Goal: Task Accomplishment & Management: Use online tool/utility

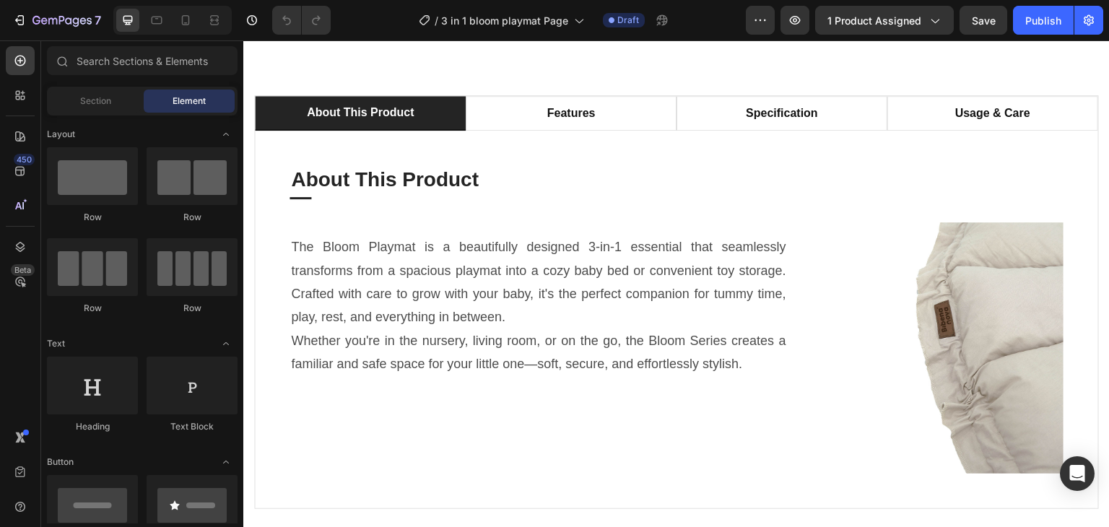
scroll to position [866, 0]
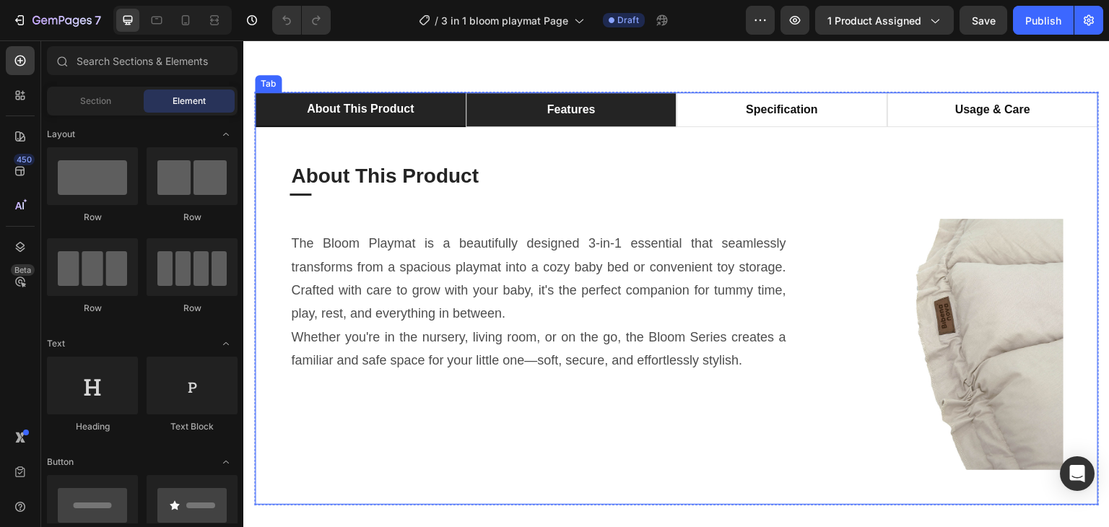
click at [605, 118] on li "features" at bounding box center [571, 109] width 211 height 35
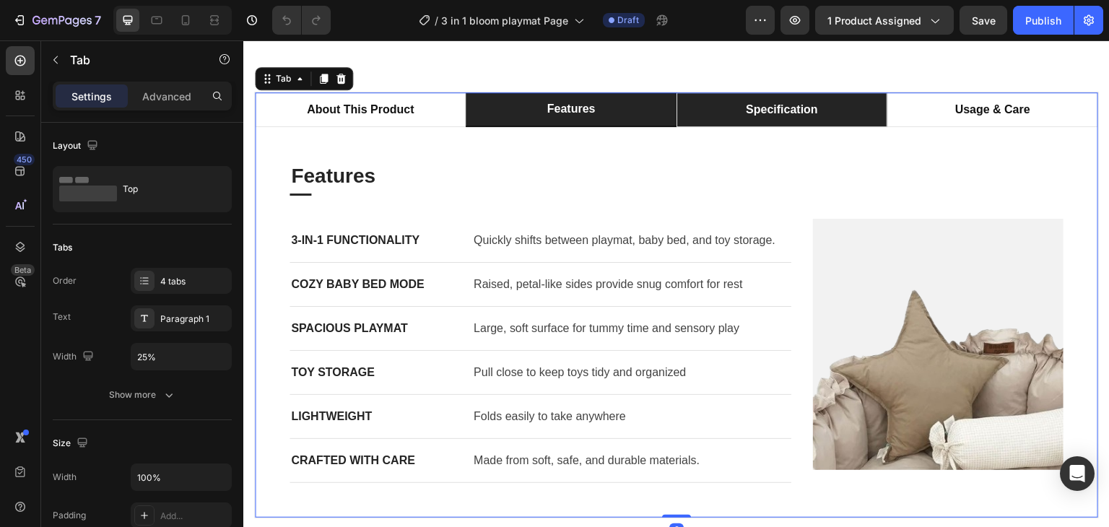
click at [761, 113] on p "specification" at bounding box center [782, 109] width 72 height 17
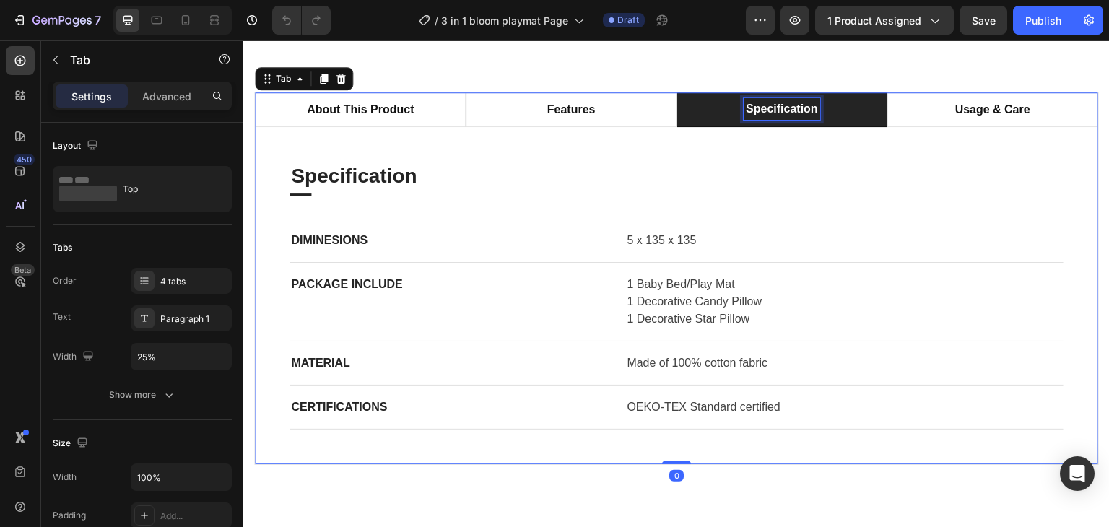
scroll to position [866, 0]
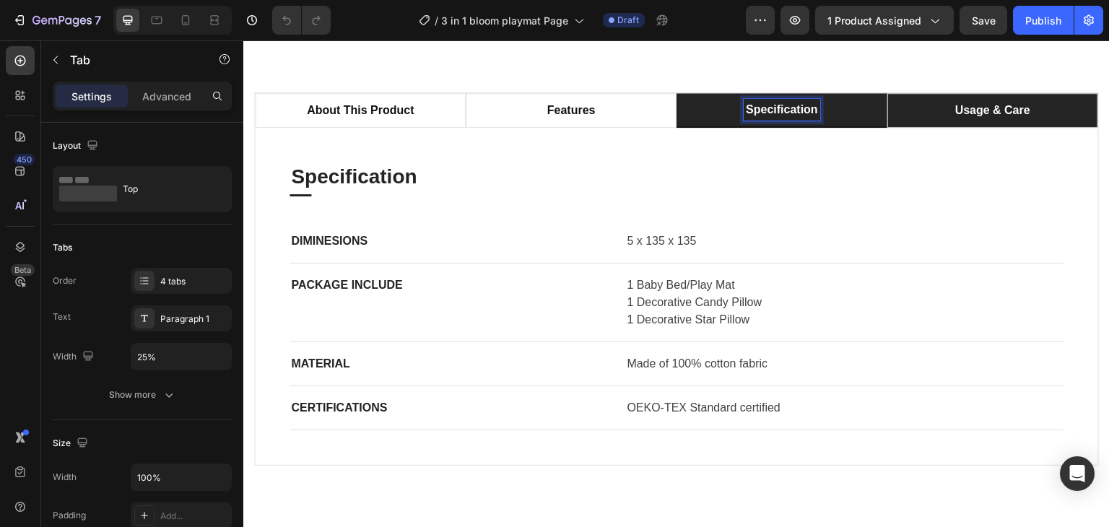
click at [937, 107] on li "usage & care" at bounding box center [992, 110] width 211 height 35
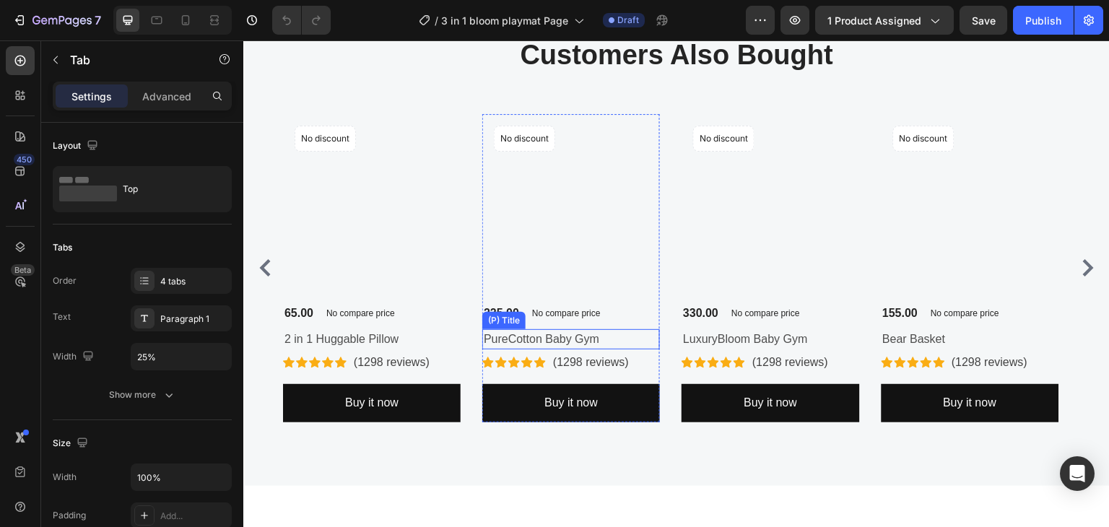
scroll to position [3393, 0]
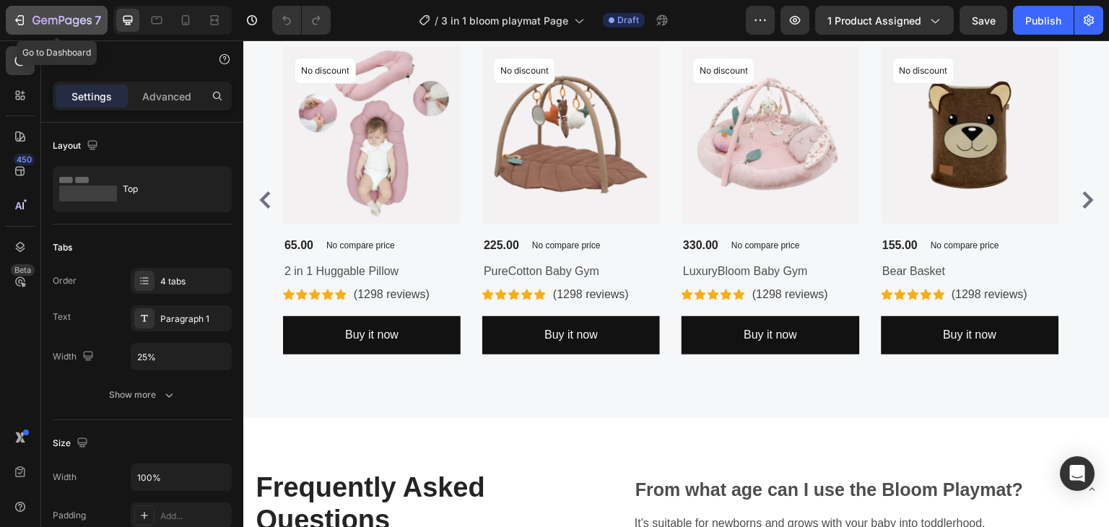
click at [66, 12] on div "7" at bounding box center [66, 20] width 69 height 17
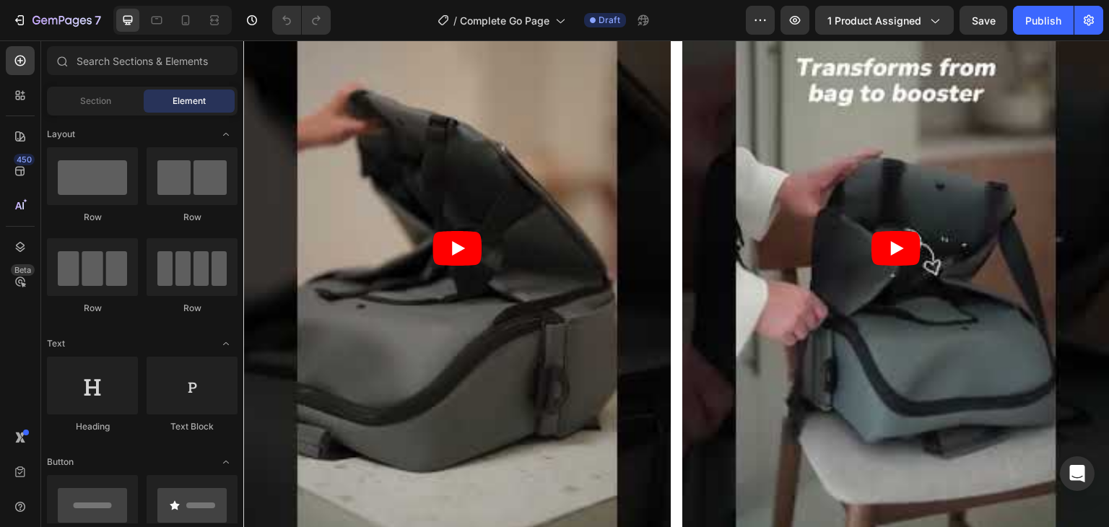
scroll to position [3394, 0]
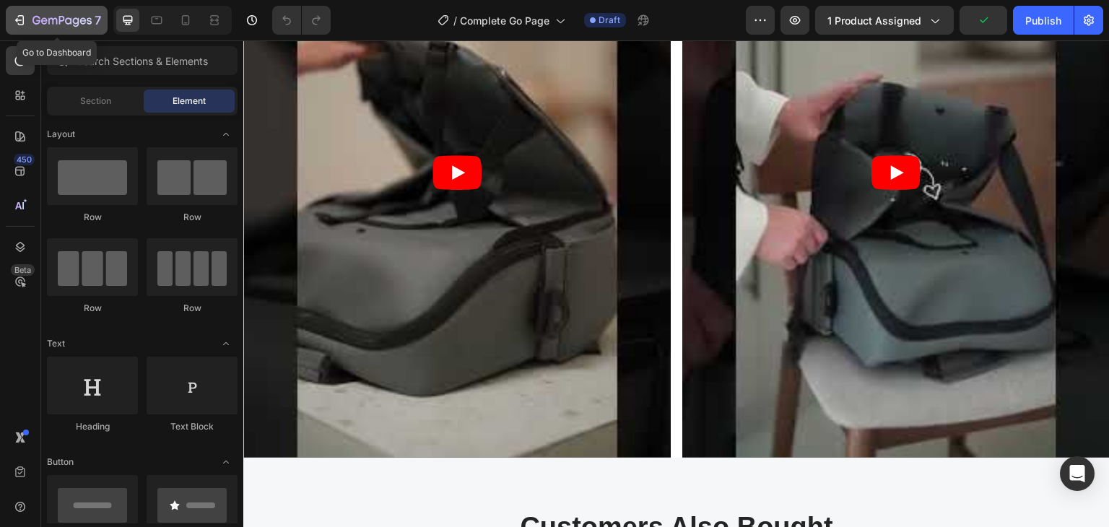
click at [59, 19] on icon "button" at bounding box center [62, 20] width 6 height 9
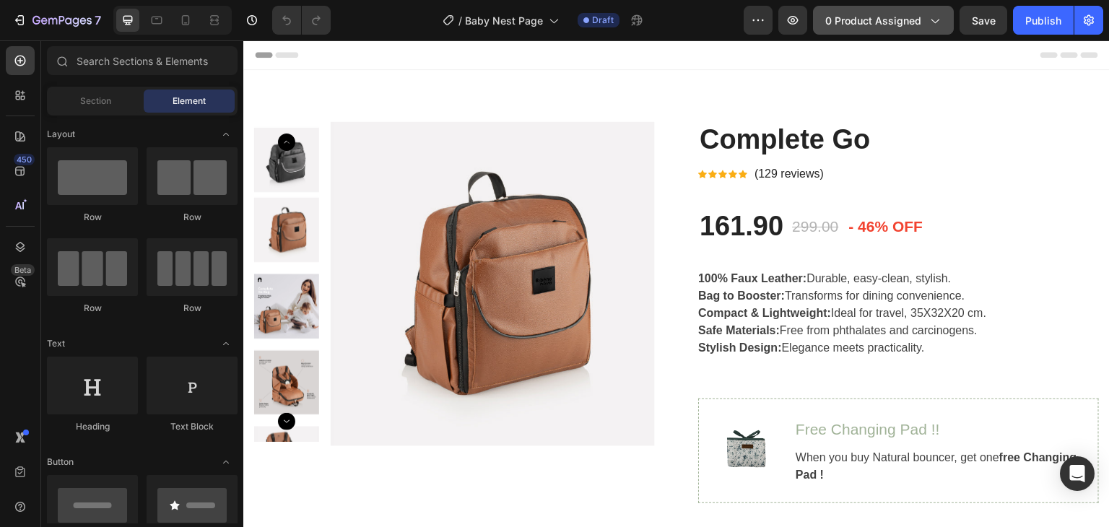
click at [863, 27] on span "0 product assigned" at bounding box center [873, 20] width 96 height 15
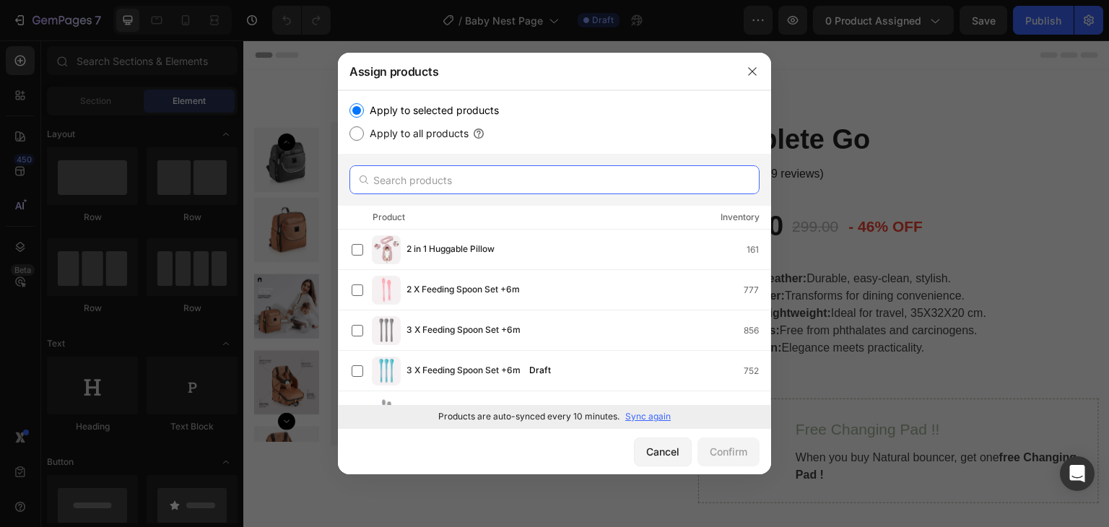
click at [433, 172] on input "text" at bounding box center [554, 179] width 410 height 29
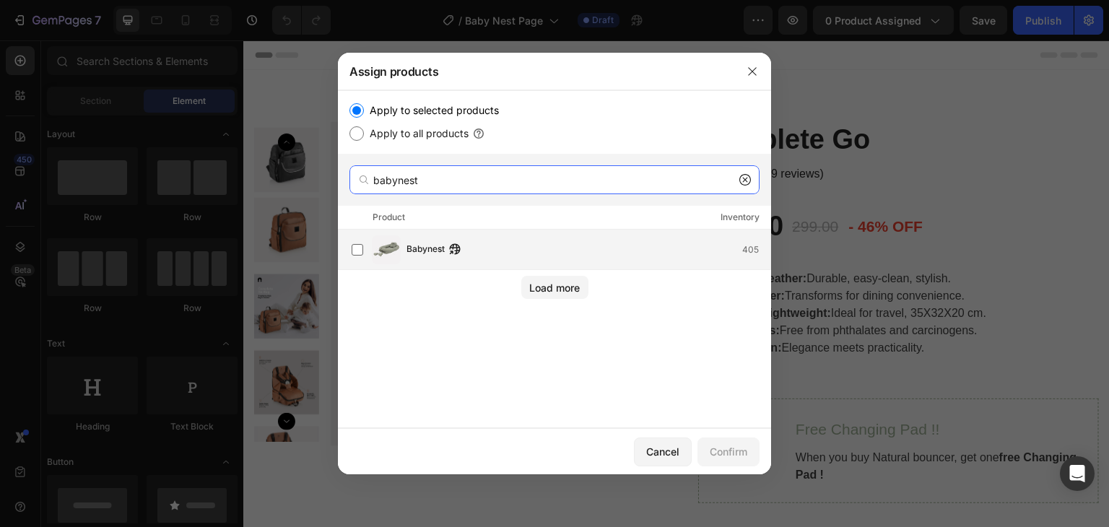
type input "babynest"
click at [530, 249] on div "Babynest 405" at bounding box center [589, 250] width 364 height 16
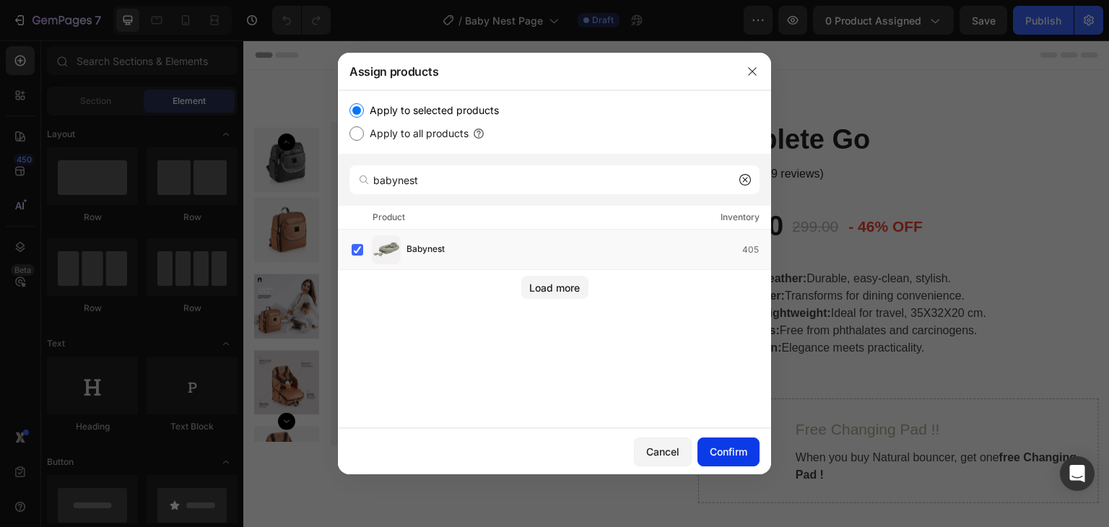
click at [715, 449] on div "Confirm" at bounding box center [729, 451] width 38 height 15
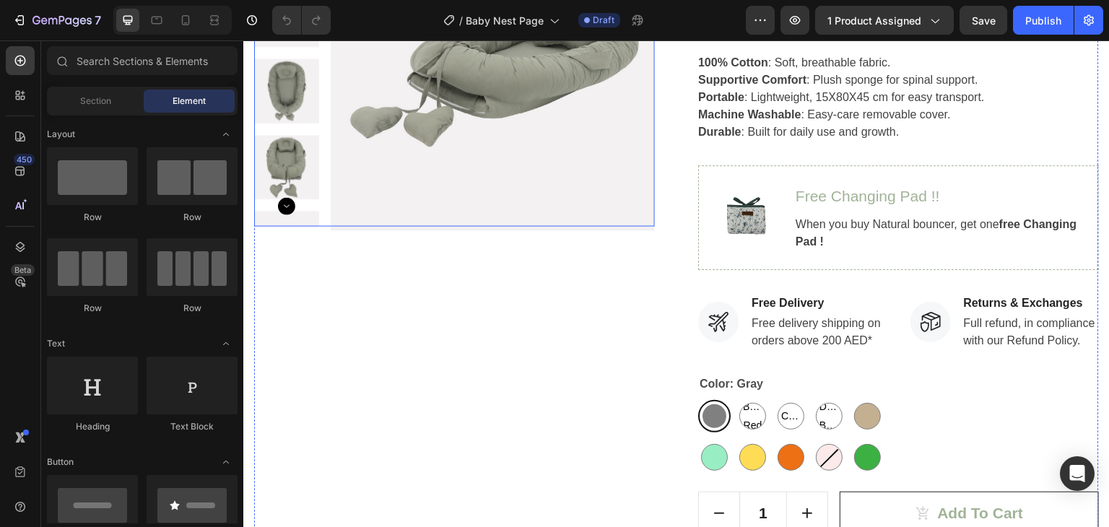
scroll to position [217, 0]
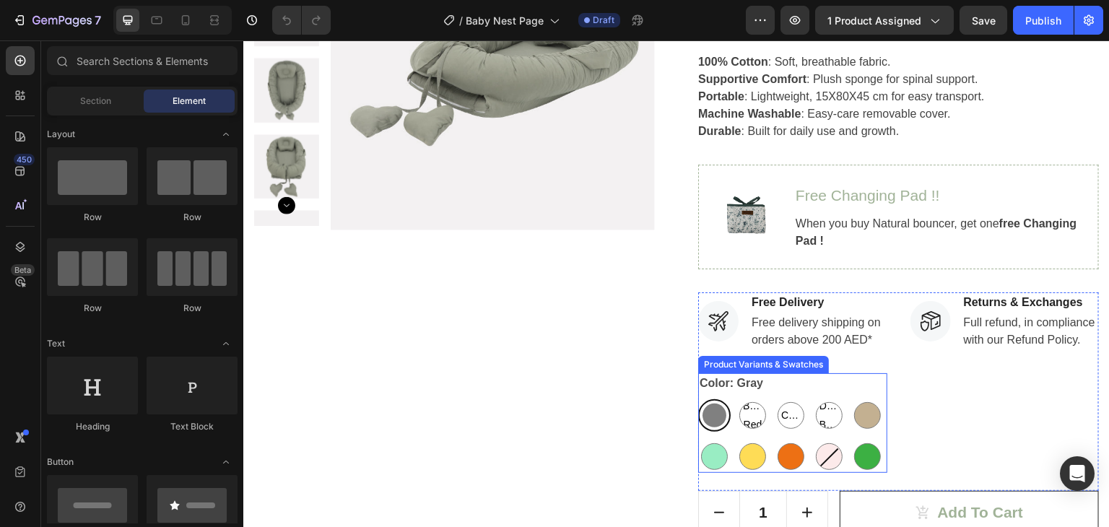
click at [723, 365] on div "Product Variants & Swatches" at bounding box center [763, 364] width 125 height 13
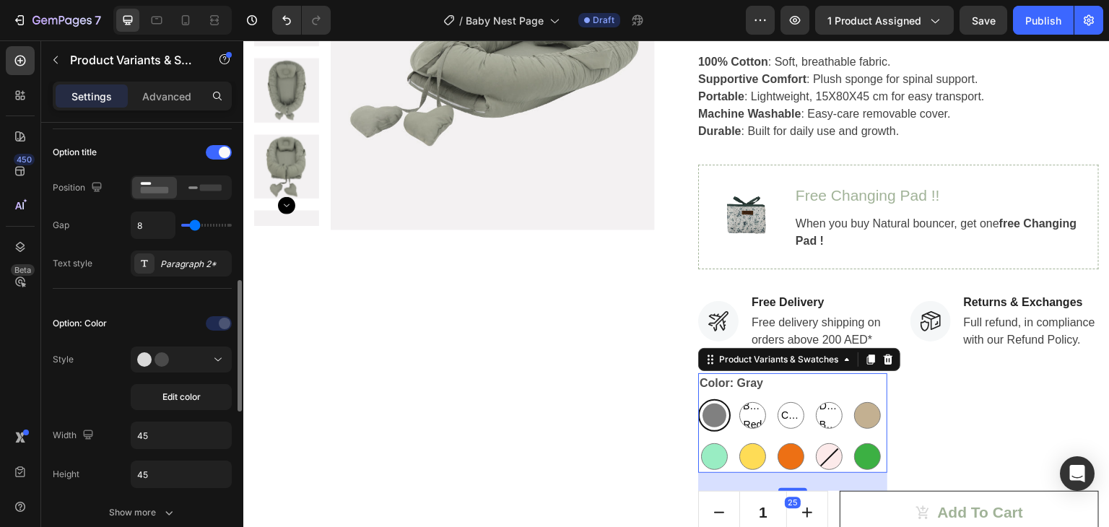
scroll to position [289, 0]
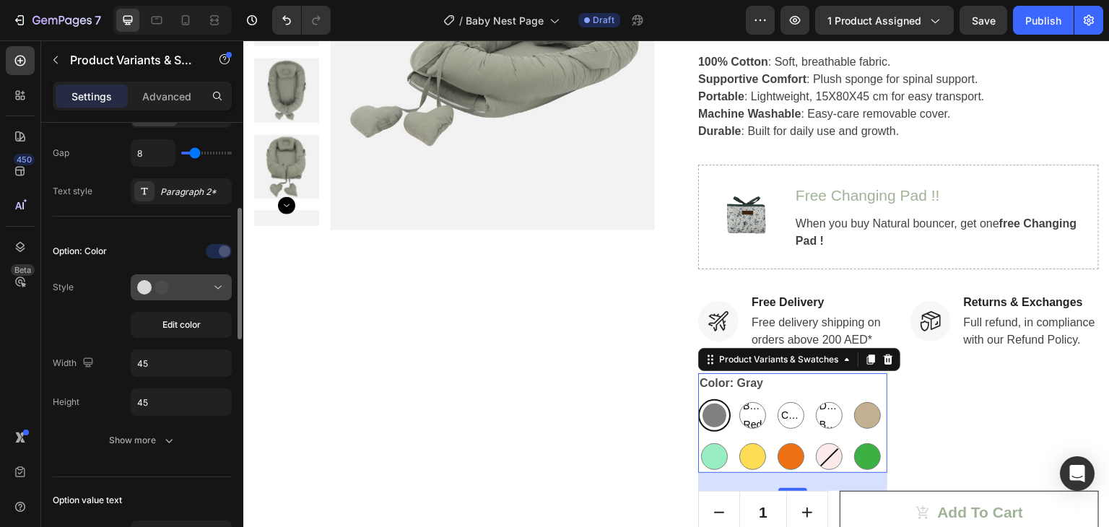
click at [194, 292] on div at bounding box center [181, 287] width 88 height 14
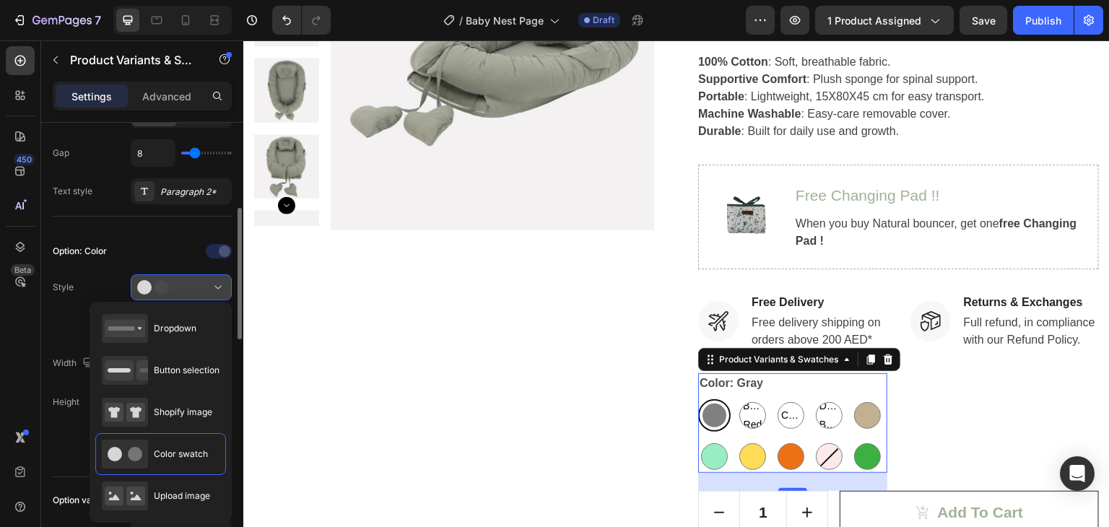
click at [194, 292] on div at bounding box center [181, 287] width 88 height 14
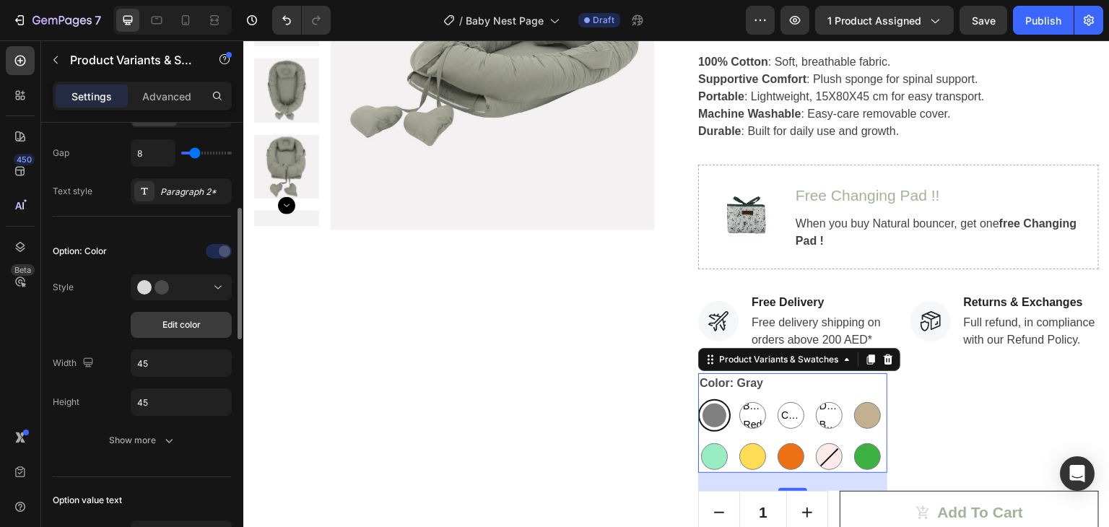
click at [196, 318] on span "Edit color" at bounding box center [181, 324] width 38 height 13
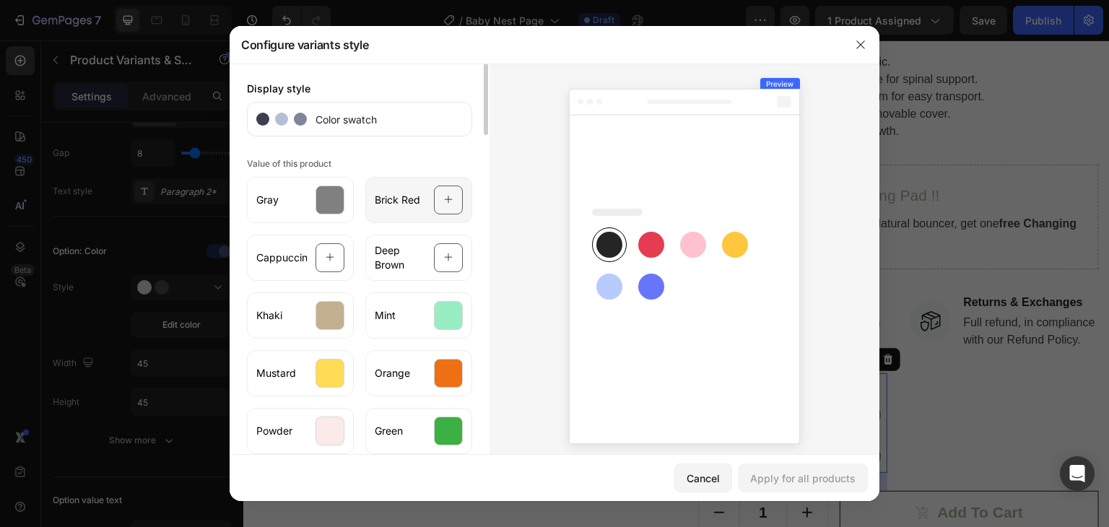
click at [445, 201] on icon at bounding box center [448, 199] width 9 height 27
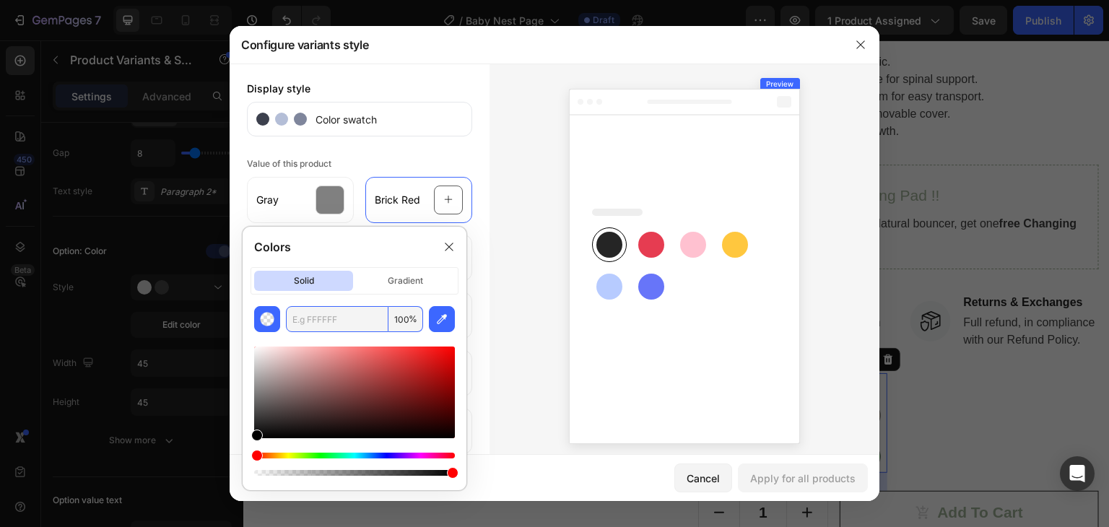
click at [352, 321] on input "text" at bounding box center [337, 319] width 103 height 26
paste input "8f1402"
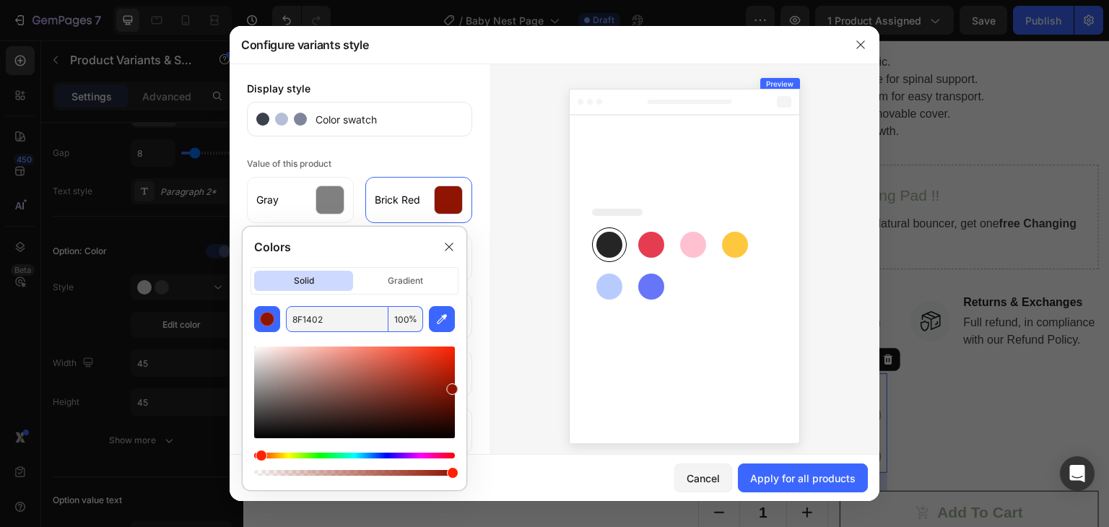
type input "8F1402"
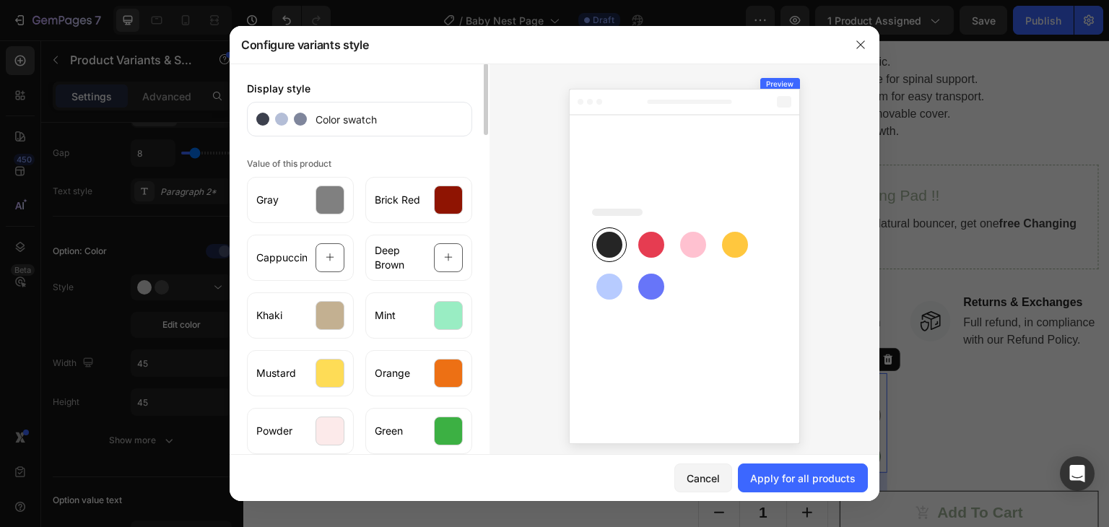
click at [450, 165] on div "Value of this product Gray Brick Red Cappuccino Deep Brown Khaki Mint Mustard O…" at bounding box center [359, 304] width 225 height 300
click at [316, 258] on div at bounding box center [330, 257] width 29 height 29
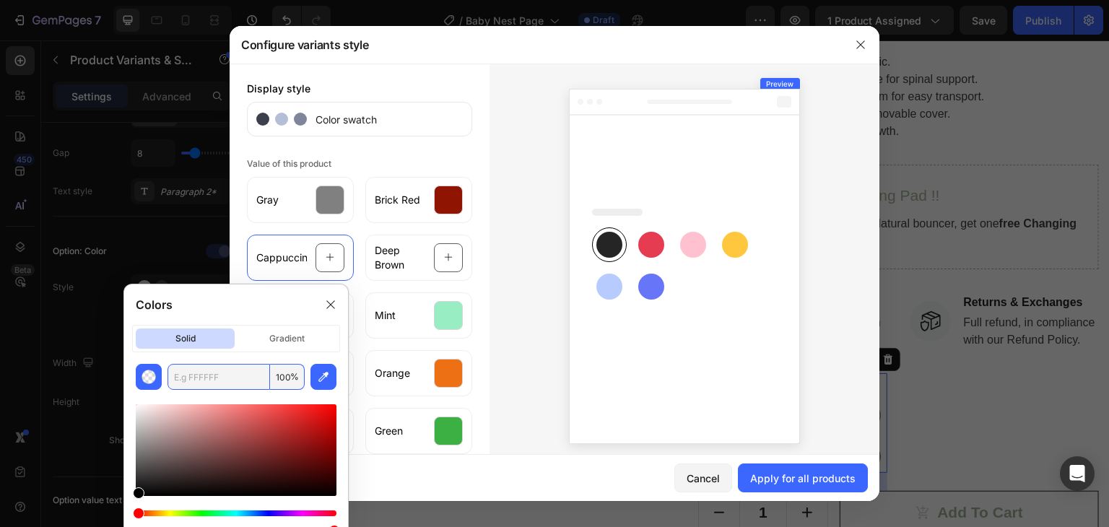
click at [225, 367] on input "text" at bounding box center [219, 377] width 103 height 26
paste input "4b3832"
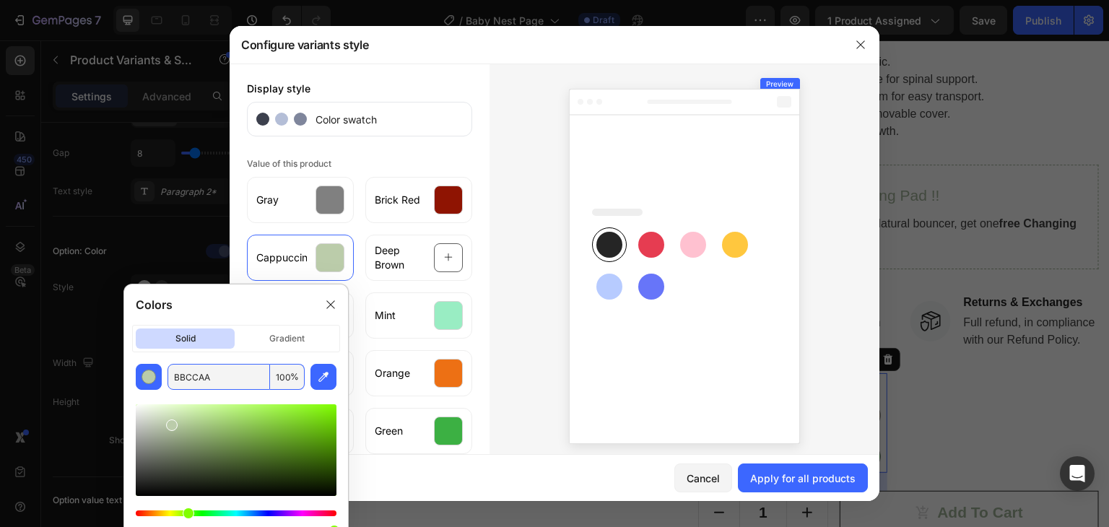
click at [211, 371] on input "BBCCAA" at bounding box center [219, 377] width 103 height 26
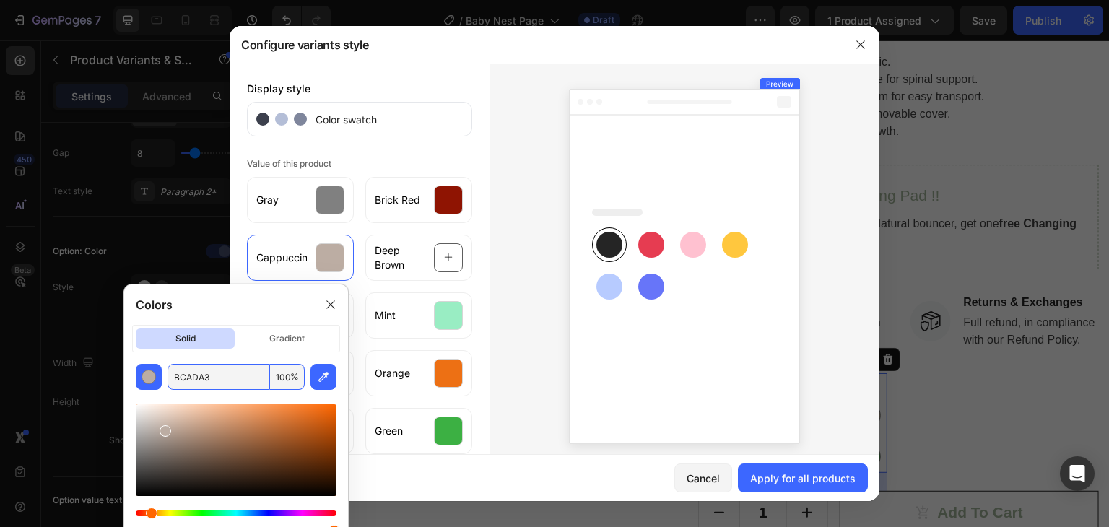
type input "BCADA3"
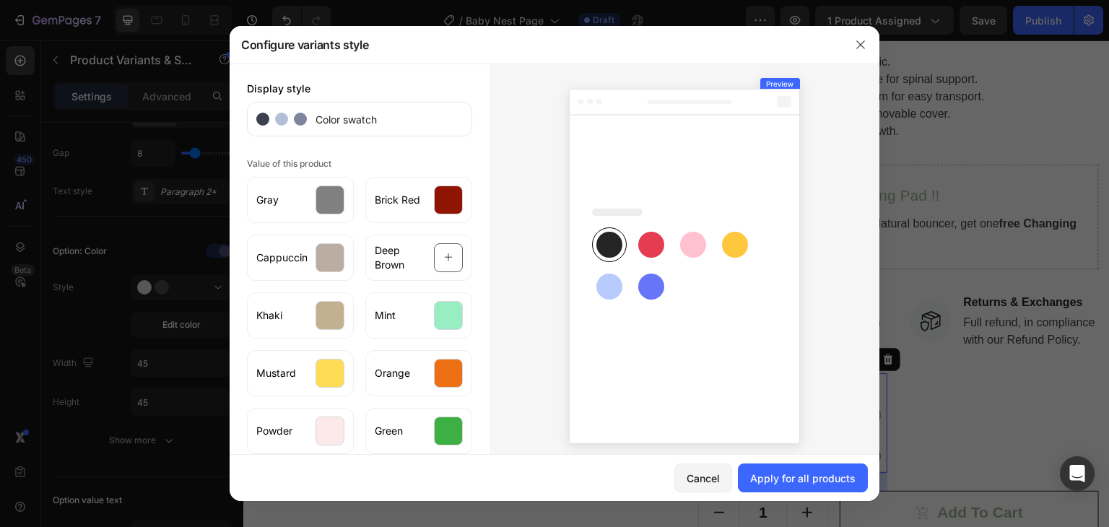
click at [503, 244] on div at bounding box center [685, 264] width 390 height 400
click at [444, 261] on icon at bounding box center [448, 257] width 9 height 27
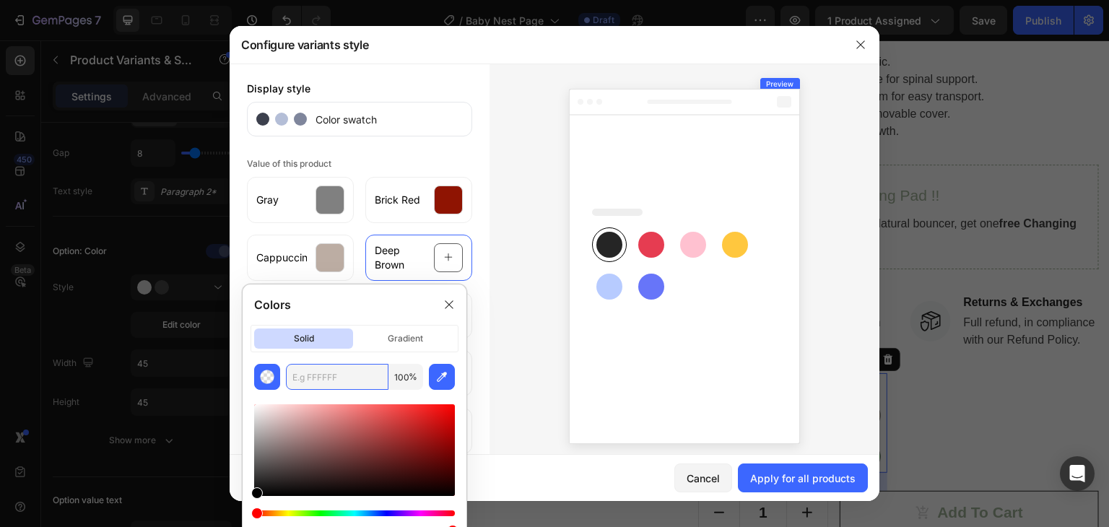
click at [320, 368] on input "text" at bounding box center [337, 377] width 103 height 26
paste input "654321"
type input "654321"
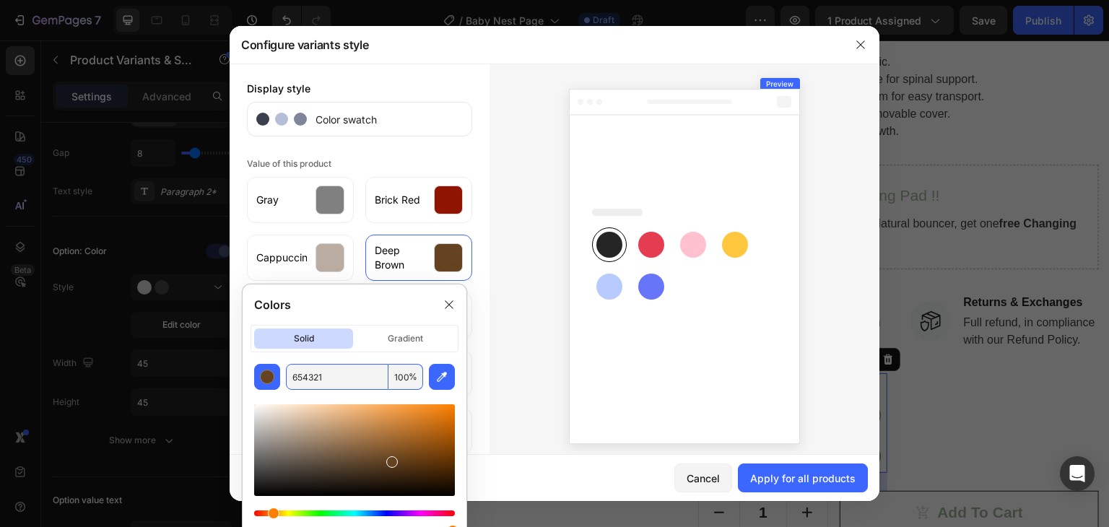
click at [497, 321] on div at bounding box center [685, 264] width 390 height 400
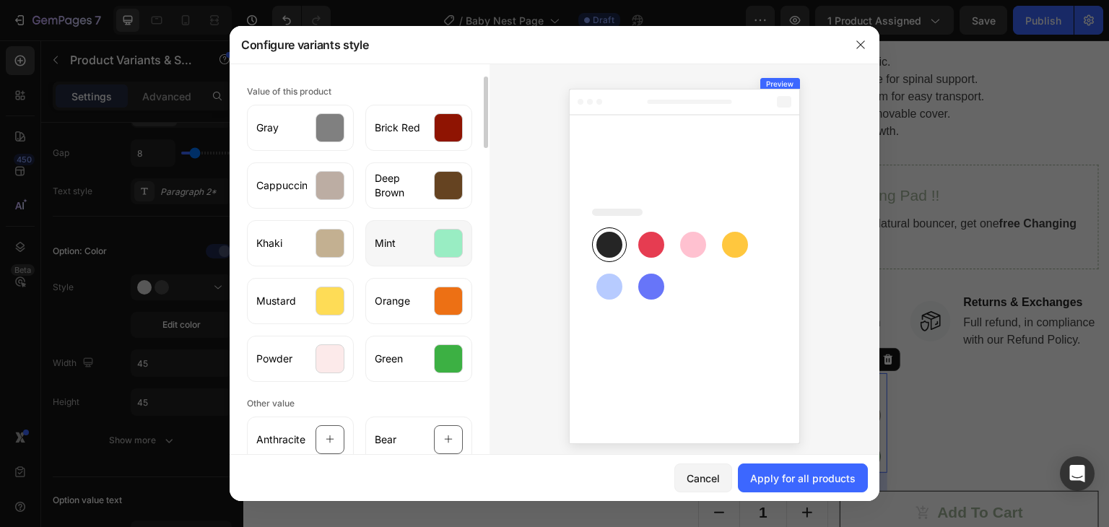
scroll to position [144, 0]
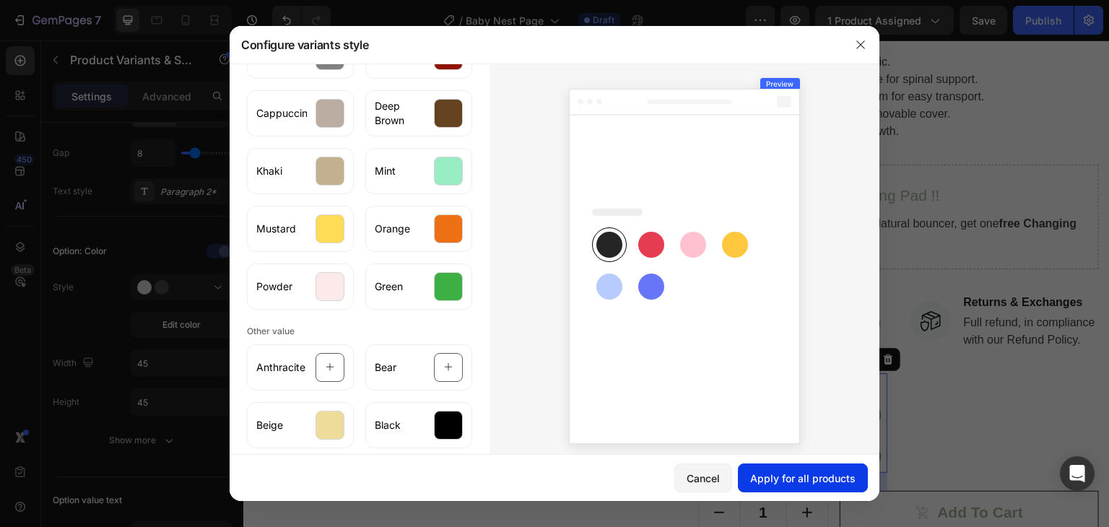
click at [835, 478] on div "Apply for all products" at bounding box center [802, 478] width 105 height 15
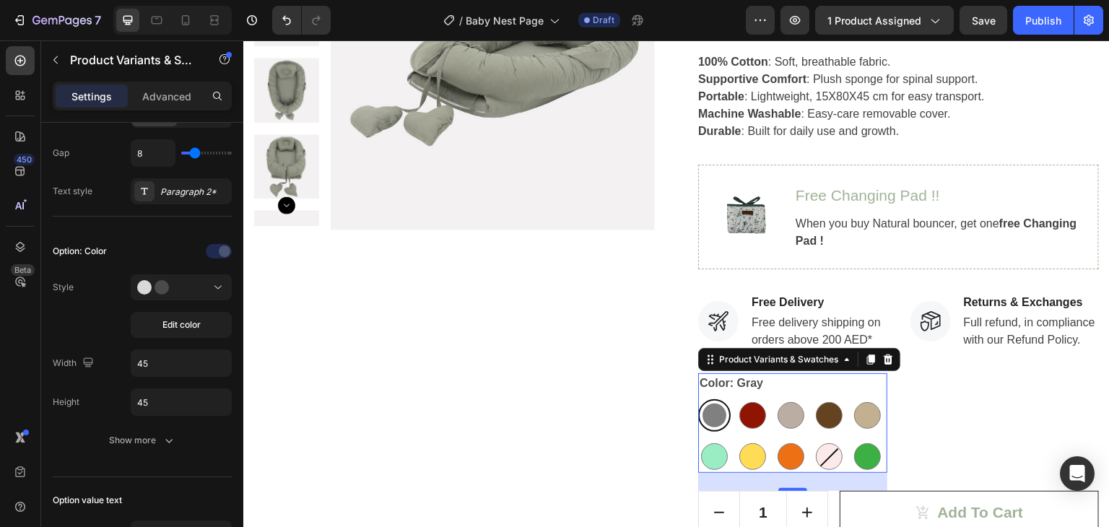
click at [820, 386] on div "Color: Gray Gray Gray Brick Red Brick Red Cappuccino Cappuccino Deep Brown Deep…" at bounding box center [792, 423] width 189 height 100
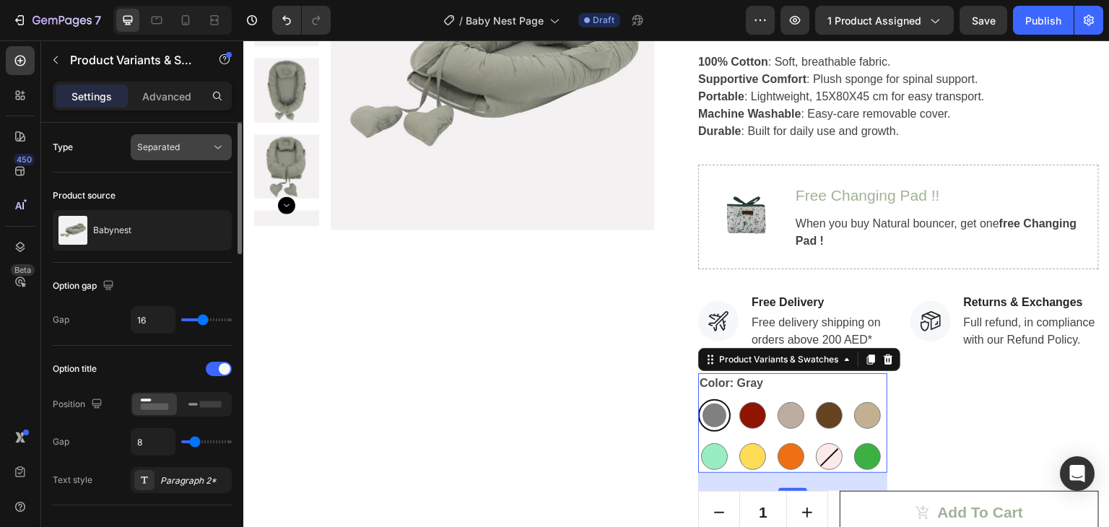
click at [171, 146] on span "Separated" at bounding box center [158, 147] width 43 height 11
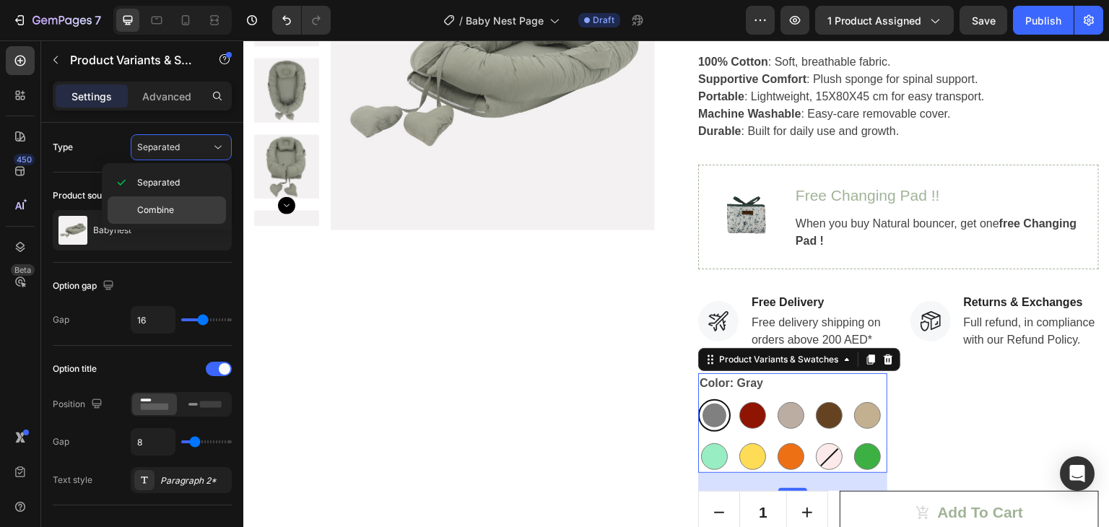
click at [163, 214] on span "Combine" at bounding box center [155, 210] width 37 height 13
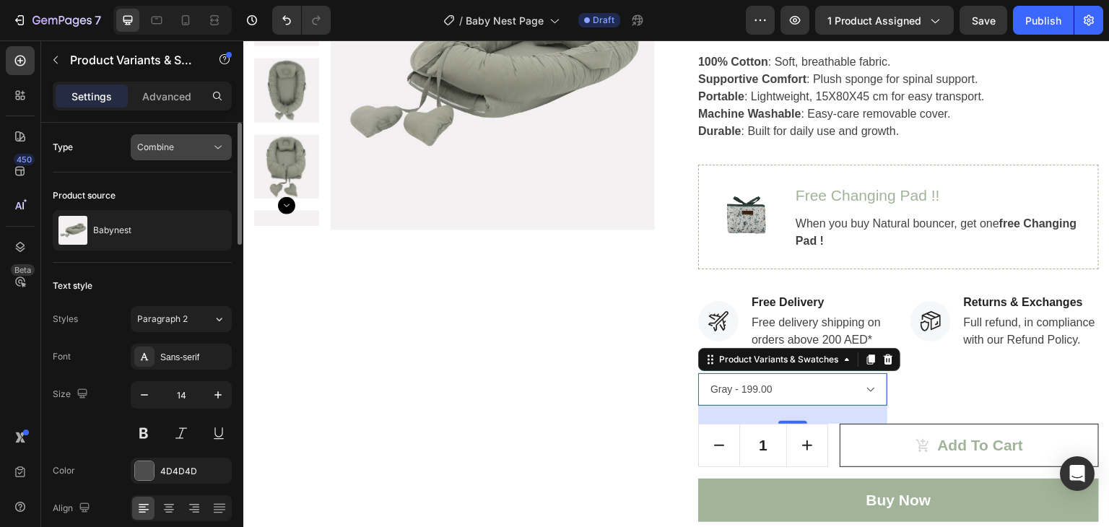
click at [174, 149] on div "Combine" at bounding box center [174, 147] width 74 height 13
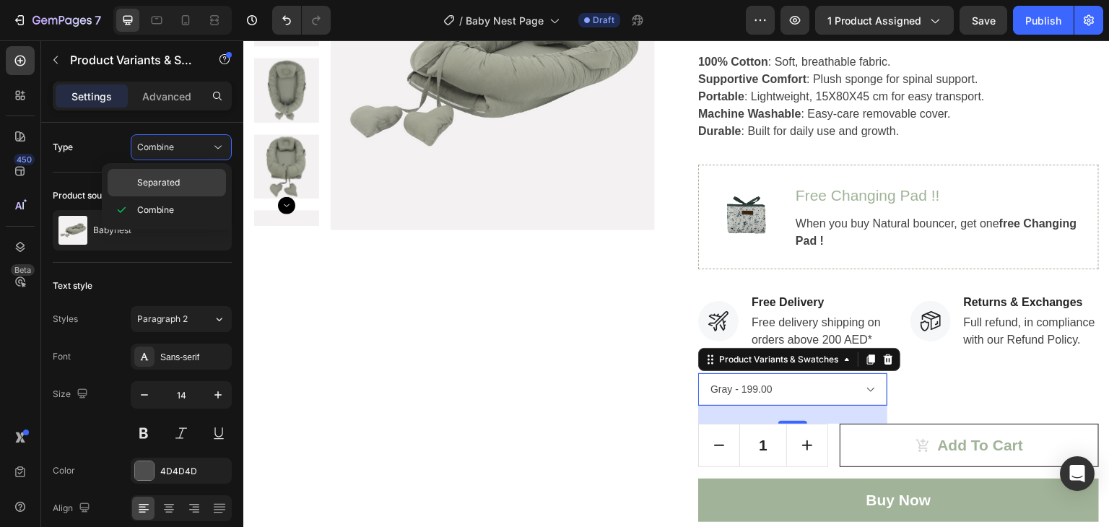
click at [171, 172] on div "Separated" at bounding box center [167, 182] width 118 height 27
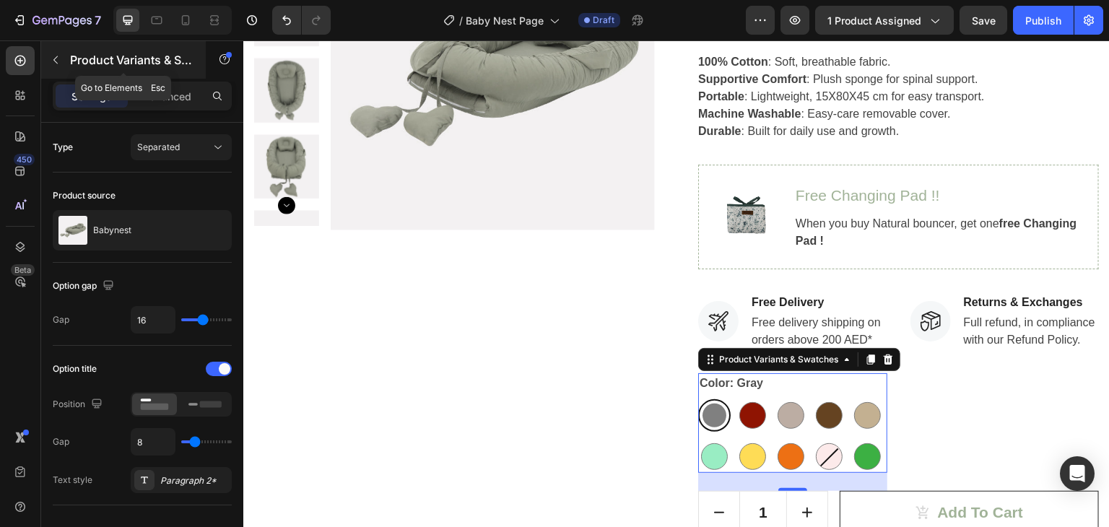
click at [55, 58] on icon "button" at bounding box center [55, 60] width 4 height 8
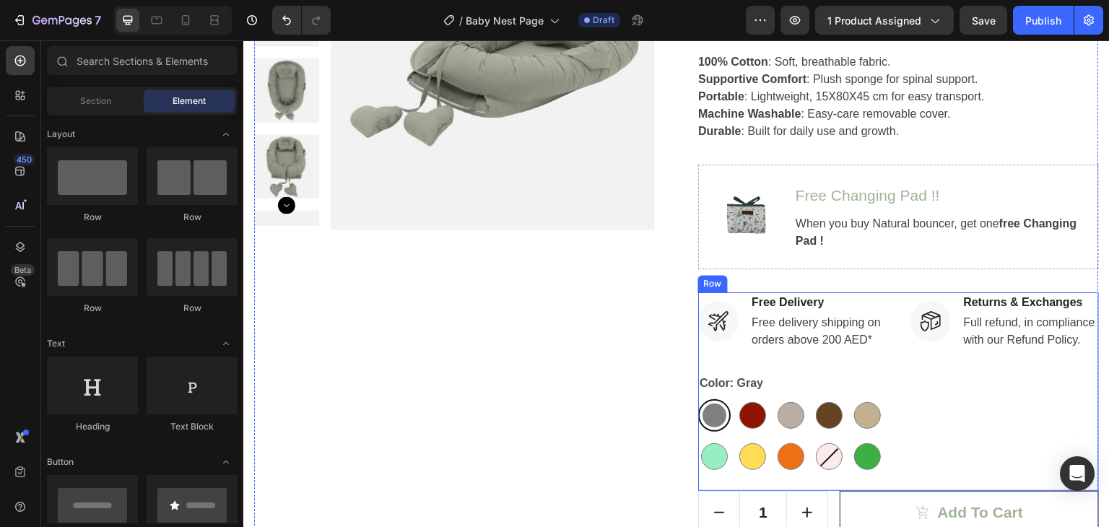
click at [914, 409] on div "Image Returns & Exchanges Text block Full refund, in compliance with our Refund…" at bounding box center [1005, 391] width 189 height 199
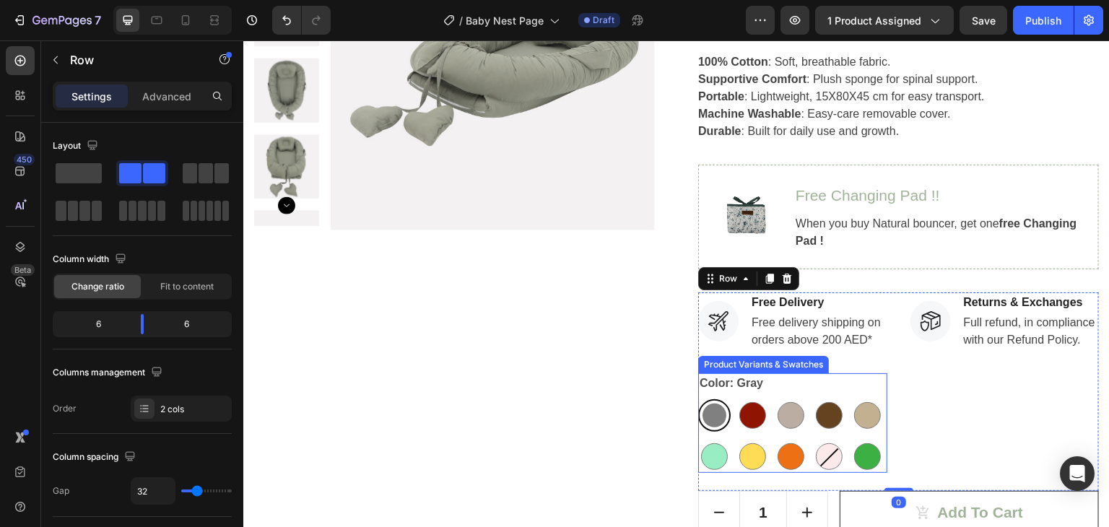
click at [832, 386] on div "Color: Gray Gray Gray Brick Red Brick Red Cappuccino Cappuccino Deep Brown Deep…" at bounding box center [792, 423] width 189 height 100
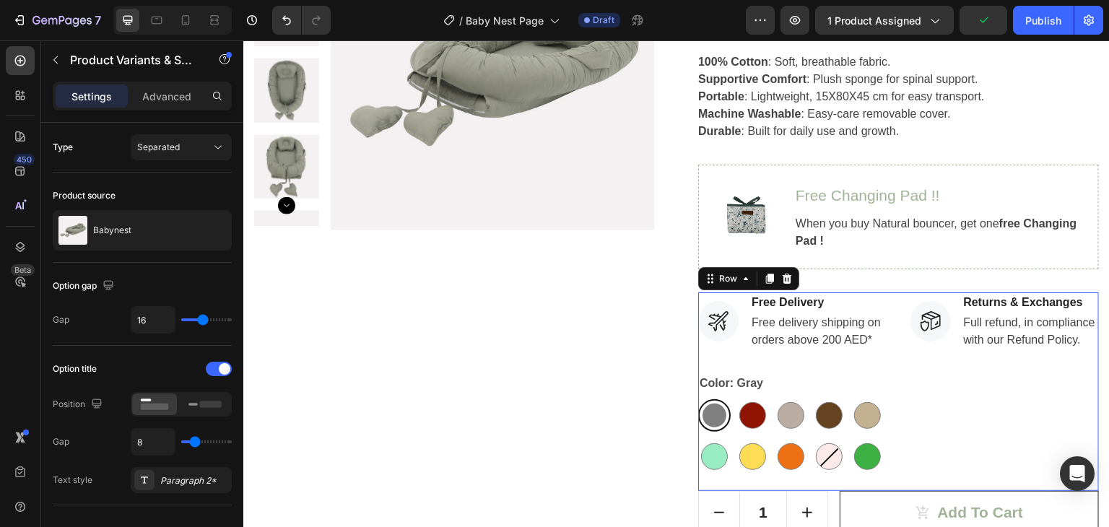
click at [970, 396] on div "Image Returns & Exchanges Text block Full refund, in compliance with our Refund…" at bounding box center [1005, 391] width 189 height 199
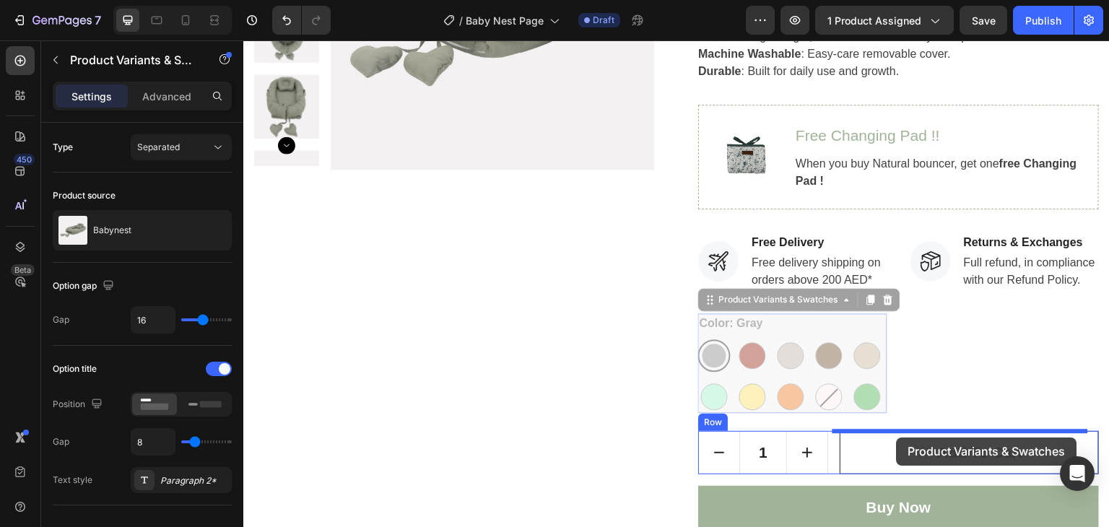
scroll to position [288, 0]
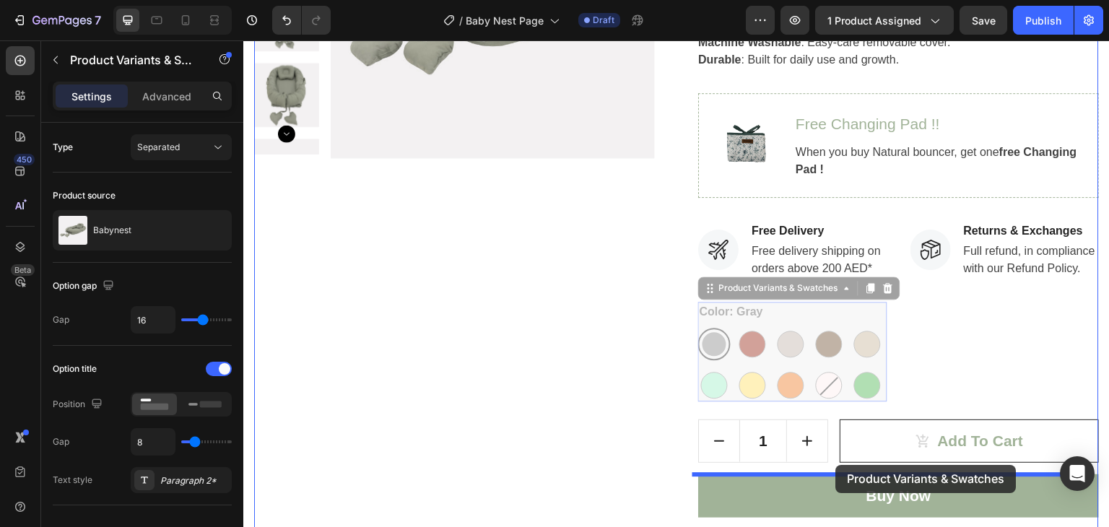
drag, startPoint x: 819, startPoint y: 378, endPoint x: 836, endPoint y: 465, distance: 88.4
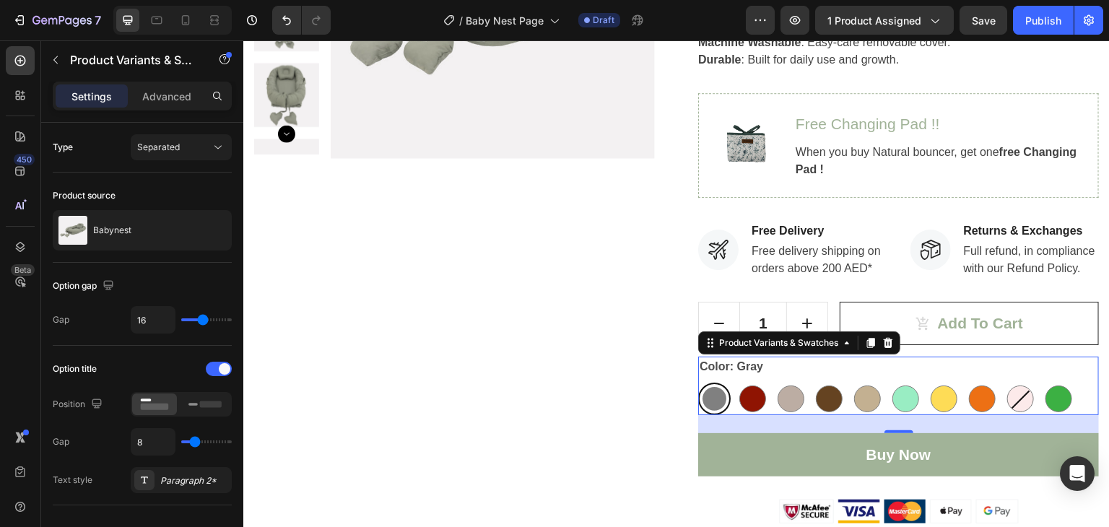
click at [941, 375] on div "Color: Gray Gray Gray Brick Red Brick Red Cappuccino Cappuccino Deep Brown Deep…" at bounding box center [898, 386] width 401 height 58
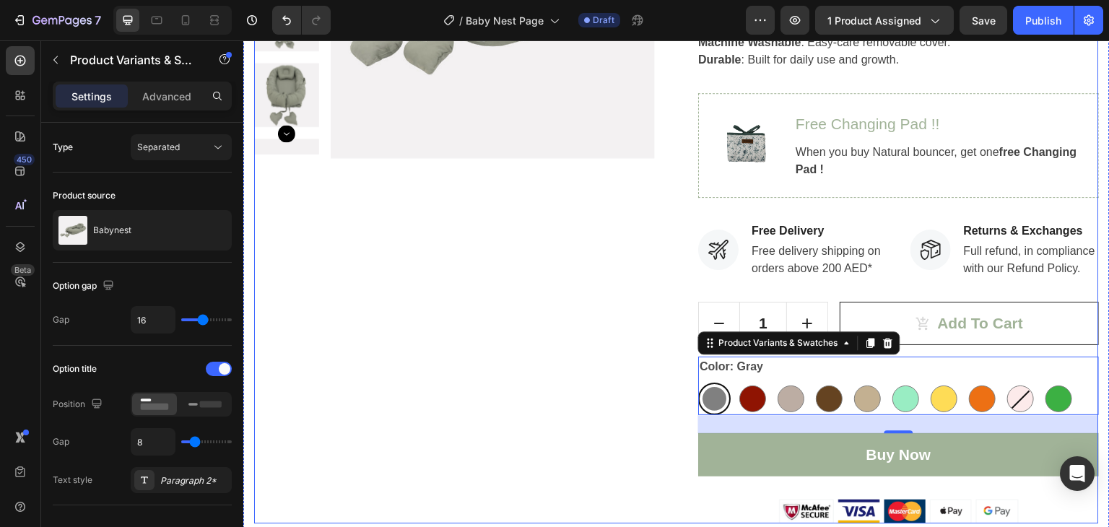
click at [581, 404] on div "Product Images" at bounding box center [454, 179] width 401 height 690
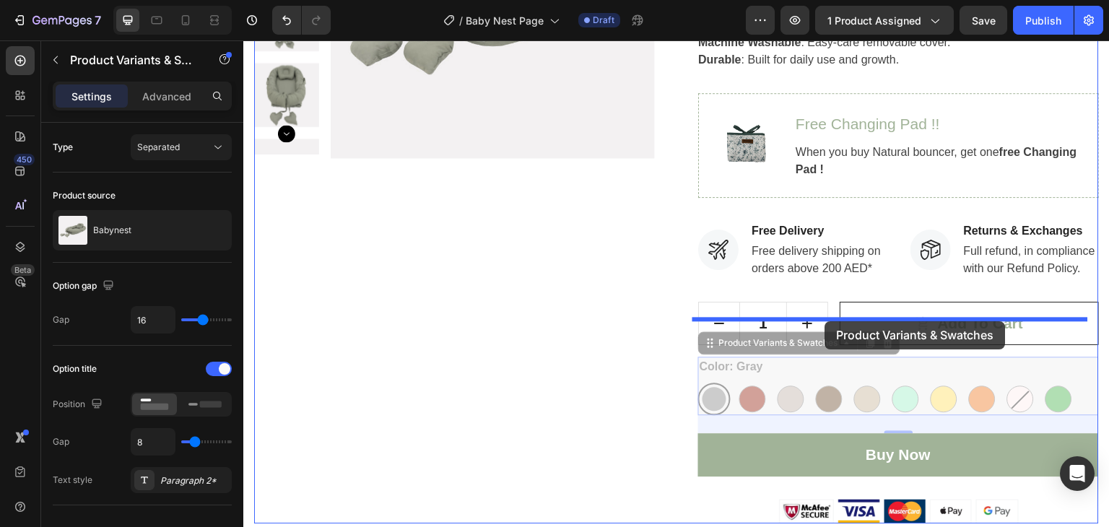
drag, startPoint x: 804, startPoint y: 368, endPoint x: 825, endPoint y: 321, distance: 51.4
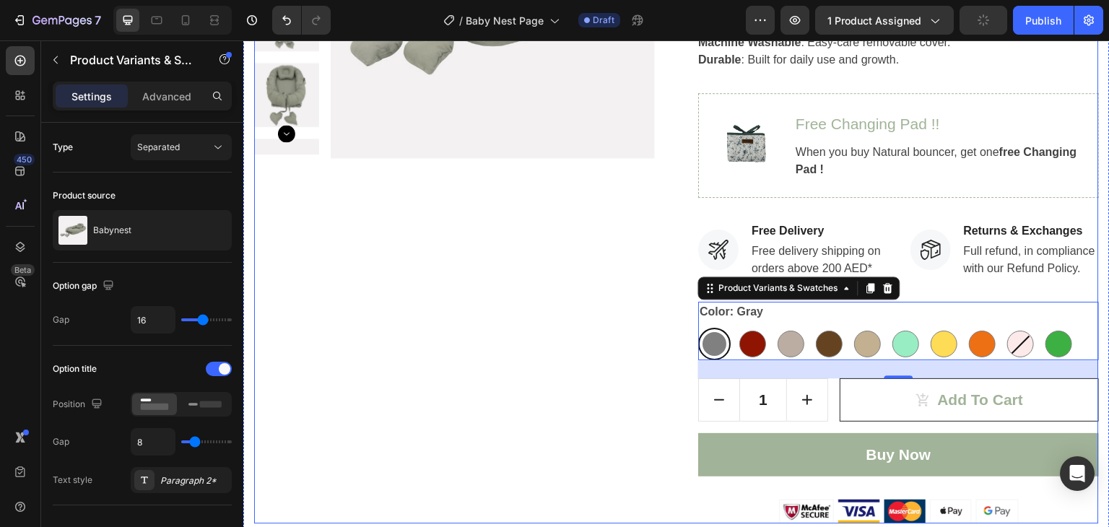
click at [556, 388] on div "Product Images" at bounding box center [454, 179] width 401 height 690
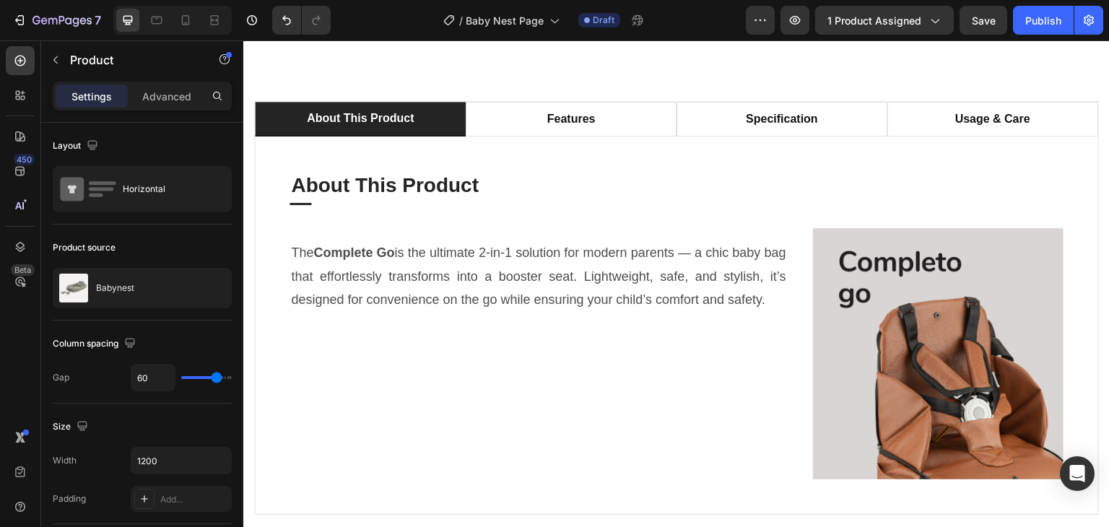
scroll to position [866, 0]
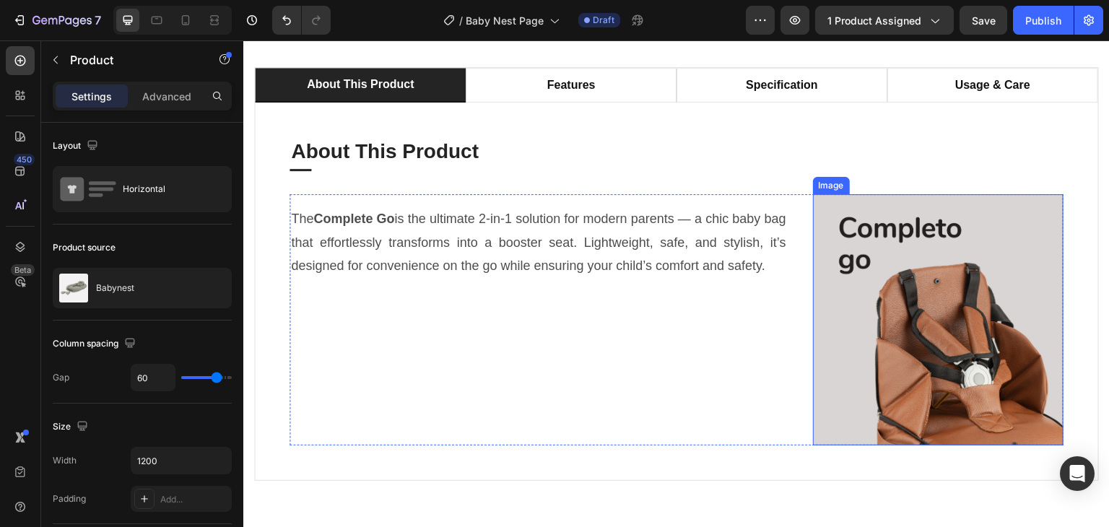
click at [934, 290] on img at bounding box center [938, 319] width 251 height 251
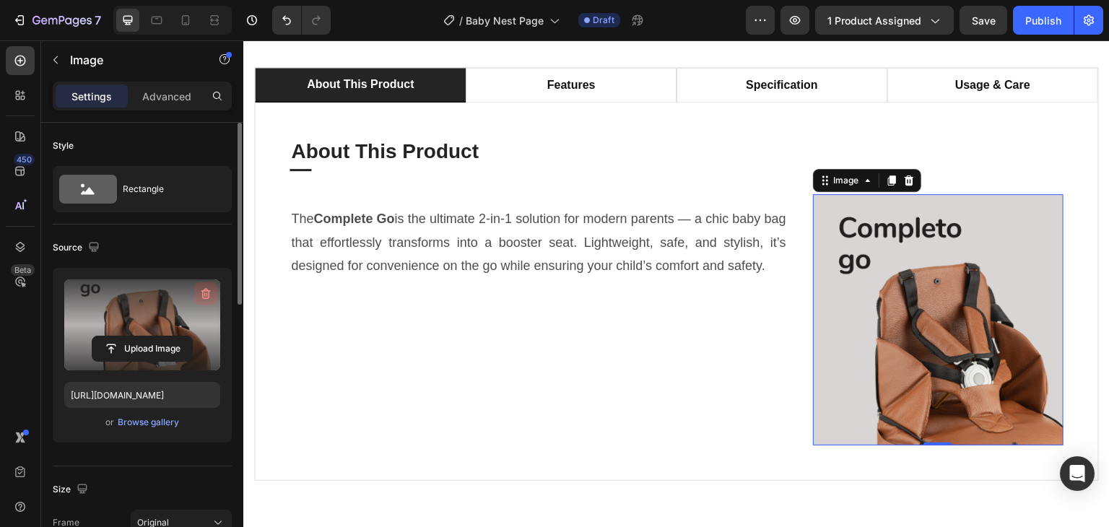
click at [204, 296] on icon "button" at bounding box center [206, 294] width 14 height 14
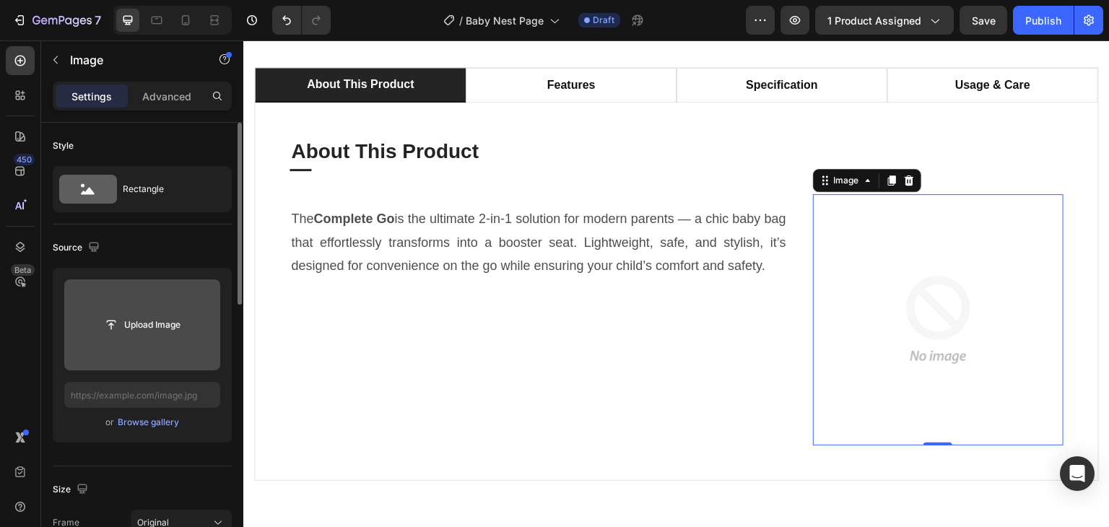
click at [142, 327] on input "file" at bounding box center [142, 325] width 100 height 25
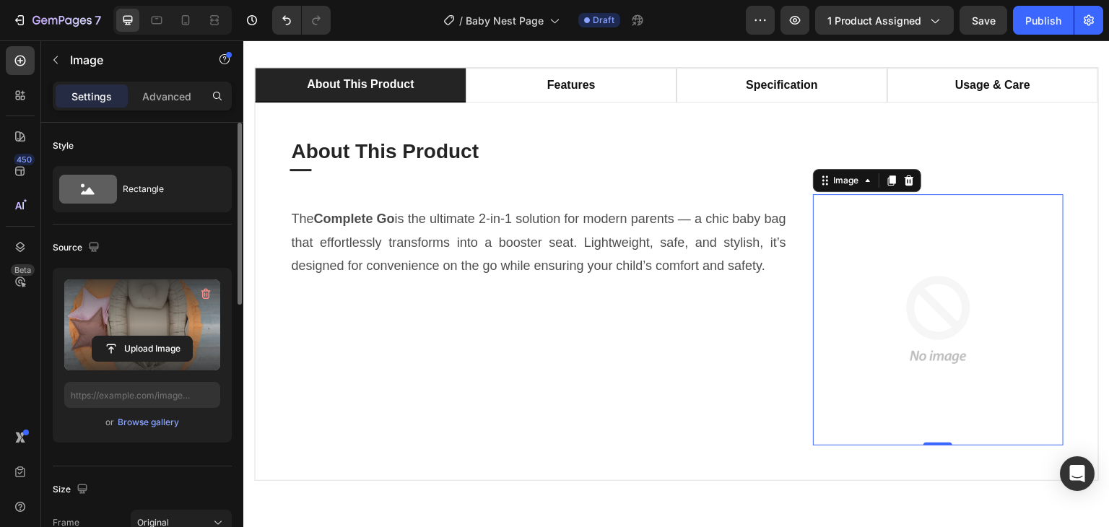
type input "https://cdn.shopify.com/s/files/1/0647/4521/0025/files/gempages_577626648069800…"
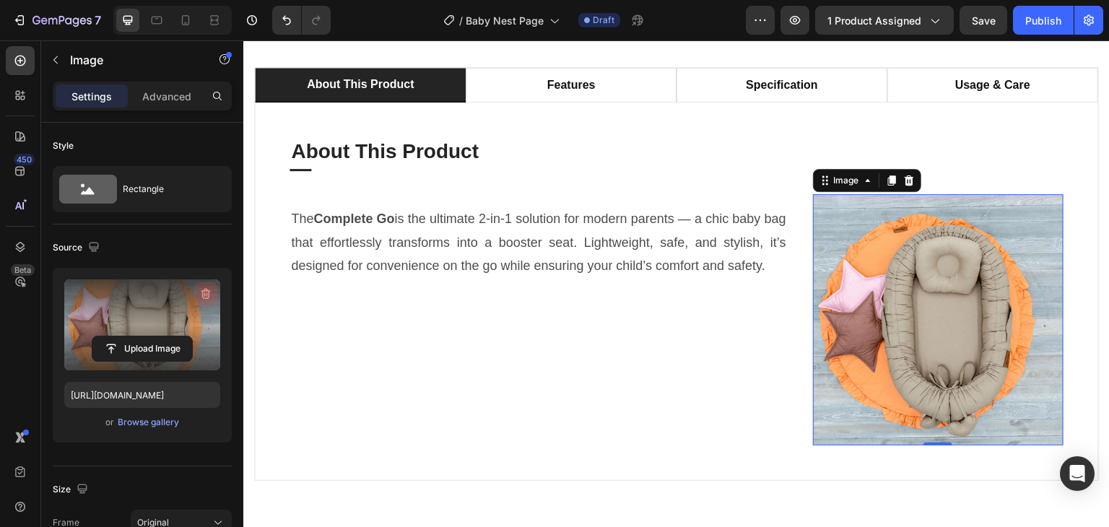
click at [205, 285] on button "button" at bounding box center [205, 293] width 23 height 23
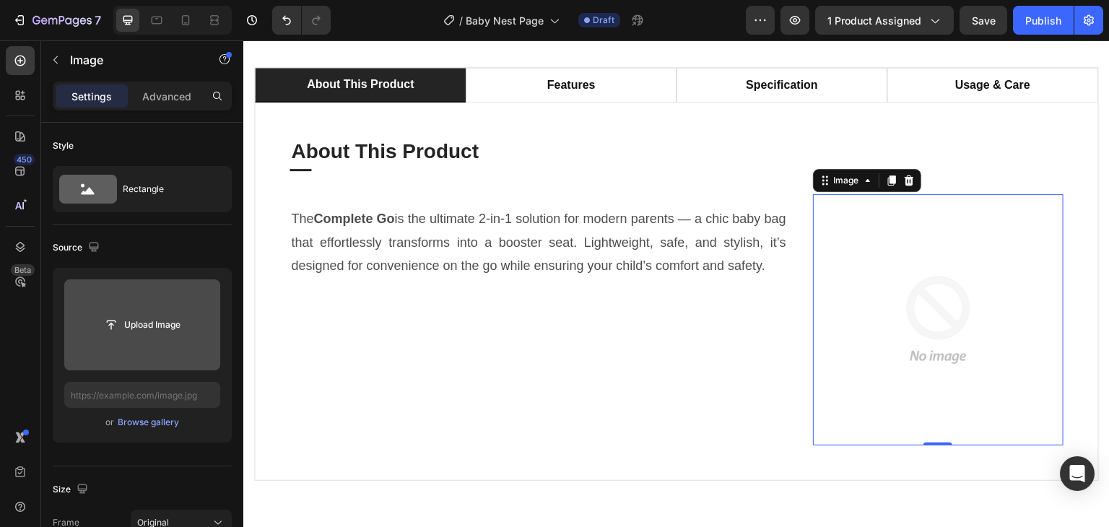
click at [156, 318] on input "file" at bounding box center [142, 325] width 100 height 25
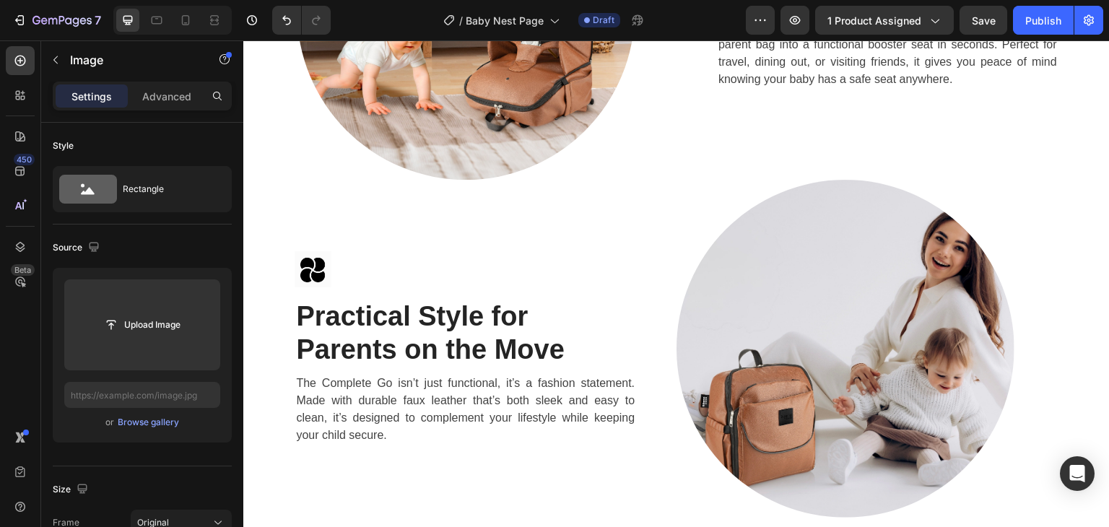
scroll to position [2022, 0]
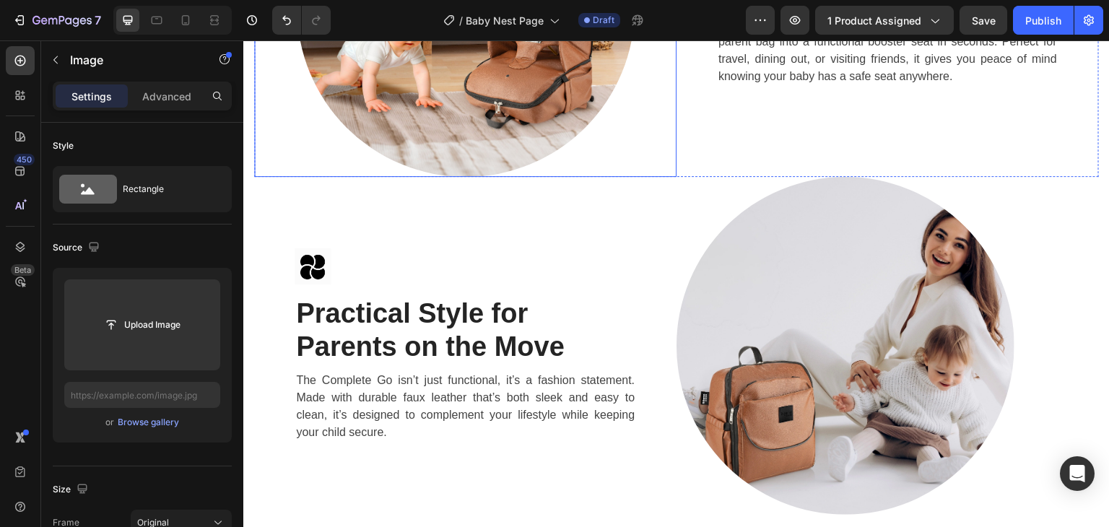
click at [524, 177] on img at bounding box center [466, 8] width 338 height 338
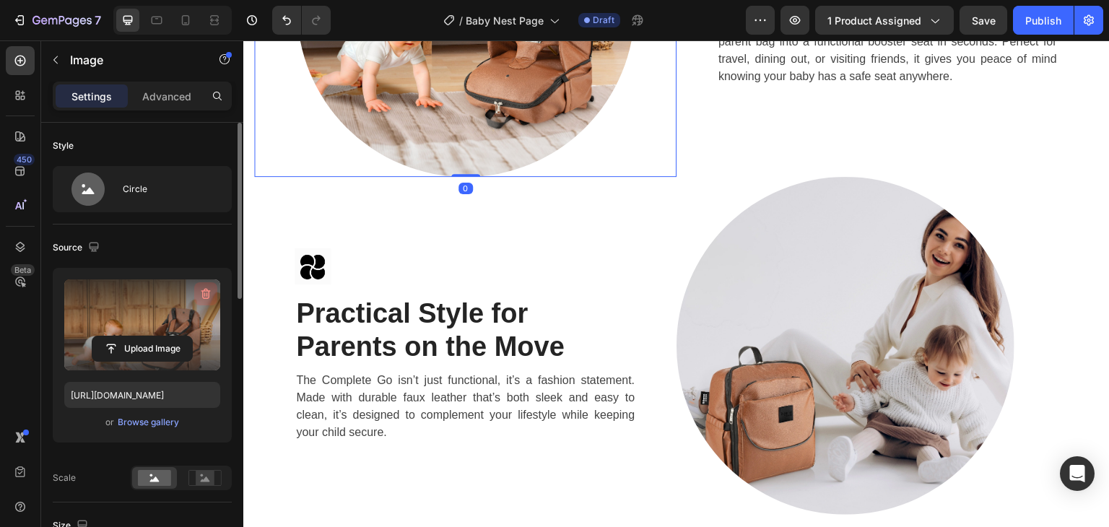
click at [207, 290] on icon "button" at bounding box center [205, 294] width 9 height 11
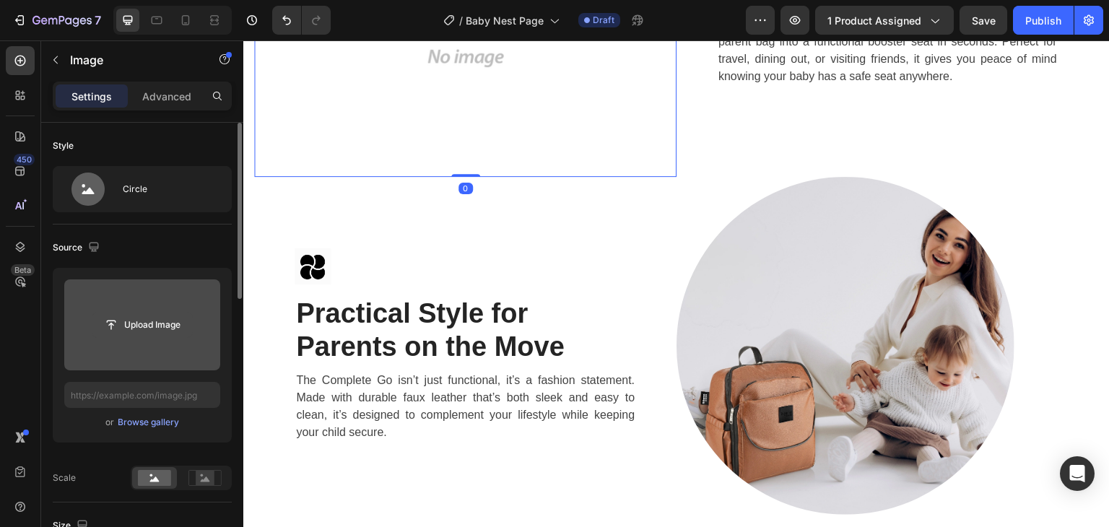
click at [165, 331] on input "file" at bounding box center [142, 325] width 100 height 25
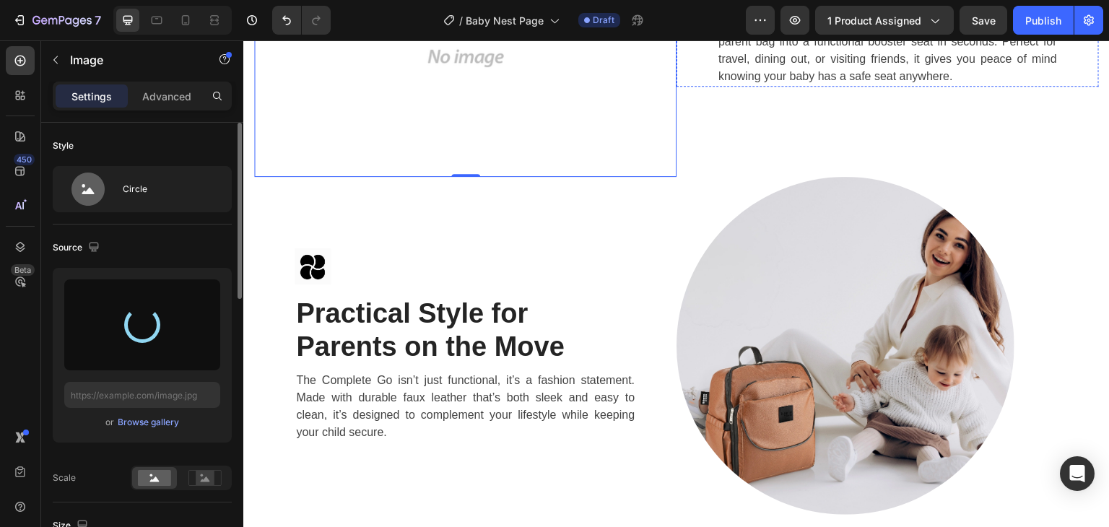
type input "https://cdn.shopify.com/s/files/1/0647/4521/0025/files/gempages_577626648069800…"
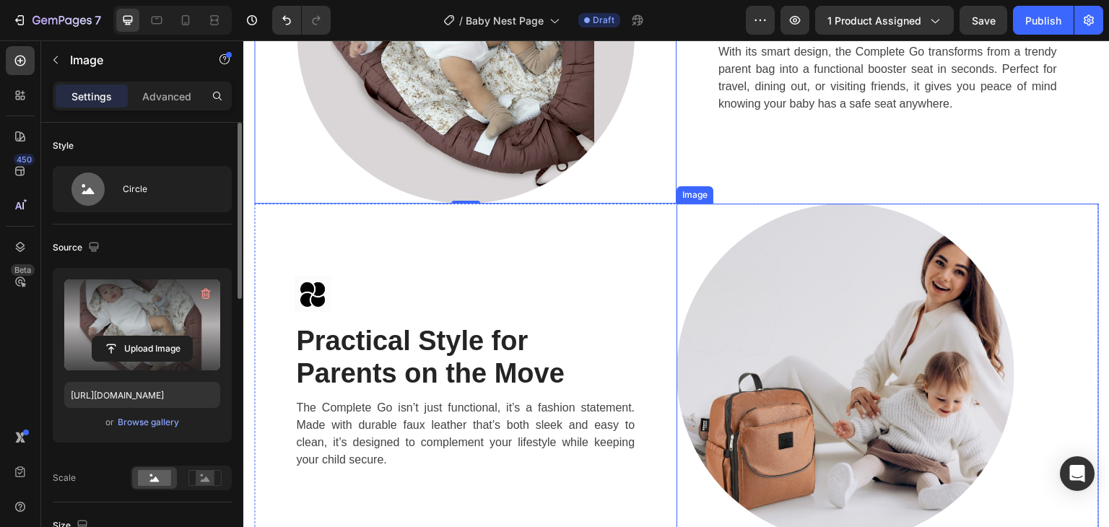
scroll to position [2383, 0]
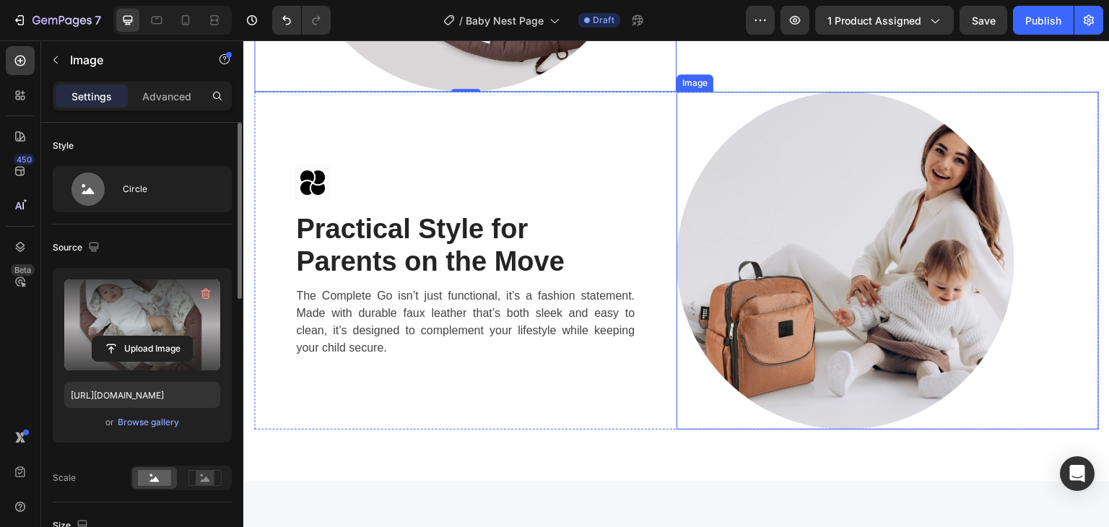
click at [887, 330] on img at bounding box center [846, 261] width 338 height 338
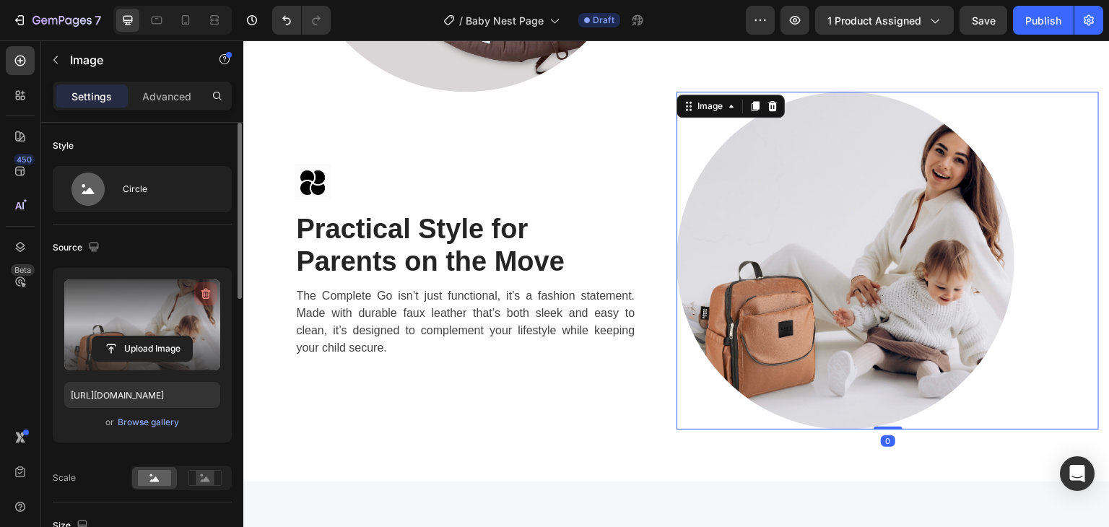
click at [204, 287] on icon "button" at bounding box center [206, 294] width 14 height 14
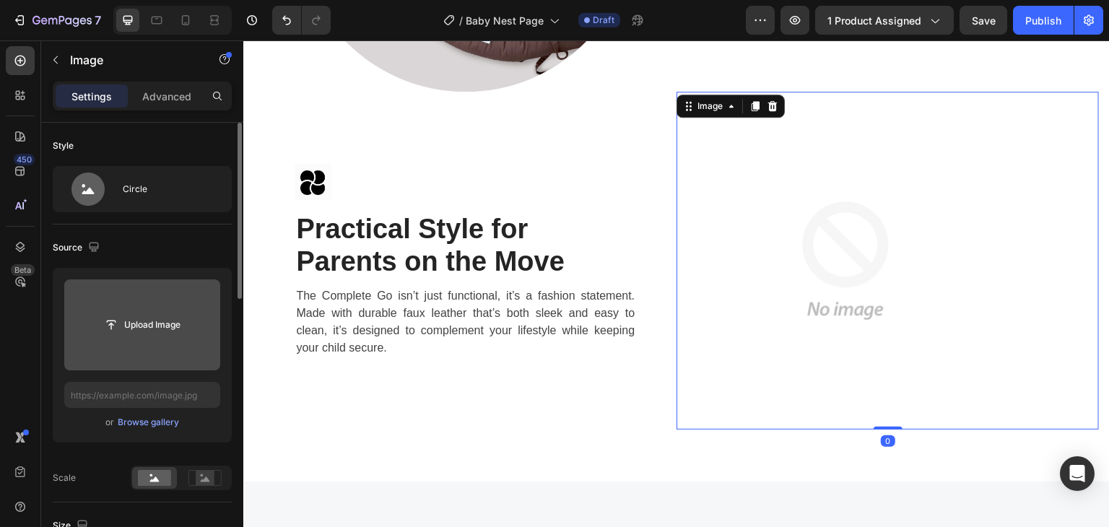
click at [153, 324] on input "file" at bounding box center [142, 325] width 100 height 25
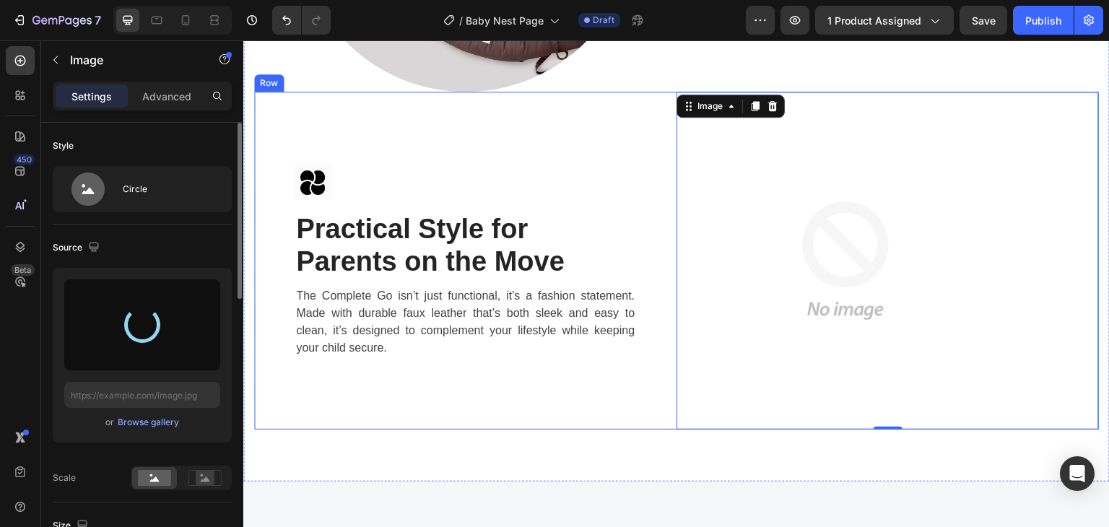
type input "https://cdn.shopify.com/s/files/1/0647/4521/0025/files/gempages_577626648069800…"
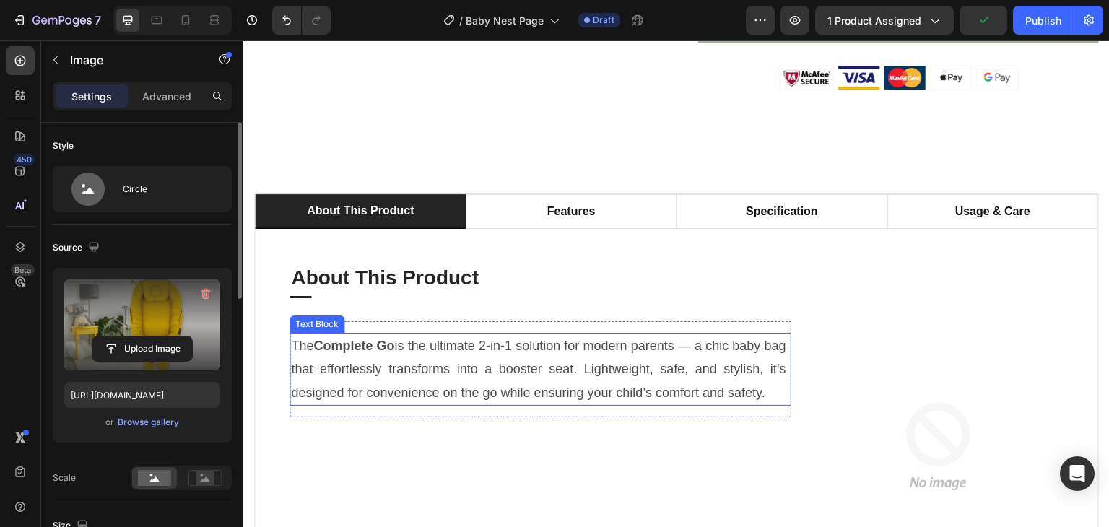
scroll to position [794, 0]
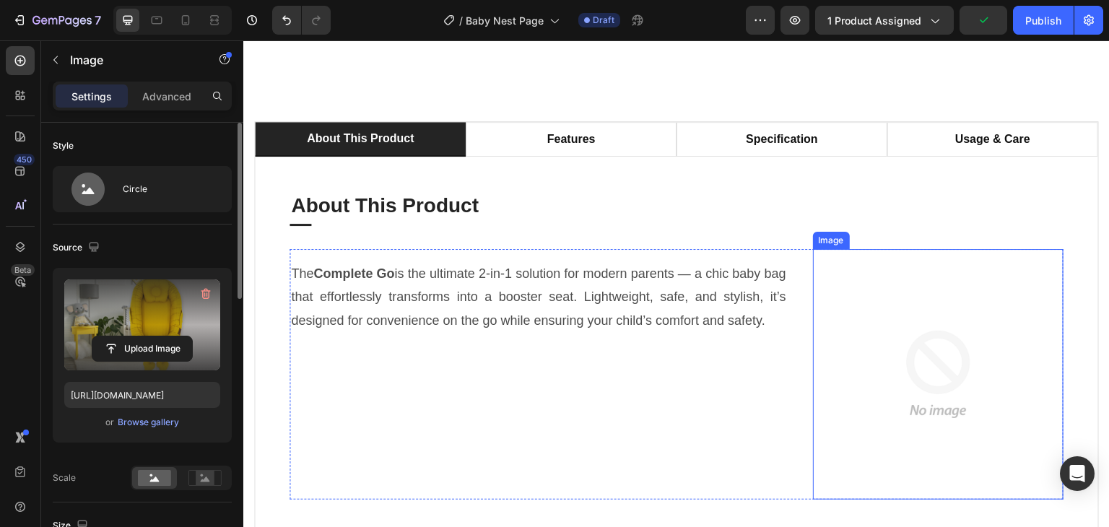
click at [1008, 354] on img at bounding box center [938, 374] width 251 height 251
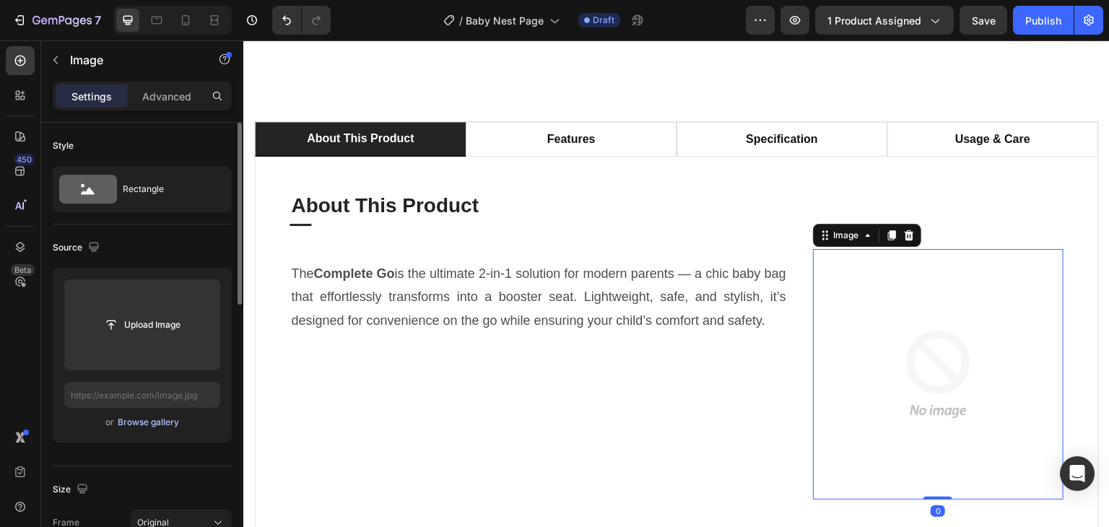
click at [156, 425] on div "Browse gallery" at bounding box center [148, 422] width 61 height 13
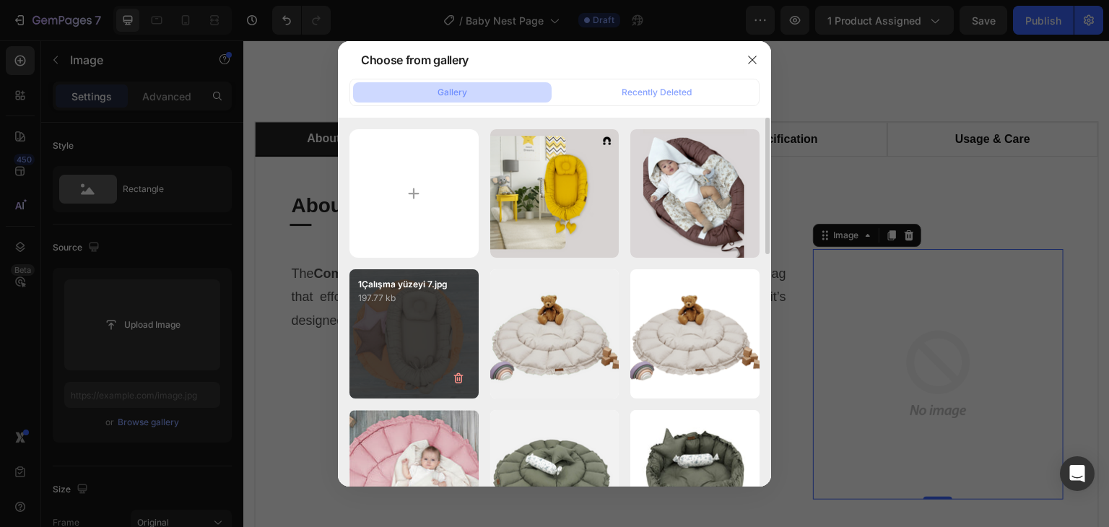
click at [393, 345] on div "1Çalışma yüzeyi 7.jpg 197.77 kb" at bounding box center [413, 333] width 129 height 129
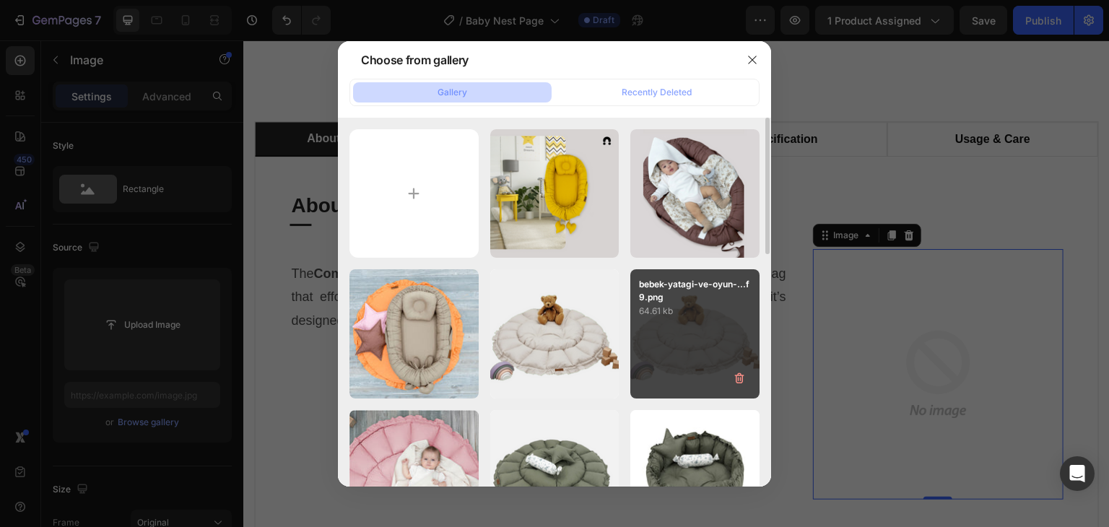
type input "https://cdn.shopify.com/s/files/1/0647/4521/0025/files/gempages_577626648069800…"
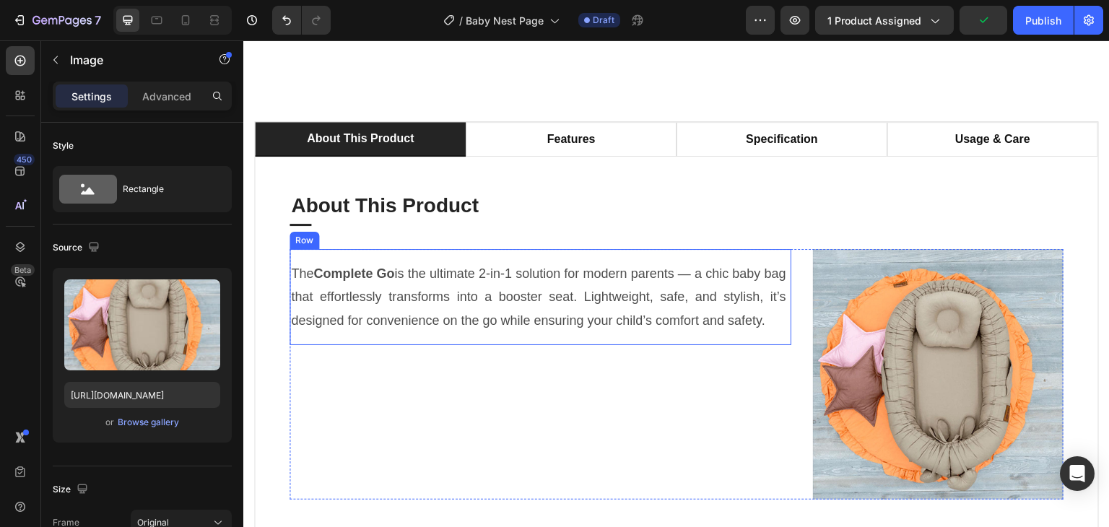
click at [538, 303] on p "The Complete Go is the ultimate 2-in-1 solution for modern parents — a chic bab…" at bounding box center [540, 297] width 499 height 70
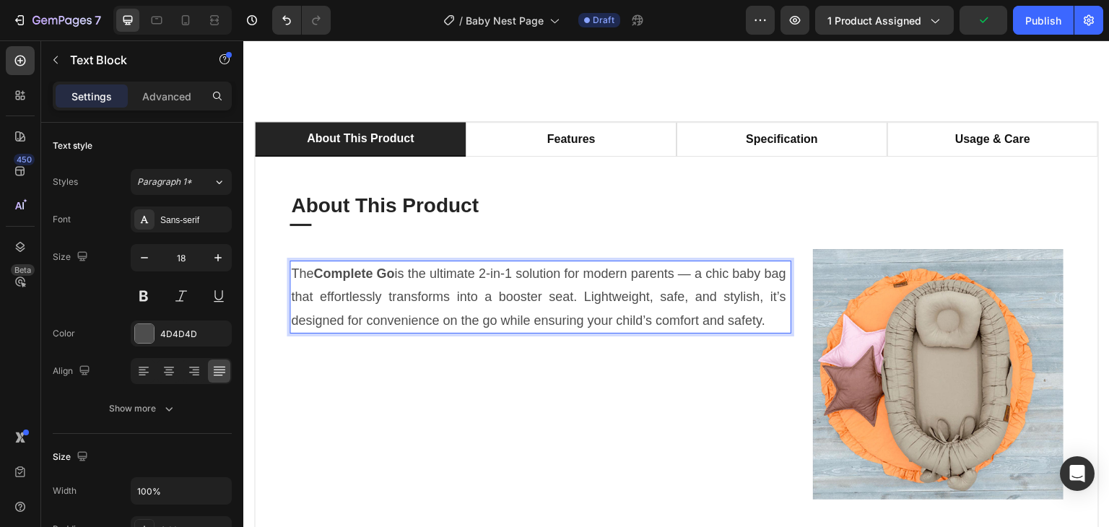
click at [538, 303] on p "The Complete Go is the ultimate 2-in-1 solution for modern parents — a chic bab…" at bounding box center [540, 297] width 499 height 70
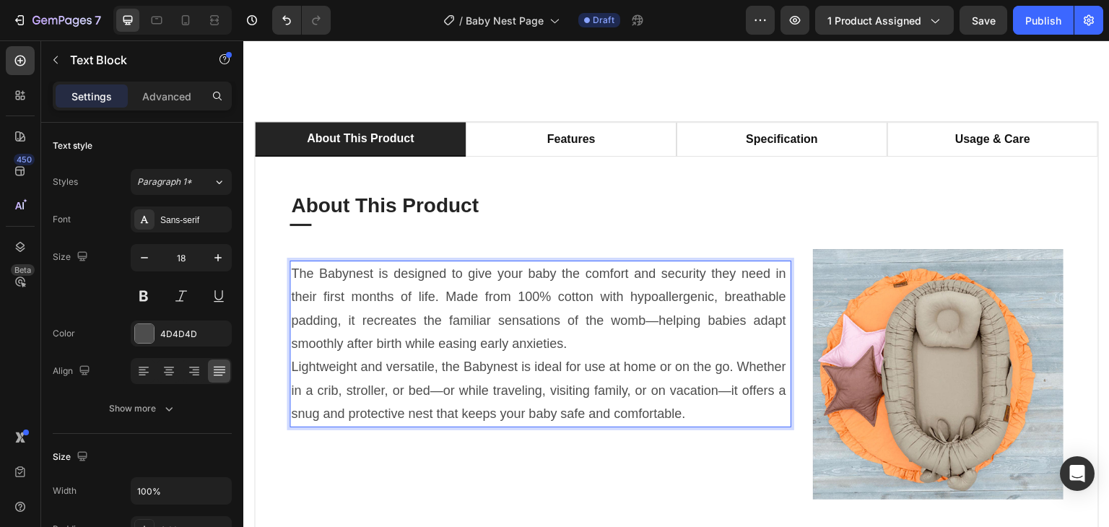
click at [292, 381] on p "Lightweight and versatile, the Babynest is ideal for use at home or on the go. …" at bounding box center [540, 390] width 499 height 70
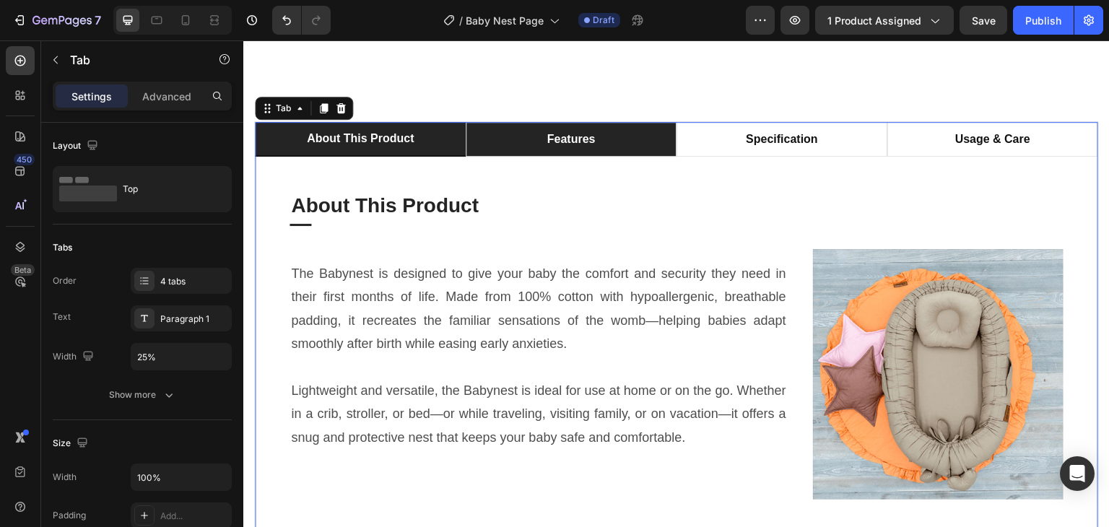
click at [545, 147] on div "features" at bounding box center [571, 140] width 53 height 22
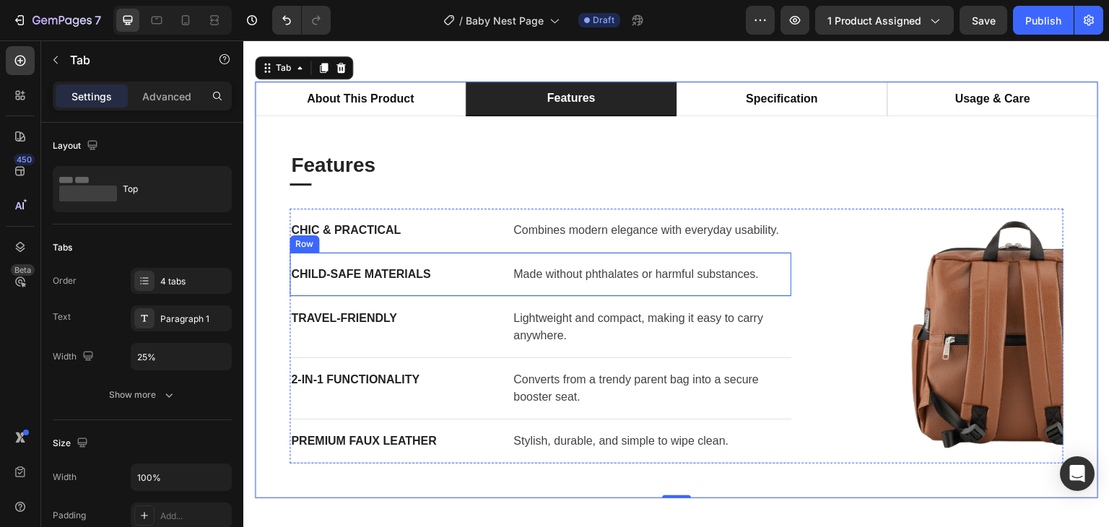
scroll to position [866, 0]
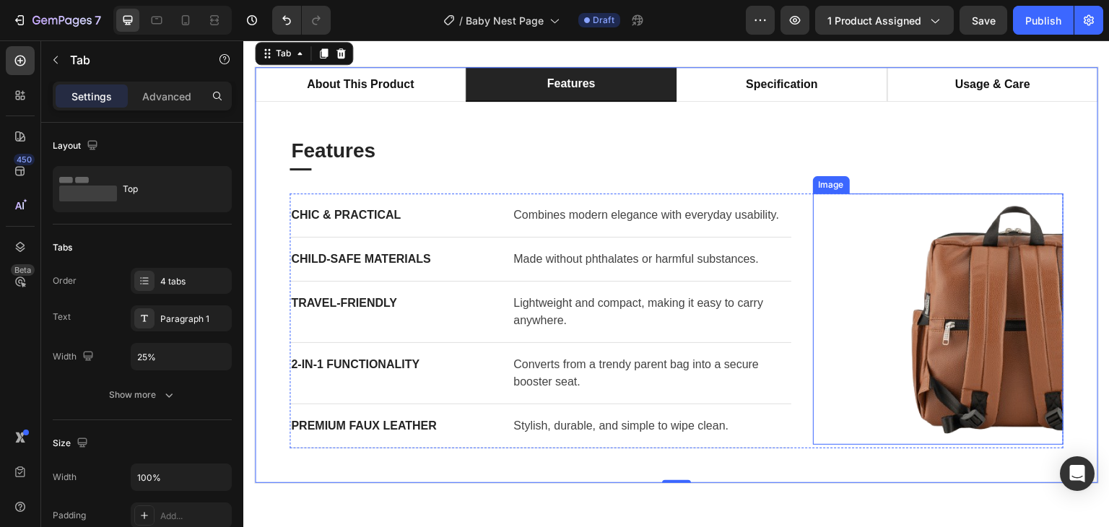
click at [947, 310] on img at bounding box center [938, 319] width 251 height 251
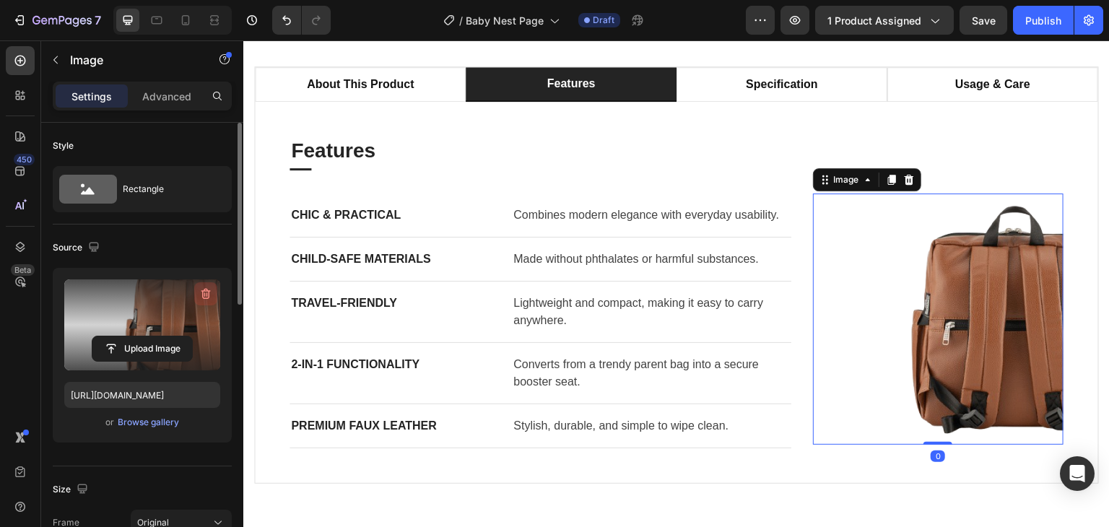
click at [207, 284] on button "button" at bounding box center [205, 293] width 23 height 23
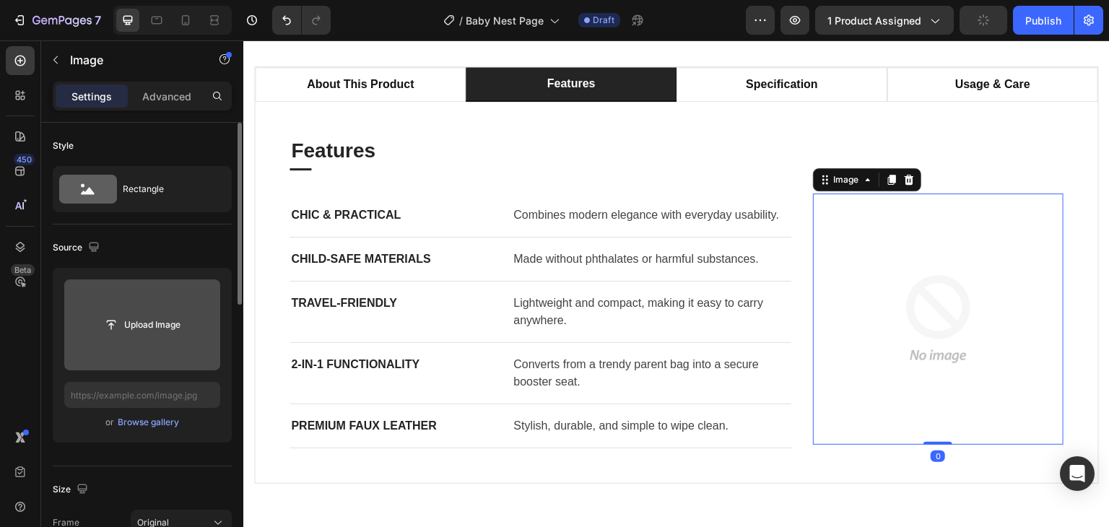
click at [152, 327] on input "file" at bounding box center [142, 325] width 100 height 25
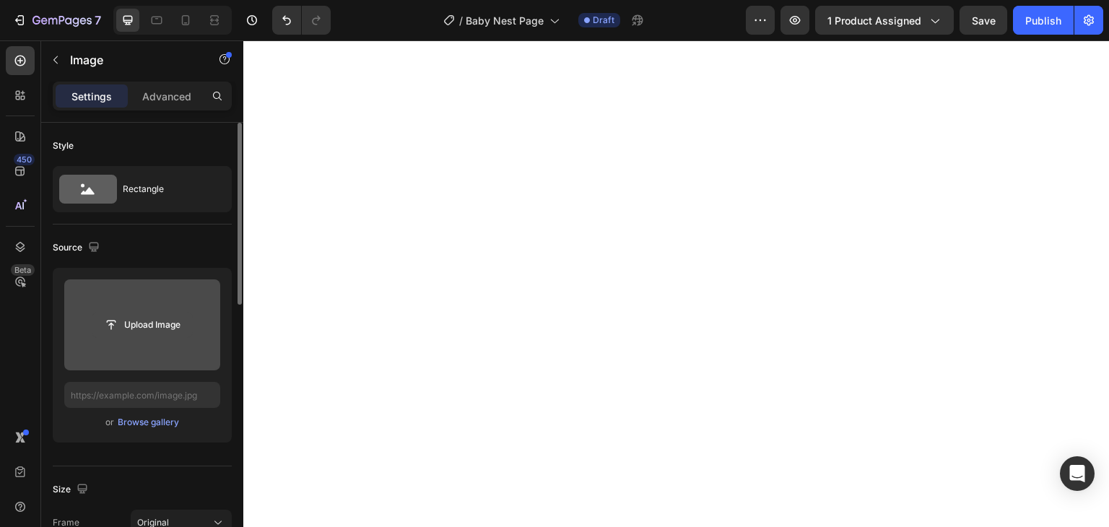
scroll to position [0, 0]
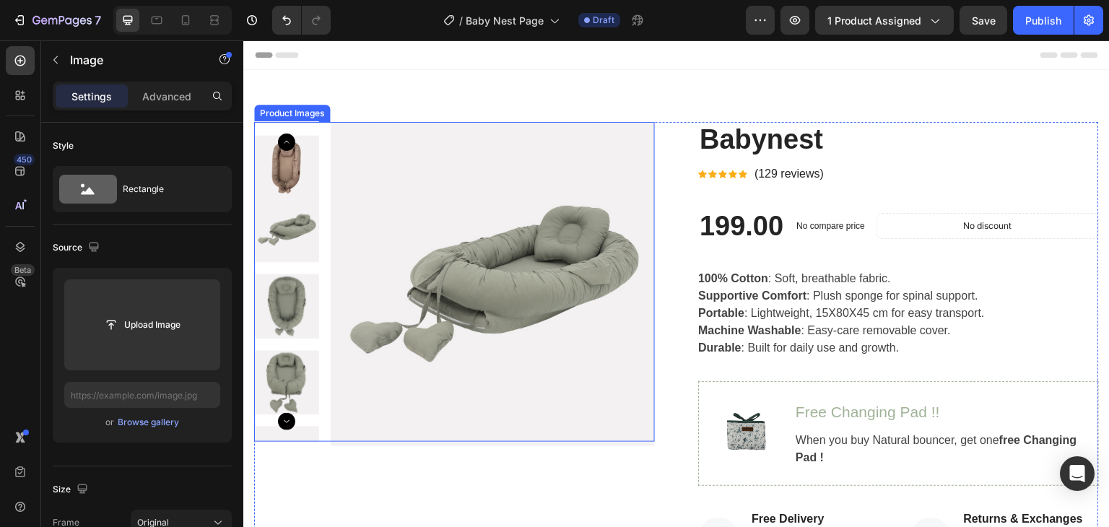
click at [289, 422] on icon "Carousel Next Arrow" at bounding box center [286, 421] width 17 height 17
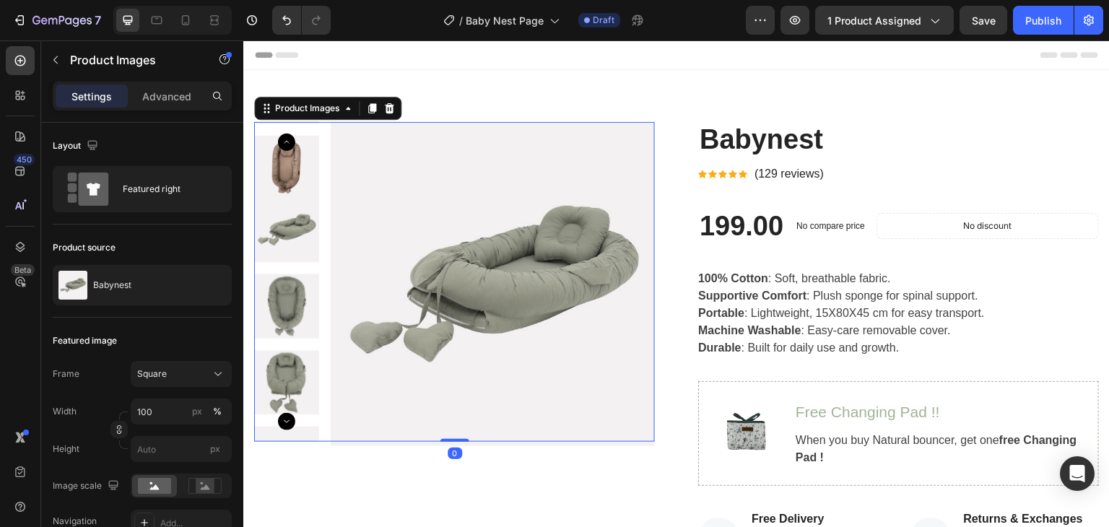
click at [289, 422] on icon "Carousel Next Arrow" at bounding box center [286, 421] width 17 height 17
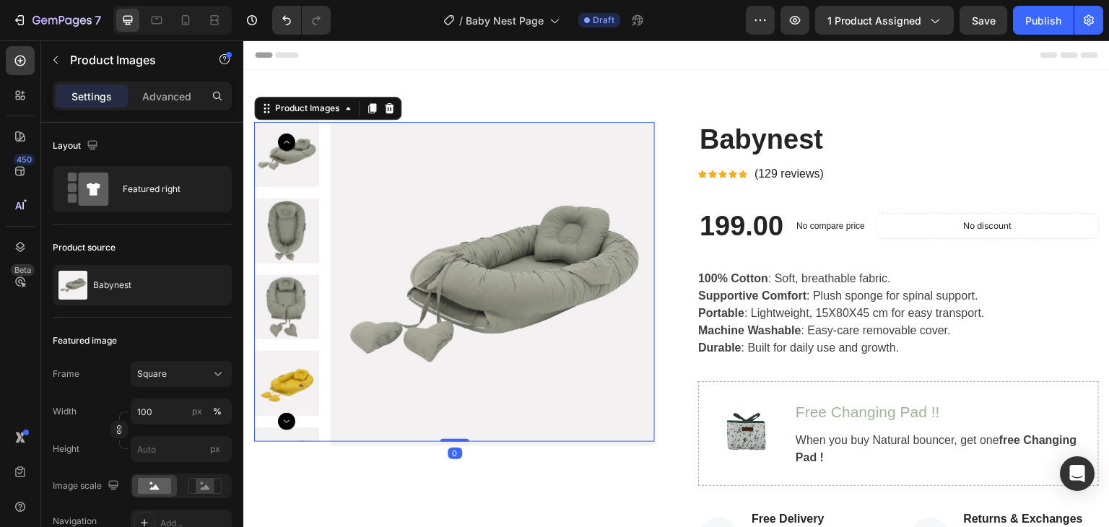
click at [289, 422] on icon "Carousel Next Arrow" at bounding box center [286, 421] width 17 height 17
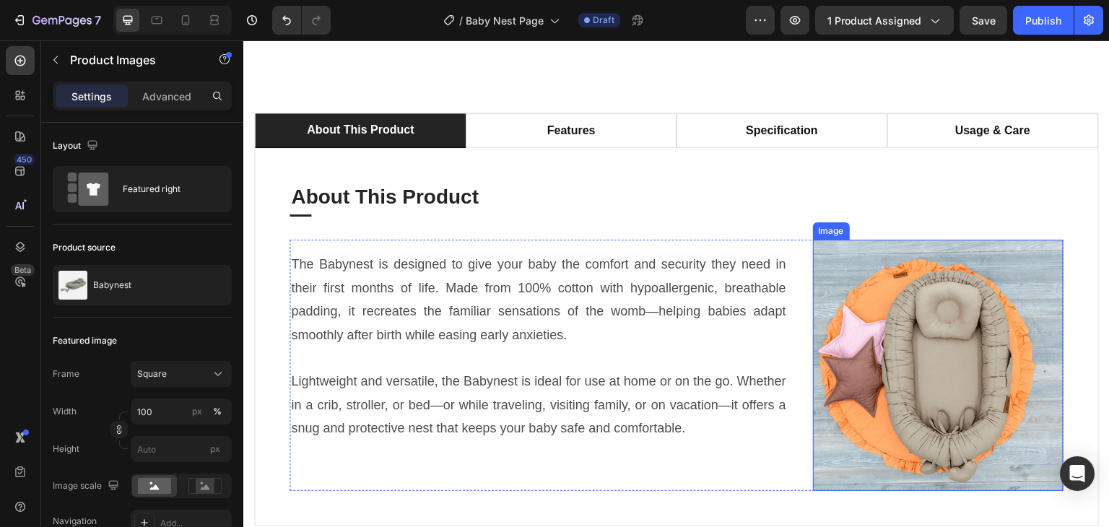
scroll to position [866, 0]
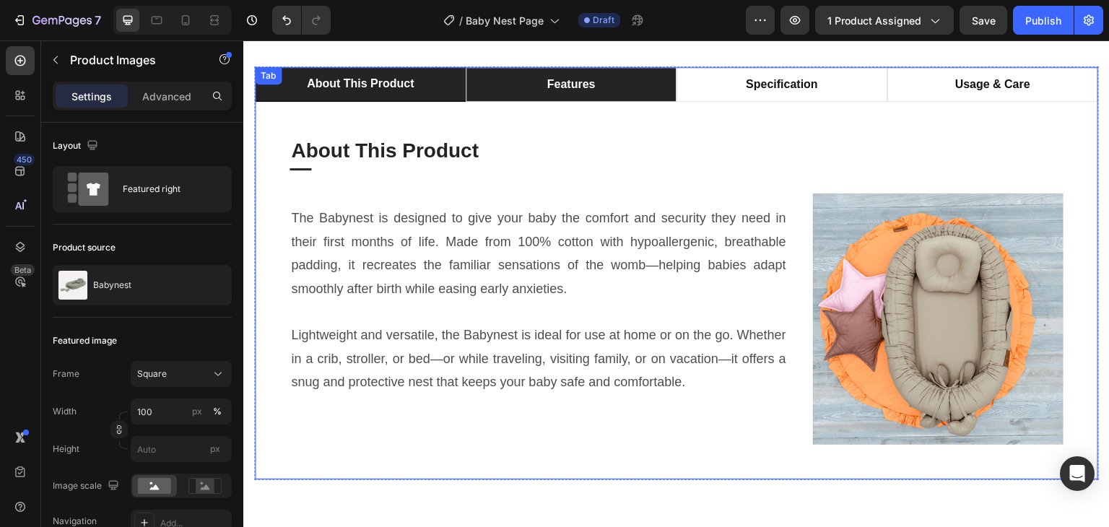
click at [561, 94] on div "features" at bounding box center [571, 85] width 53 height 22
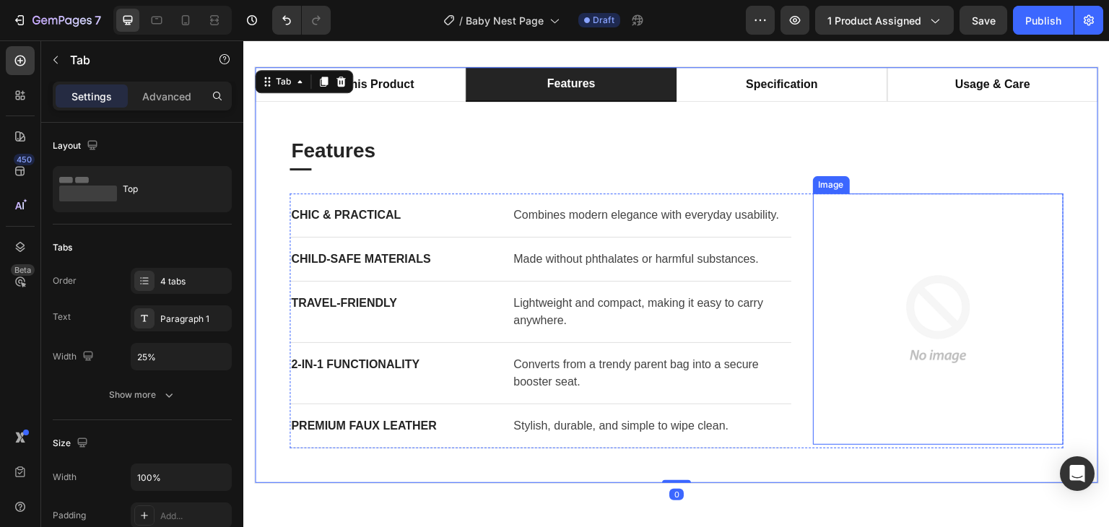
click at [892, 296] on img at bounding box center [938, 319] width 251 height 251
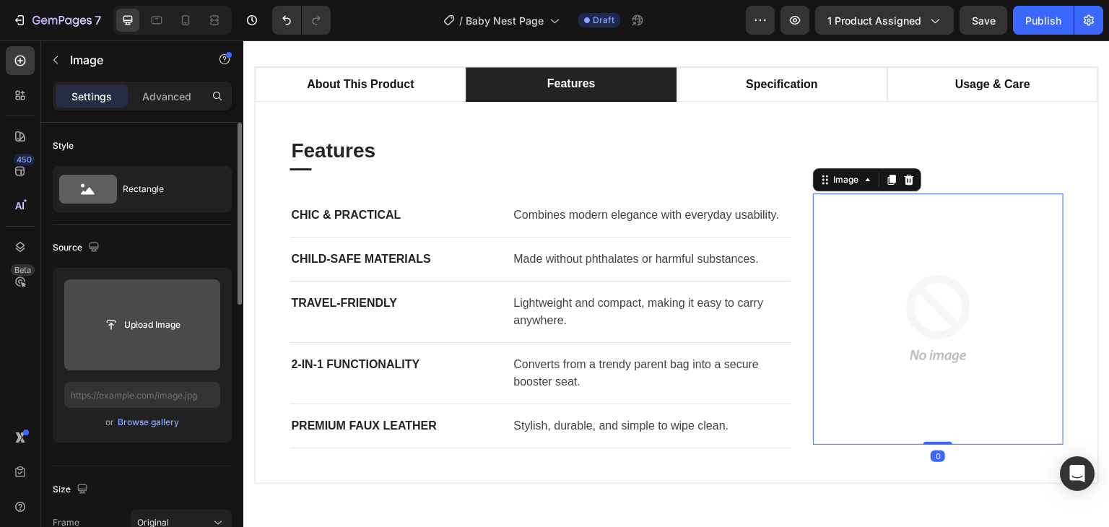
click at [160, 330] on input "file" at bounding box center [142, 325] width 100 height 25
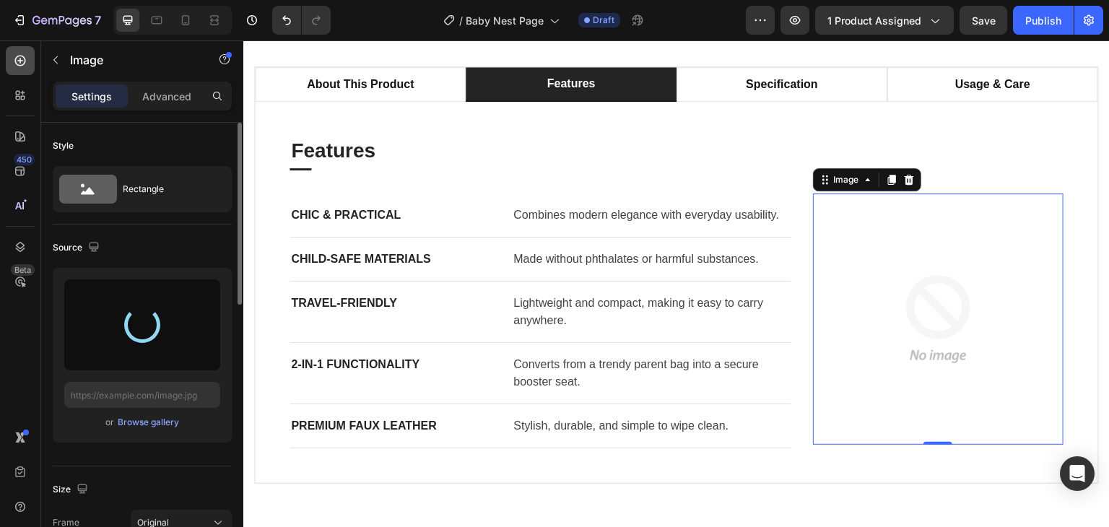
type input "https://cdn.shopify.com/s/files/1/0647/4521/0025/files/gempages_577626648069800…"
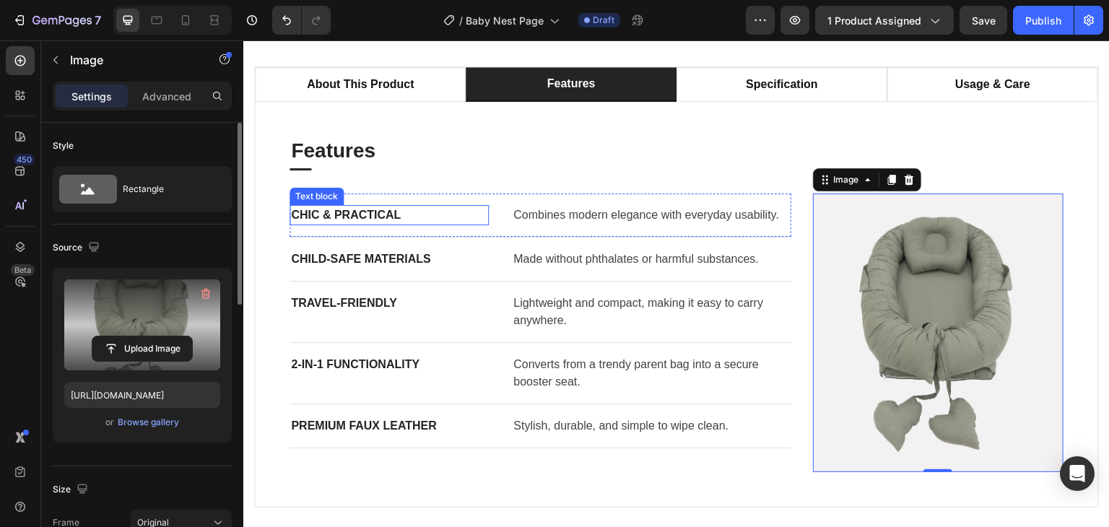
click at [360, 220] on p "Chic & Practical" at bounding box center [389, 215] width 196 height 17
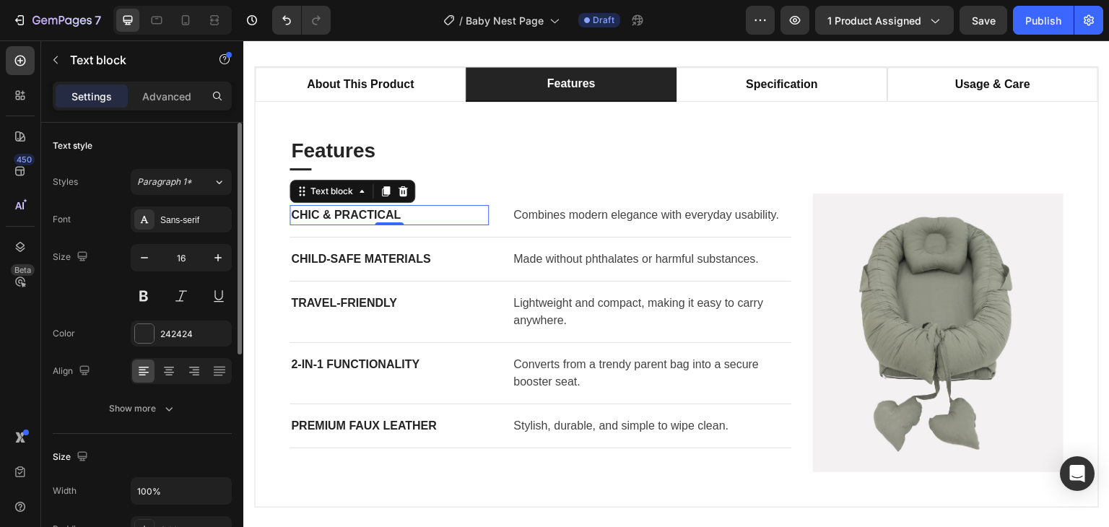
click at [360, 220] on p "Chic & Practical" at bounding box center [389, 215] width 196 height 17
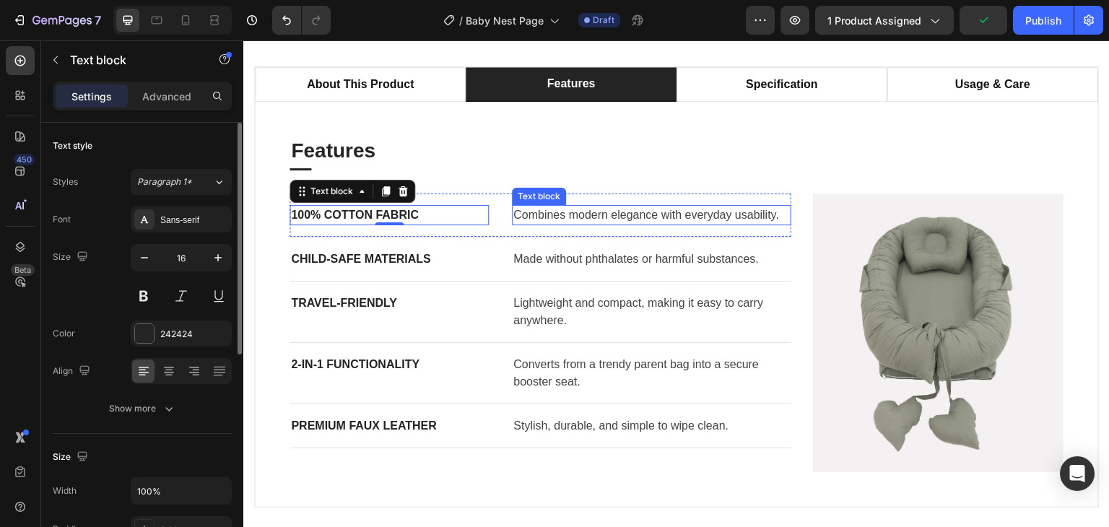
click at [552, 220] on p "Combines modern elegance with everyday usability." at bounding box center [651, 215] width 277 height 17
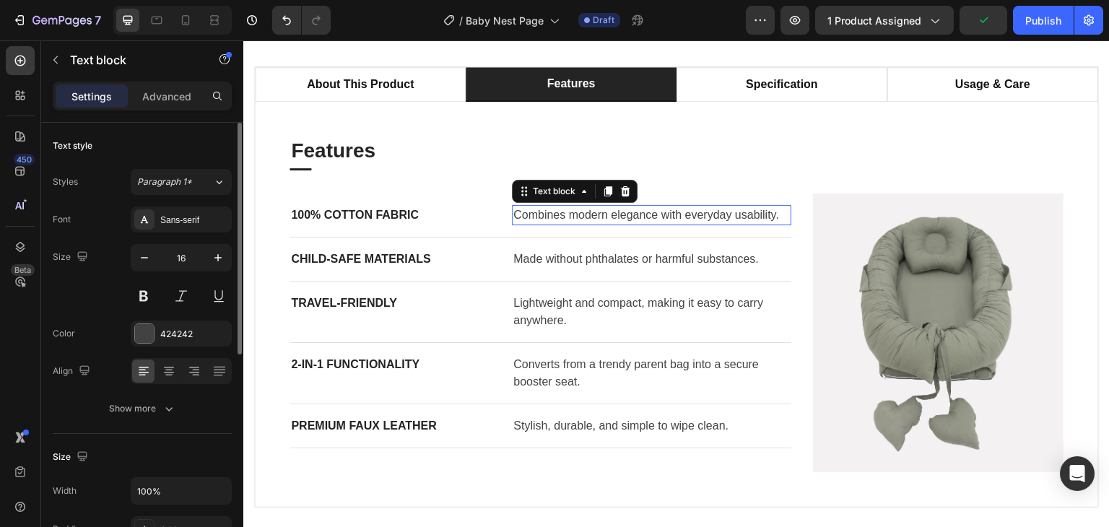
click at [552, 220] on p "Combines modern elegance with everyday usability." at bounding box center [651, 215] width 277 height 17
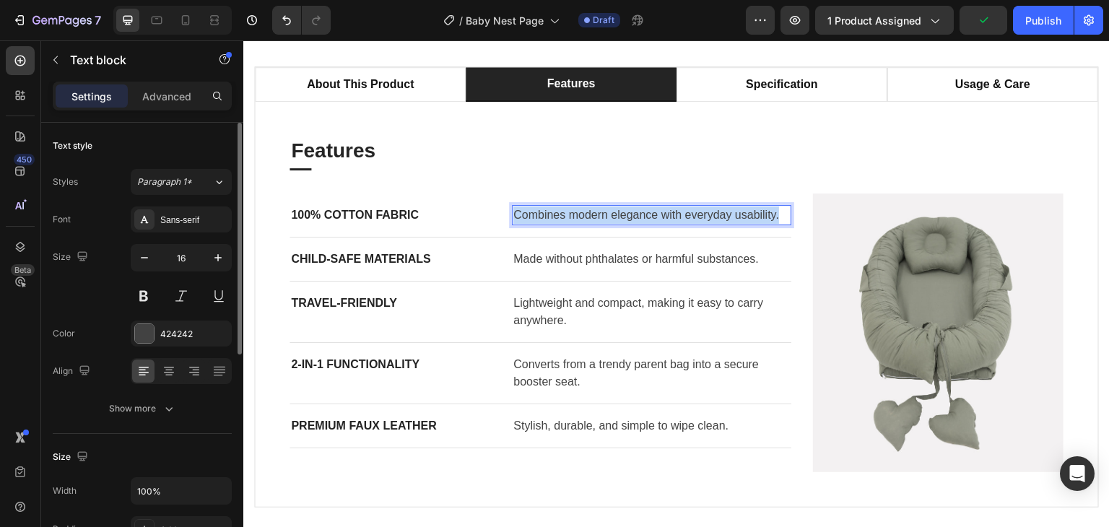
click at [552, 220] on p "Combines modern elegance with everyday usability." at bounding box center [651, 215] width 277 height 17
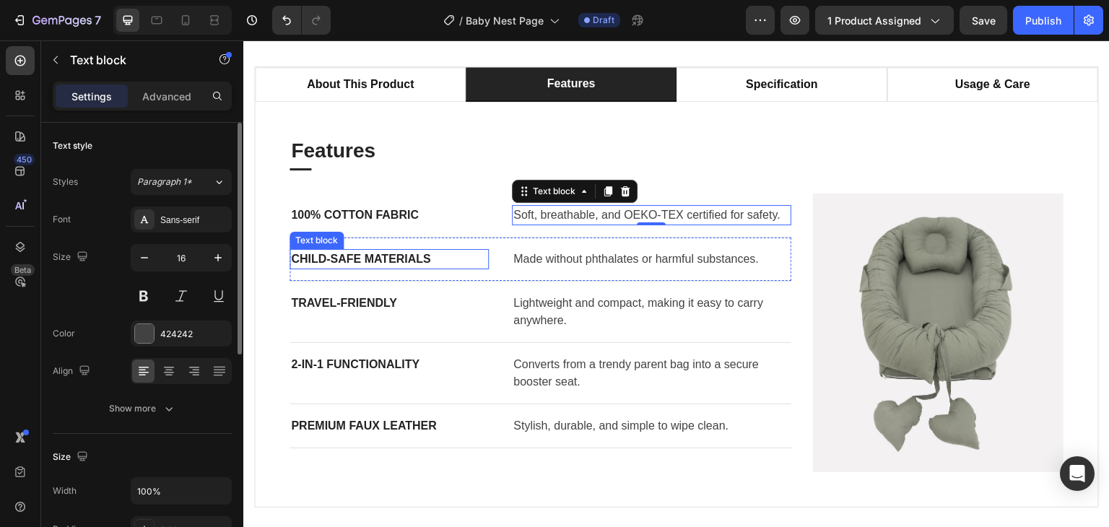
click at [344, 264] on p "Child-Safe Materials" at bounding box center [389, 259] width 196 height 17
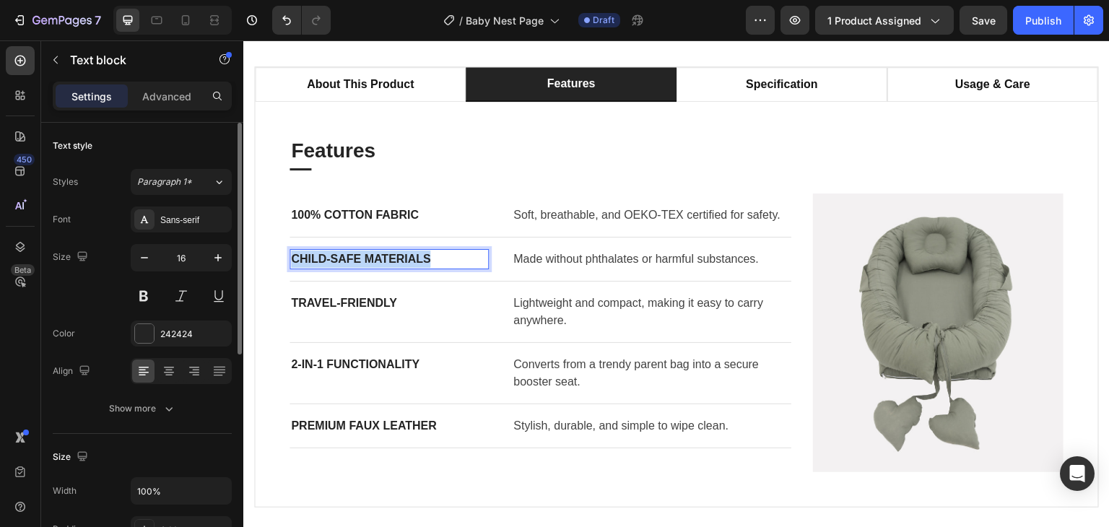
click at [344, 264] on p "Child-Safe Materials" at bounding box center [389, 259] width 196 height 17
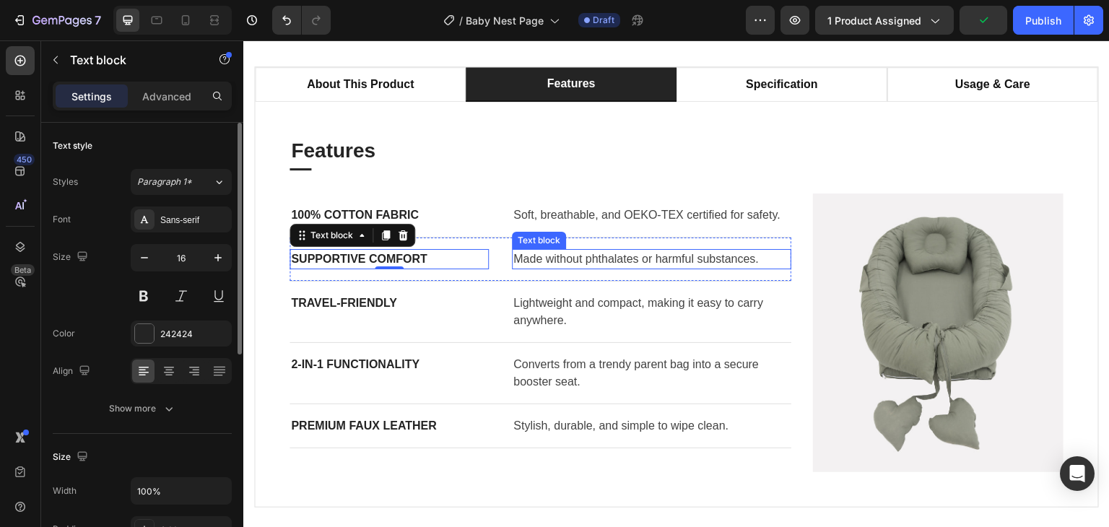
click at [628, 253] on p "Made without phthalates or harmful substances." at bounding box center [651, 259] width 277 height 17
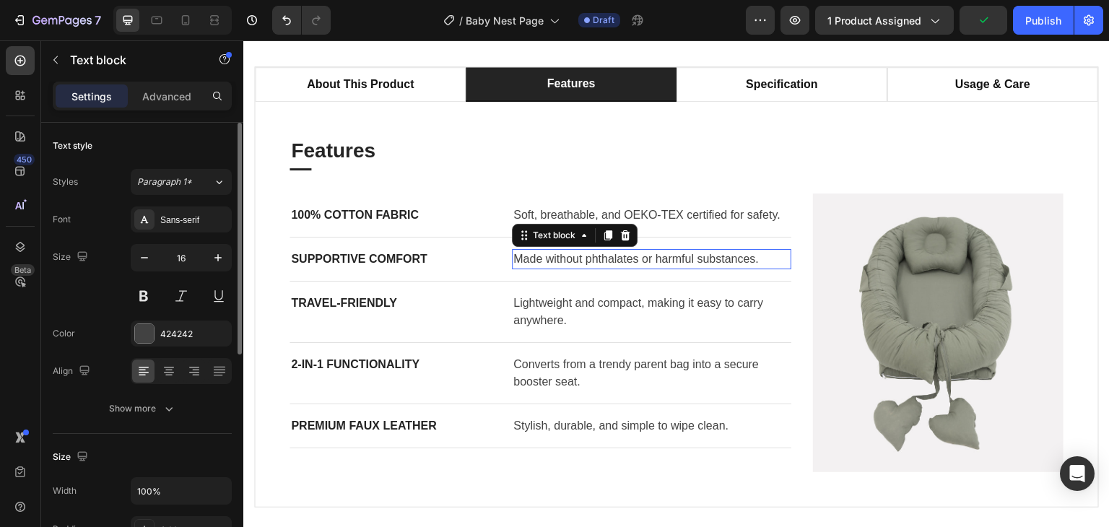
click at [628, 253] on p "Made without phthalates or harmful substances." at bounding box center [651, 259] width 277 height 17
click at [372, 298] on p "Travel-Friendly" at bounding box center [389, 303] width 196 height 17
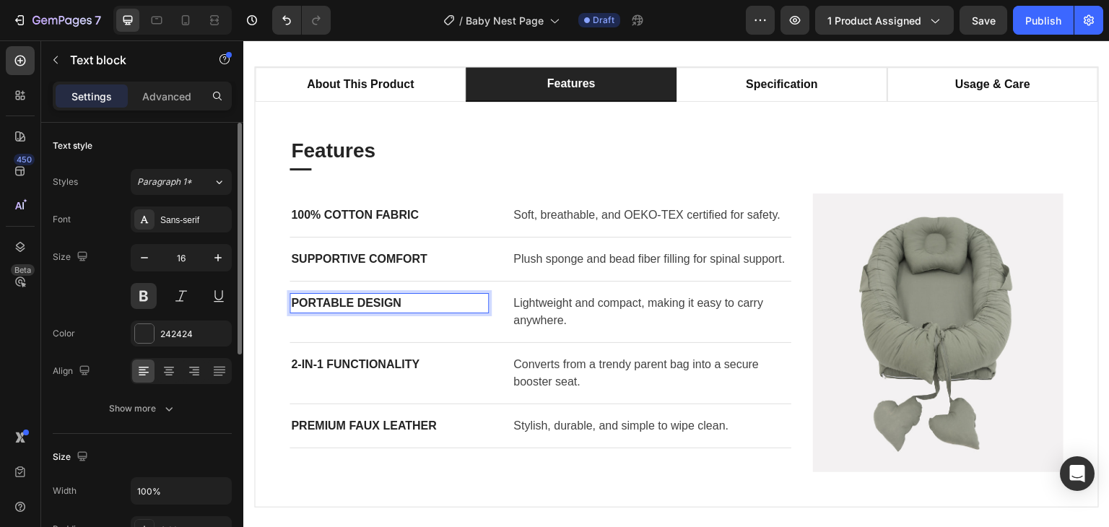
click at [368, 304] on p "Portable Design" at bounding box center [389, 303] width 196 height 17
click at [367, 304] on p "Portable Design" at bounding box center [389, 303] width 196 height 17
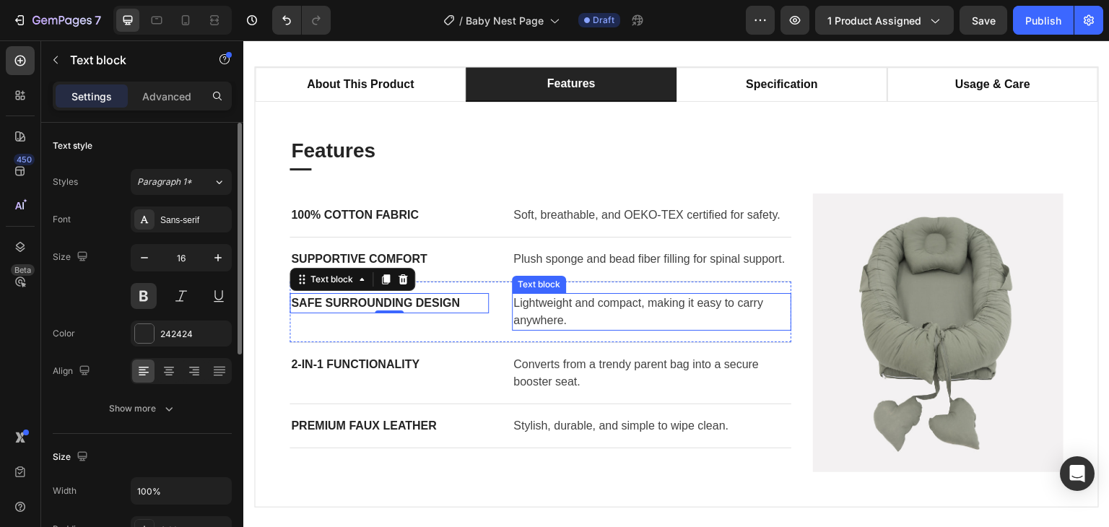
click at [581, 304] on p "Lightweight and compact, making it easy to carry anywhere." at bounding box center [651, 312] width 277 height 35
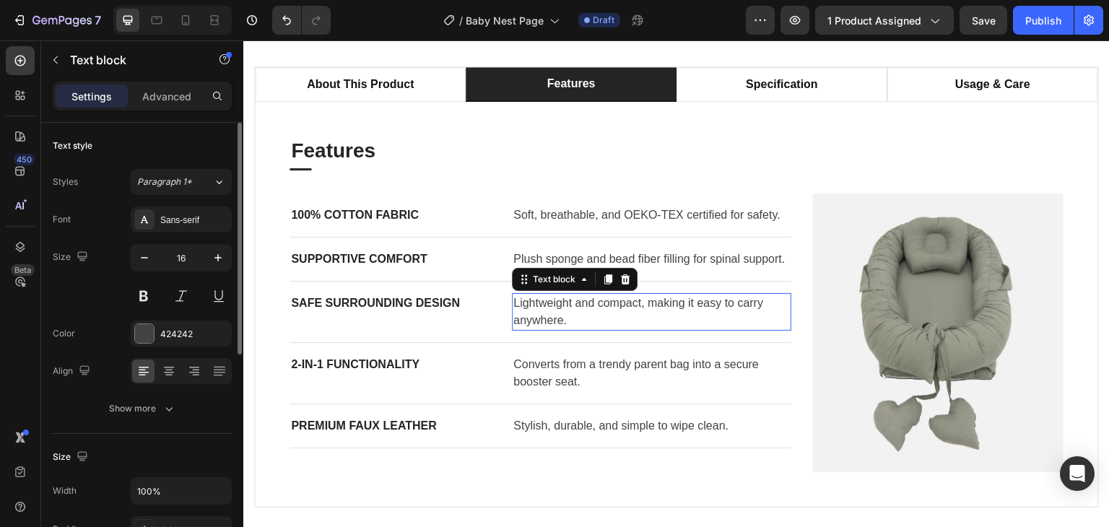
click at [581, 304] on p "Lightweight and compact, making it easy to carry anywhere." at bounding box center [651, 312] width 277 height 35
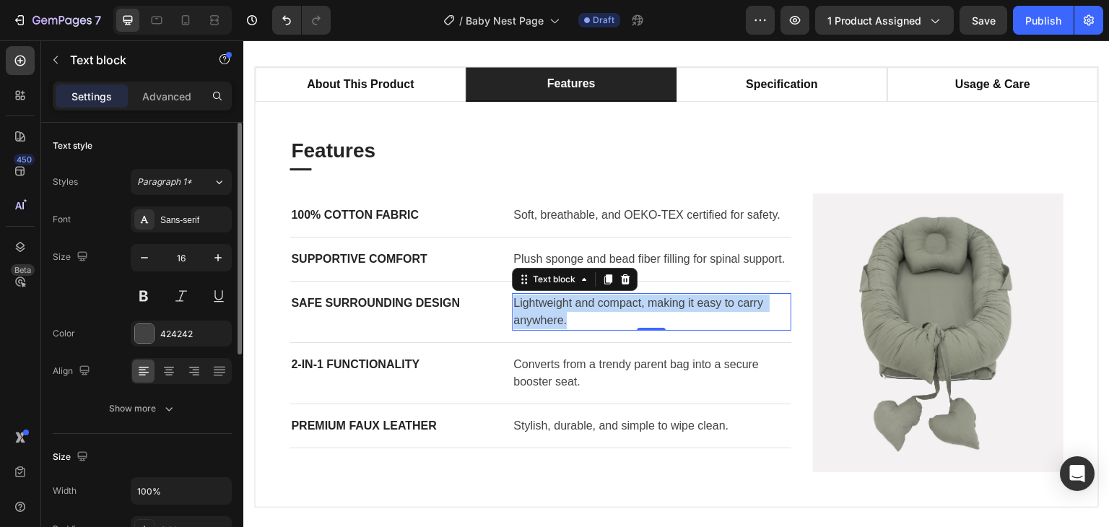
click at [581, 304] on p "Lightweight and compact, making it easy to carry anywhere." at bounding box center [651, 312] width 277 height 35
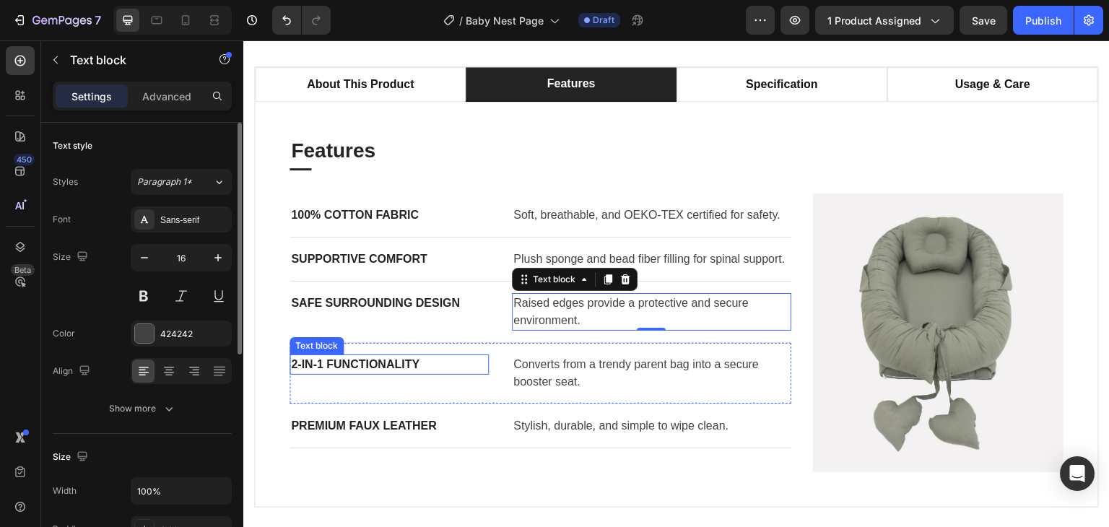
click at [364, 357] on p "2-in-1 Functionality" at bounding box center [389, 364] width 196 height 17
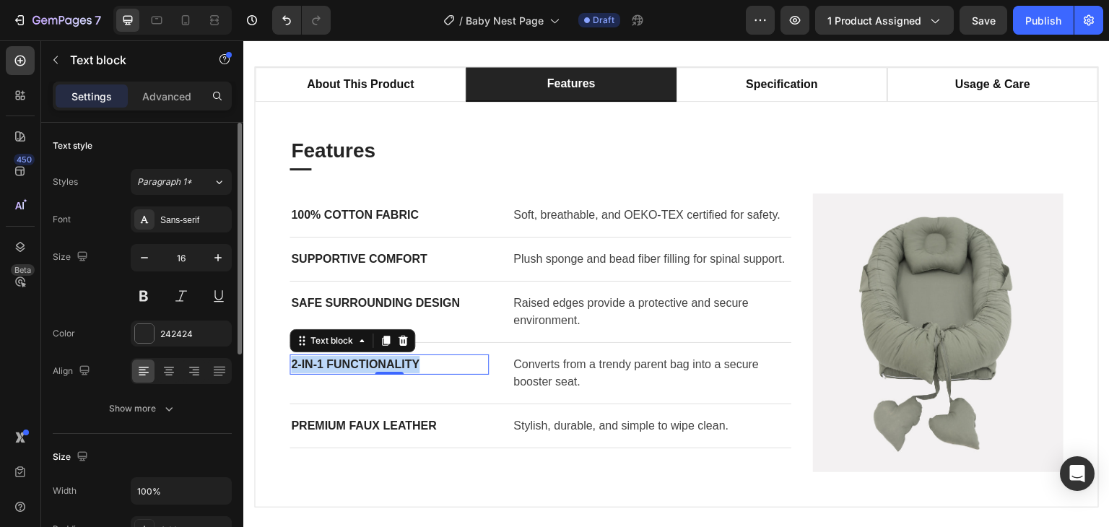
click at [364, 357] on p "2-in-1 Functionality" at bounding box center [389, 364] width 196 height 17
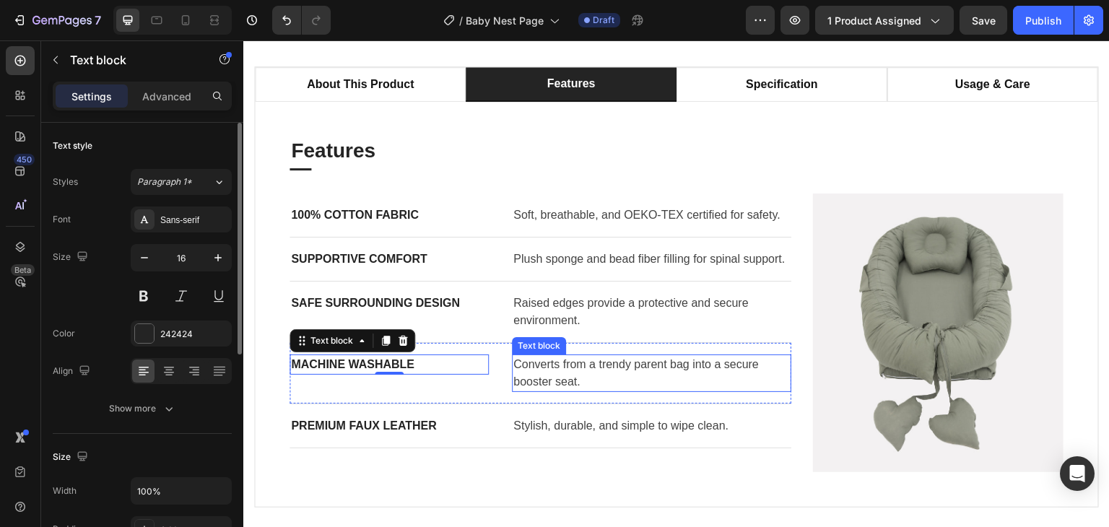
click at [553, 365] on p "Converts from a trendy parent bag into a secure booster seat." at bounding box center [651, 373] width 277 height 35
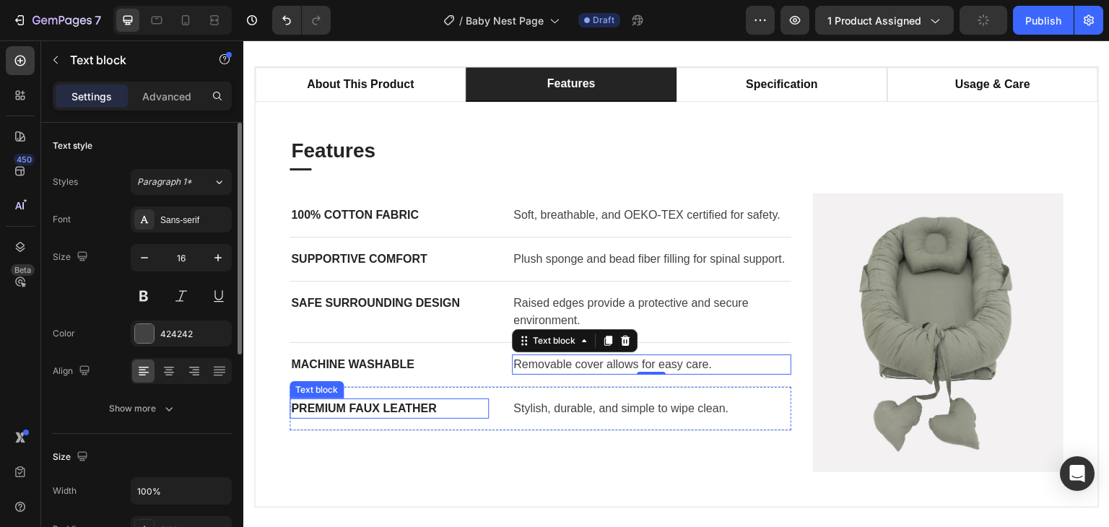
click at [355, 412] on p "Premium Faux Leather" at bounding box center [389, 408] width 196 height 17
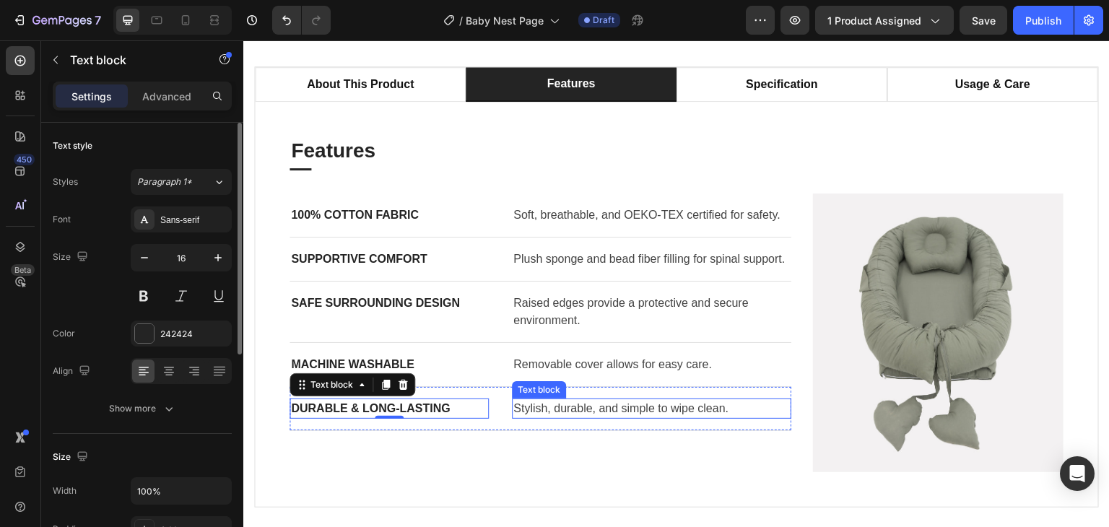
click at [675, 402] on p "Stylish, durable, and simple to wipe clean." at bounding box center [651, 408] width 277 height 17
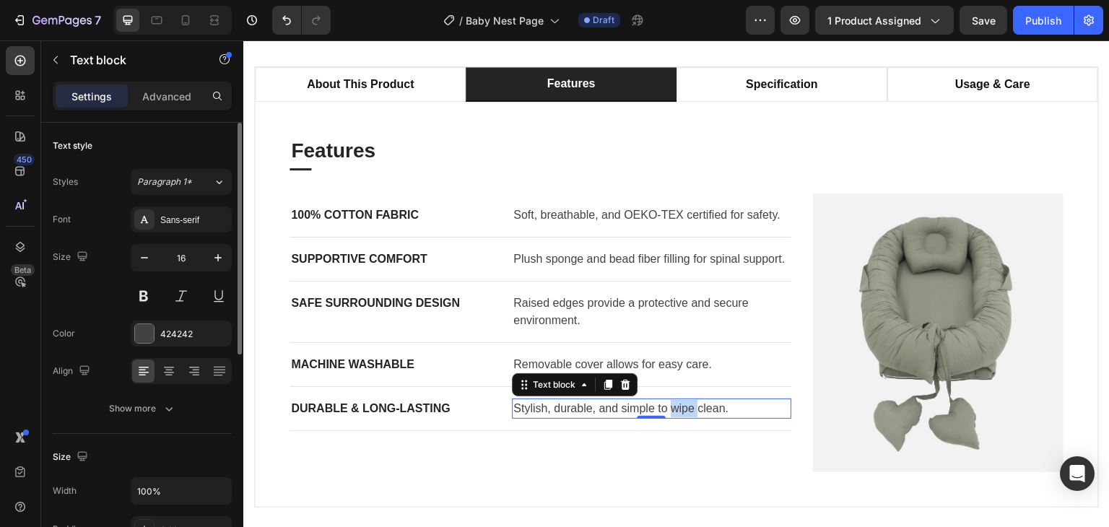
click at [675, 402] on p "Stylish, durable, and simple to wipe clean." at bounding box center [651, 408] width 277 height 17
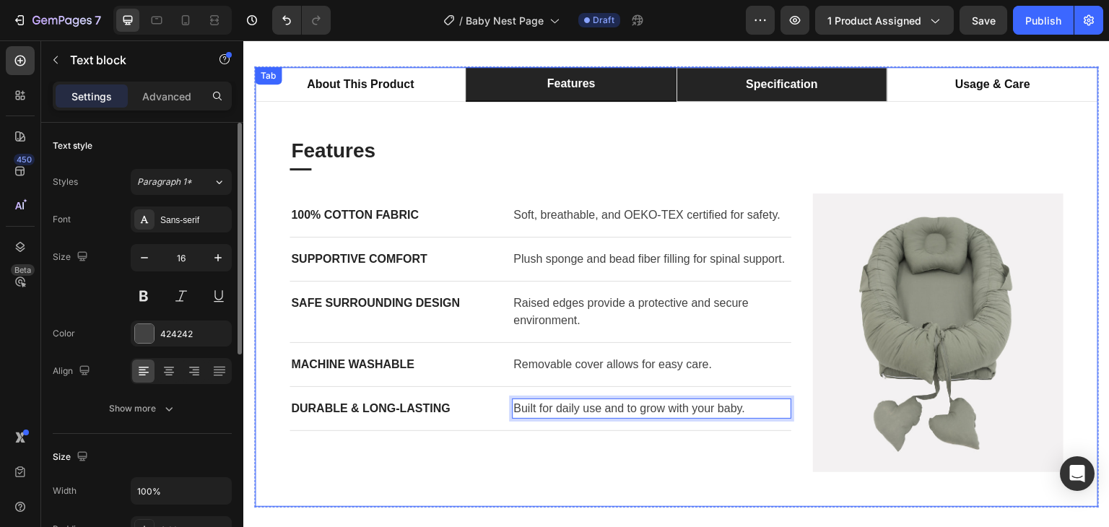
click at [791, 88] on p "specification" at bounding box center [782, 84] width 72 height 17
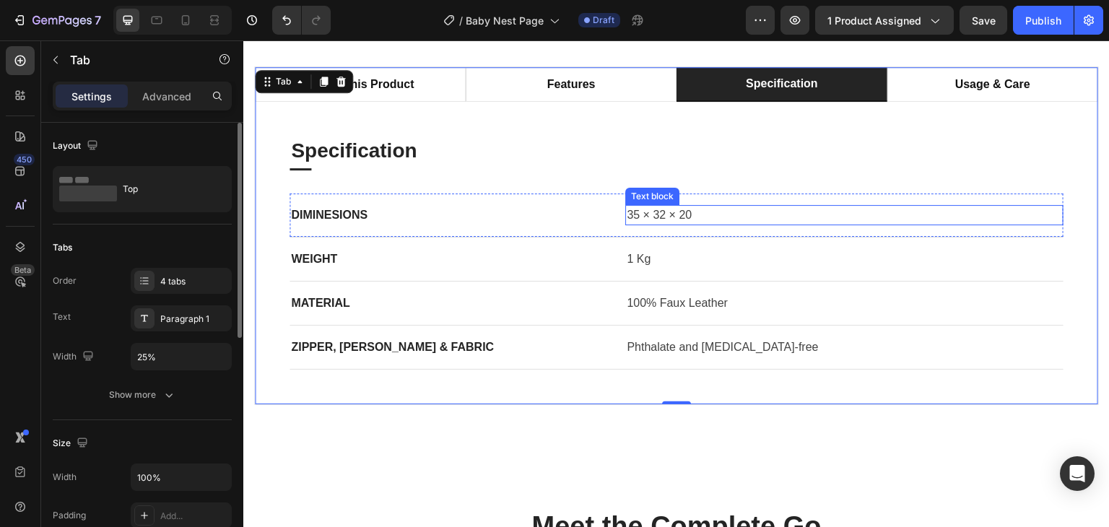
click at [654, 220] on p "35 × 32 × 20" at bounding box center [844, 215] width 435 height 17
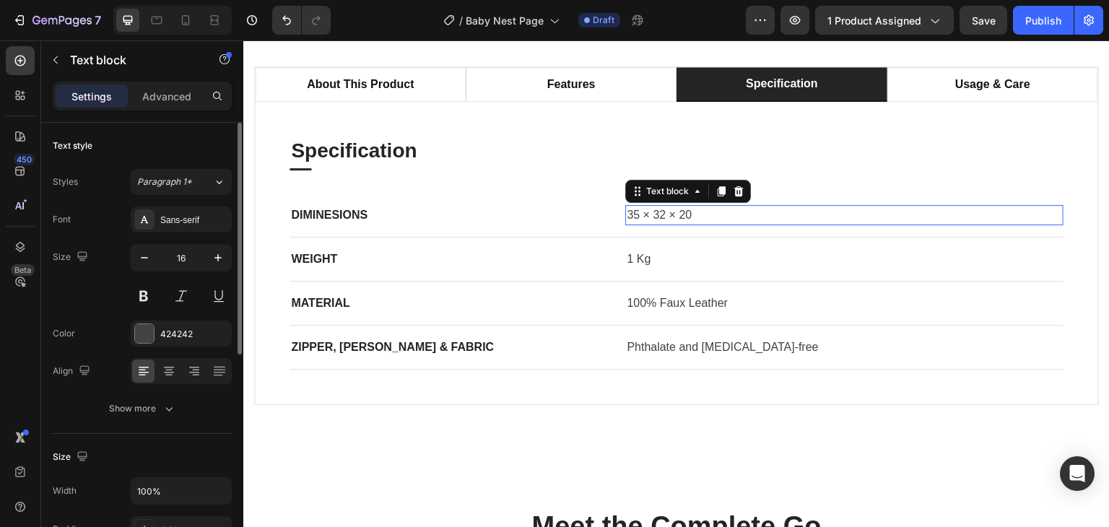
click at [654, 220] on p "35 × 32 × 20" at bounding box center [844, 215] width 435 height 17
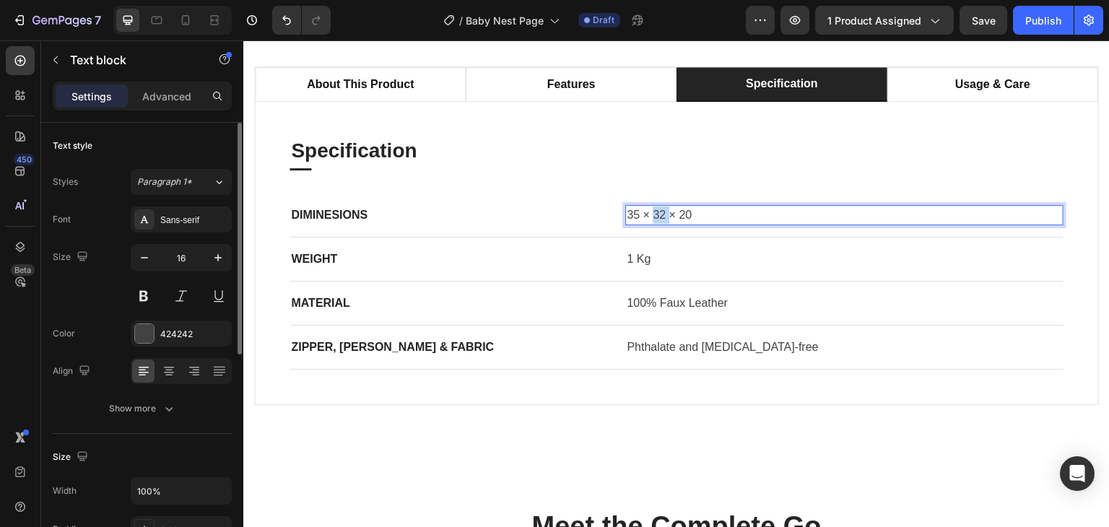
click at [654, 220] on p "35 × 32 × 20" at bounding box center [844, 215] width 435 height 17
click at [637, 212] on p "15×80×45" at bounding box center [844, 215] width 435 height 17
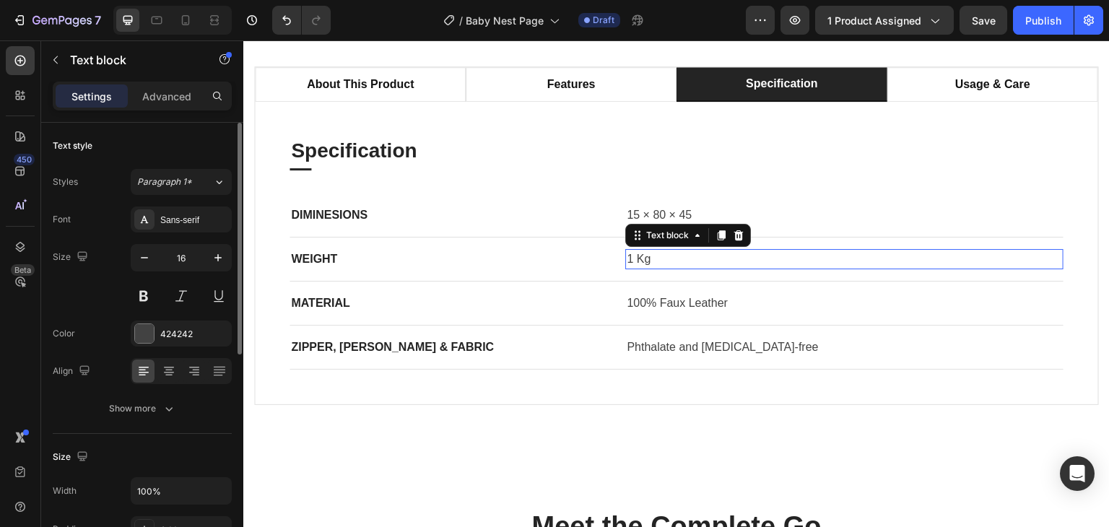
click at [630, 259] on p "1 Kg" at bounding box center [844, 259] width 435 height 17
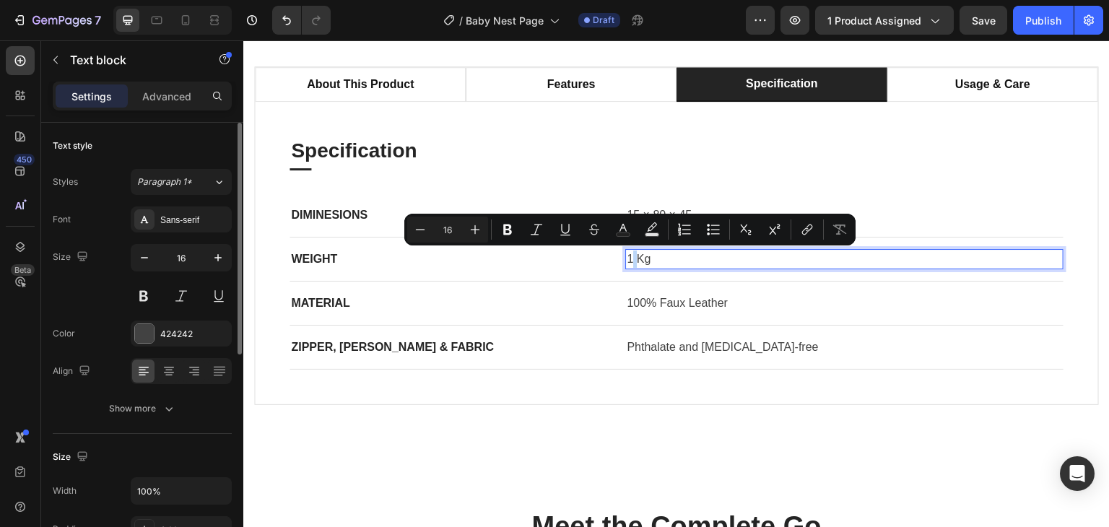
click at [627, 261] on p "1 Kg" at bounding box center [844, 259] width 435 height 17
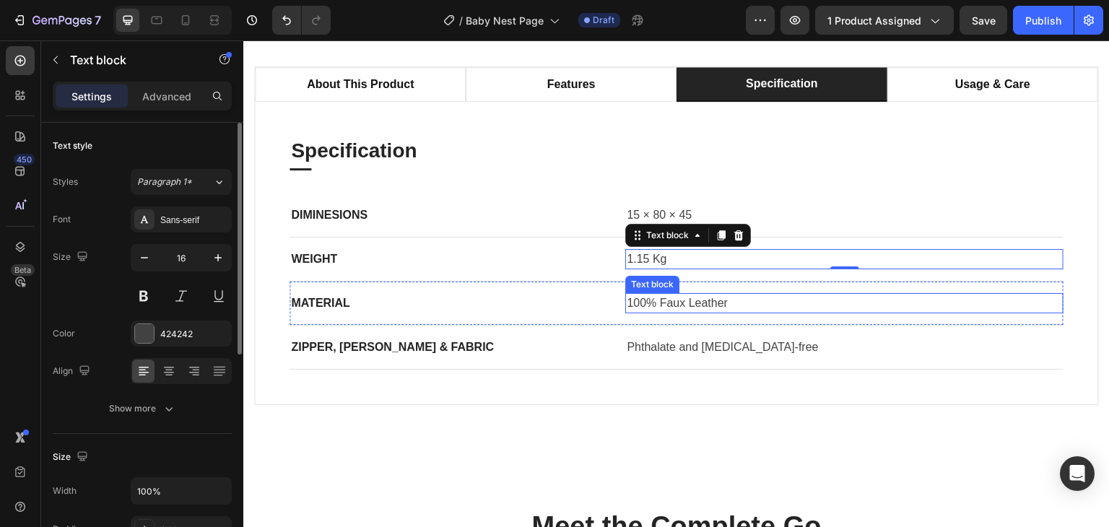
click at [646, 304] on p "100% Faux Leather" at bounding box center [844, 303] width 435 height 17
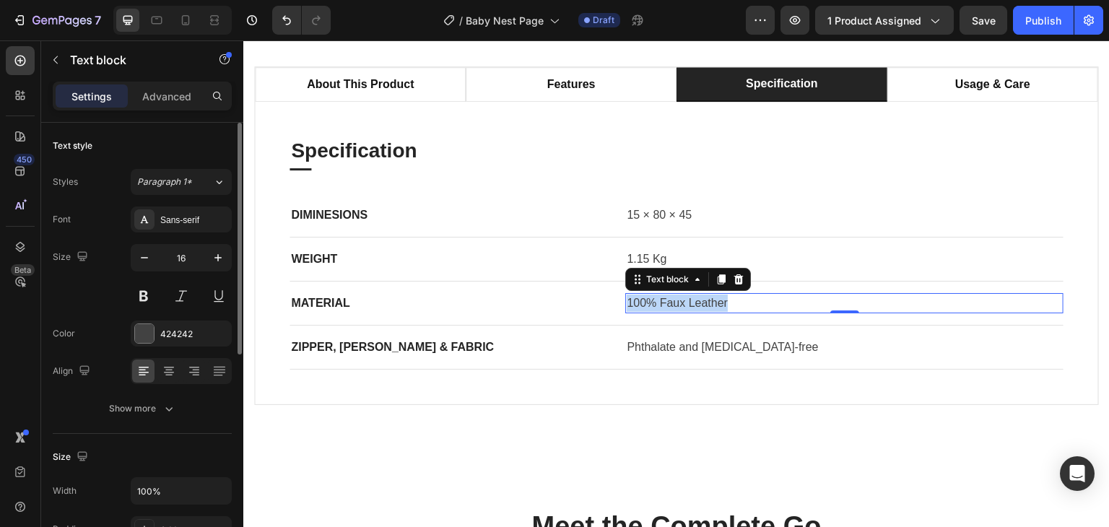
click at [646, 304] on p "100% Faux Leather" at bounding box center [844, 303] width 435 height 17
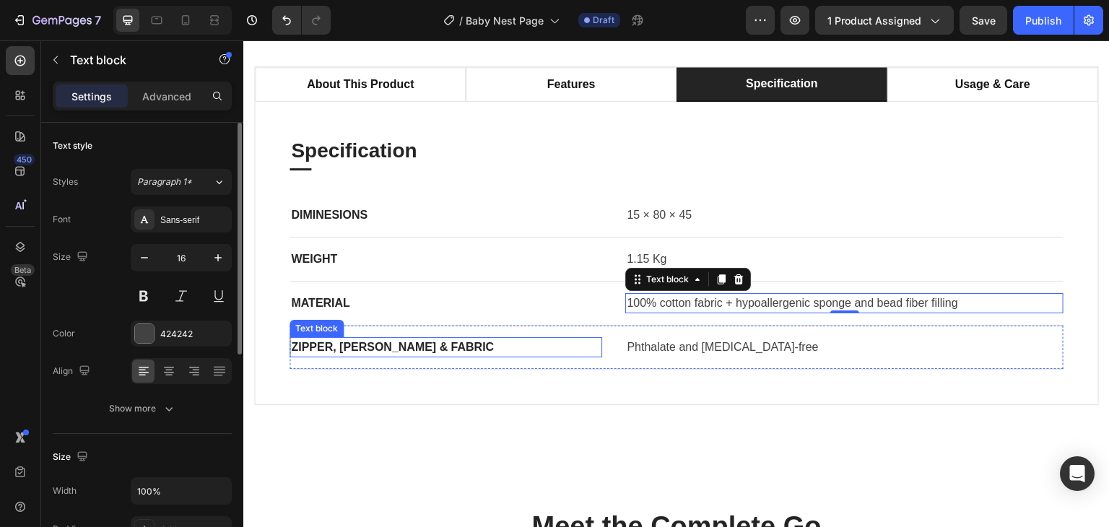
click at [323, 339] on p "Zipper, Lining & Fabric" at bounding box center [446, 347] width 310 height 17
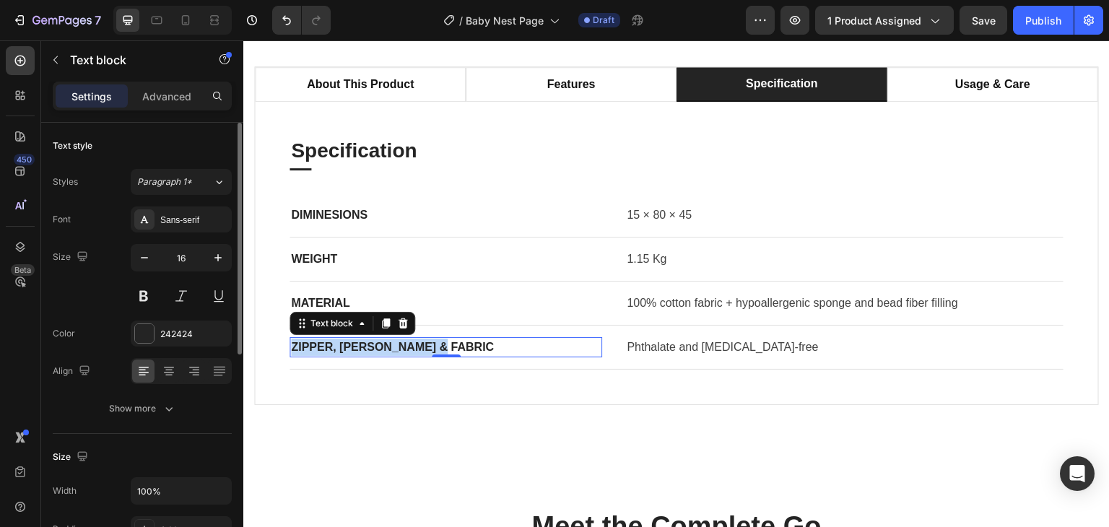
click at [323, 339] on p "Zipper, Lining & Fabric" at bounding box center [446, 347] width 310 height 17
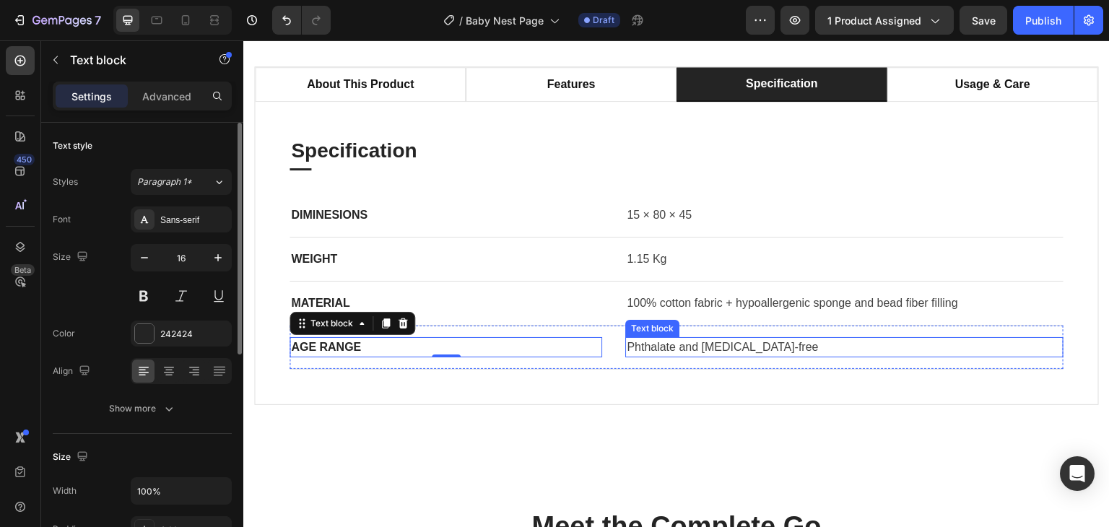
click at [664, 346] on p "Phthalate and carcinogen-free" at bounding box center [844, 347] width 435 height 17
click at [664, 345] on p "Phthalate and carcinogen-free" at bounding box center [844, 347] width 435 height 17
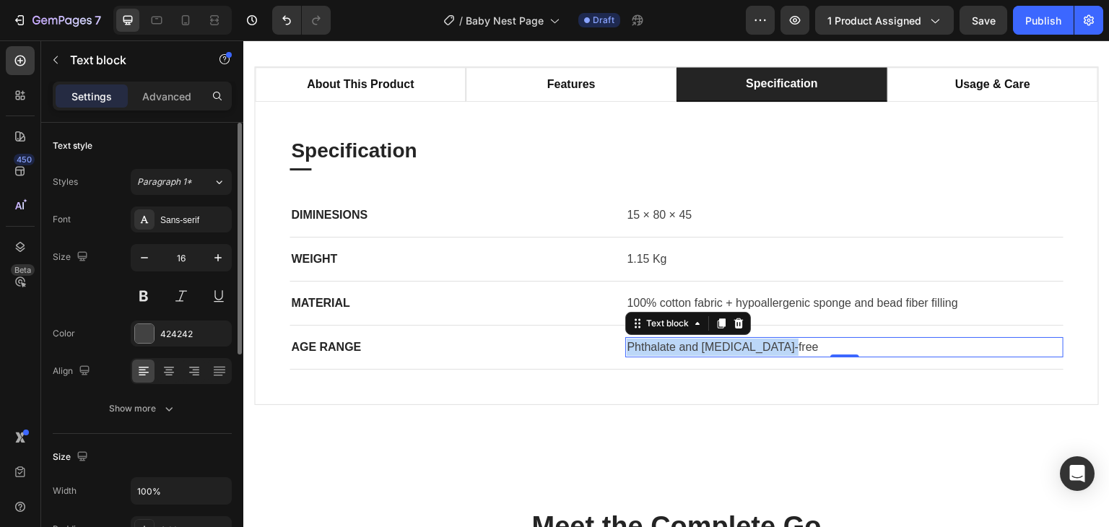
click at [664, 345] on p "Phthalate and carcinogen-free" at bounding box center [844, 347] width 435 height 17
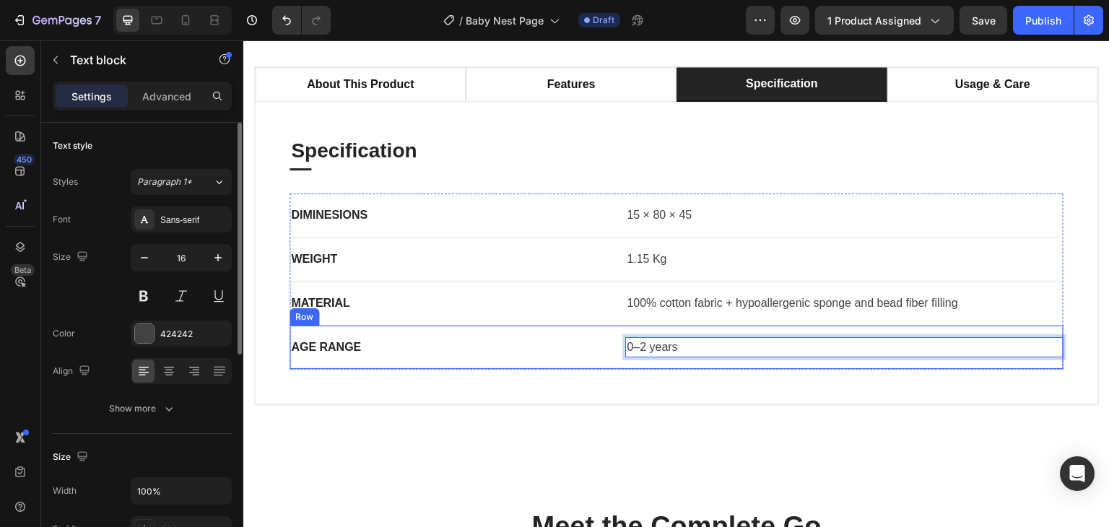
click at [600, 331] on div "Age Range Text block 0–2 years Text block 0 Row" at bounding box center [677, 348] width 774 height 44
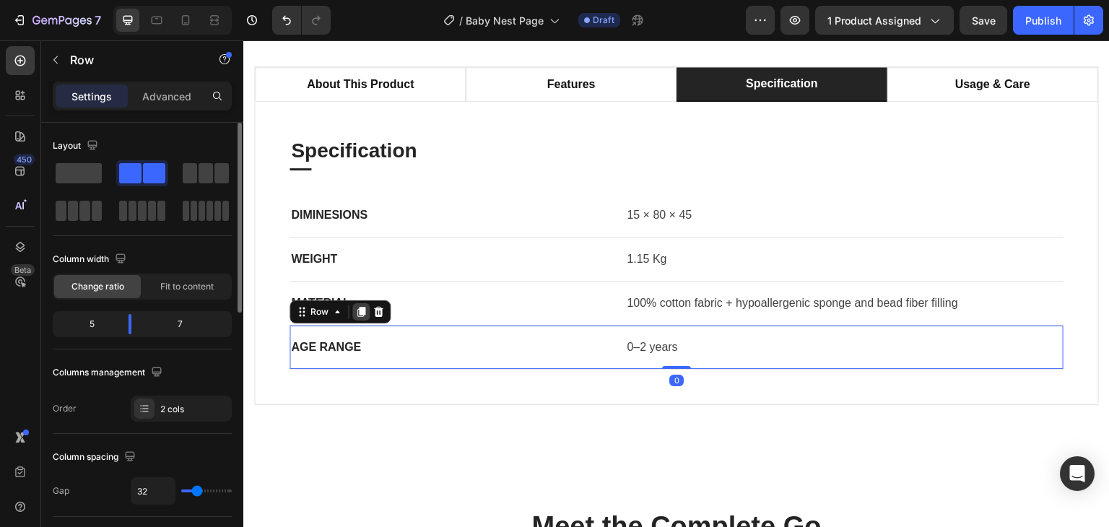
click at [360, 310] on icon at bounding box center [361, 313] width 8 height 10
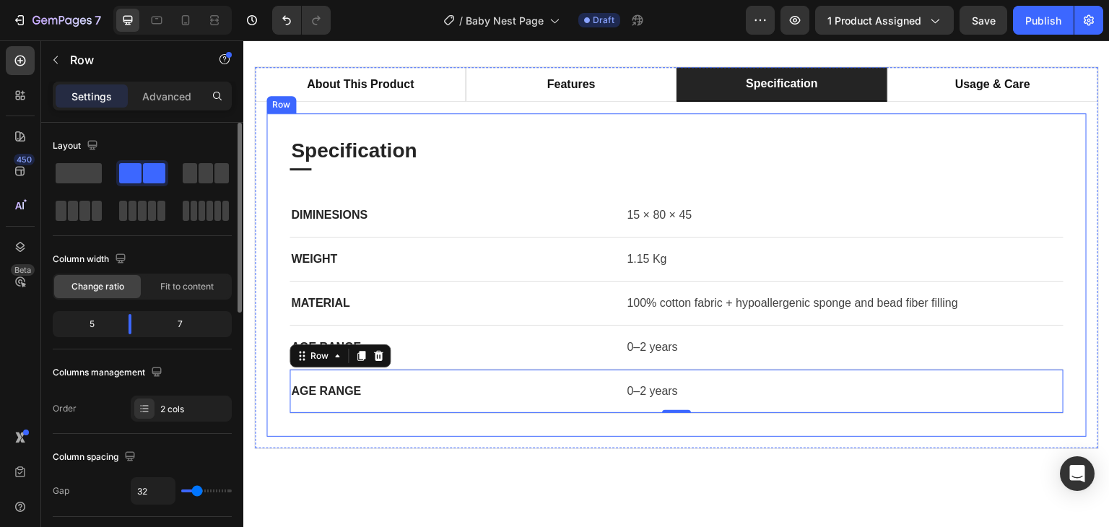
click at [319, 396] on p "Age Range" at bounding box center [446, 391] width 310 height 17
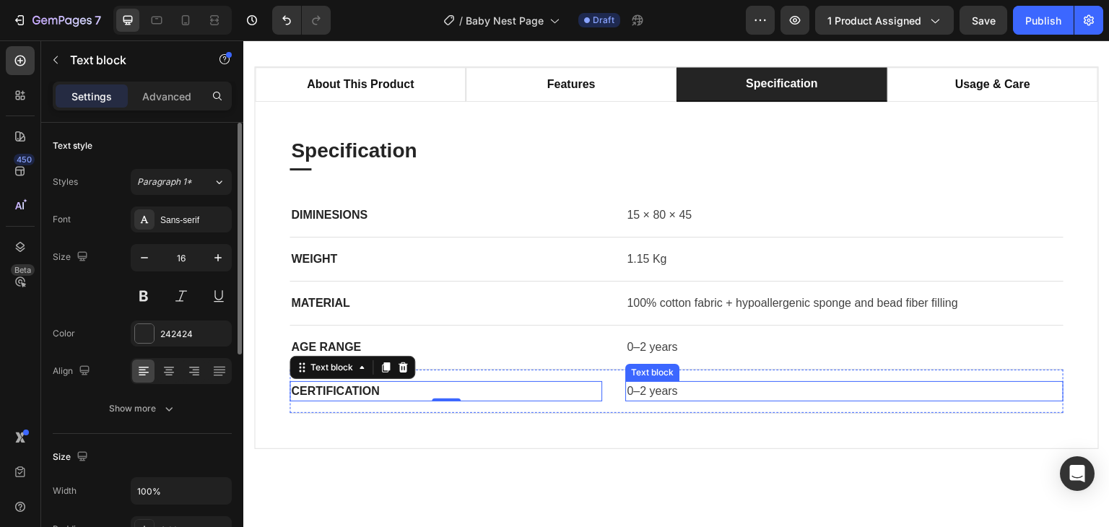
click at [648, 394] on p "0–2 years" at bounding box center [844, 391] width 435 height 17
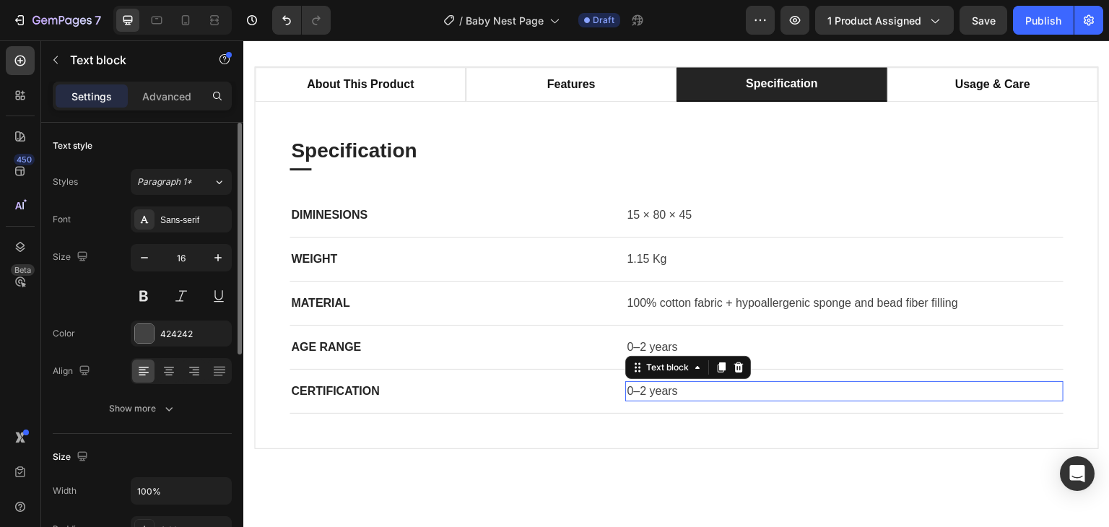
click at [648, 394] on p "0–2 years" at bounding box center [844, 391] width 435 height 17
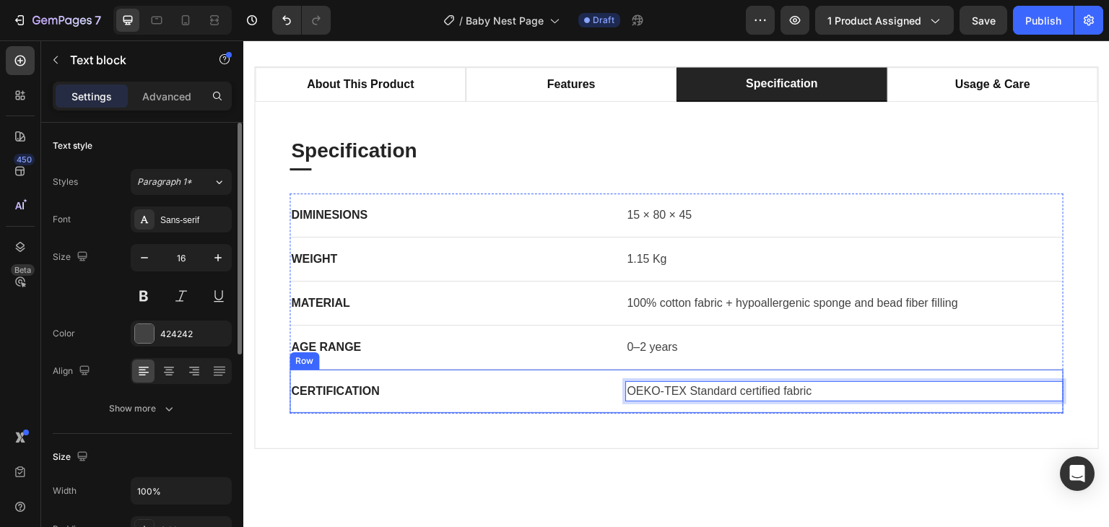
click at [492, 401] on div "Certification Text block OEKO-TEX Standard certified fabric Text block 0 Row" at bounding box center [677, 392] width 774 height 44
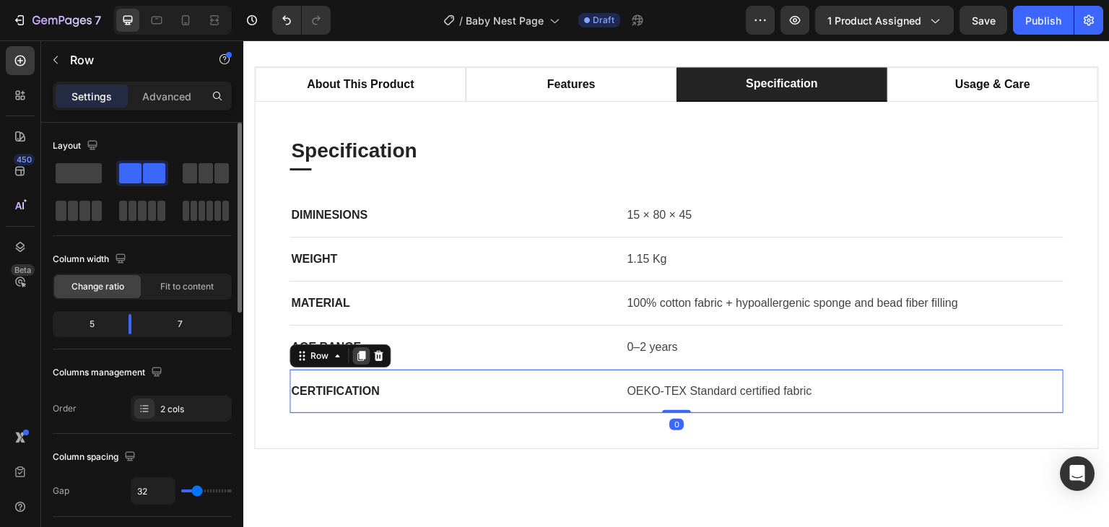
click at [359, 358] on icon at bounding box center [361, 357] width 8 height 10
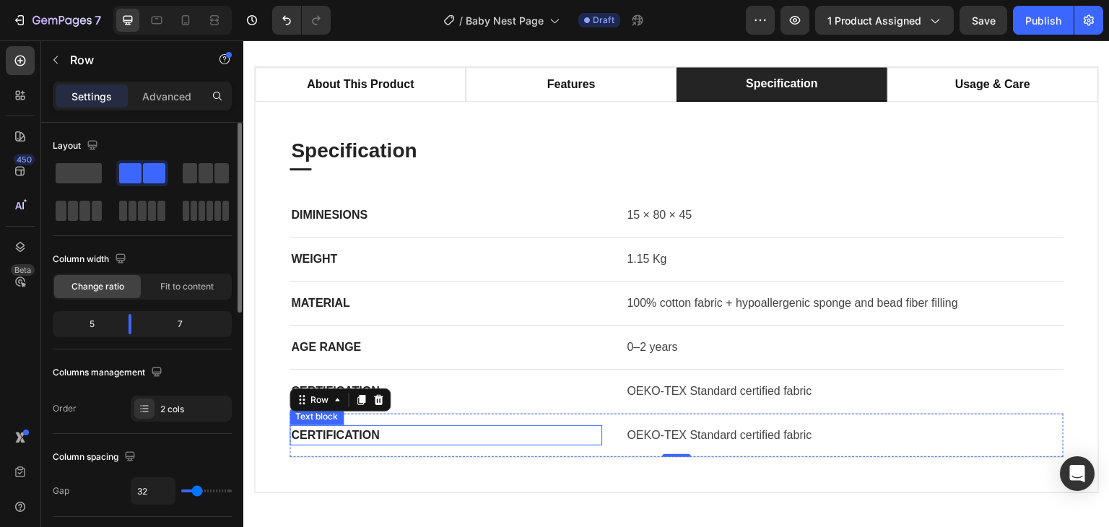
click at [331, 439] on p "Certification" at bounding box center [446, 435] width 310 height 17
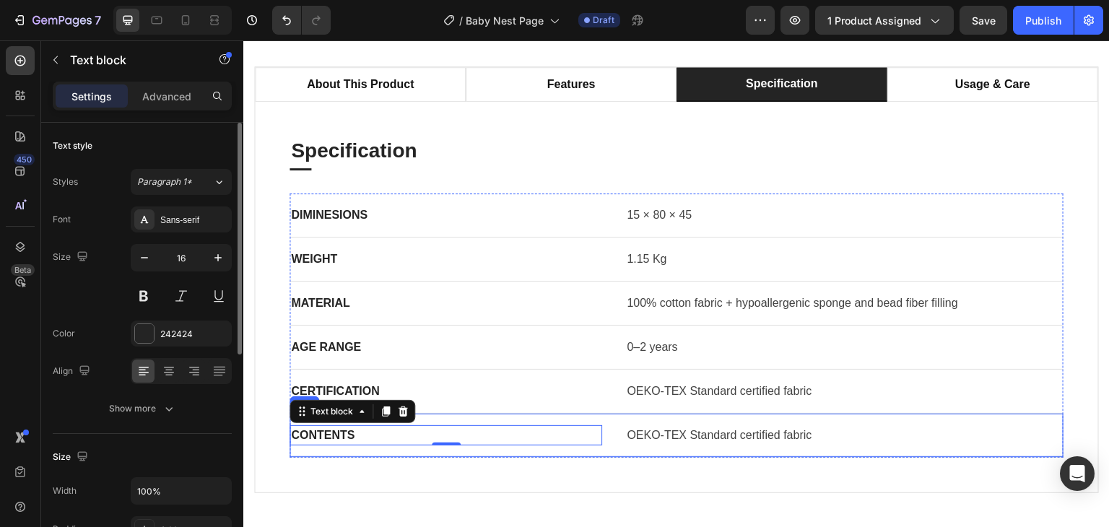
click at [656, 440] on p "OEKO-TEX Standard certified fabric" at bounding box center [844, 435] width 435 height 17
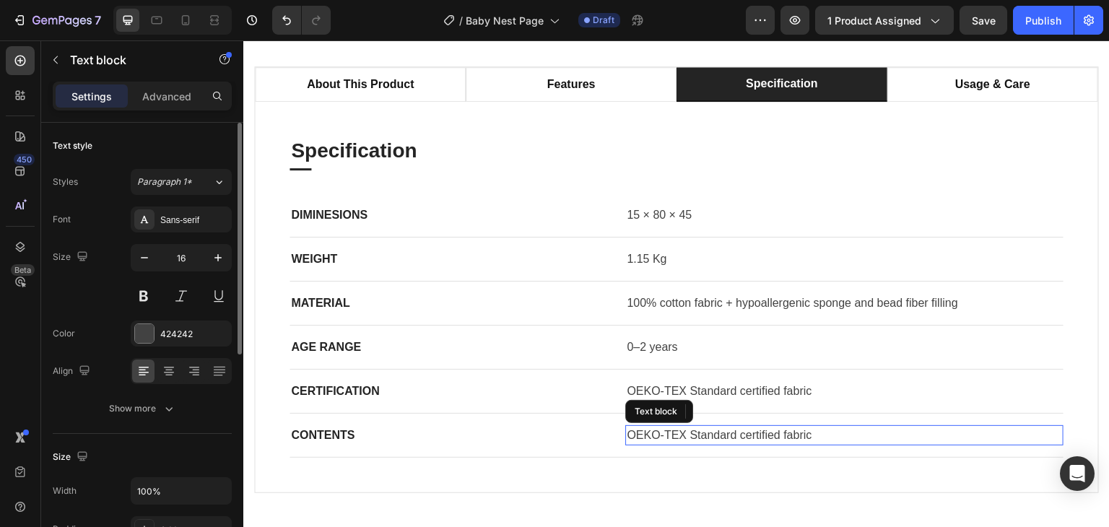
click at [656, 440] on p "OEKO-TEX Standard certified fabric" at bounding box center [844, 435] width 435 height 17
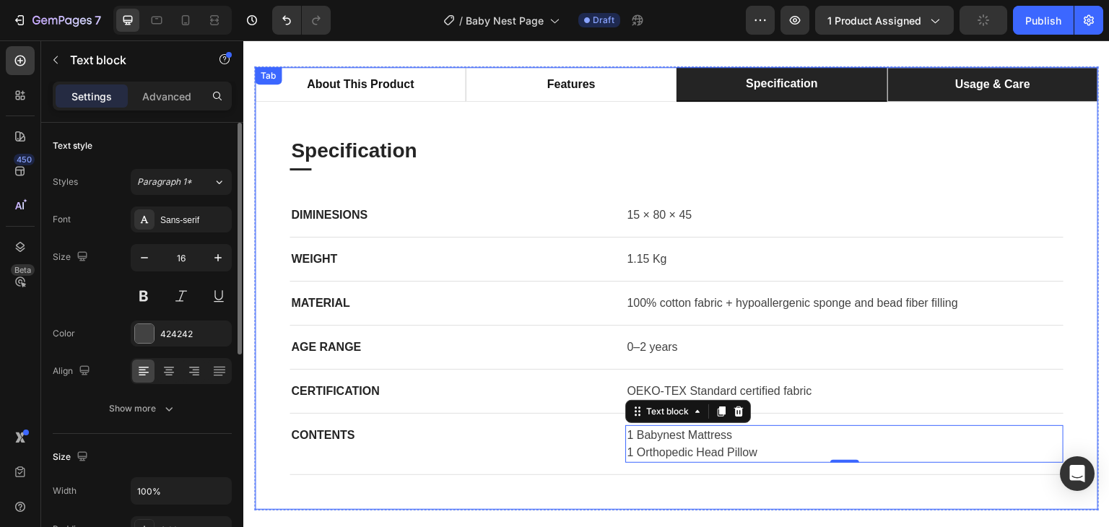
click at [1014, 76] on p "usage & care" at bounding box center [992, 84] width 75 height 17
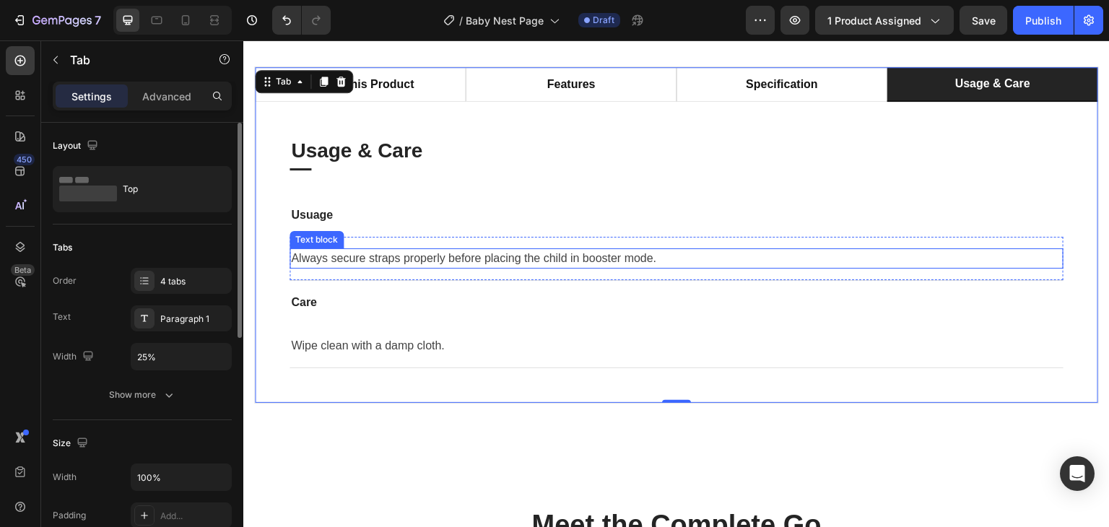
click at [428, 261] on p "Always secure straps properly before placing the child in booster mode." at bounding box center [676, 258] width 771 height 17
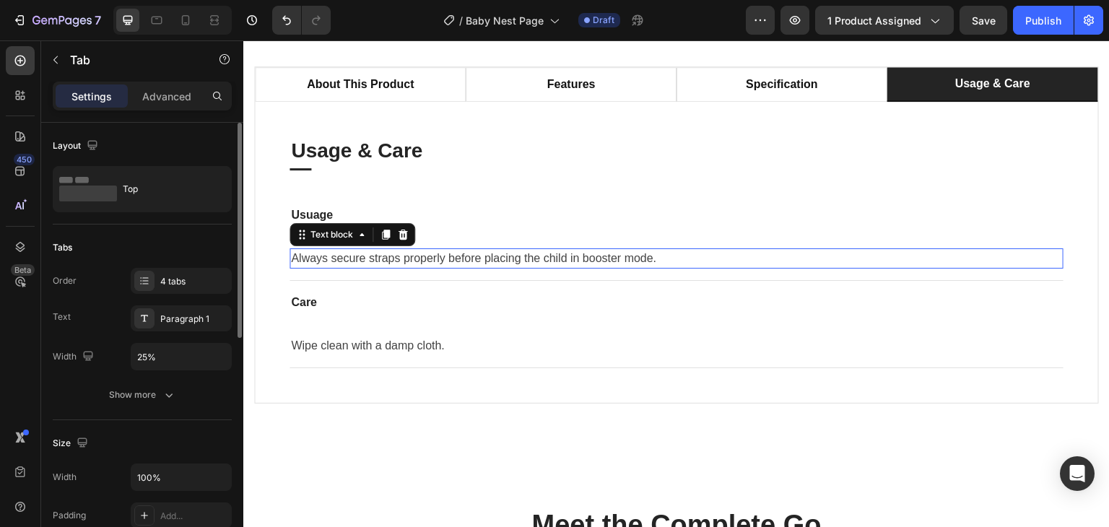
click at [428, 261] on p "Always secure straps properly before placing the child in booster mode." at bounding box center [676, 258] width 771 height 17
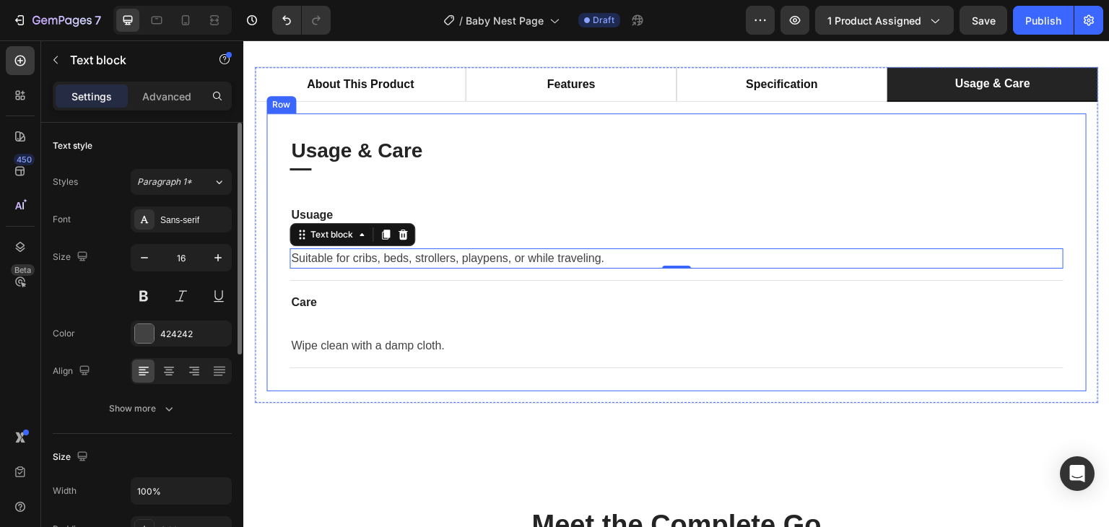
click at [415, 347] on p "Wipe clean with a damp cloth." at bounding box center [676, 345] width 771 height 17
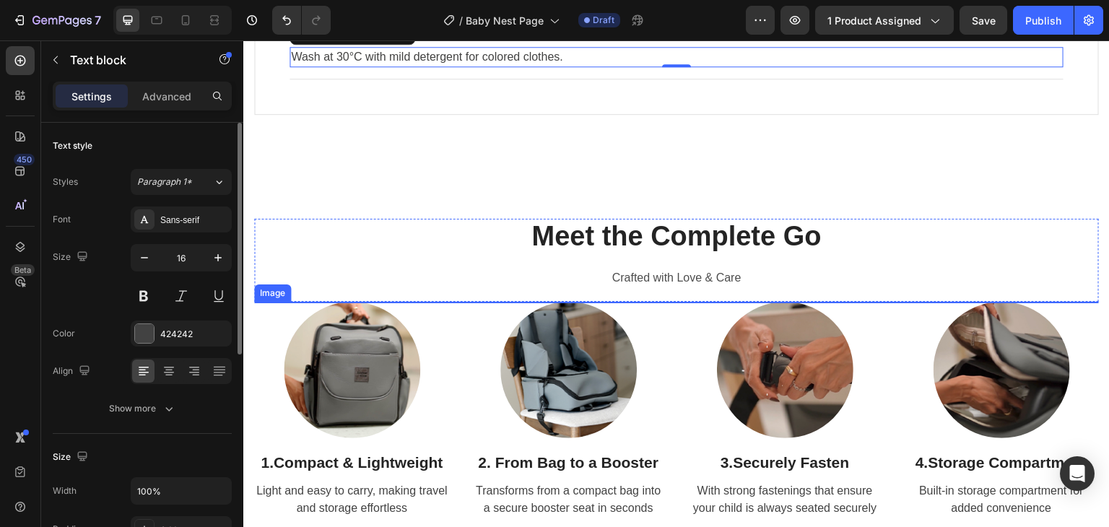
scroll to position [1300, 0]
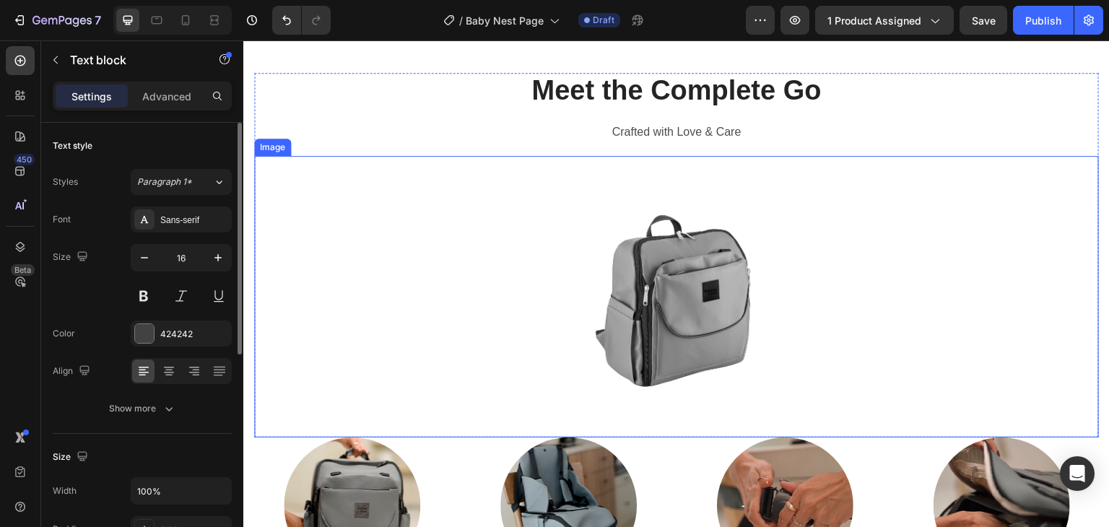
click at [672, 300] on img at bounding box center [676, 297] width 253 height 282
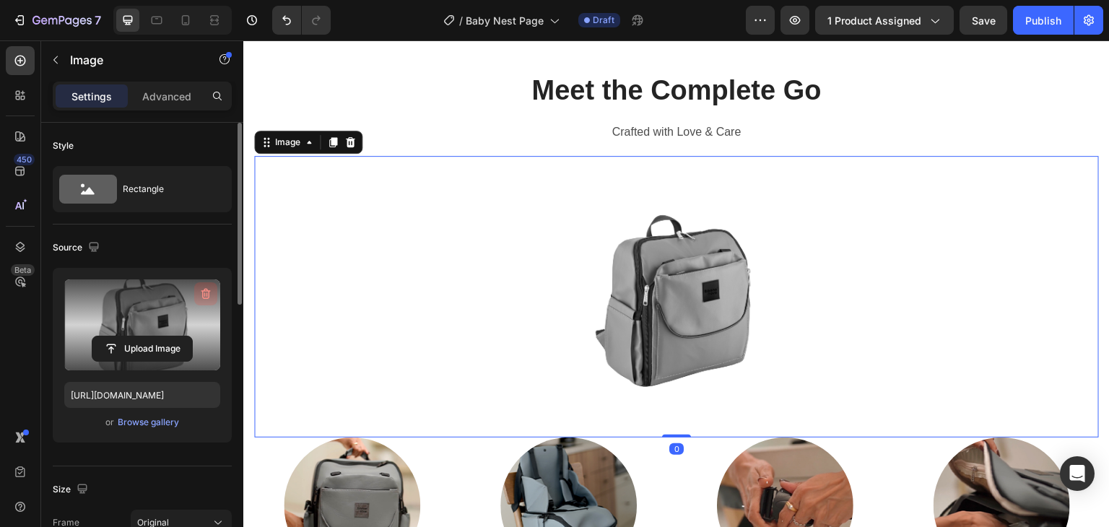
click at [208, 295] on icon "button" at bounding box center [205, 294] width 9 height 11
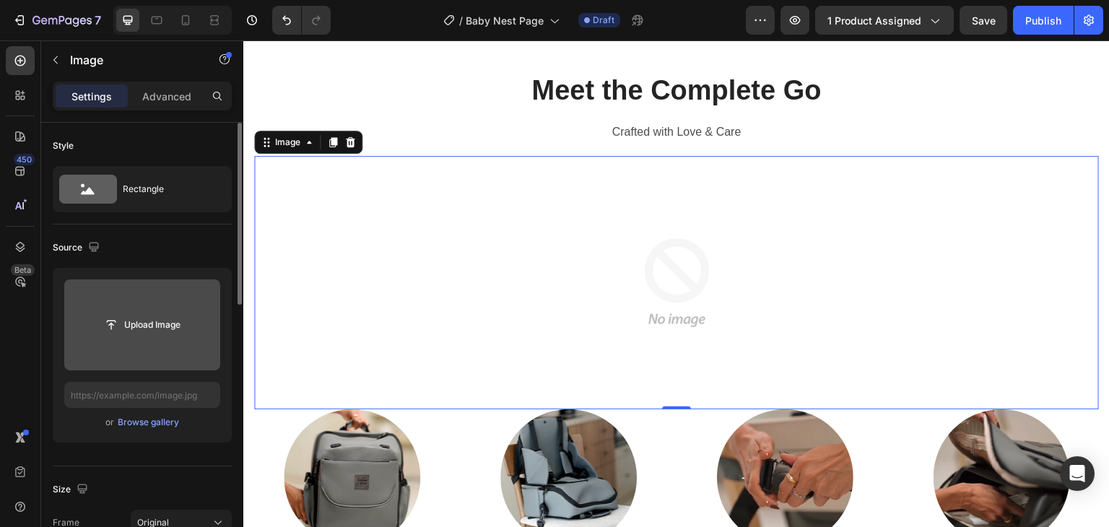
click at [153, 321] on input "file" at bounding box center [142, 325] width 100 height 25
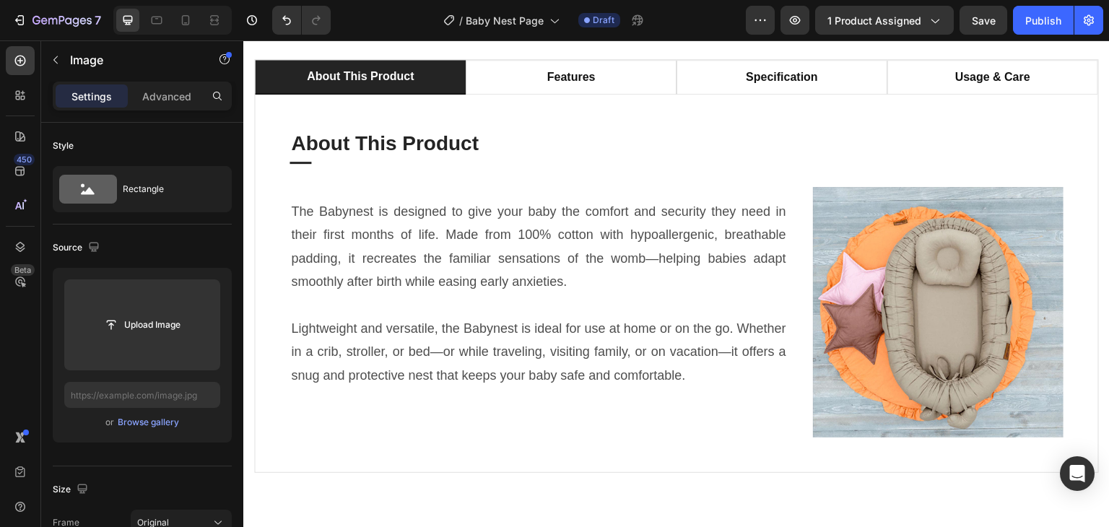
scroll to position [650, 0]
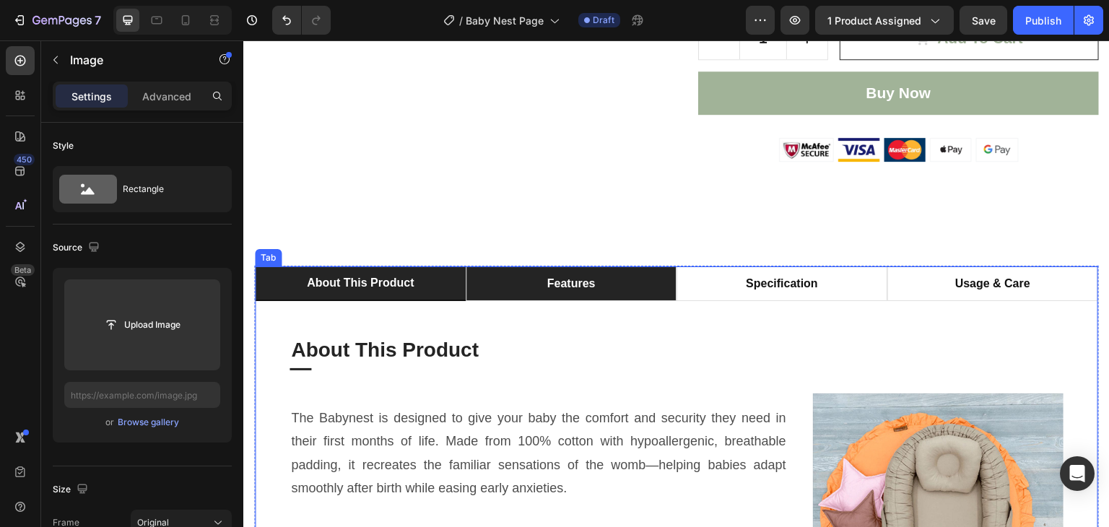
click at [609, 292] on li "features" at bounding box center [571, 283] width 211 height 35
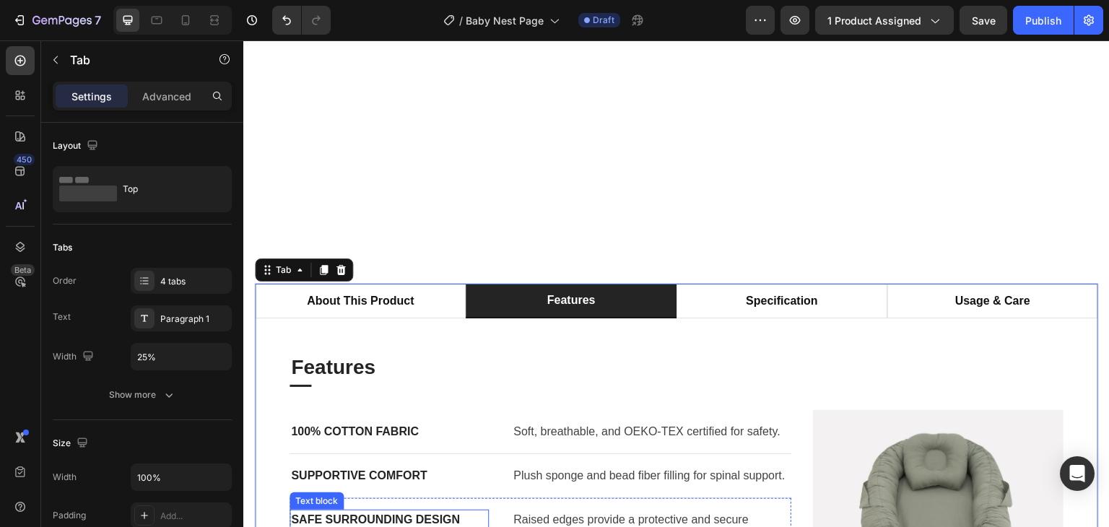
scroll to position [866, 0]
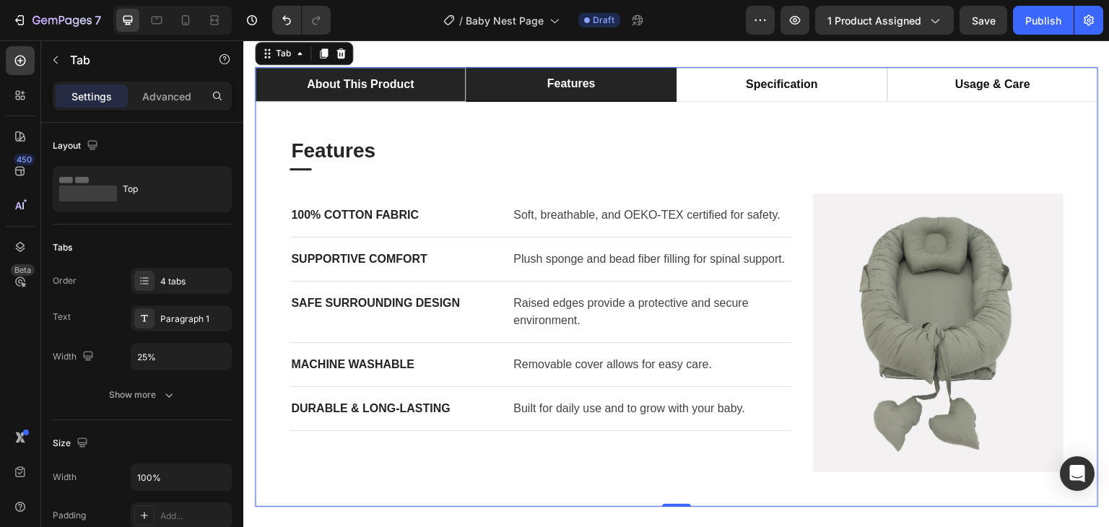
click at [440, 91] on li "about this product" at bounding box center [360, 84] width 211 height 35
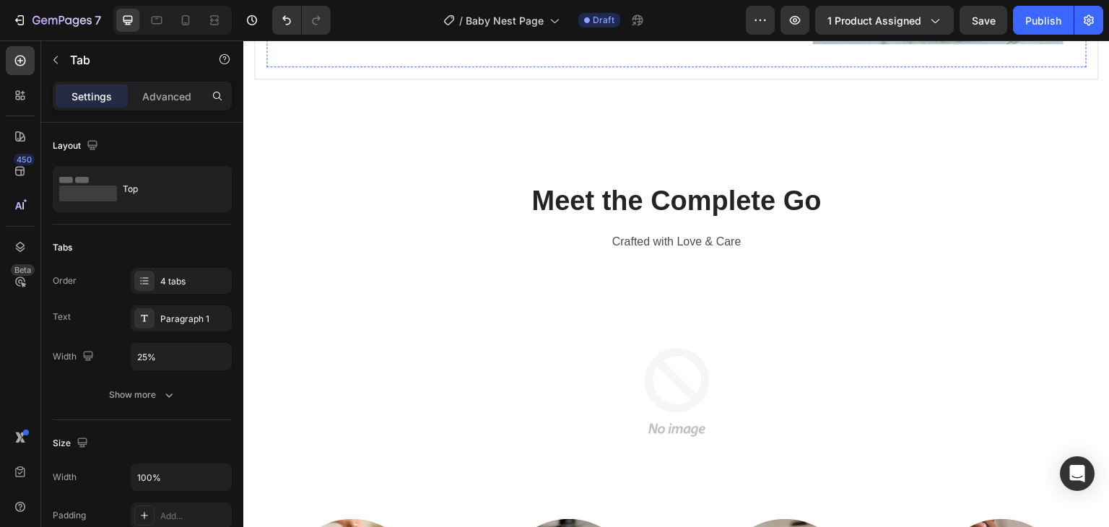
scroll to position [1300, 0]
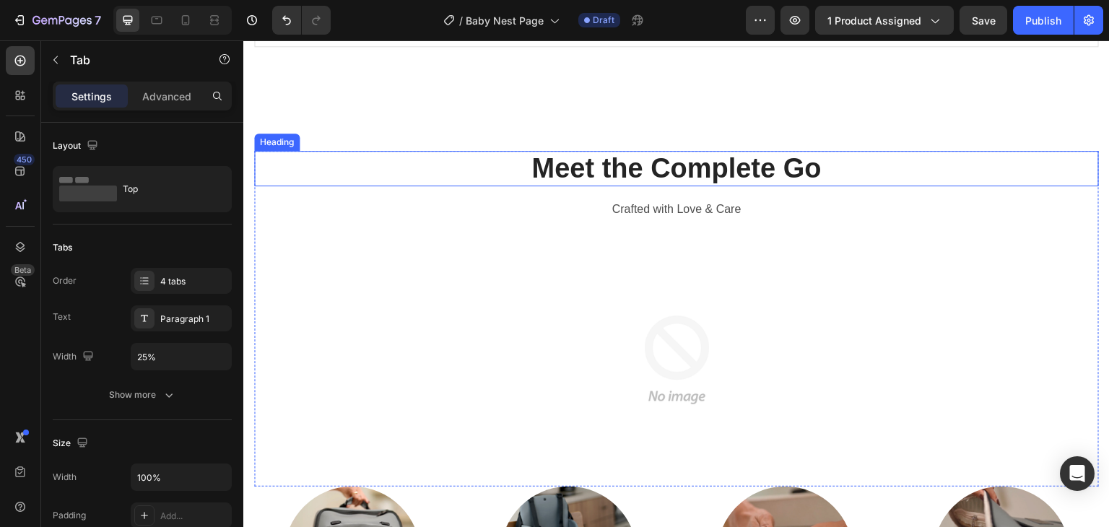
click at [662, 165] on h2 "Meet the Complete Go" at bounding box center [676, 169] width 845 height 36
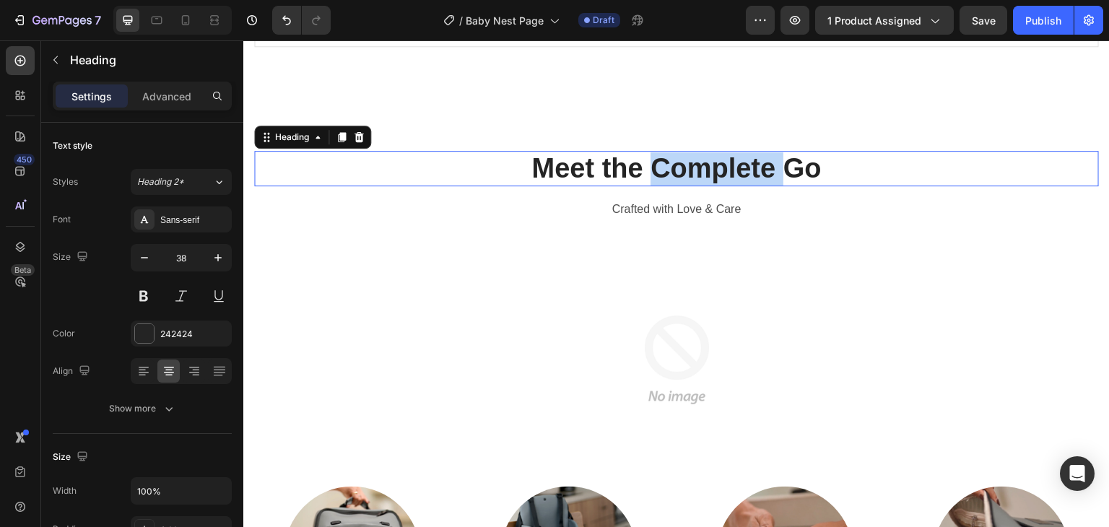
click at [662, 165] on h2 "Meet the Complete Go" at bounding box center [676, 169] width 845 height 36
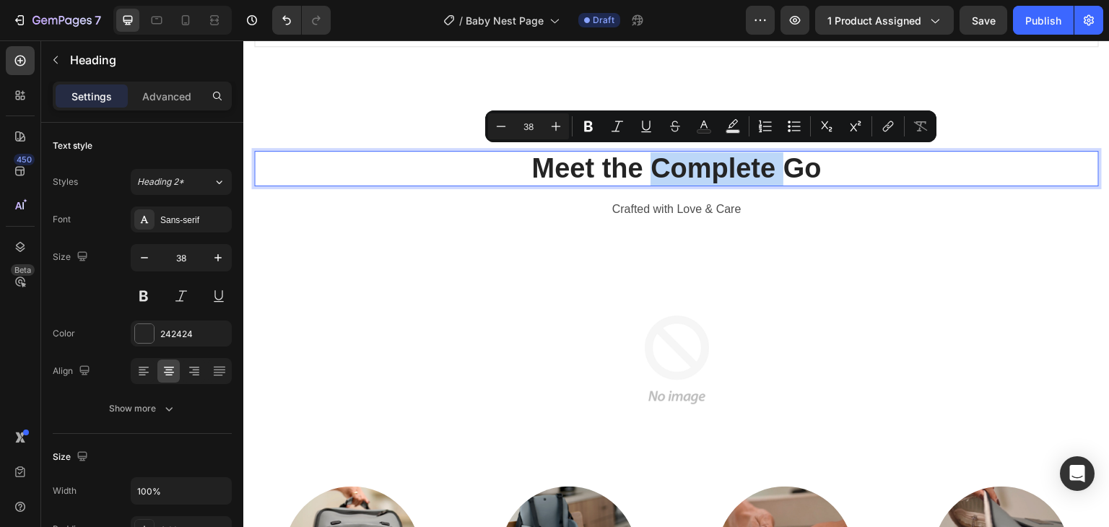
click at [656, 165] on p "Meet the Complete Go" at bounding box center [677, 168] width 842 height 33
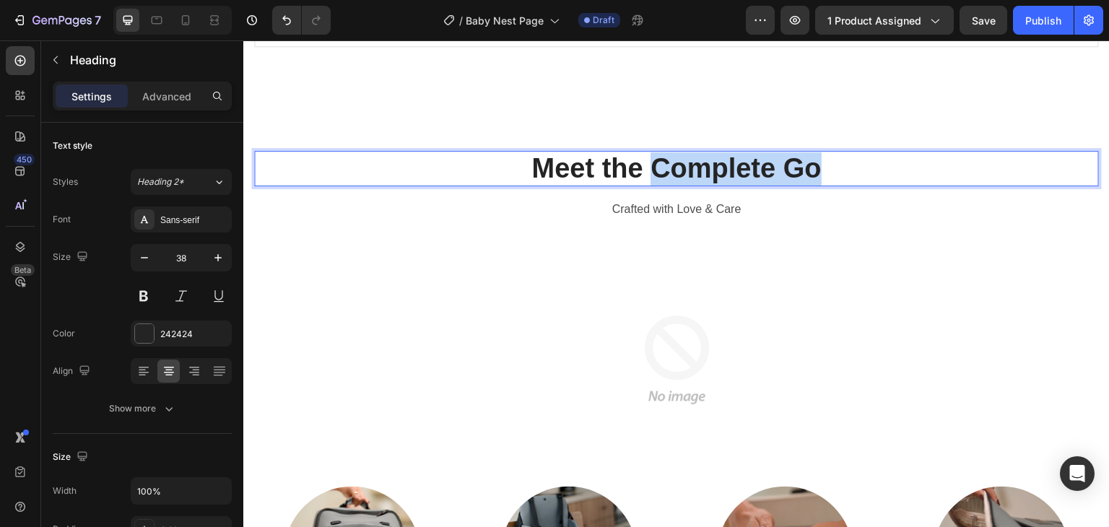
drag, startPoint x: 651, startPoint y: 163, endPoint x: 855, endPoint y: 168, distance: 204.4
click at [855, 168] on p "Meet the Complete Go" at bounding box center [677, 168] width 842 height 33
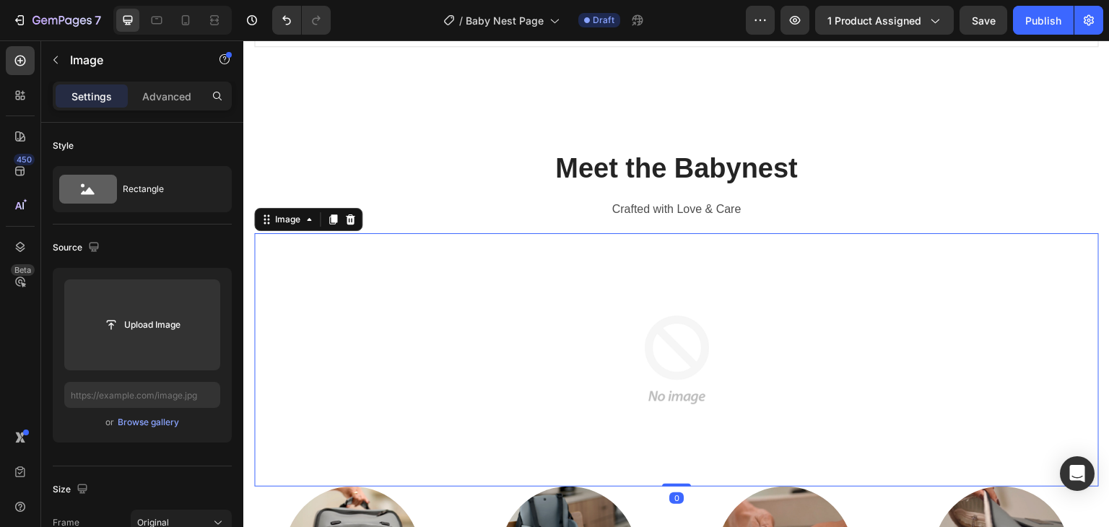
click at [657, 276] on img at bounding box center [676, 359] width 253 height 253
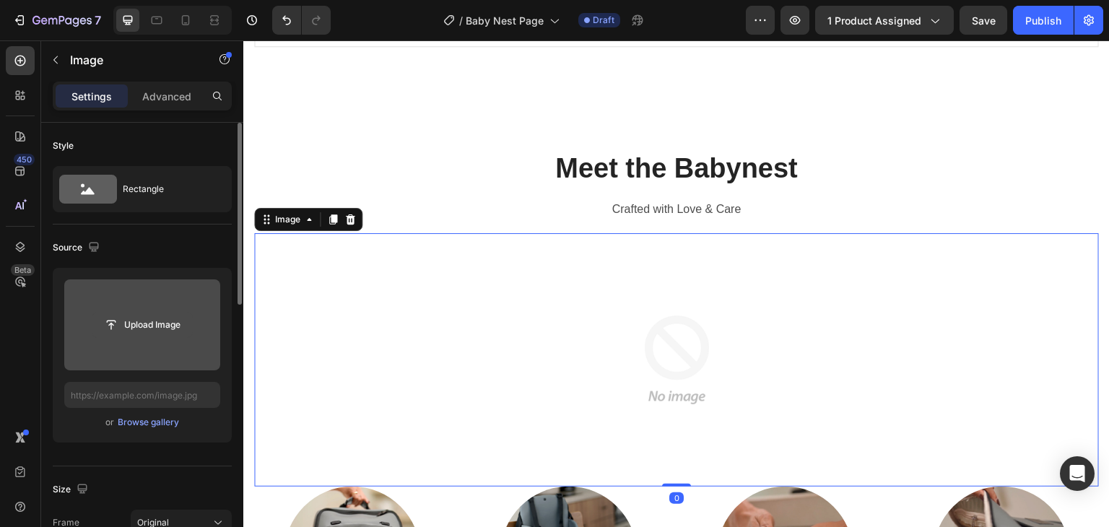
click at [139, 324] on input "file" at bounding box center [142, 325] width 100 height 25
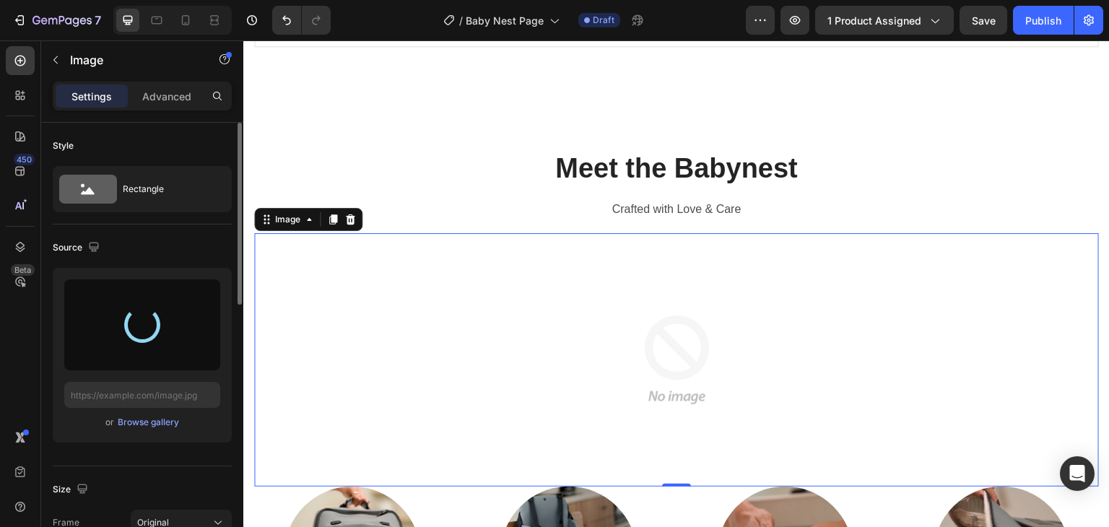
type input "https://cdn.shopify.com/s/files/1/0647/4521/0025/files/gempages_577626648069800…"
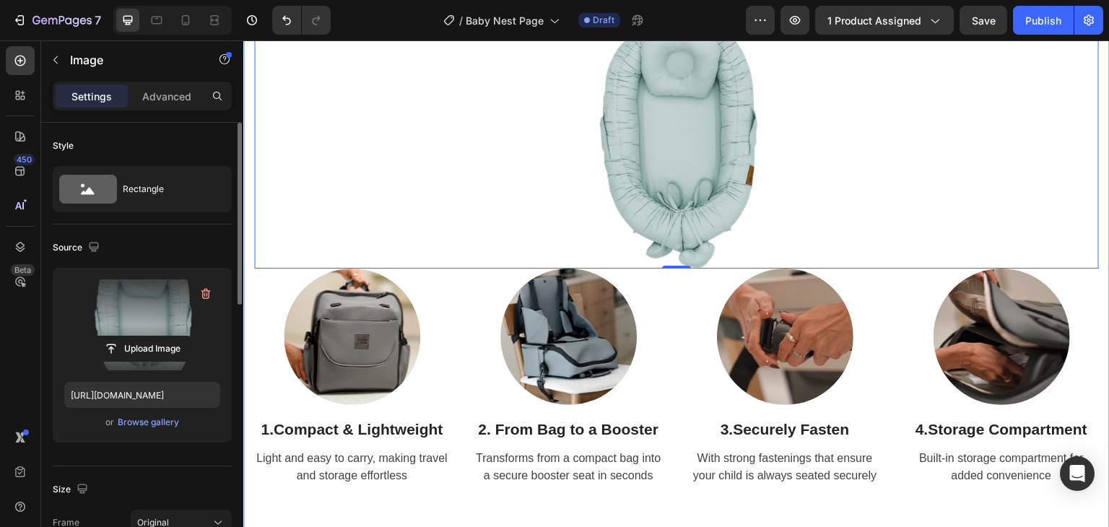
scroll to position [1516, 0]
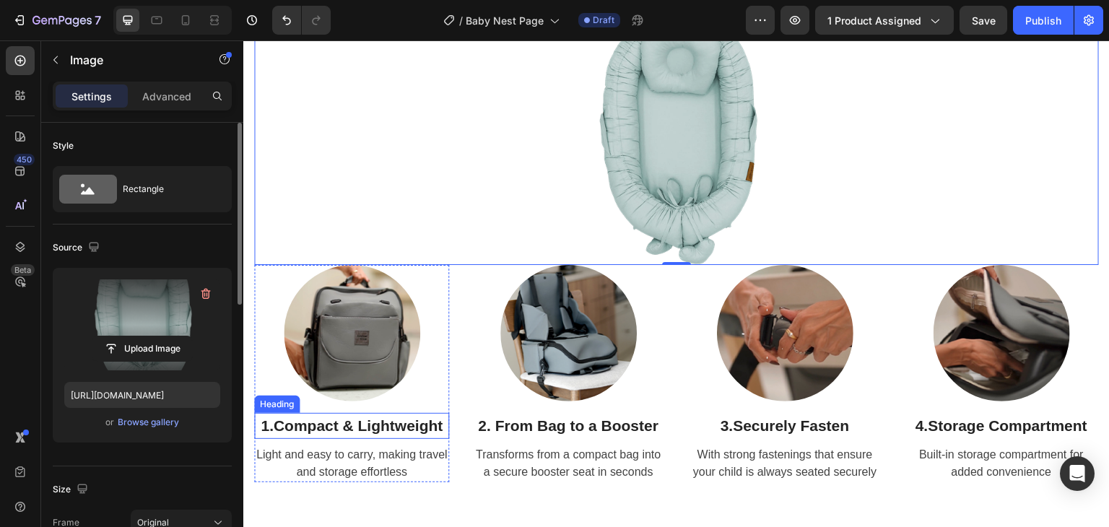
click at [363, 417] on strong "Compact & Lightweight" at bounding box center [359, 425] width 170 height 17
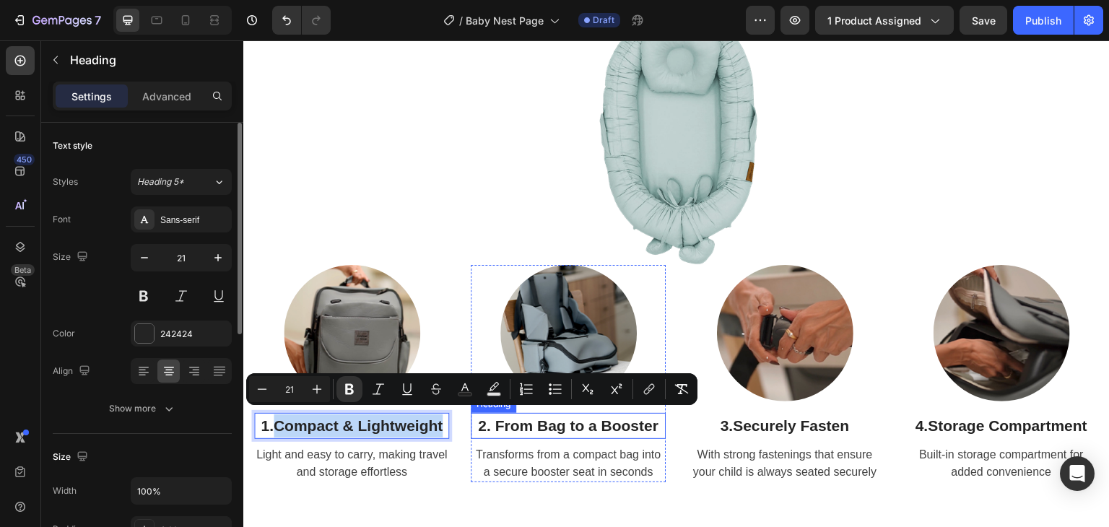
drag, startPoint x: 276, startPoint y: 418, endPoint x: 498, endPoint y: 422, distance: 222.4
click at [498, 422] on div "Image 1. Compact & Lightweight Heading 8 Light and easy to carry, making travel…" at bounding box center [676, 373] width 845 height 217
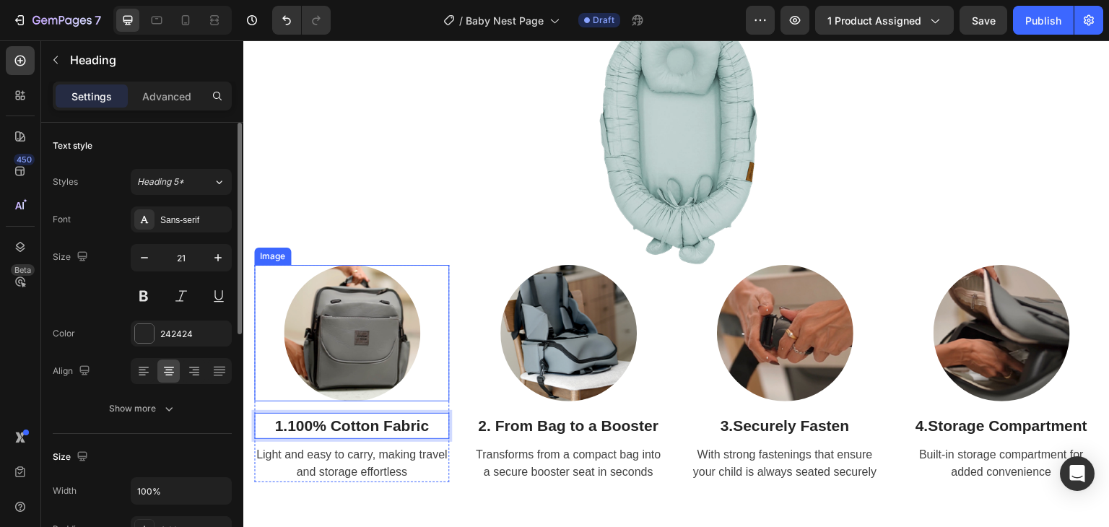
click at [357, 328] on img at bounding box center [352, 333] width 136 height 136
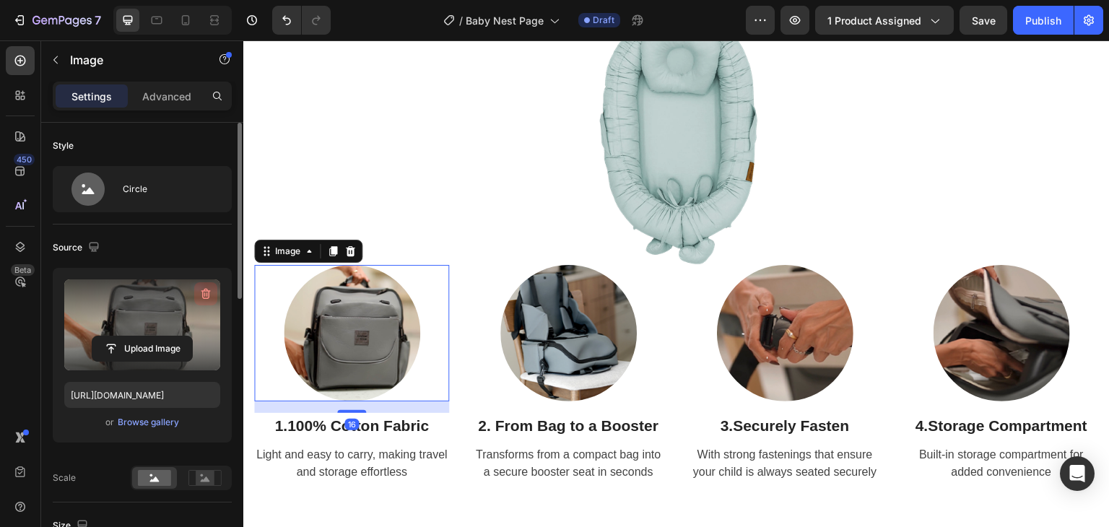
click at [206, 295] on icon "button" at bounding box center [206, 294] width 14 height 14
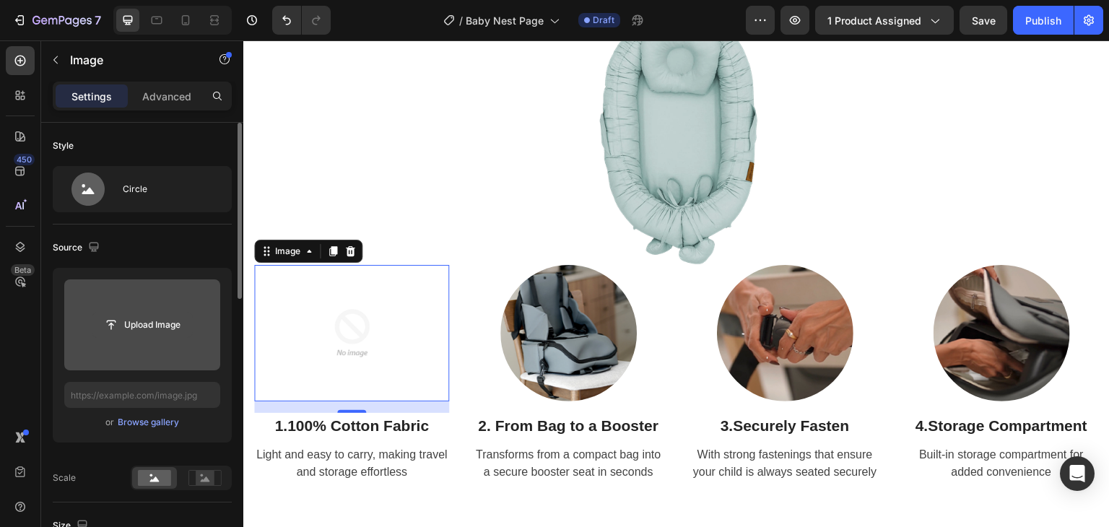
click at [153, 328] on input "file" at bounding box center [142, 325] width 100 height 25
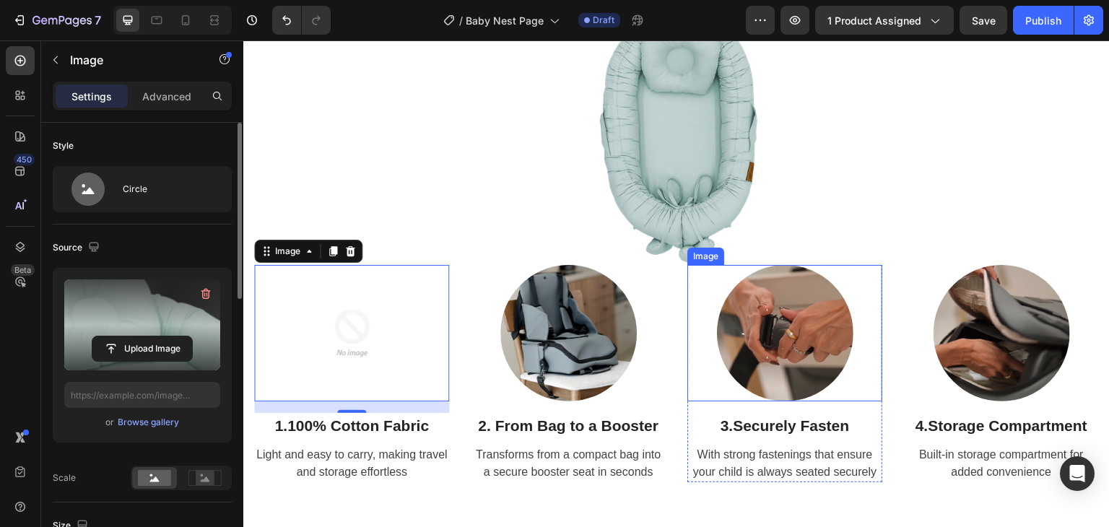
type input "https://cdn.shopify.com/s/files/1/0647/4521/0025/files/gempages_577626648069800…"
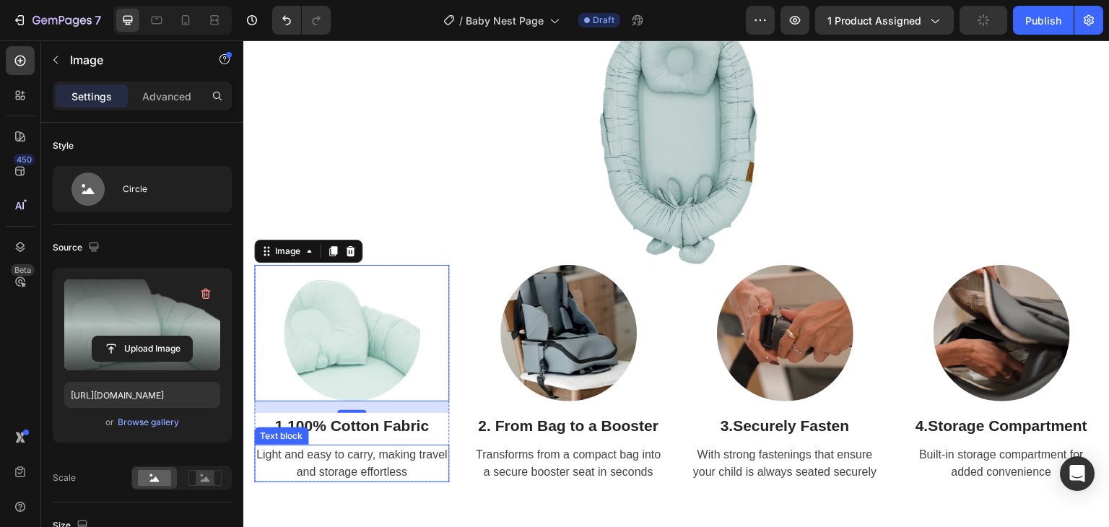
click at [334, 455] on p "Light and easy to carry, making travel and storage effortless" at bounding box center [352, 463] width 192 height 35
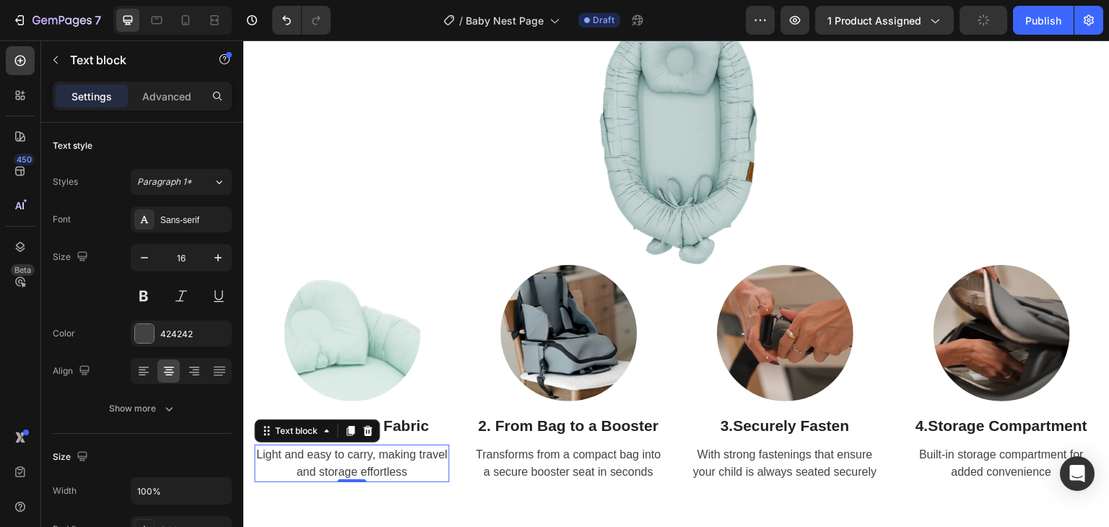
click at [334, 455] on p "Light and easy to carry, making travel and storage effortless" at bounding box center [352, 463] width 192 height 35
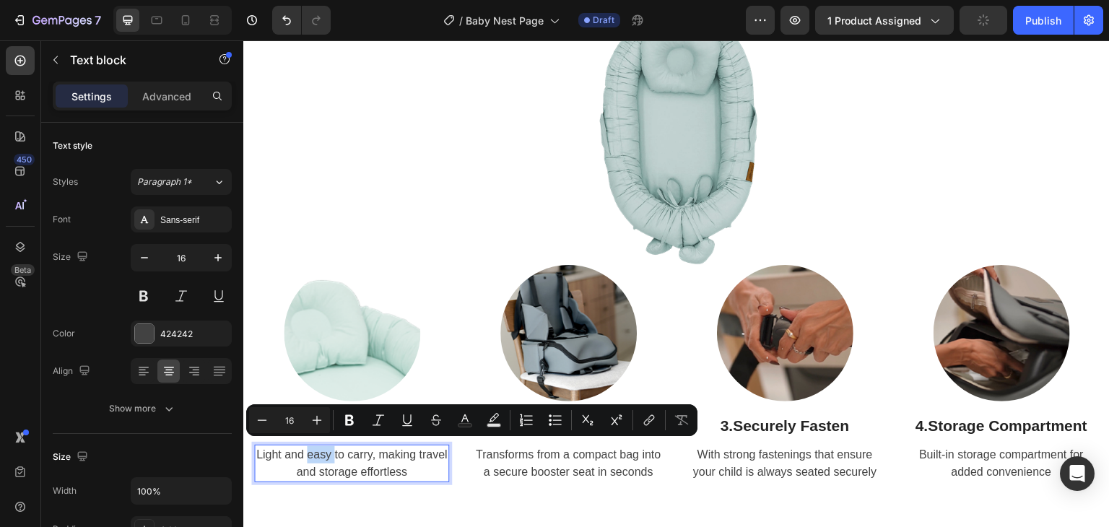
click at [334, 455] on p "Light and easy to carry, making travel and storage effortless" at bounding box center [352, 463] width 192 height 35
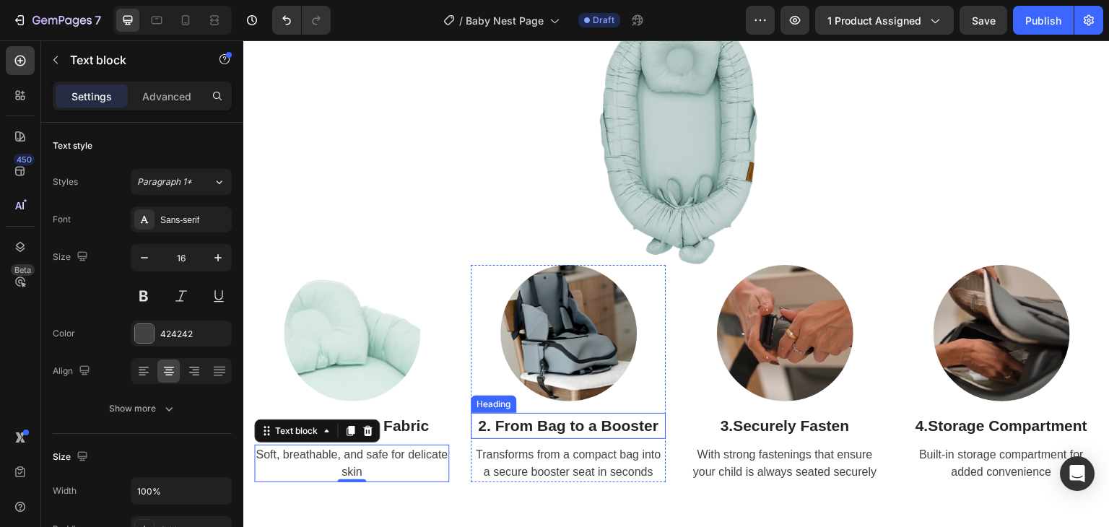
click at [545, 423] on h2 "2. From Bag to a Booster" at bounding box center [568, 426] width 195 height 26
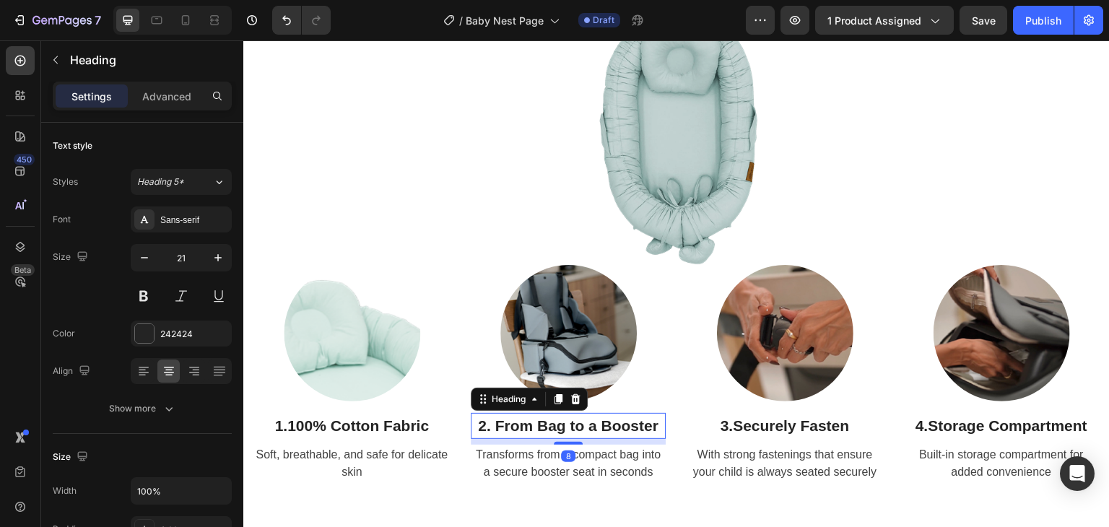
click at [545, 423] on h2 "2. From Bag to a Booster" at bounding box center [568, 426] width 195 height 26
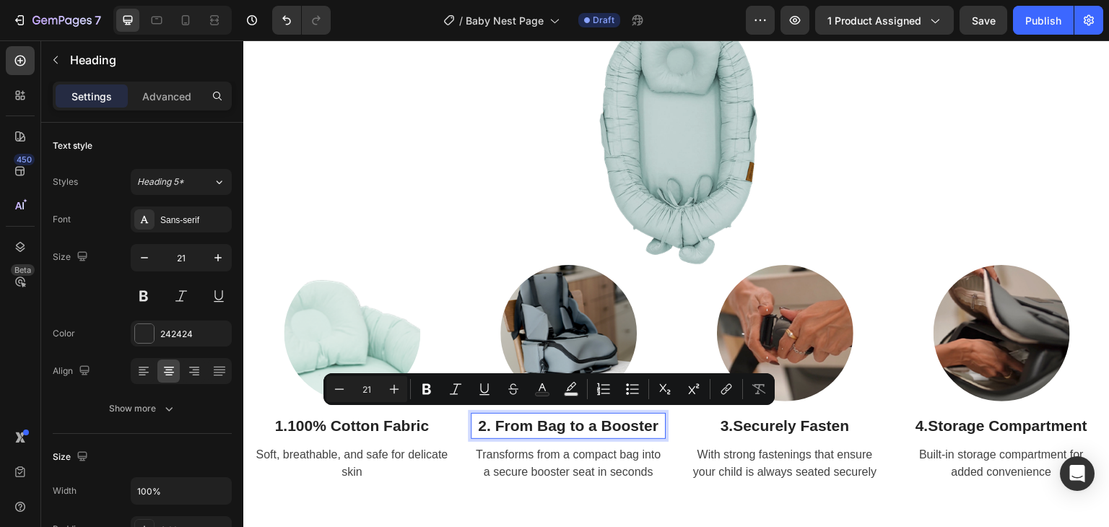
click at [489, 423] on p "2. From Bag to a Booster" at bounding box center [568, 425] width 192 height 23
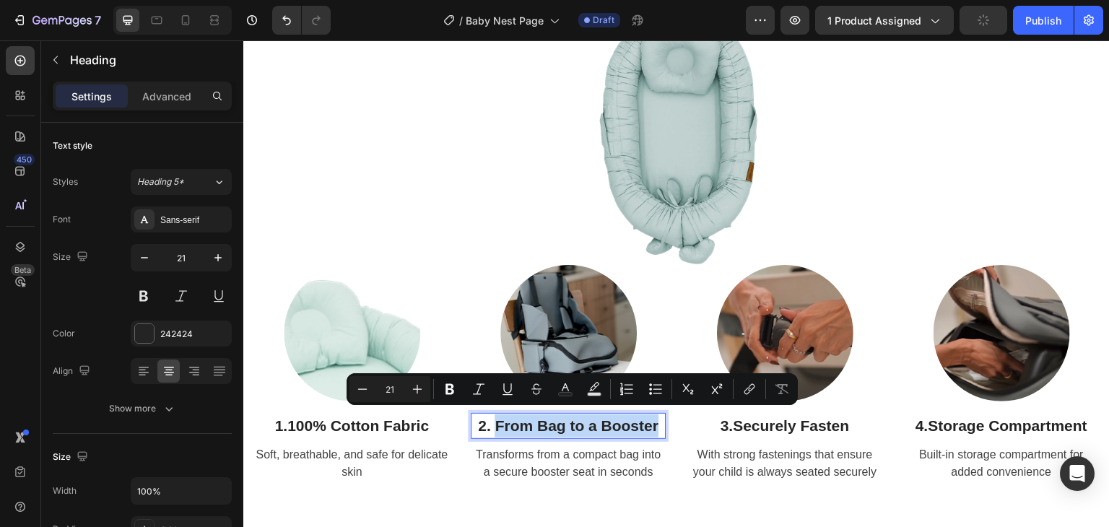
drag, startPoint x: 495, startPoint y: 422, endPoint x: 653, endPoint y: 421, distance: 158.1
click at [653, 421] on p "2. From Bag to a Booster" at bounding box center [568, 425] width 192 height 23
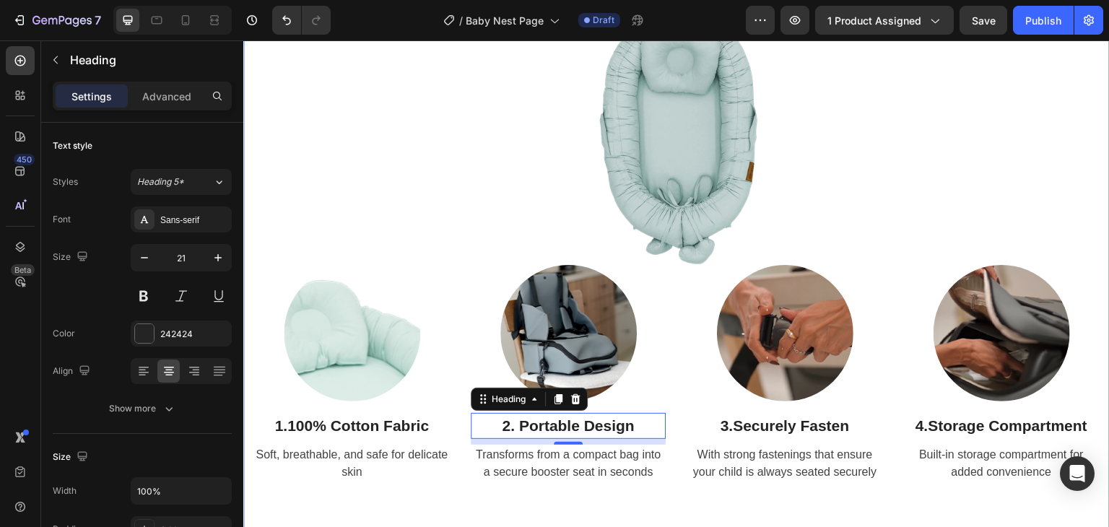
click at [557, 464] on span "Transforms from a compact bag into a secure booster seat in seconds" at bounding box center [568, 463] width 185 height 30
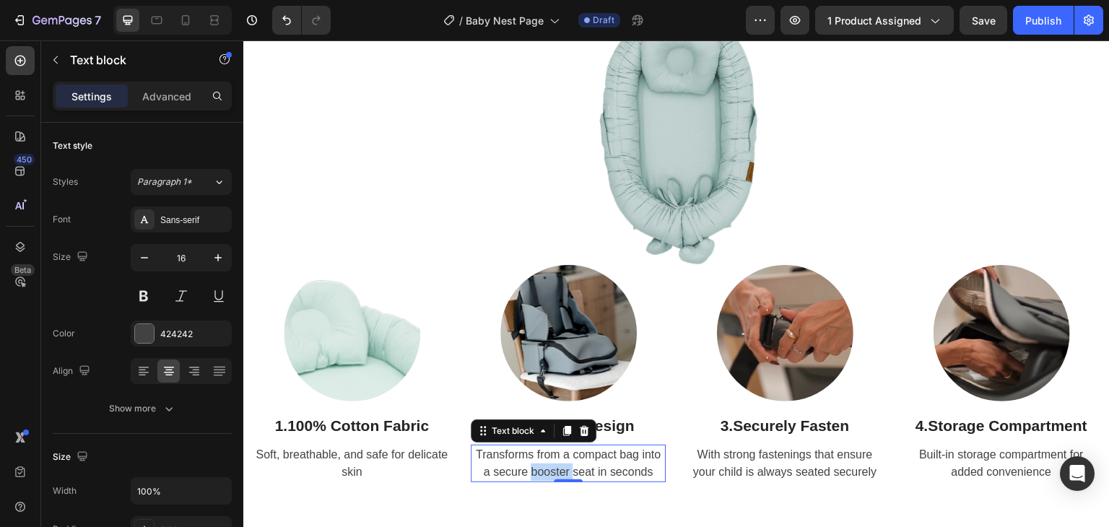
click at [557, 464] on span "Transforms from a compact bag into a secure booster seat in seconds" at bounding box center [568, 463] width 185 height 30
click at [799, 427] on strong "Securely Fasten" at bounding box center [791, 425] width 116 height 17
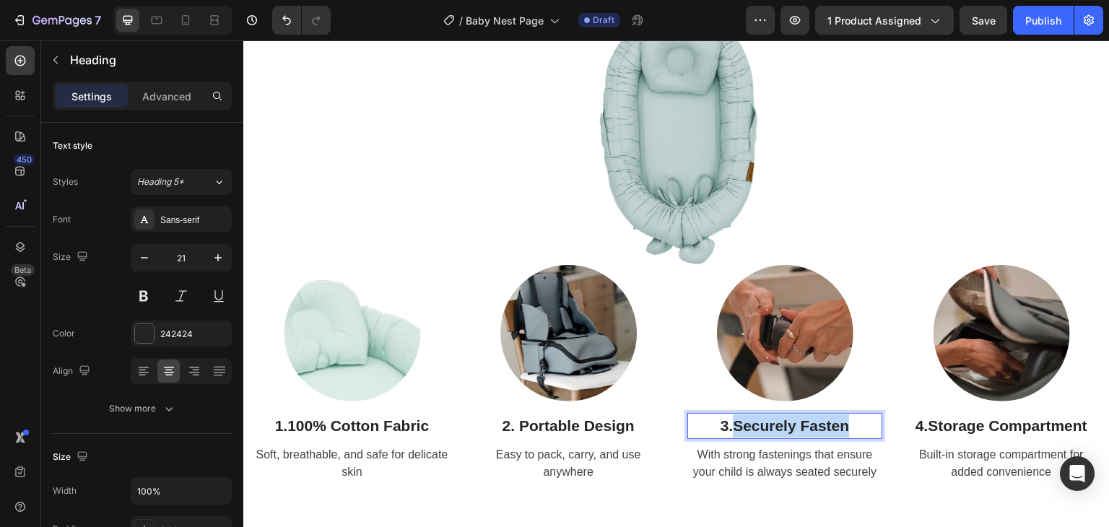
drag, startPoint x: 847, startPoint y: 423, endPoint x: 729, endPoint y: 428, distance: 117.8
click at [729, 428] on p "3. Securely Fasten" at bounding box center [785, 425] width 192 height 23
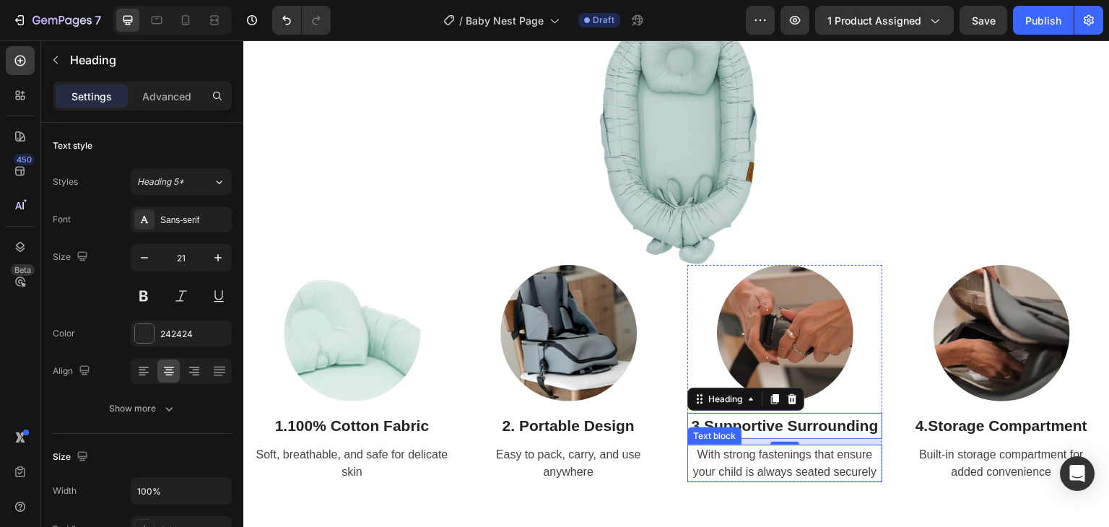
click at [746, 456] on span "With strong fastenings that ensure your child is always seated securely" at bounding box center [784, 463] width 183 height 30
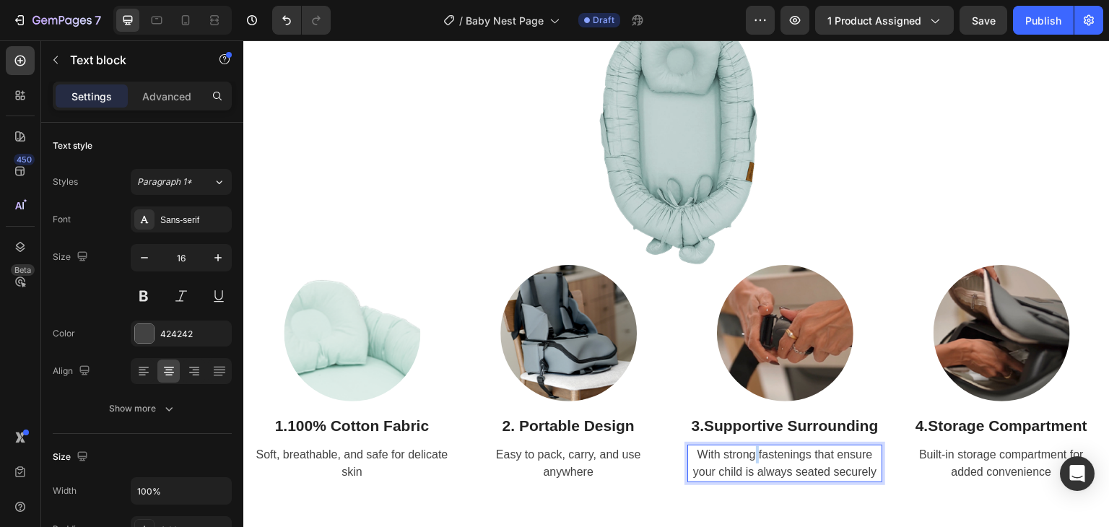
click at [746, 456] on span "With strong fastenings that ensure your child is always seated securely" at bounding box center [784, 463] width 183 height 30
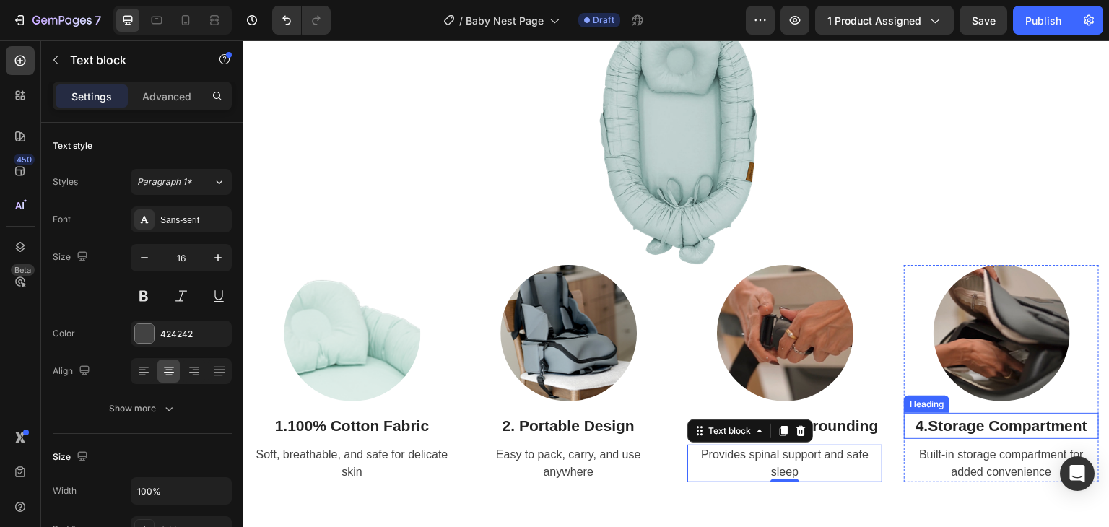
click at [988, 417] on strong "Storage Compartment" at bounding box center [1008, 425] width 160 height 17
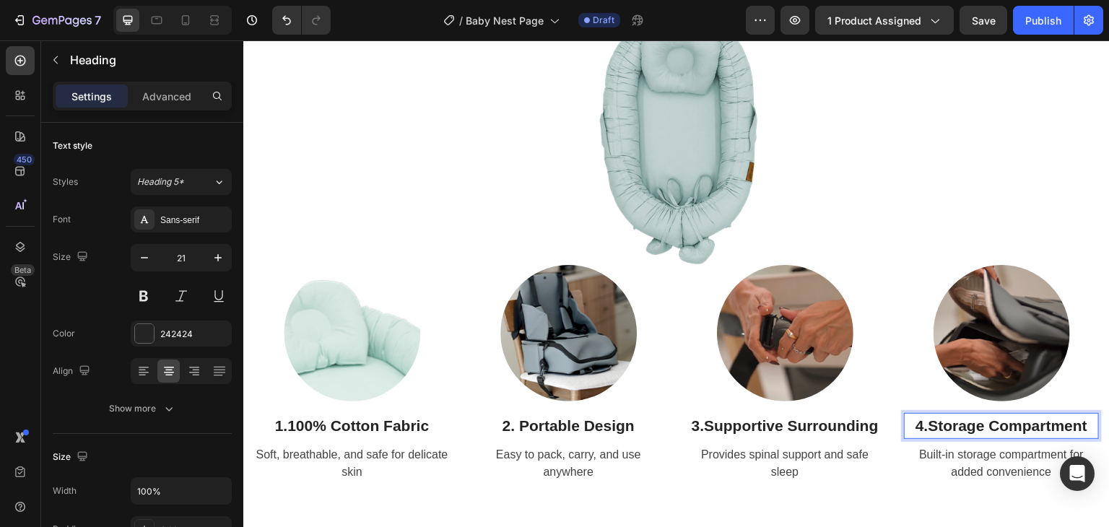
click at [928, 417] on strong "Storage Compartment" at bounding box center [1008, 425] width 160 height 17
drag, startPoint x: 926, startPoint y: 420, endPoint x: 1083, endPoint y: 420, distance: 157.4
click at [1097, 421] on div "Meet the Babynest Heading Crafted with Love & Care Text Block Row Image Row Ima…" at bounding box center [676, 211] width 866 height 669
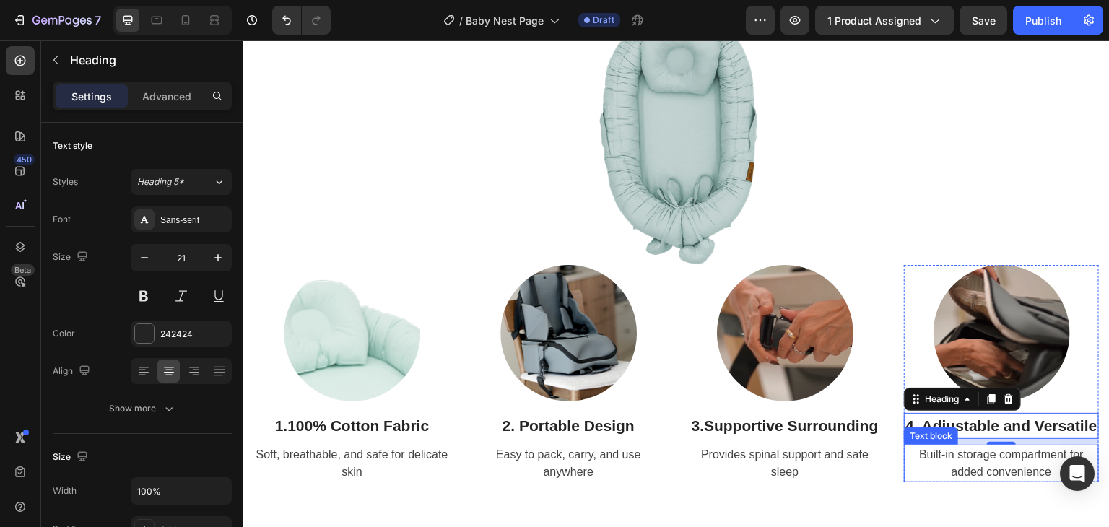
click at [1026, 478] on span "Built-in storage compartment for added convenience" at bounding box center [1001, 463] width 165 height 30
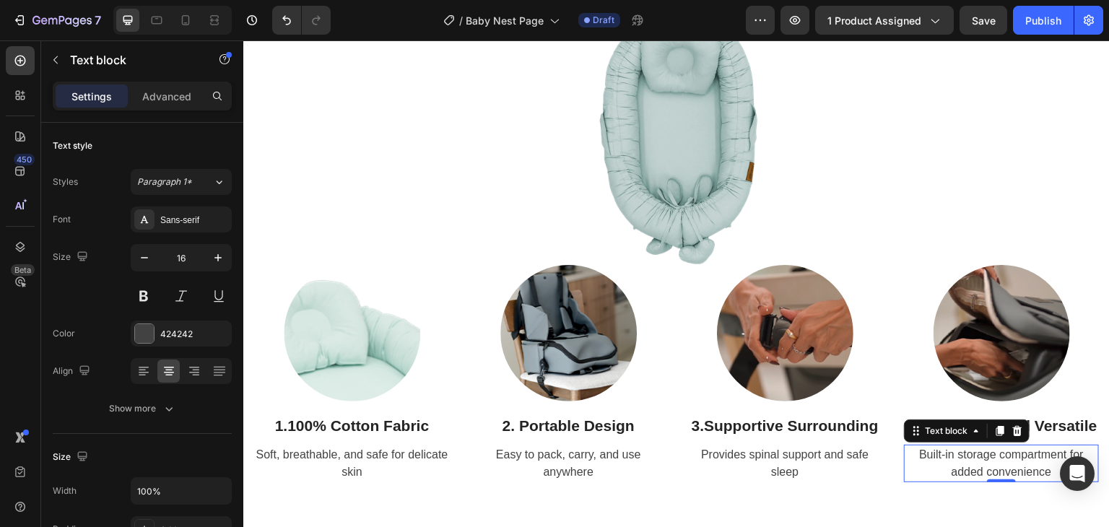
click at [1026, 478] on span "Built-in storage compartment for added convenience" at bounding box center [1001, 463] width 165 height 30
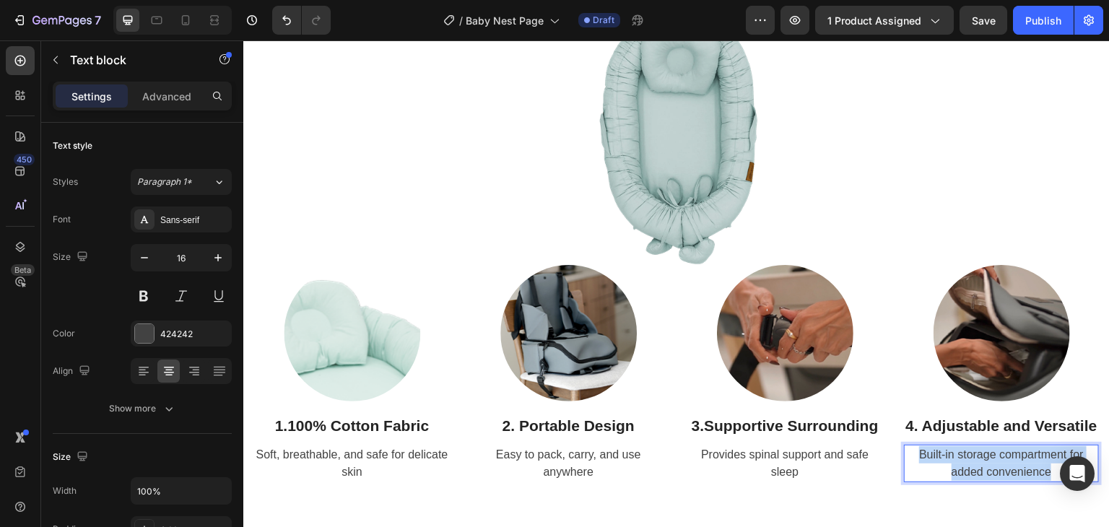
click at [1026, 478] on span "Built-in storage compartment for added convenience" at bounding box center [1001, 463] width 165 height 30
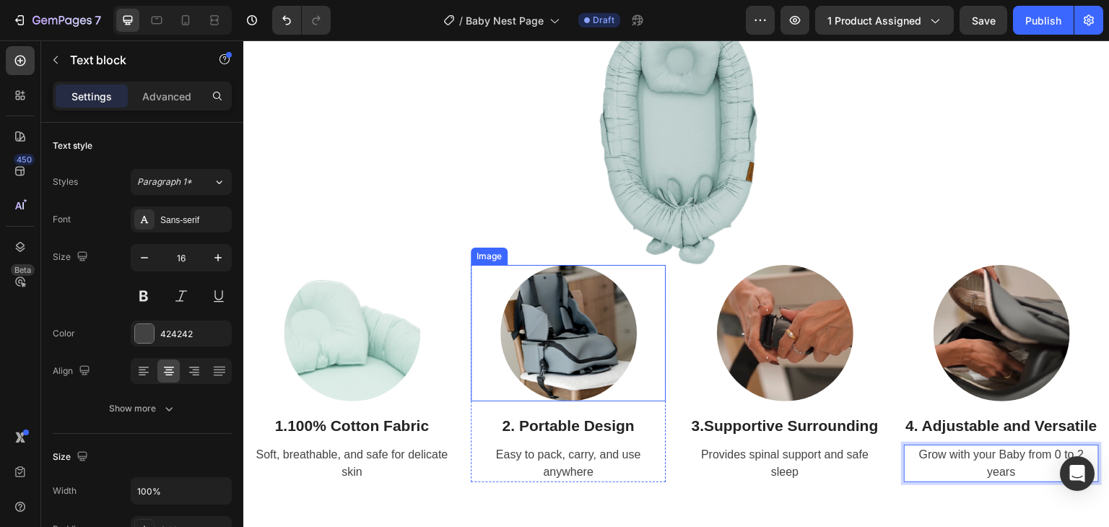
click at [532, 380] on img at bounding box center [568, 333] width 136 height 136
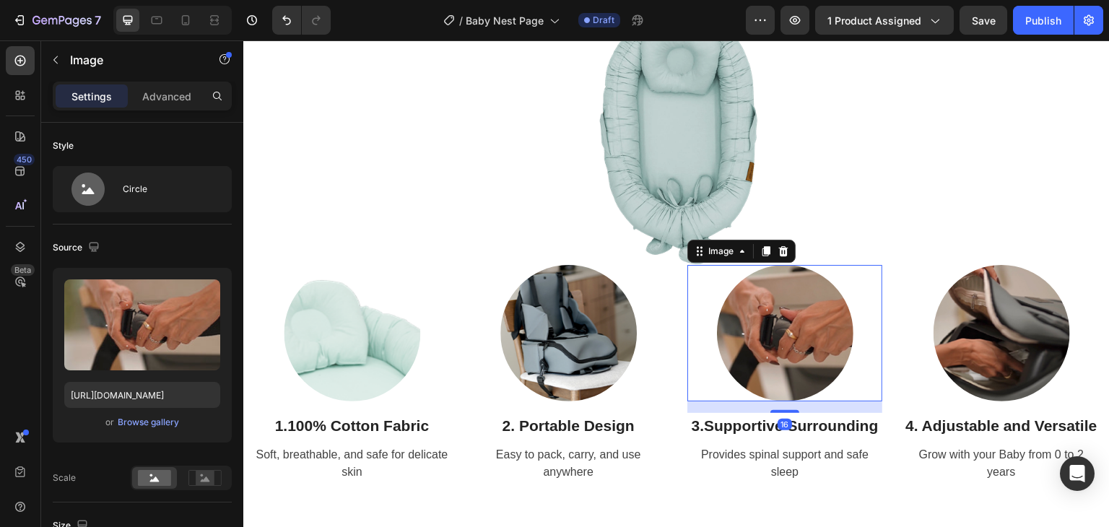
click at [782, 339] on img at bounding box center [785, 333] width 136 height 136
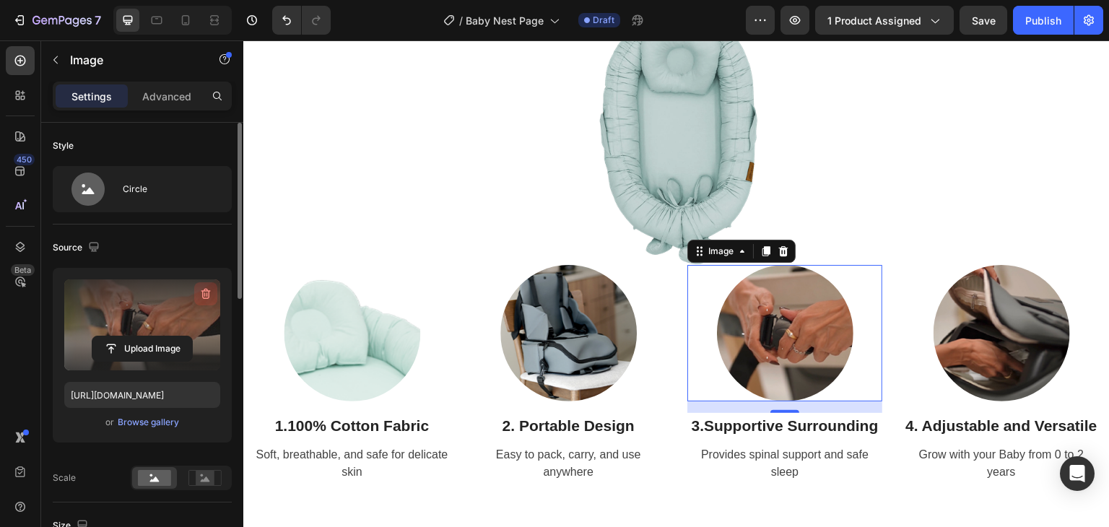
click at [204, 295] on icon "button" at bounding box center [206, 294] width 14 height 14
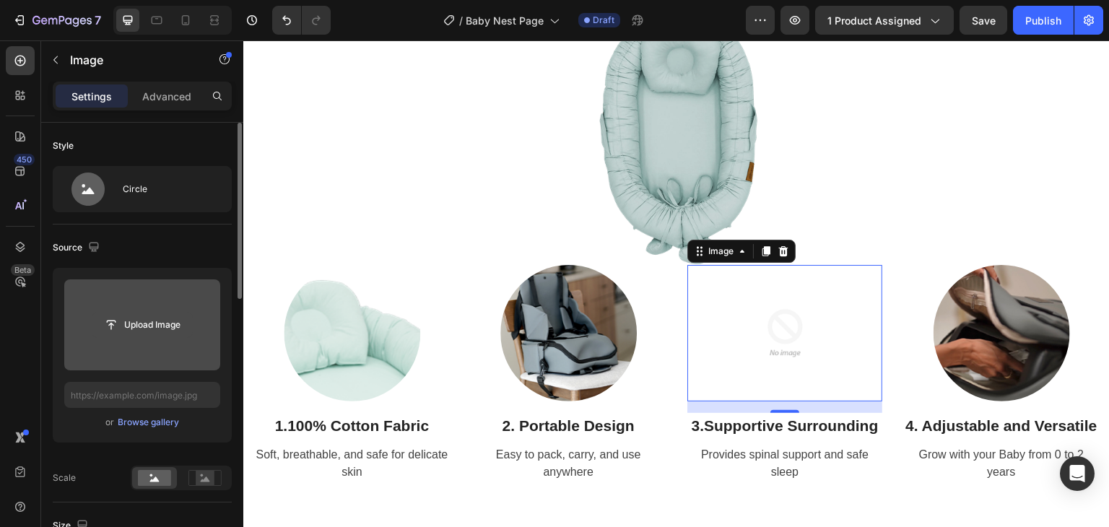
click at [152, 330] on input "file" at bounding box center [142, 325] width 100 height 25
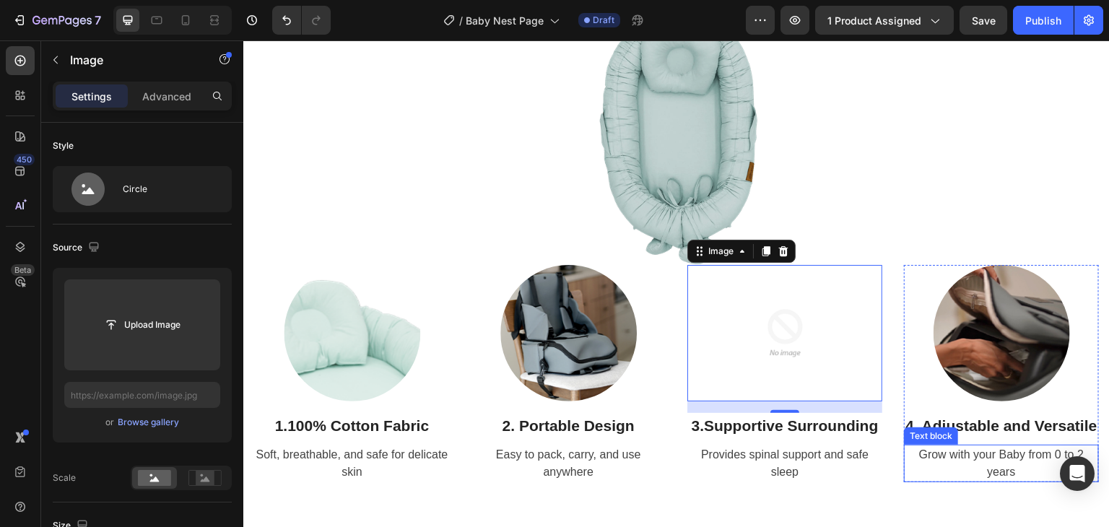
click at [1014, 476] on span "Grow with your Baby from 0 to 2 years" at bounding box center [1001, 463] width 165 height 30
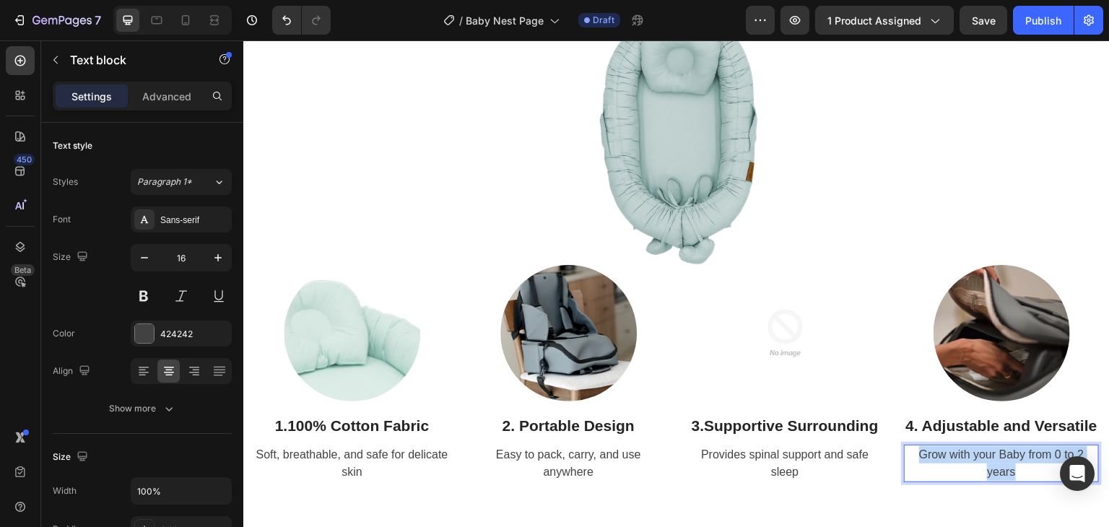
click at [1014, 476] on span "Grow with your Baby from 0 to 2 years" at bounding box center [1001, 463] width 165 height 30
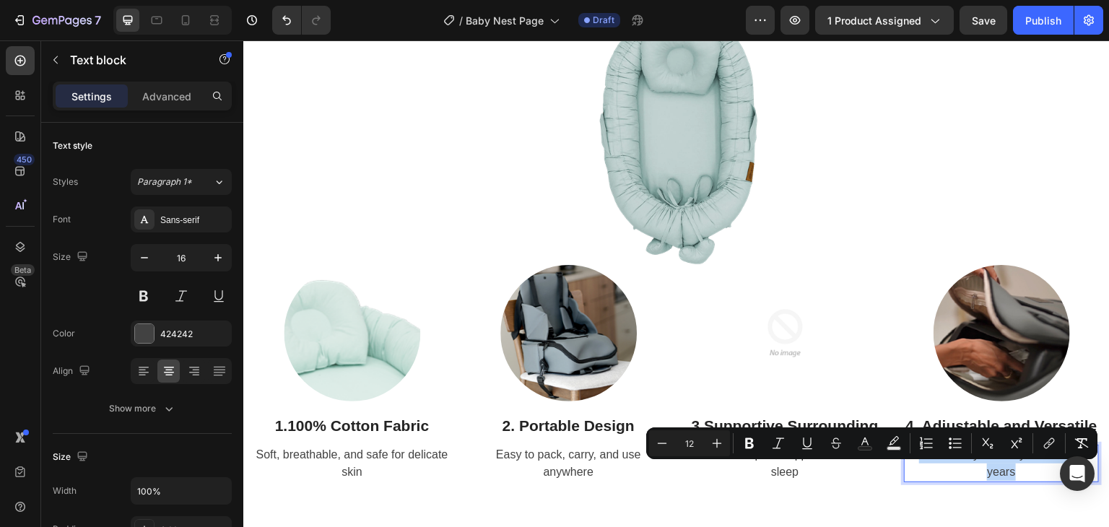
click at [949, 481] on p "Grow with your Baby from 0 to 2 years" at bounding box center [1001, 463] width 192 height 35
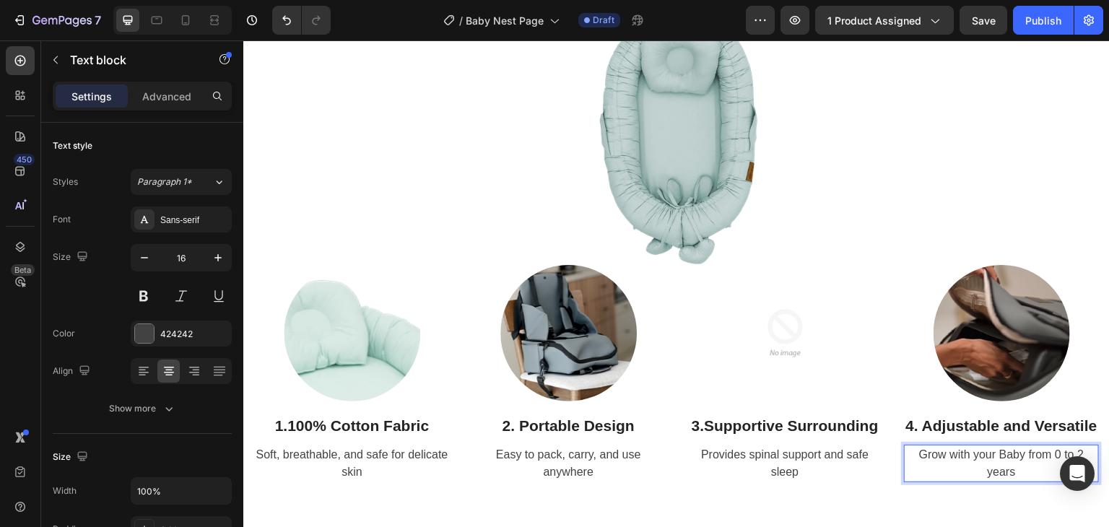
drag, startPoint x: 1016, startPoint y: 472, endPoint x: 1337, endPoint y: 518, distance: 324.6
click at [1016, 472] on span "Grow with your Baby from 0 to 2 years" at bounding box center [1001, 463] width 165 height 30
drag, startPoint x: 974, startPoint y: 487, endPoint x: 1109, endPoint y: 486, distance: 135.0
click at [810, 479] on div "Image 3. Supportive Surrounding Heading Provides spinal support and safe sleep …" at bounding box center [784, 373] width 195 height 217
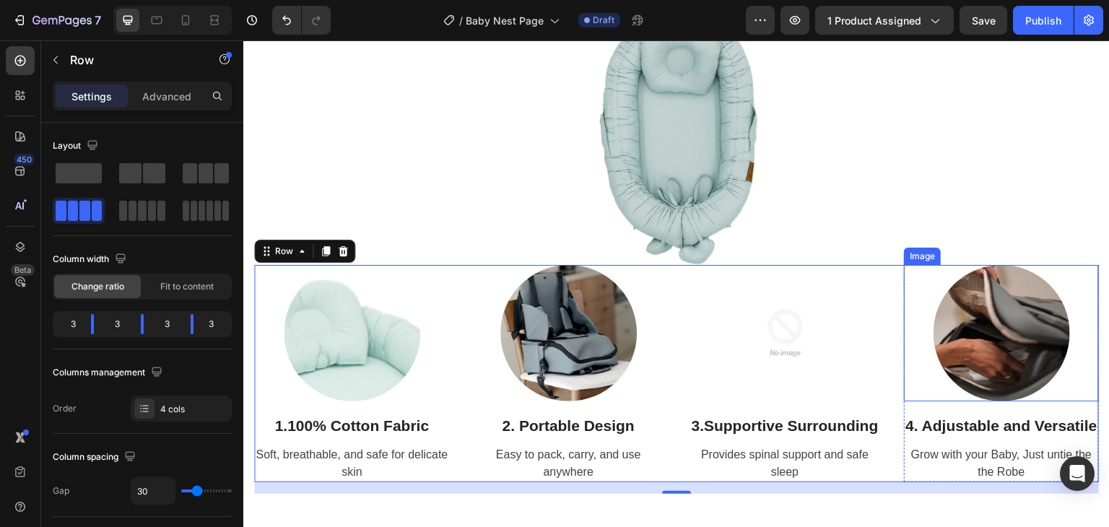
click at [1039, 334] on img at bounding box center [1002, 333] width 136 height 136
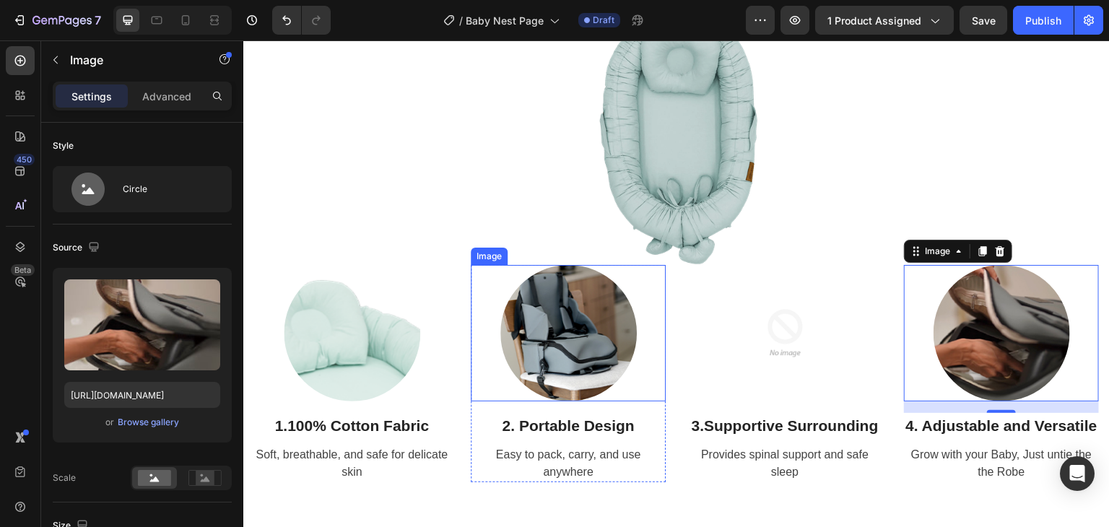
click at [569, 342] on img at bounding box center [568, 333] width 136 height 136
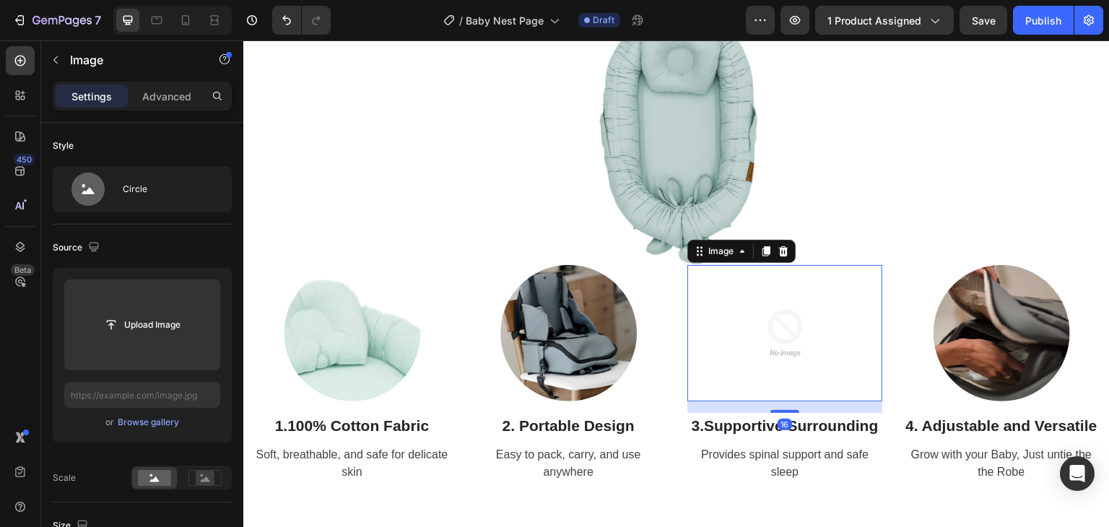
click at [733, 319] on img at bounding box center [785, 333] width 136 height 136
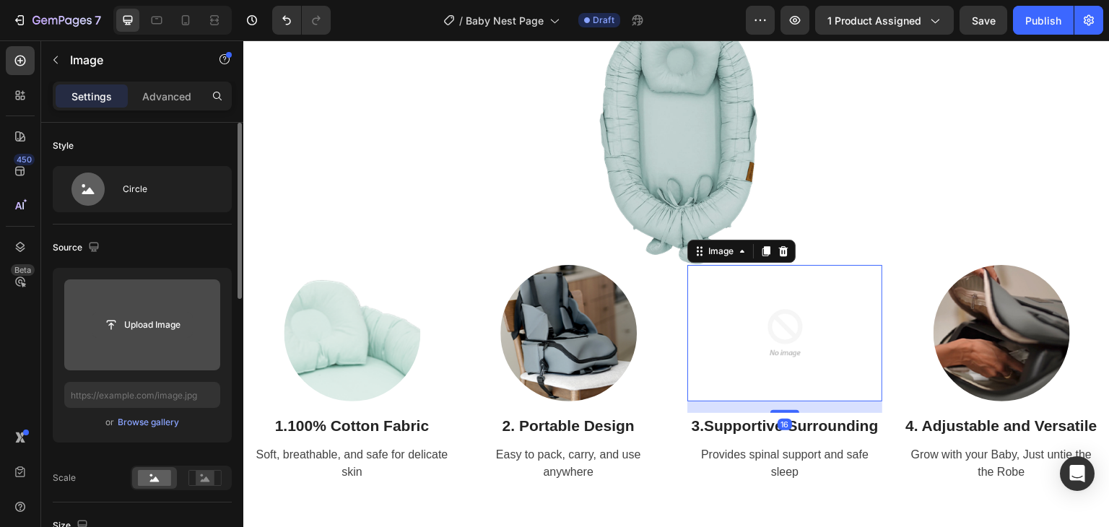
click at [145, 329] on input "file" at bounding box center [142, 325] width 100 height 25
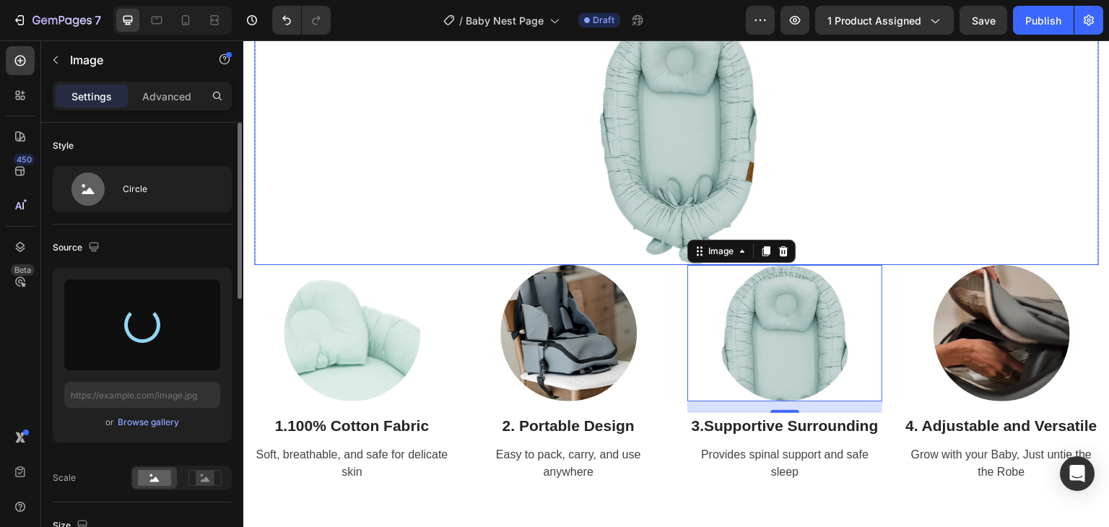
type input "https://cdn.shopify.com/s/files/1/0647/4521/0025/files/gempages_577626648069800…"
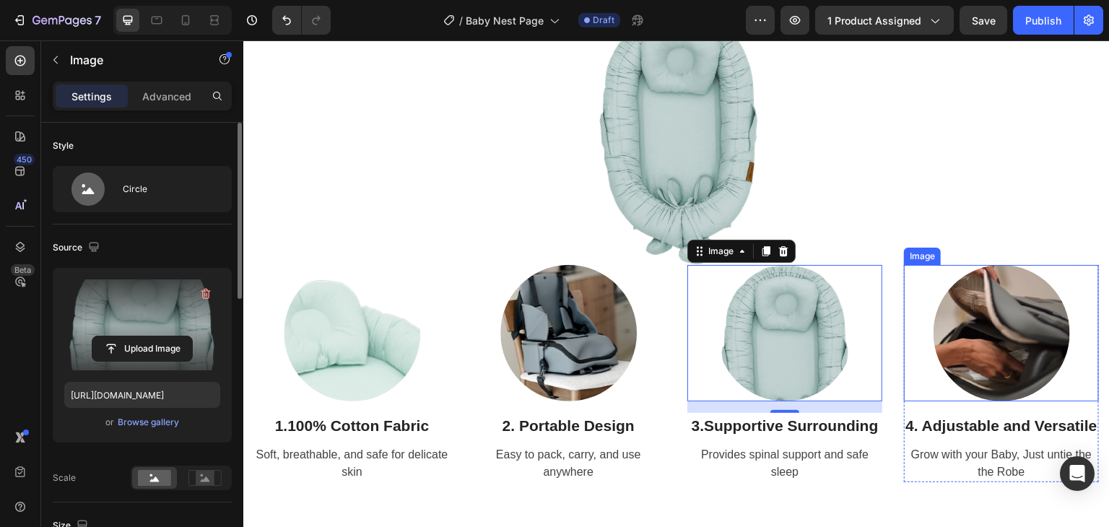
click at [1012, 298] on img at bounding box center [1002, 333] width 136 height 136
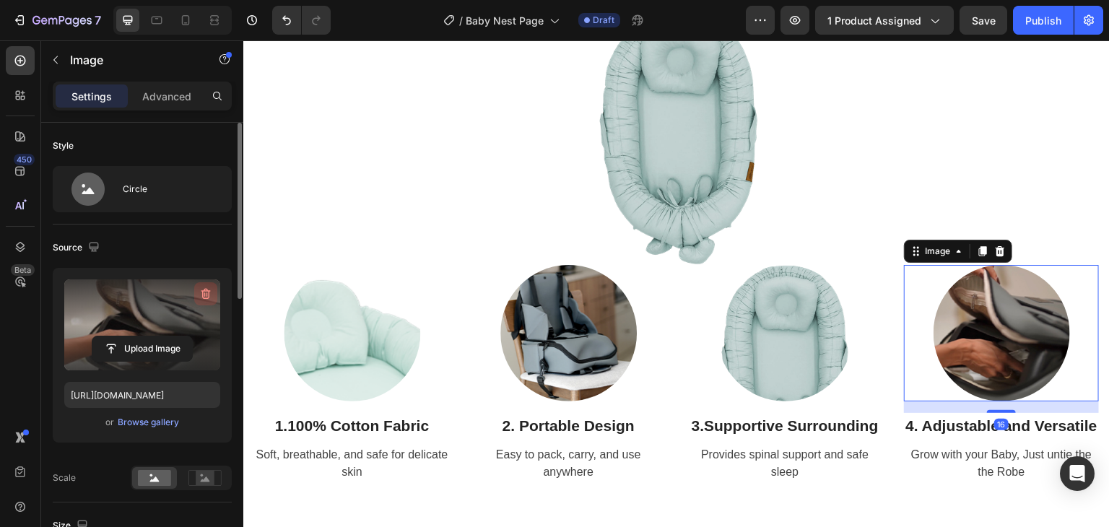
click at [205, 295] on icon "button" at bounding box center [204, 294] width 1 height 4
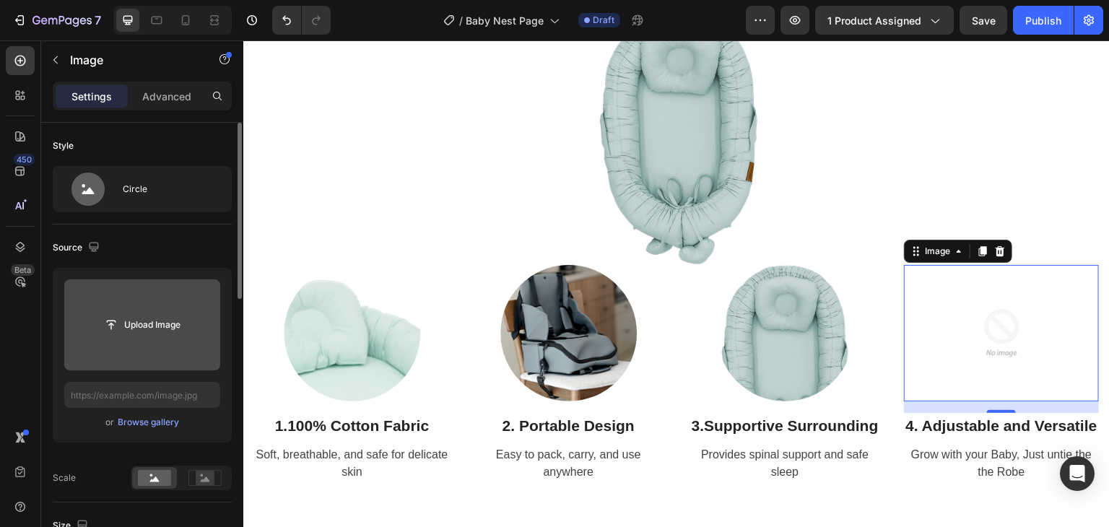
click at [148, 331] on input "file" at bounding box center [142, 325] width 100 height 25
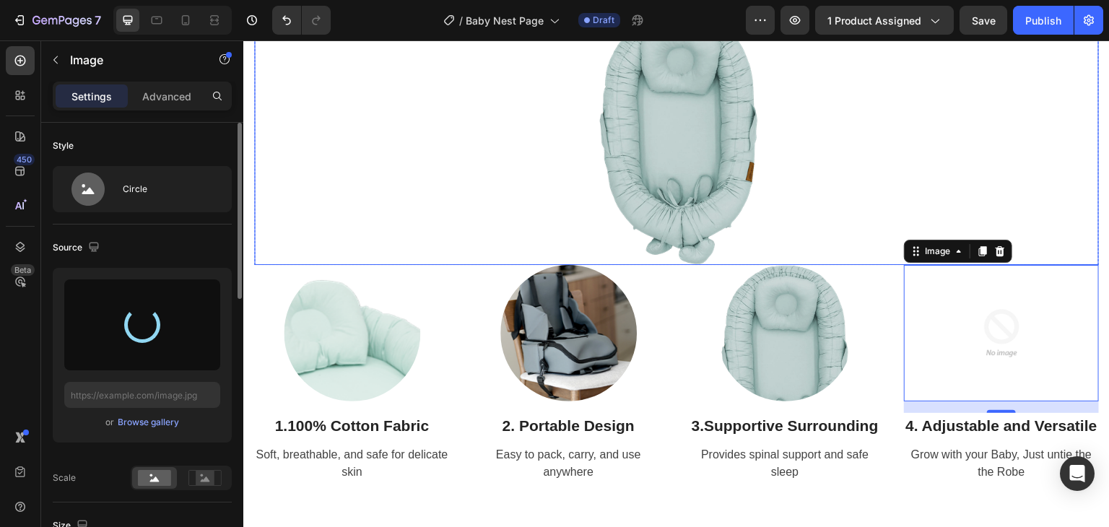
type input "https://cdn.shopify.com/s/files/1/0647/4521/0025/files/gempages_577626648069800…"
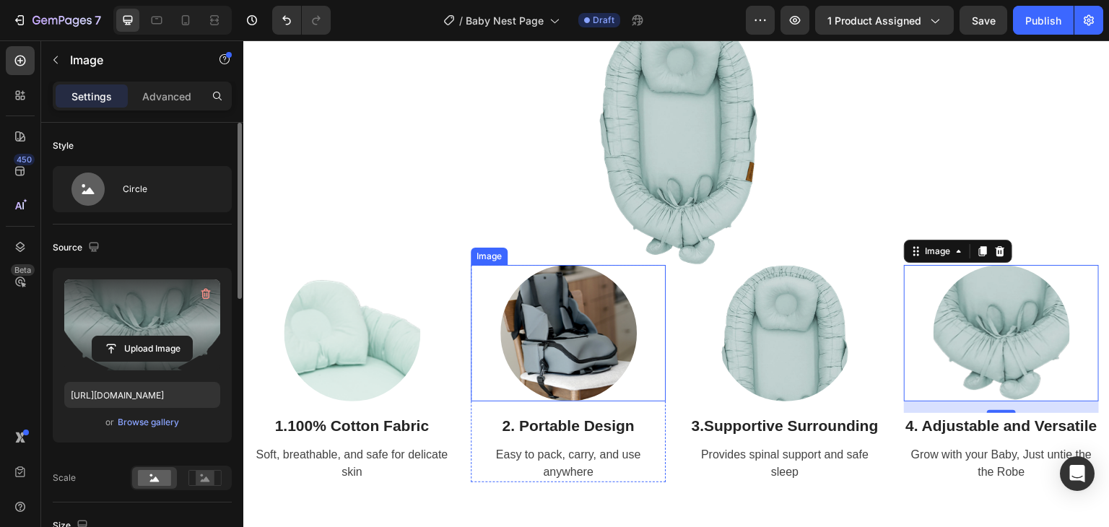
click at [539, 369] on img at bounding box center [568, 333] width 136 height 136
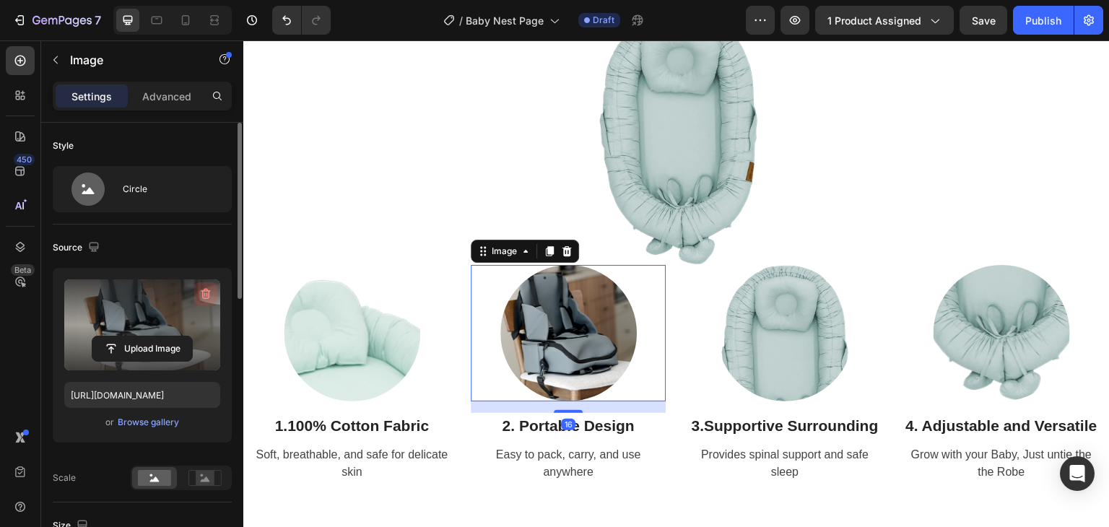
click at [200, 287] on icon "button" at bounding box center [206, 294] width 14 height 14
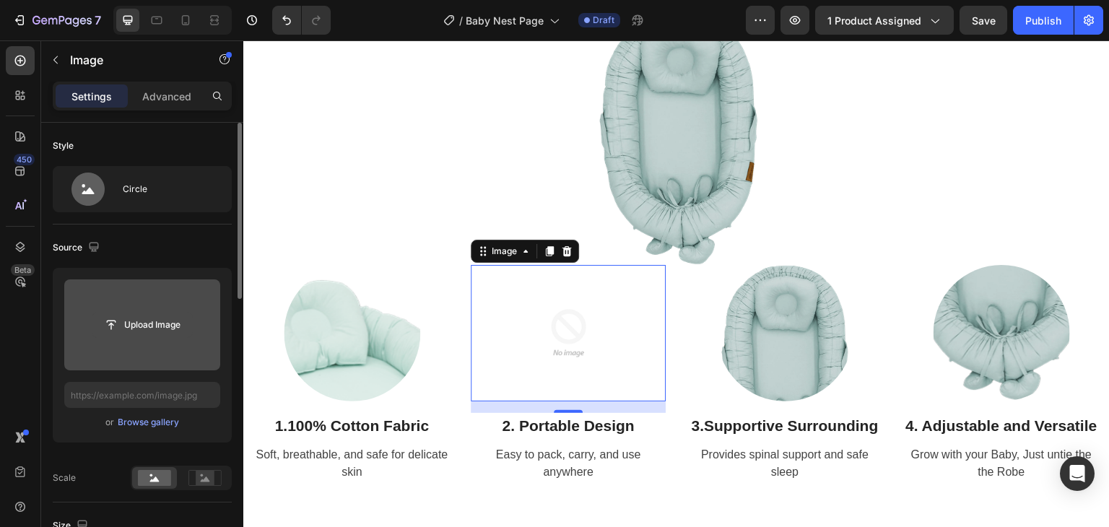
click at [154, 318] on input "file" at bounding box center [142, 325] width 100 height 25
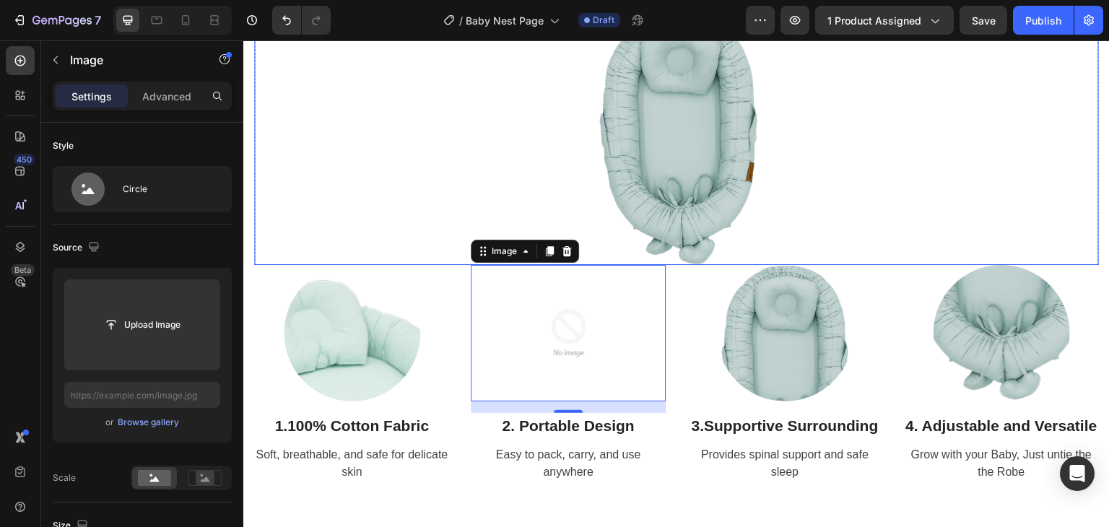
click at [723, 130] on img at bounding box center [676, 138] width 253 height 253
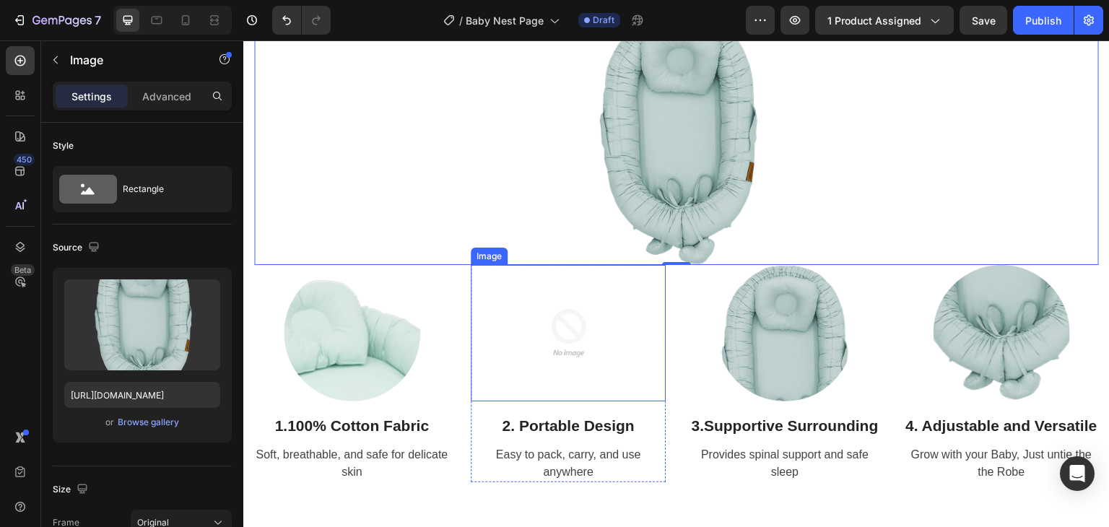
drag, startPoint x: 552, startPoint y: 313, endPoint x: 312, endPoint y: 321, distance: 240.6
click at [552, 313] on img at bounding box center [568, 333] width 136 height 136
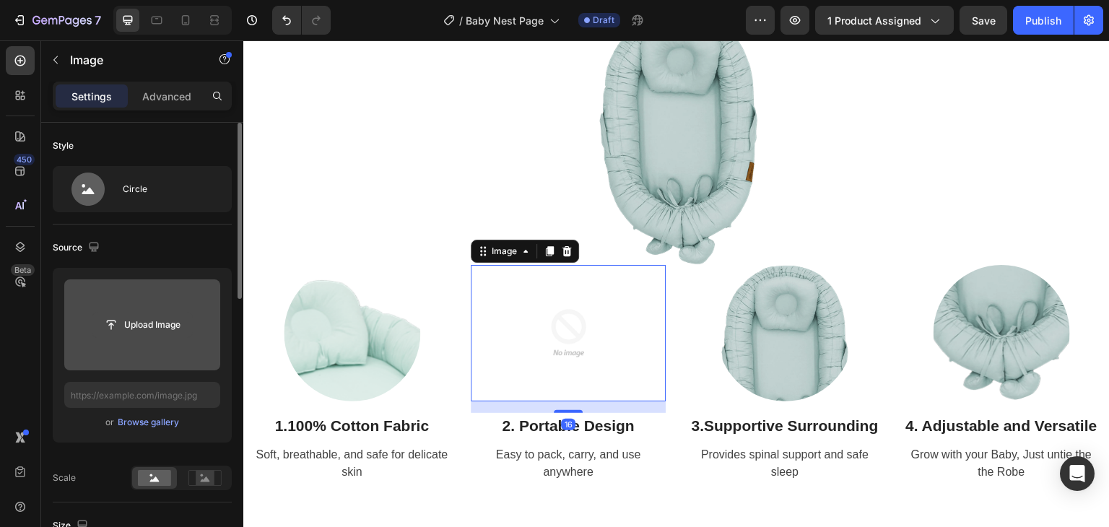
click at [157, 320] on input "file" at bounding box center [142, 325] width 100 height 25
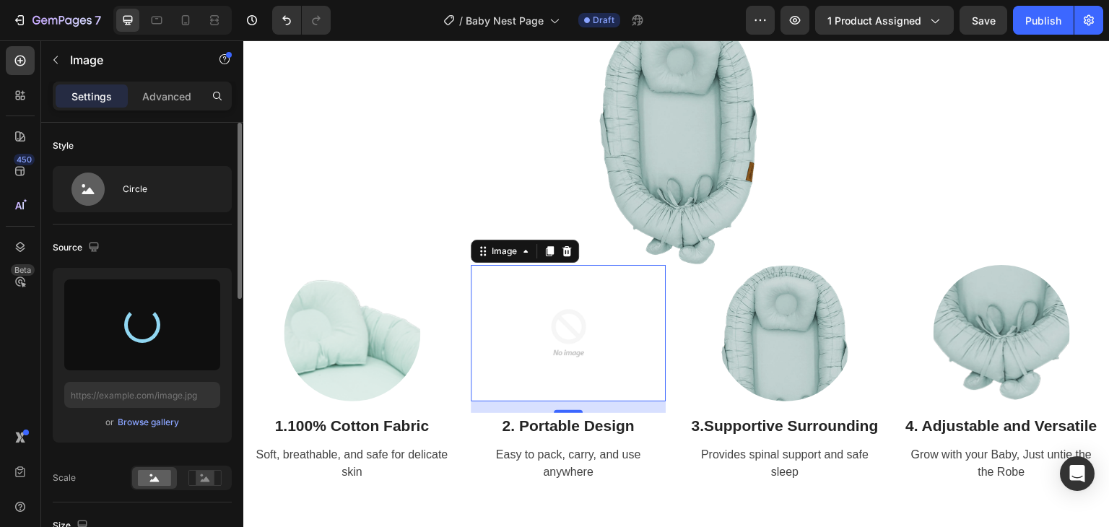
type input "https://cdn.shopify.com/s/files/1/0647/4521/0025/files/gempages_577626648069800…"
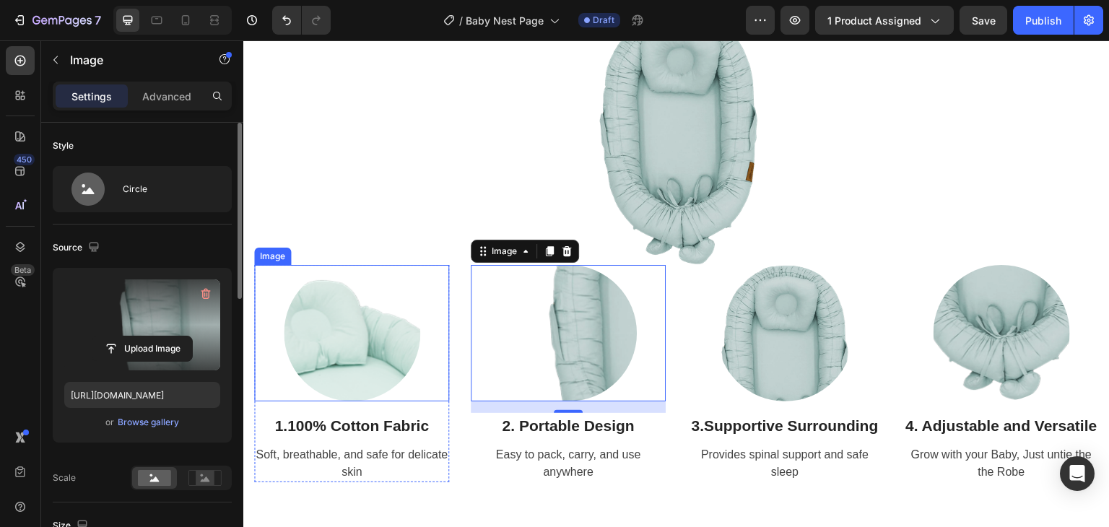
click at [344, 342] on img at bounding box center [352, 333] width 136 height 136
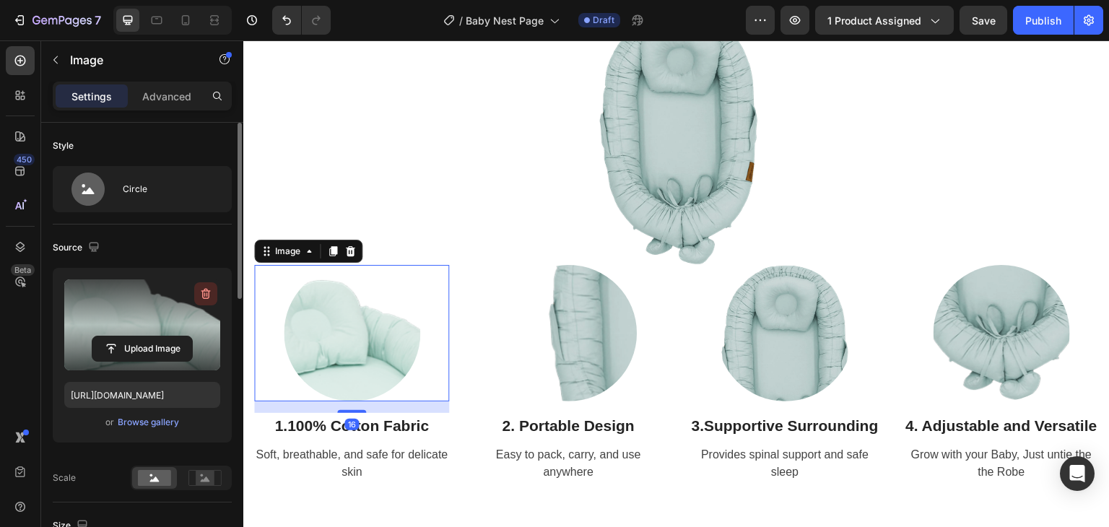
click at [202, 287] on icon "button" at bounding box center [206, 294] width 14 height 14
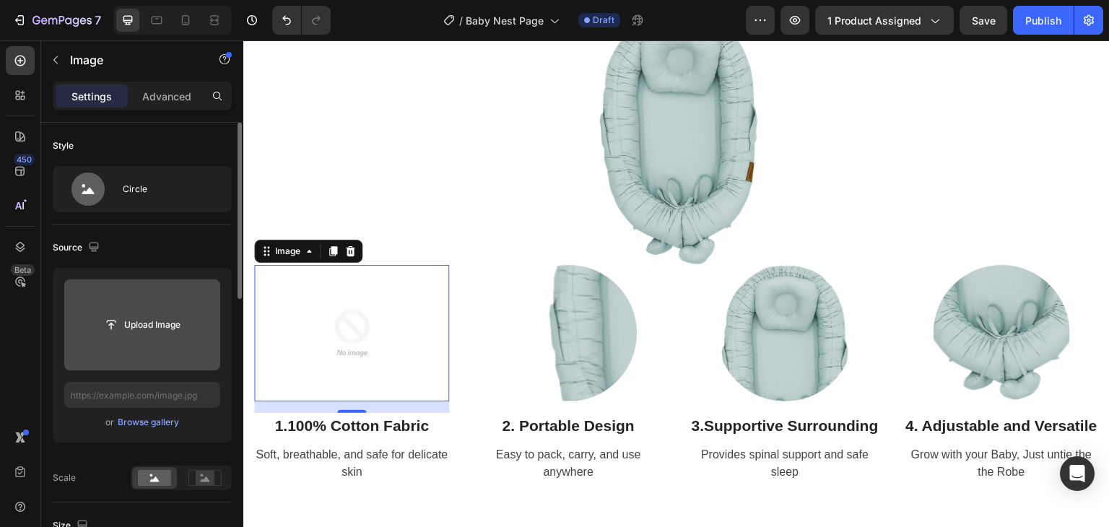
click at [148, 329] on input "file" at bounding box center [142, 325] width 100 height 25
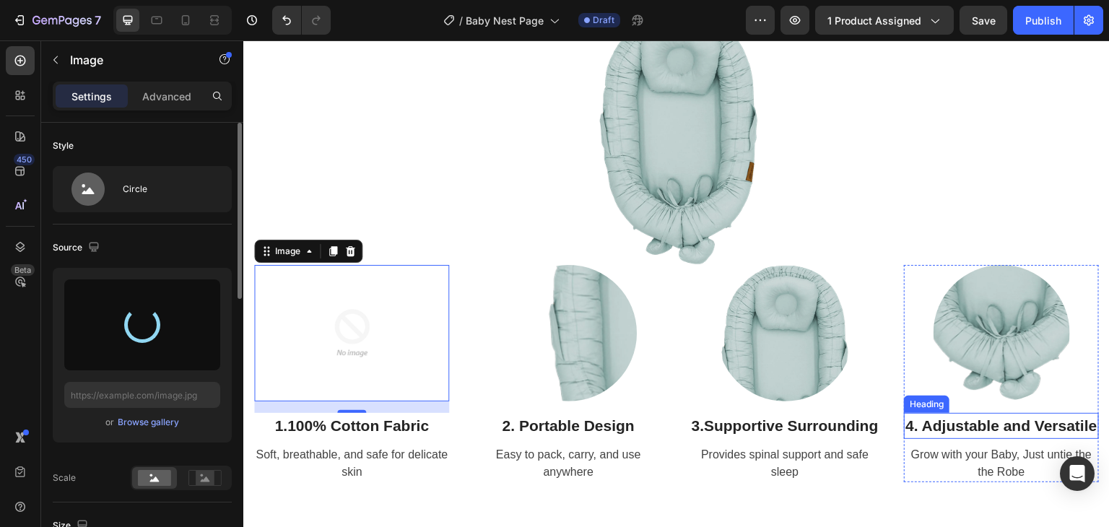
click at [1020, 438] on p "4. Adjustable and Versatile" at bounding box center [1001, 425] width 192 height 23
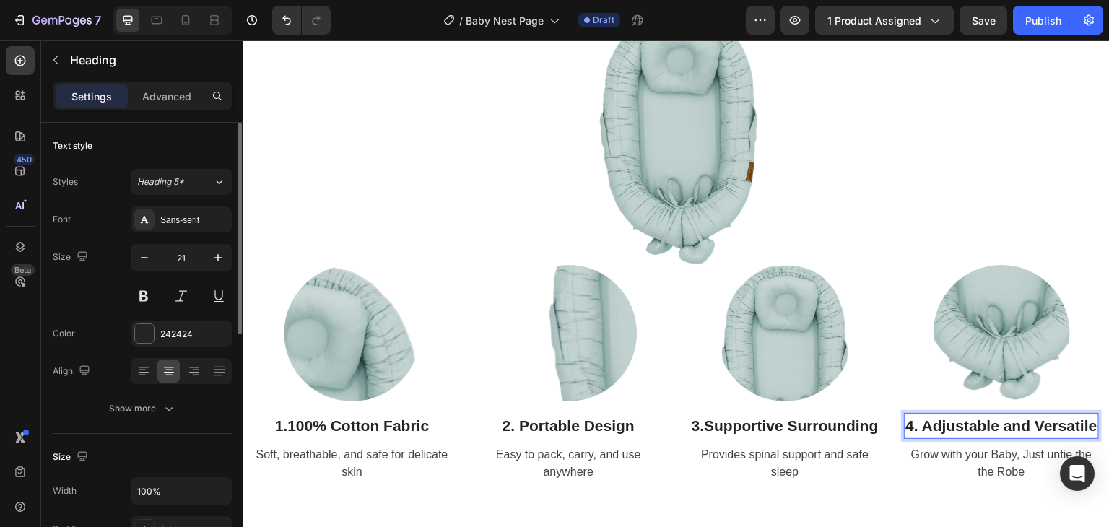
click at [1027, 438] on p "4. Adjustable and Versatile" at bounding box center [1001, 425] width 192 height 23
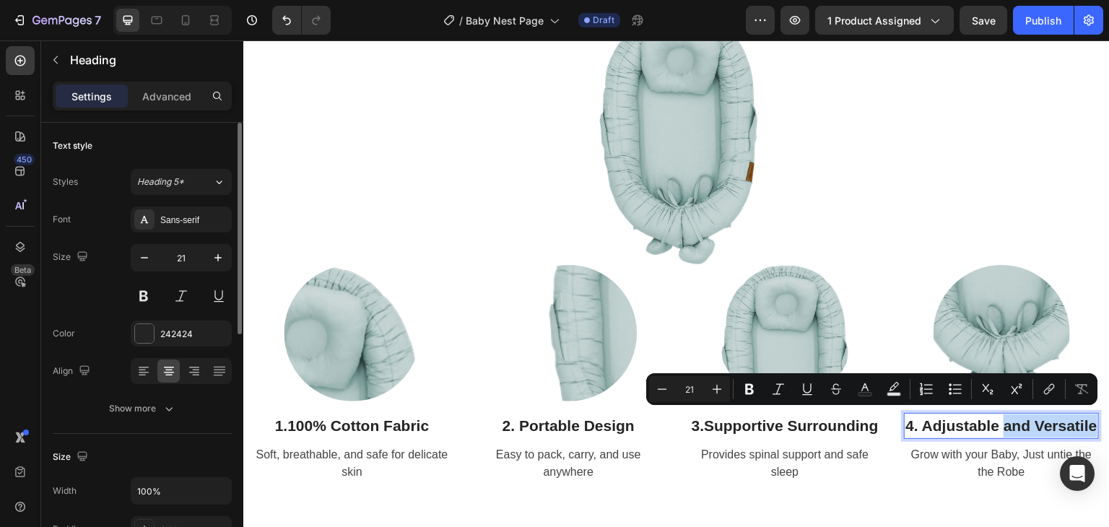
drag, startPoint x: 1027, startPoint y: 446, endPoint x: 1027, endPoint y: 413, distance: 32.5
click at [1027, 414] on p "4. Adjustable and Versatile" at bounding box center [1001, 425] width 192 height 23
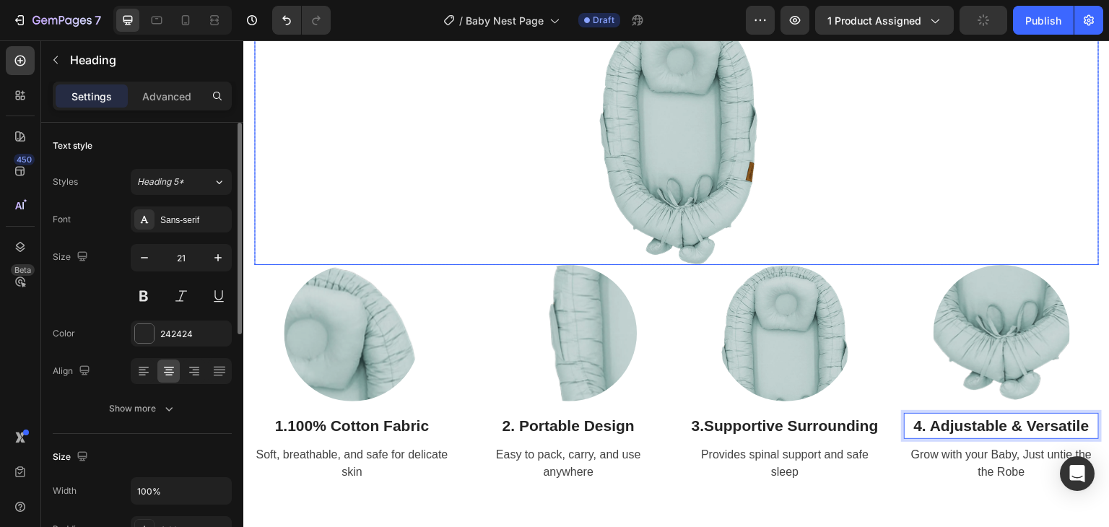
scroll to position [1661, 0]
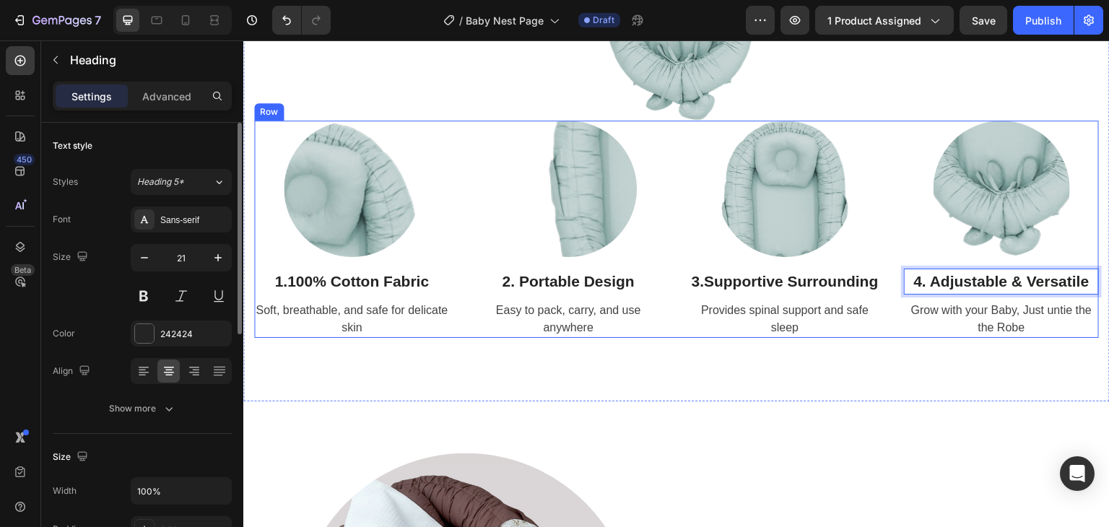
click at [661, 254] on div "Image 1. 100% Cotton Fabric Heading Soft, breathable, and safe for delicate ski…" at bounding box center [676, 229] width 845 height 217
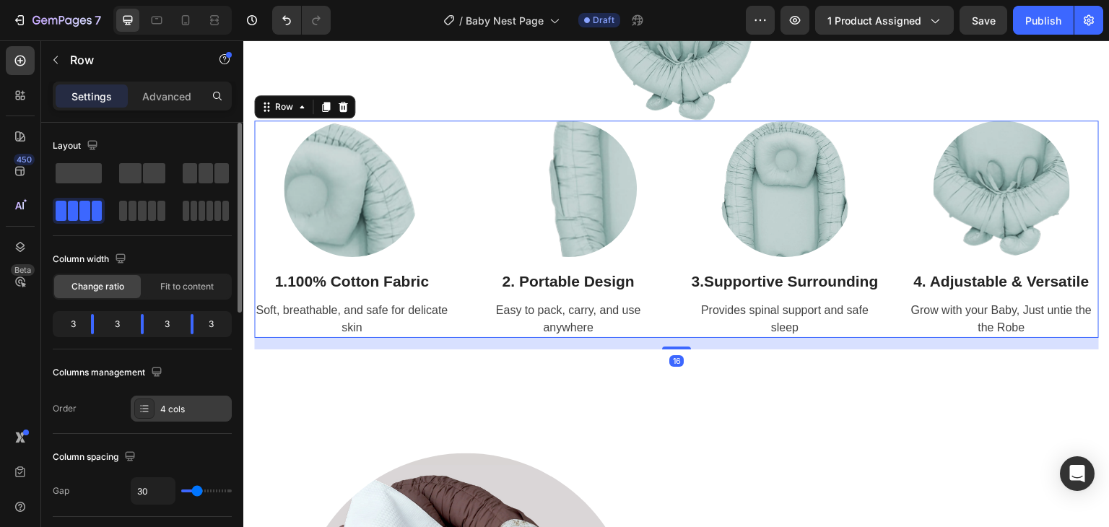
click at [176, 407] on div "4 cols" at bounding box center [194, 409] width 68 height 13
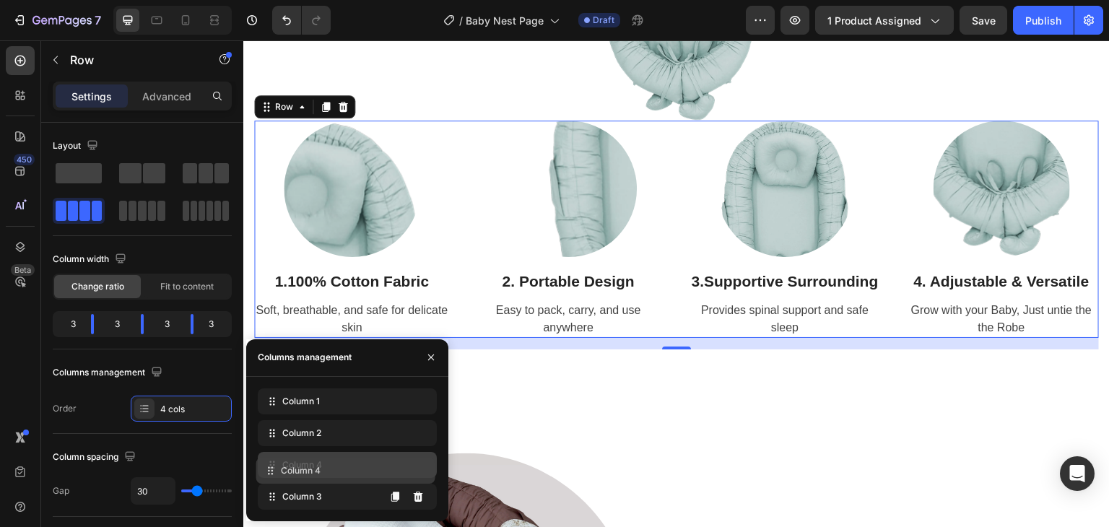
drag, startPoint x: 274, startPoint y: 494, endPoint x: 272, endPoint y: 468, distance: 26.1
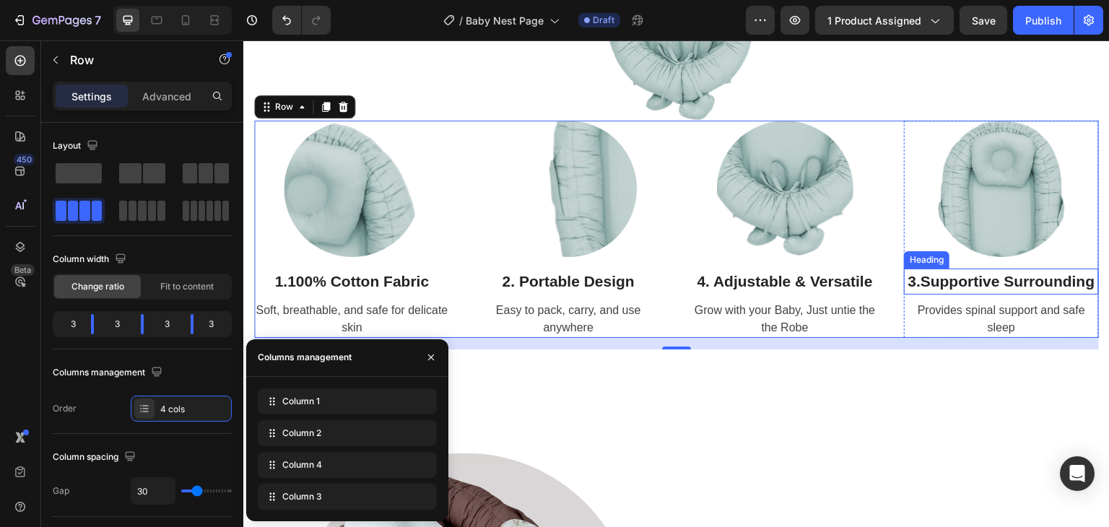
click at [990, 279] on strong "Supportive Surrounding" at bounding box center [1008, 281] width 175 height 17
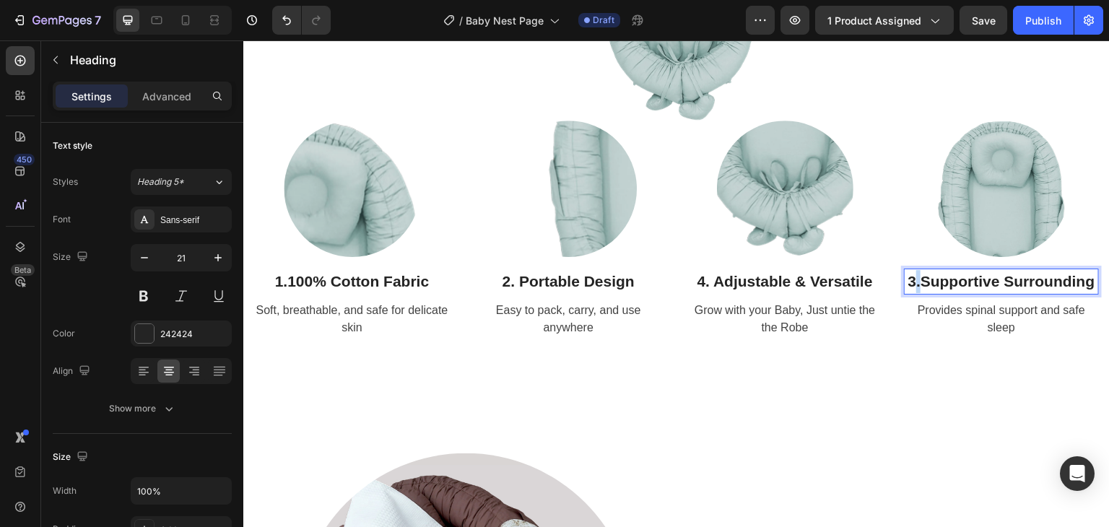
click at [906, 278] on p "3. Supportive Surrounding" at bounding box center [1001, 281] width 192 height 23
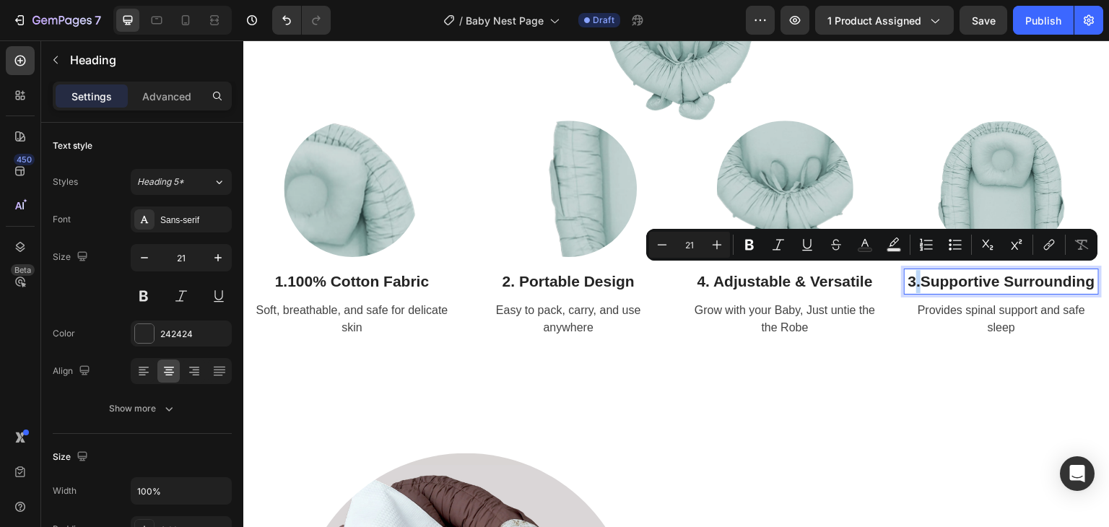
click at [906, 278] on p "3. Supportive Surrounding" at bounding box center [1001, 281] width 192 height 23
click at [905, 279] on p "3. Supportive Surrounding" at bounding box center [1001, 281] width 192 height 23
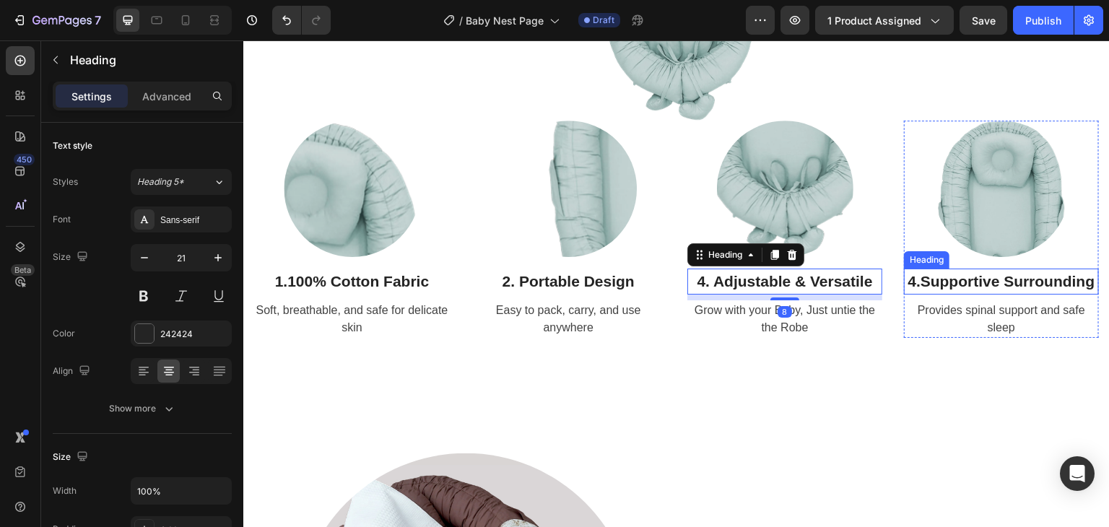
click at [921, 274] on strong "Supportive Surrounding" at bounding box center [1008, 281] width 175 height 17
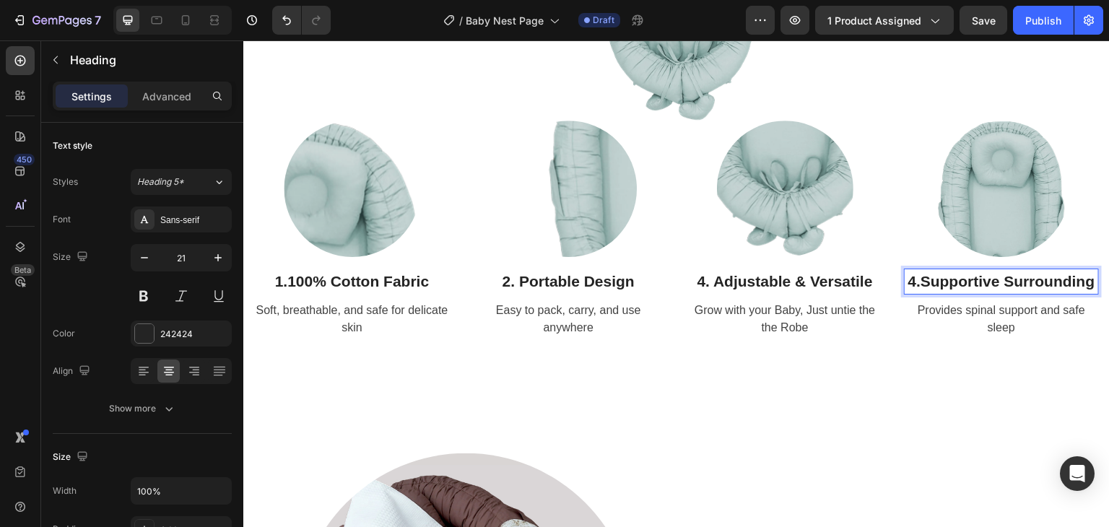
click at [921, 276] on strong "Supportive Surrounding" at bounding box center [1008, 281] width 175 height 17
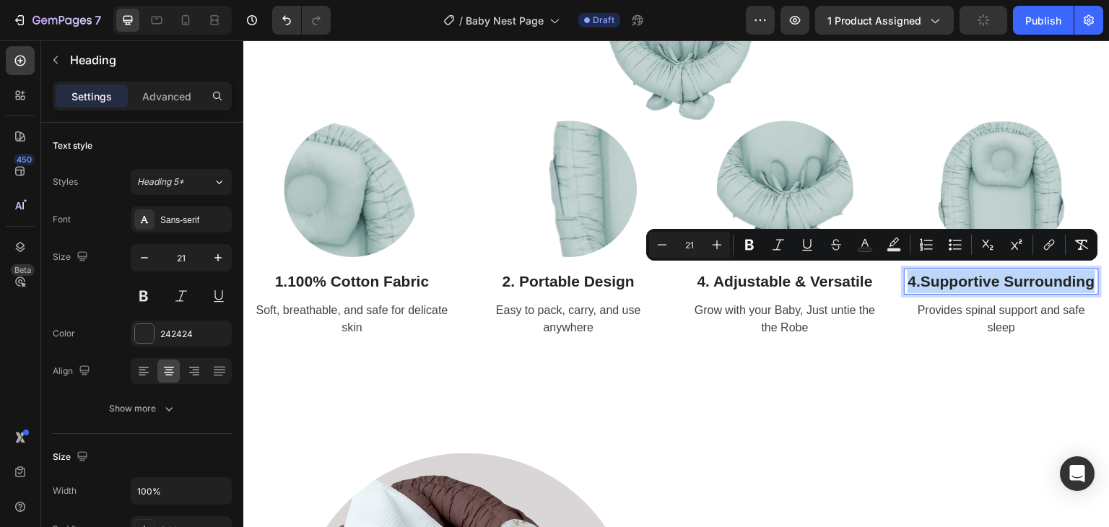
click at [921, 276] on strong "Supportive Surrounding" at bounding box center [1008, 281] width 175 height 17
click at [921, 277] on strong "Supportive Surrounding" at bounding box center [1008, 281] width 175 height 17
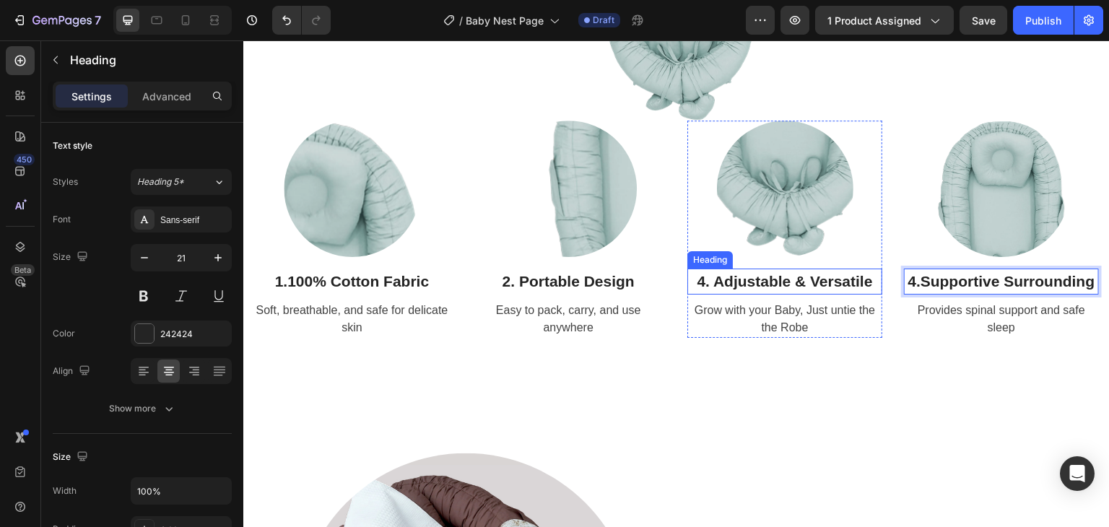
click at [702, 279] on p "4. Adjustable & Versatile" at bounding box center [785, 281] width 192 height 23
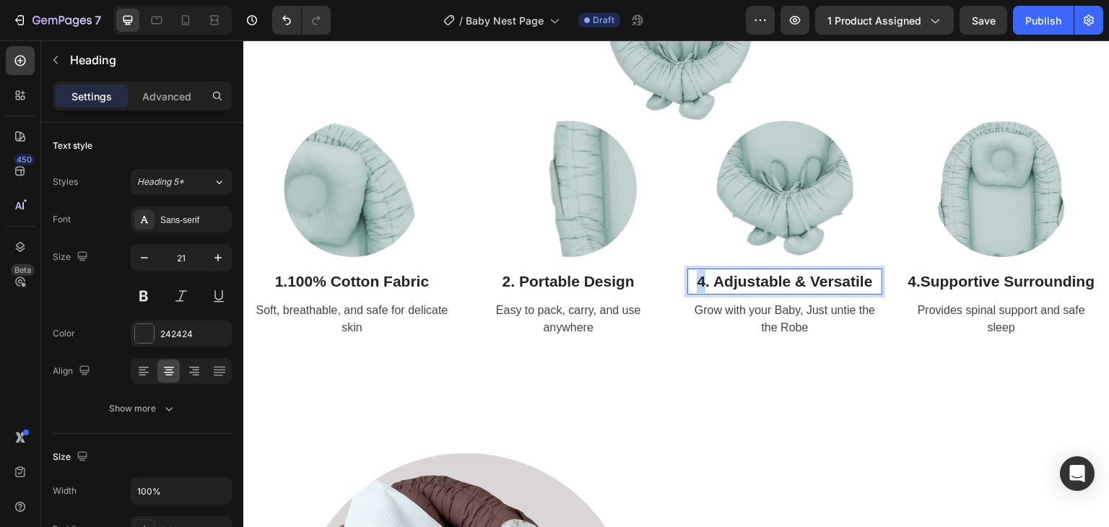
click at [696, 279] on p "4. Adjustable & Versatile" at bounding box center [785, 281] width 192 height 23
click at [937, 371] on div "Meet the Babynest Heading Crafted with Love & Care Text Block Row Image Row Ima…" at bounding box center [676, 67] width 866 height 669
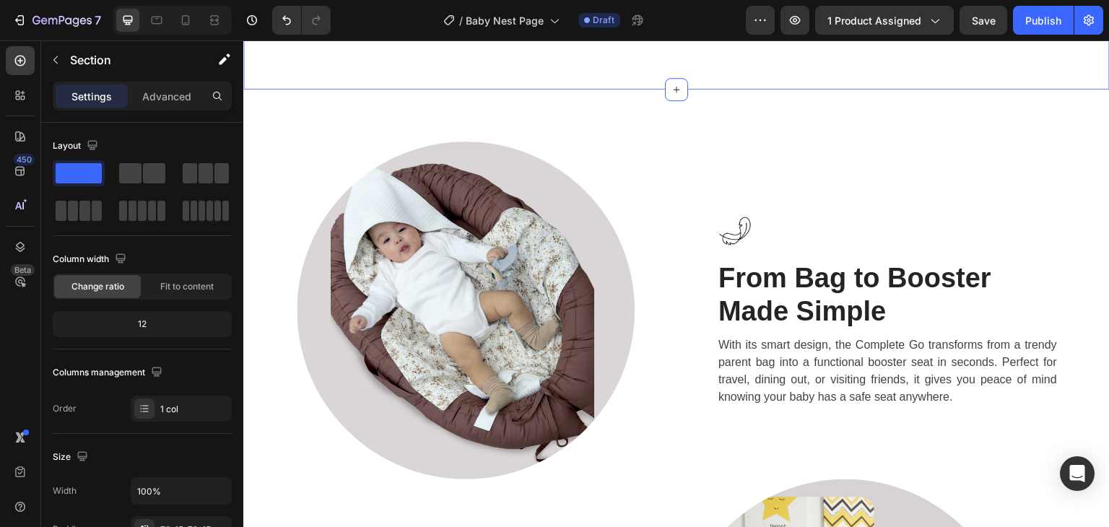
scroll to position [2022, 0]
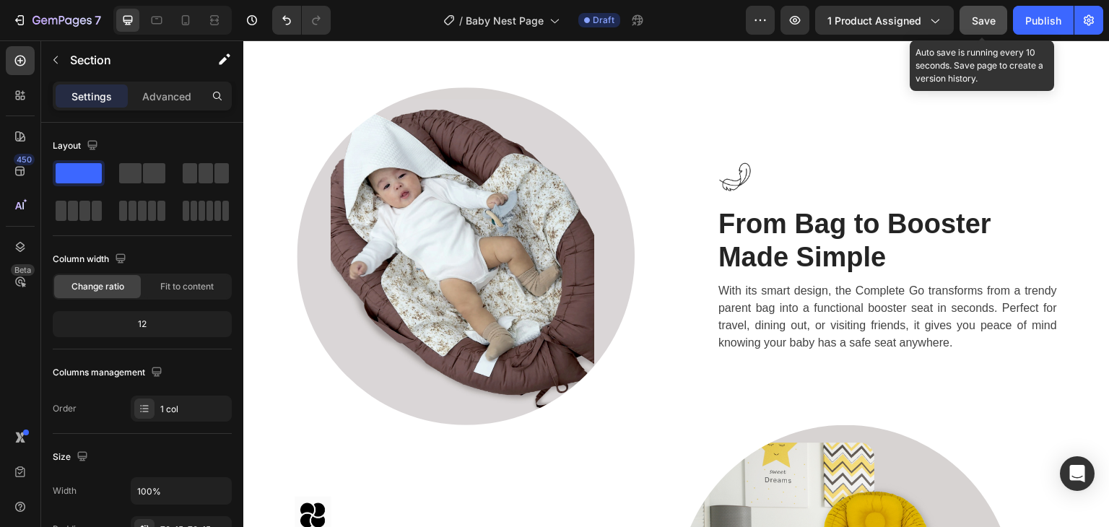
click at [985, 9] on button "Save" at bounding box center [984, 20] width 48 height 29
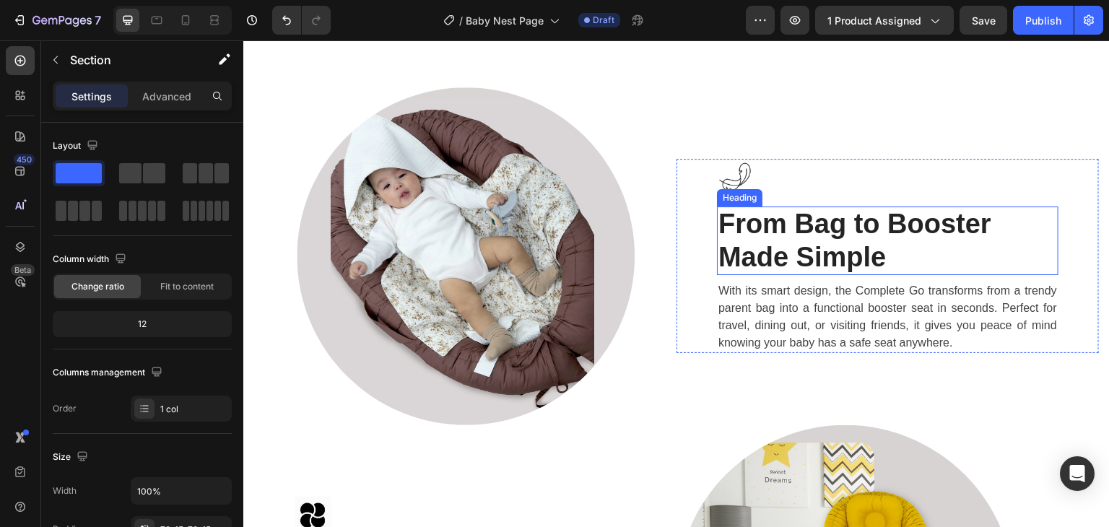
click at [773, 227] on strong "From Bag to Booster Made Simple" at bounding box center [854, 241] width 273 height 64
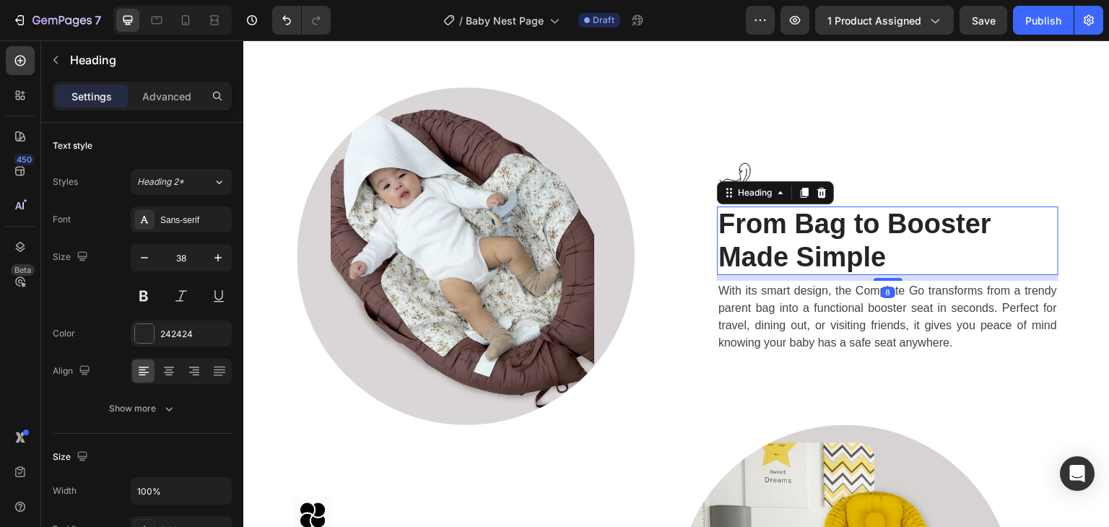
click at [773, 227] on strong "From Bag to Booster Made Simple" at bounding box center [854, 241] width 273 height 64
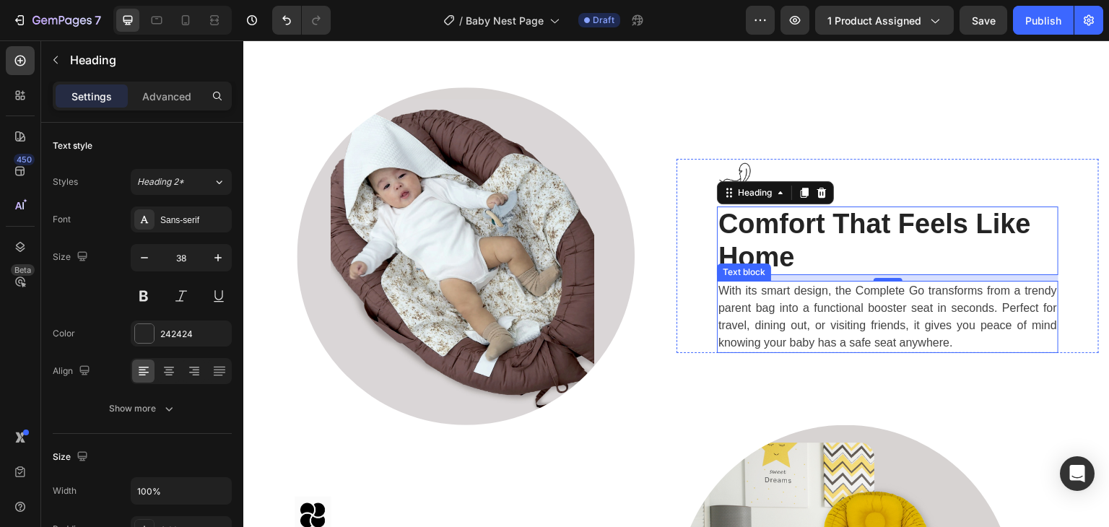
click at [847, 321] on p "With its smart design, the Complete Go transforms from a trendy parent bag into…" at bounding box center [887, 316] width 339 height 69
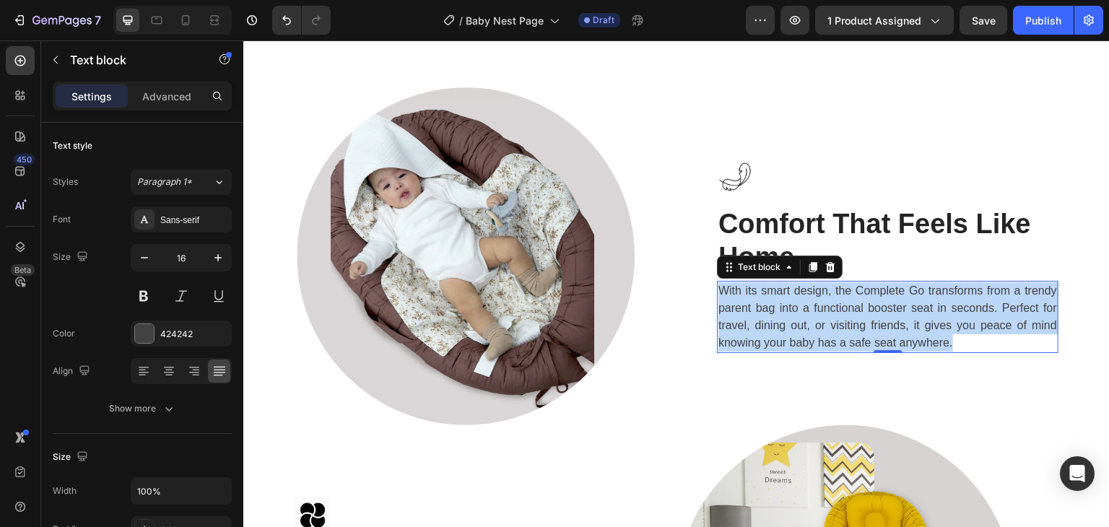
click at [847, 321] on p "With its smart design, the Complete Go transforms from a trendy parent bag into…" at bounding box center [887, 316] width 339 height 69
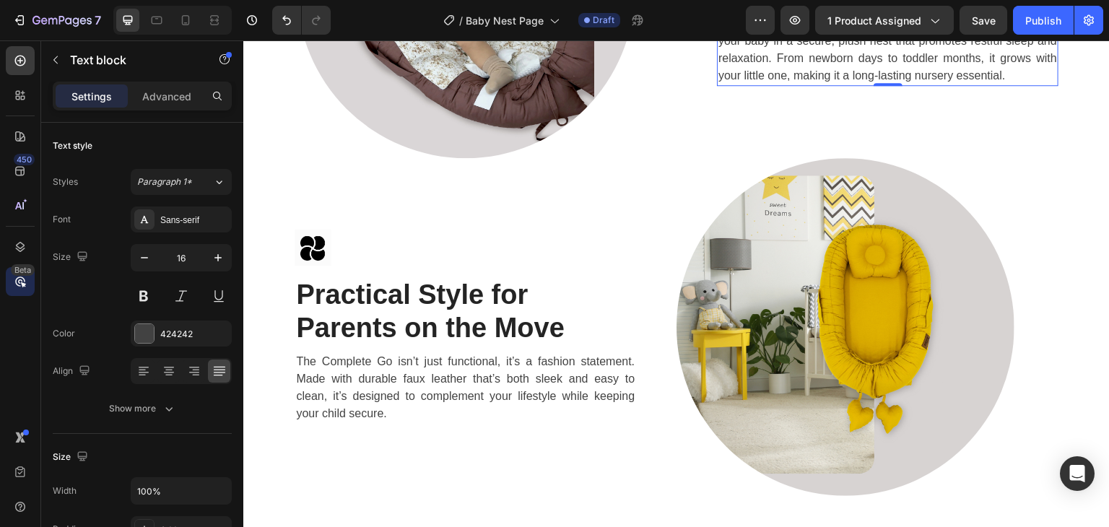
scroll to position [2311, 0]
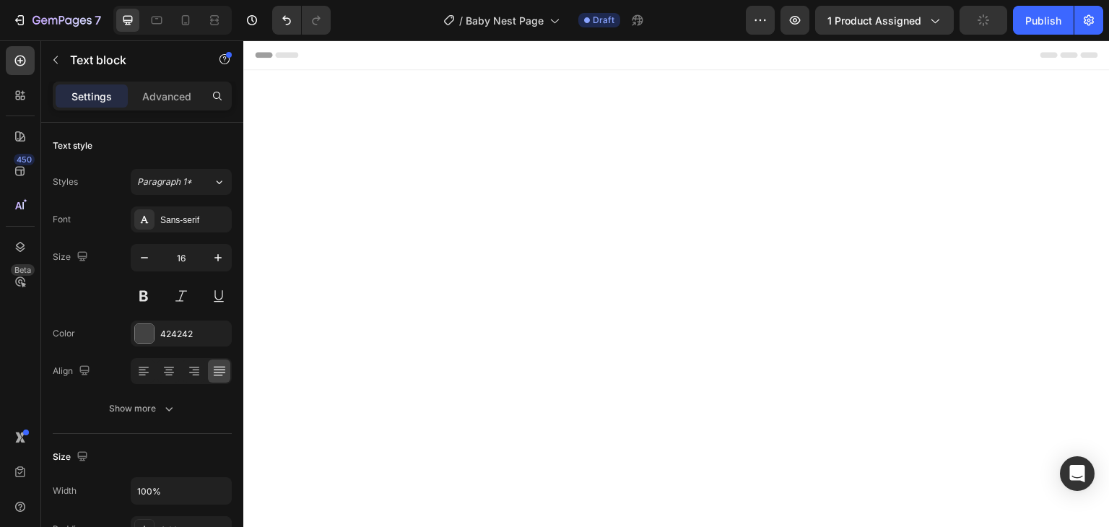
scroll to position [2311, 0]
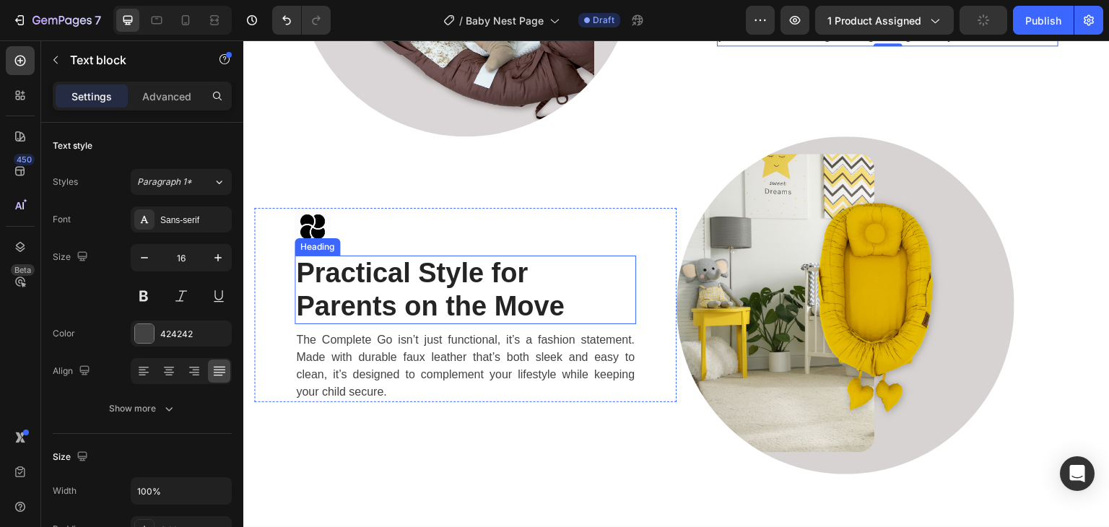
click at [401, 303] on strong "Practical Style for Parents on the Move" at bounding box center [430, 290] width 269 height 64
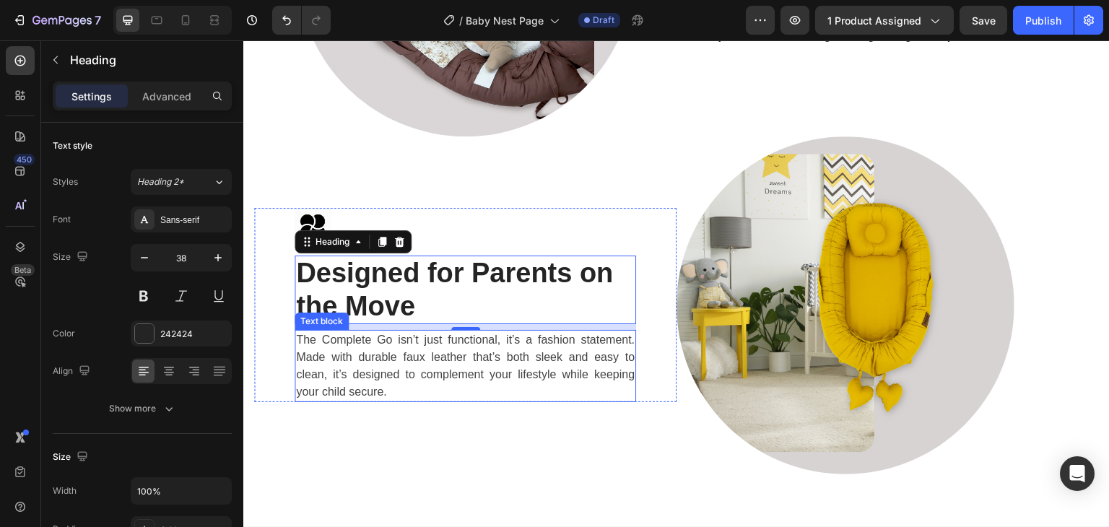
click at [383, 351] on p "The Complete Go isn’t just functional, it’s a fashion statement. Made with dura…" at bounding box center [465, 365] width 339 height 69
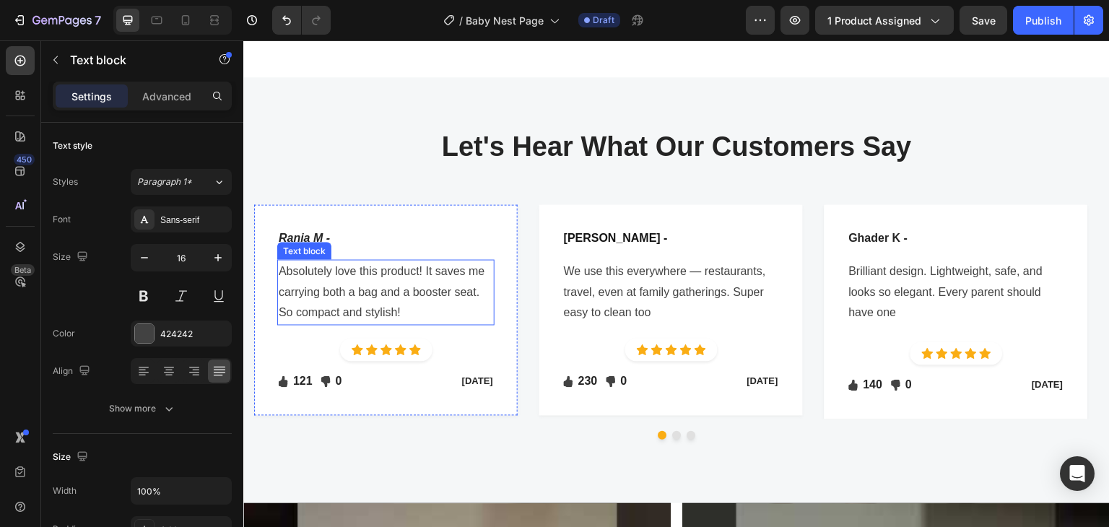
scroll to position [2744, 0]
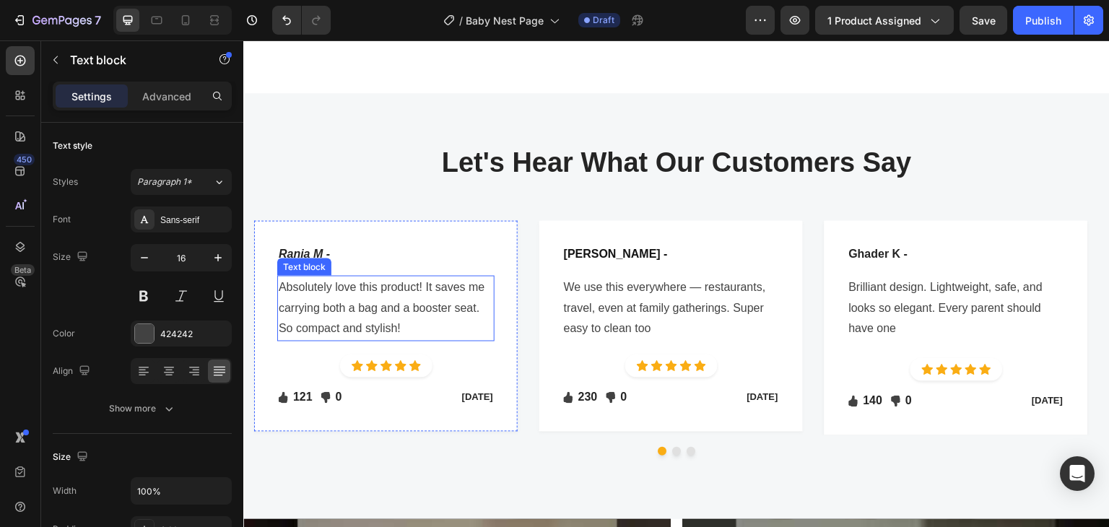
click at [358, 289] on p "Absolutely love this product! It saves me carrying both a bag and a booster sea…" at bounding box center [386, 308] width 214 height 62
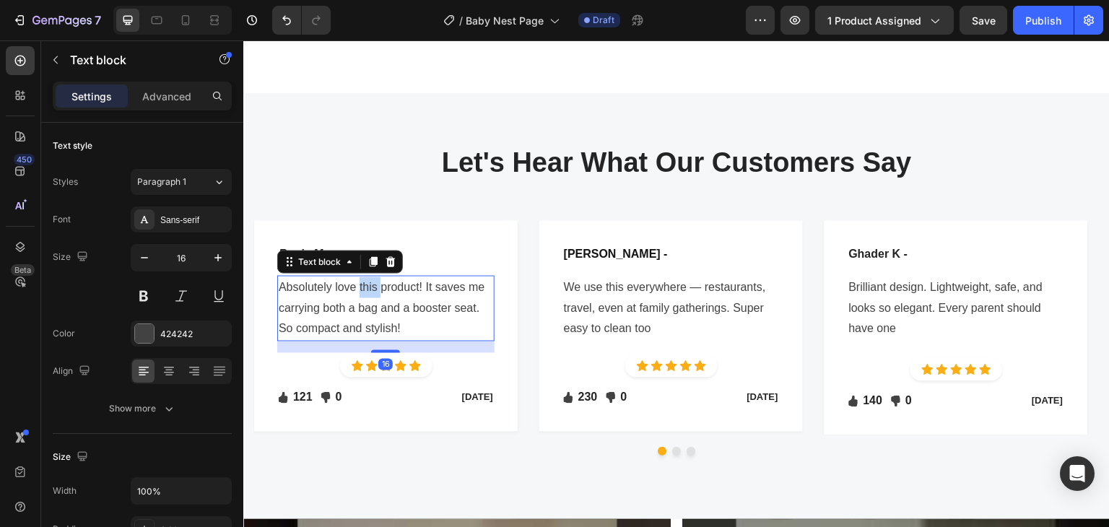
click at [358, 289] on p "Absolutely love this product! It saves me carrying both a bag and a booster sea…" at bounding box center [386, 308] width 214 height 62
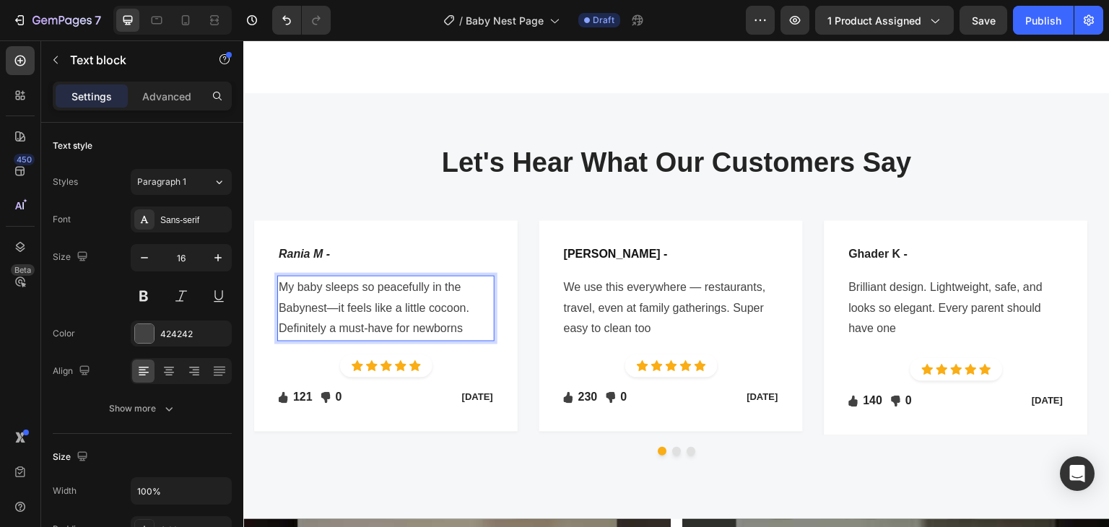
click at [334, 300] on p "My baby sleeps so peacefully in the Babynest—it feels like a little cocoon. Def…" at bounding box center [386, 308] width 214 height 62
click at [296, 248] on icon "Rania M -" at bounding box center [304, 254] width 51 height 12
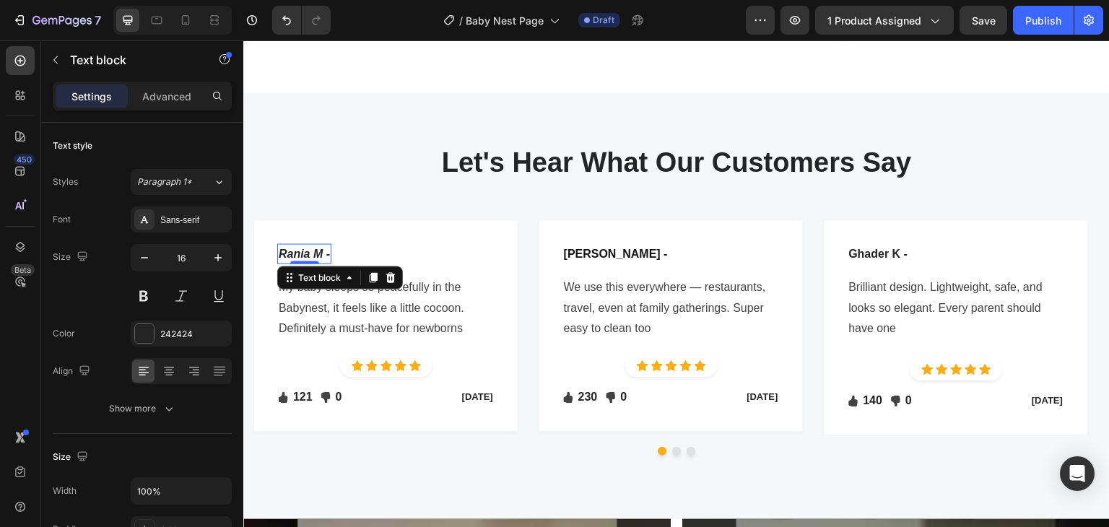
click at [296, 248] on icon "Rania M -" at bounding box center [304, 254] width 51 height 12
click at [322, 253] on p "Rania M -" at bounding box center [304, 253] width 51 height 17
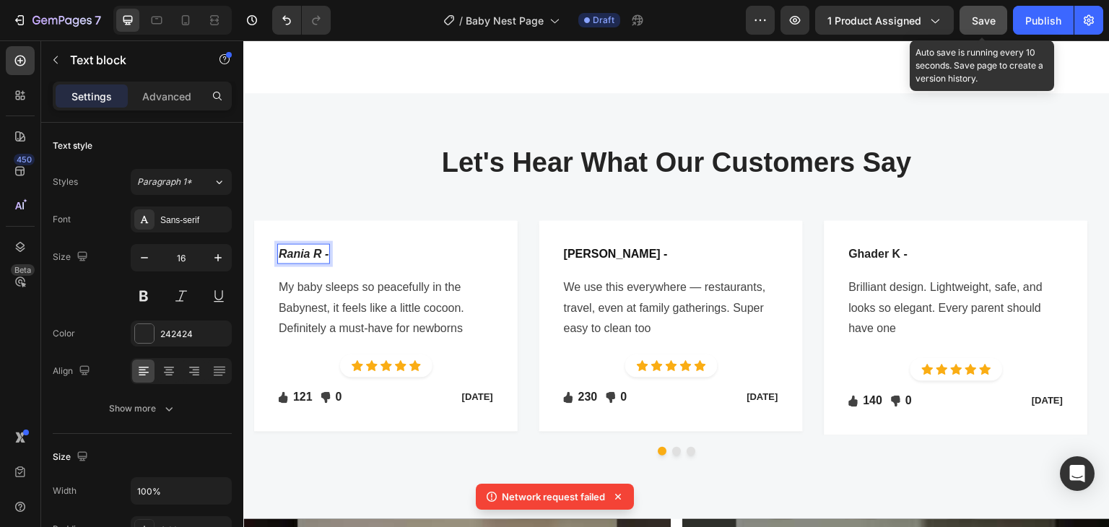
click at [986, 32] on button "Save" at bounding box center [984, 20] width 48 height 29
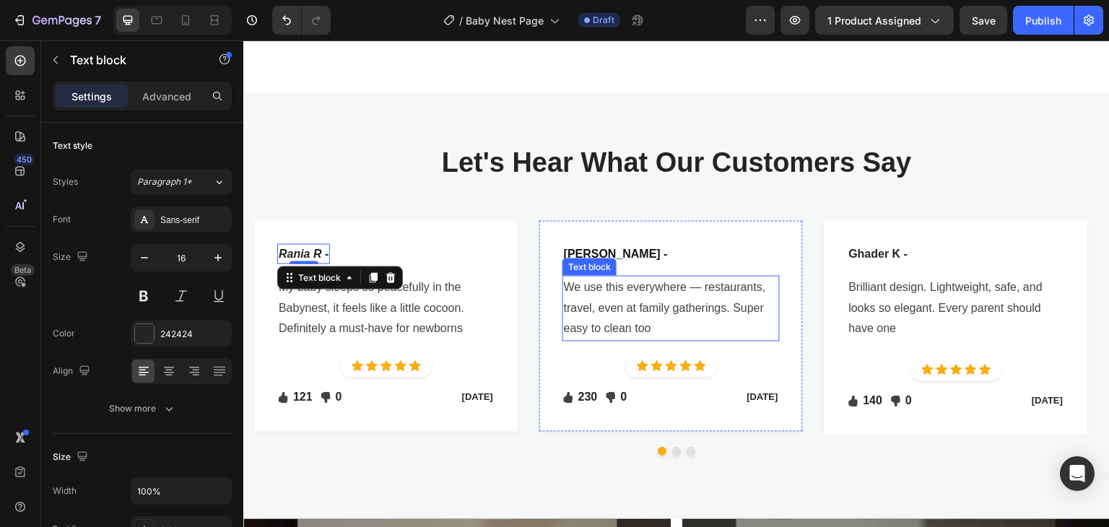
click at [627, 277] on p "We use this everywhere — restaurants, travel, even at family gatherings. Super …" at bounding box center [671, 308] width 214 height 62
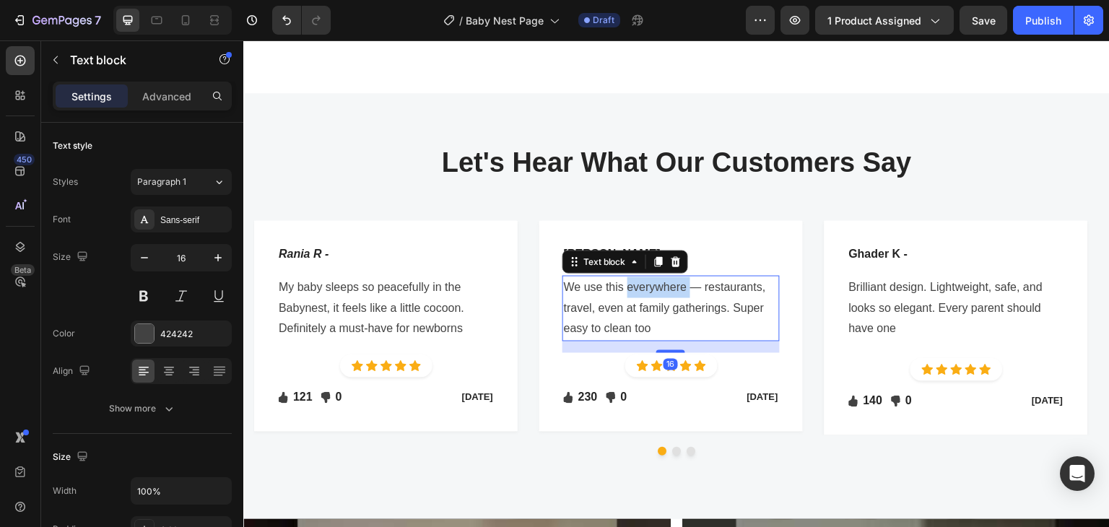
click at [627, 277] on p "We use this everywhere — restaurants, travel, even at family gatherings. Super …" at bounding box center [671, 308] width 214 height 62
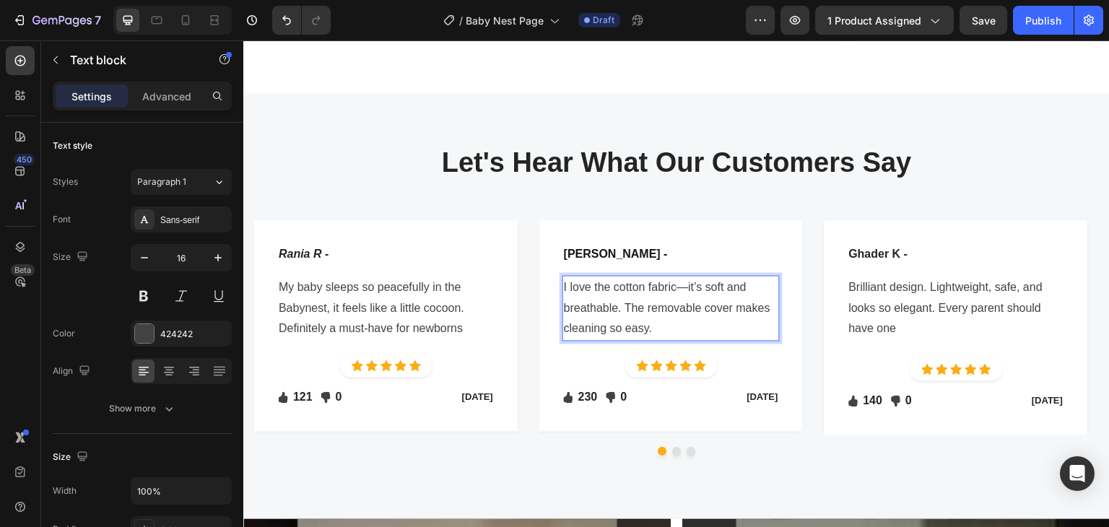
click at [685, 282] on p "I love the cotton fabric—it’s soft and breathable. The removable cover makes cl…" at bounding box center [671, 308] width 214 height 62
click at [575, 245] on p "[PERSON_NAME] -" at bounding box center [616, 253] width 104 height 17
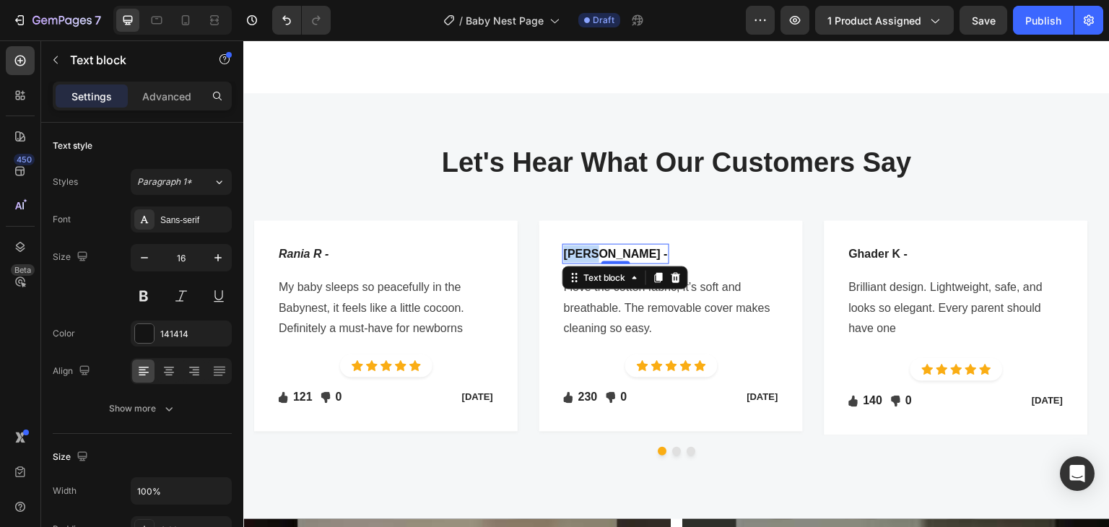
click at [575, 245] on p "[PERSON_NAME] -" at bounding box center [616, 253] width 104 height 17
click at [921, 308] on p "Brilliant design. Lightweight, safe, and looks so elegant. Every parent should …" at bounding box center [956, 308] width 214 height 62
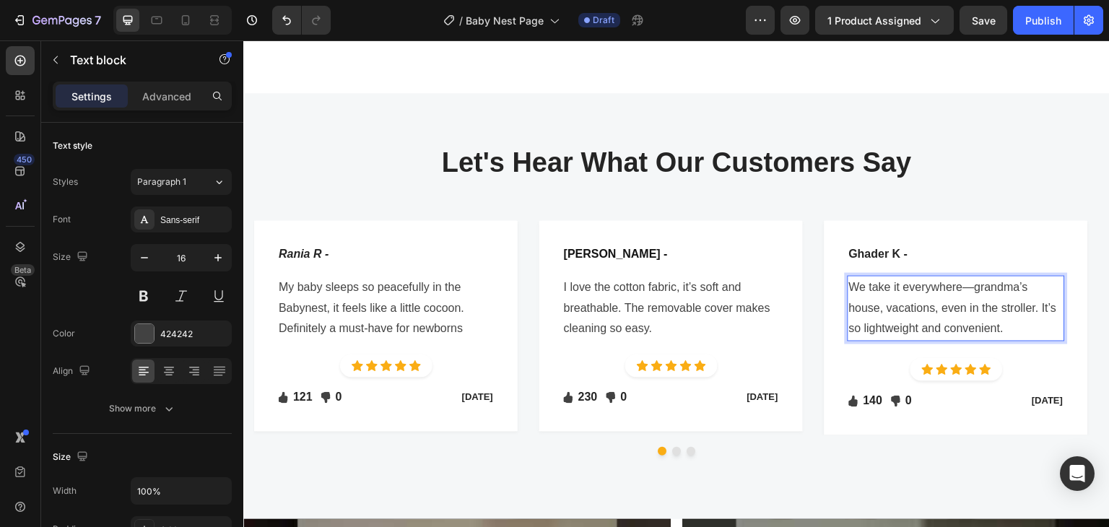
click at [973, 282] on p "We take it everywhere—grandma’s house, vacations, even in the stroller. It’s so…" at bounding box center [956, 308] width 214 height 62
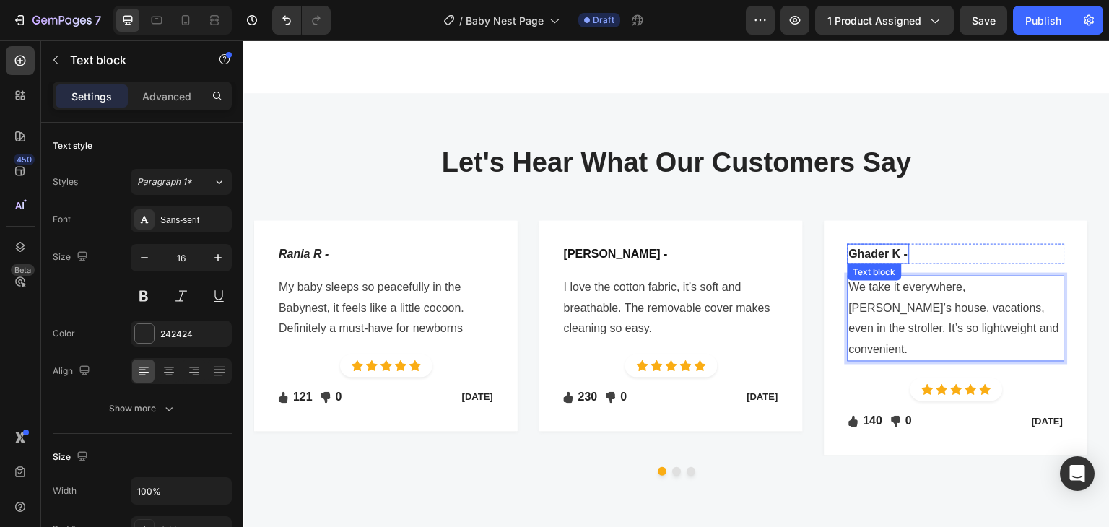
click at [867, 245] on p "Ghader K -" at bounding box center [878, 253] width 59 height 17
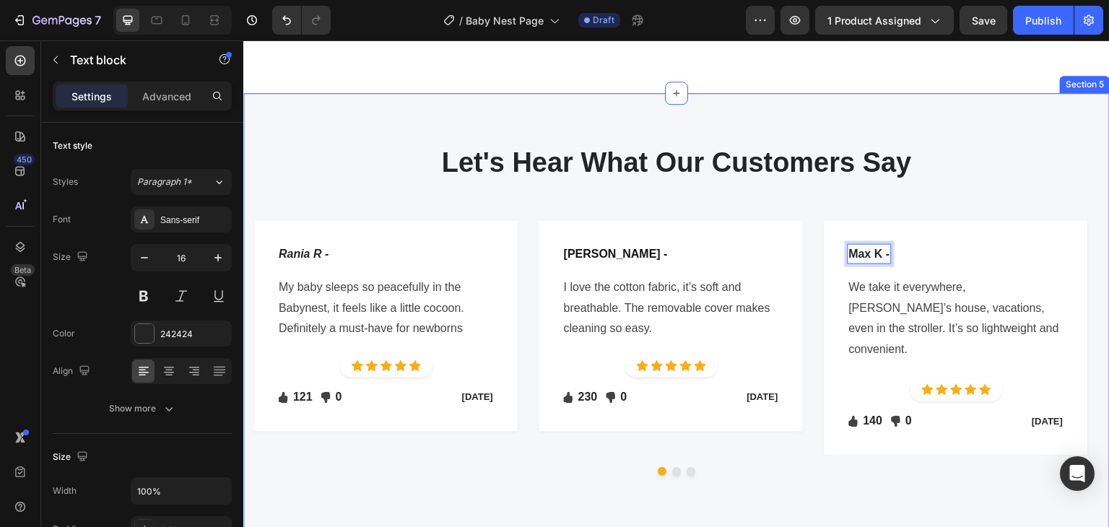
click at [817, 453] on div "Let's Hear What Our Customers Say Heading Row Rania R - Text block Row My baby …" at bounding box center [676, 316] width 845 height 343
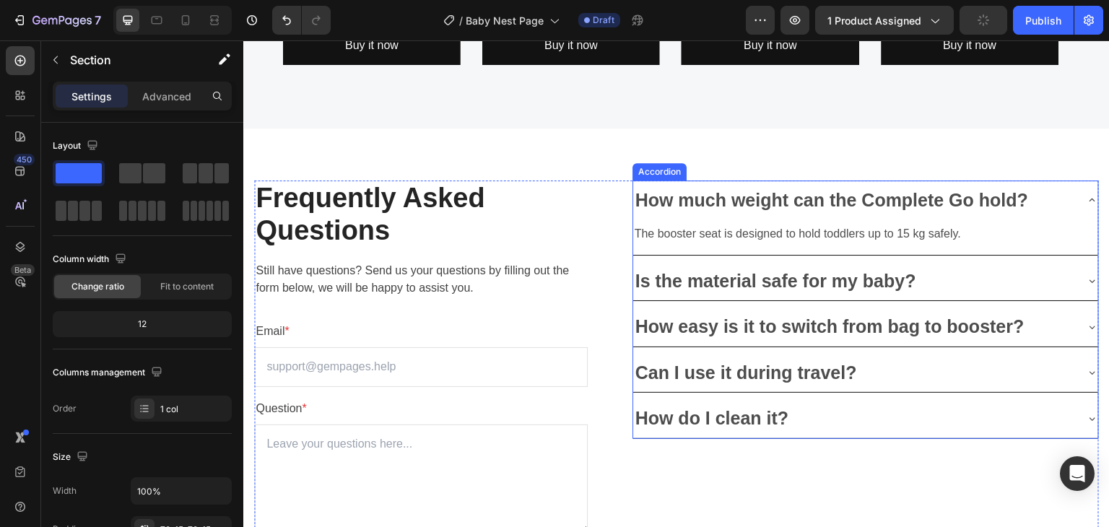
scroll to position [4260, 0]
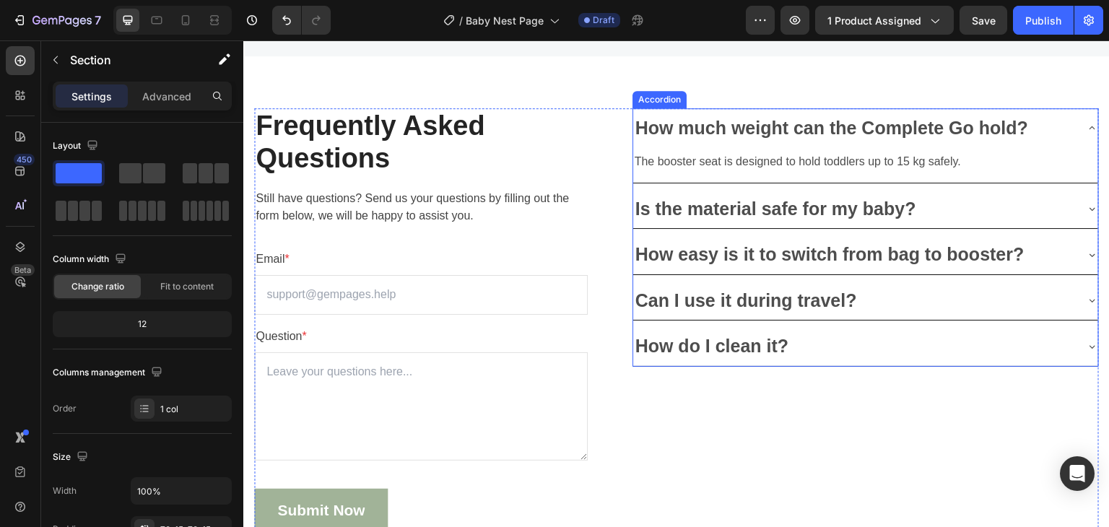
click at [846, 136] on p "How much weight can the Complete Go hold?" at bounding box center [831, 128] width 393 height 24
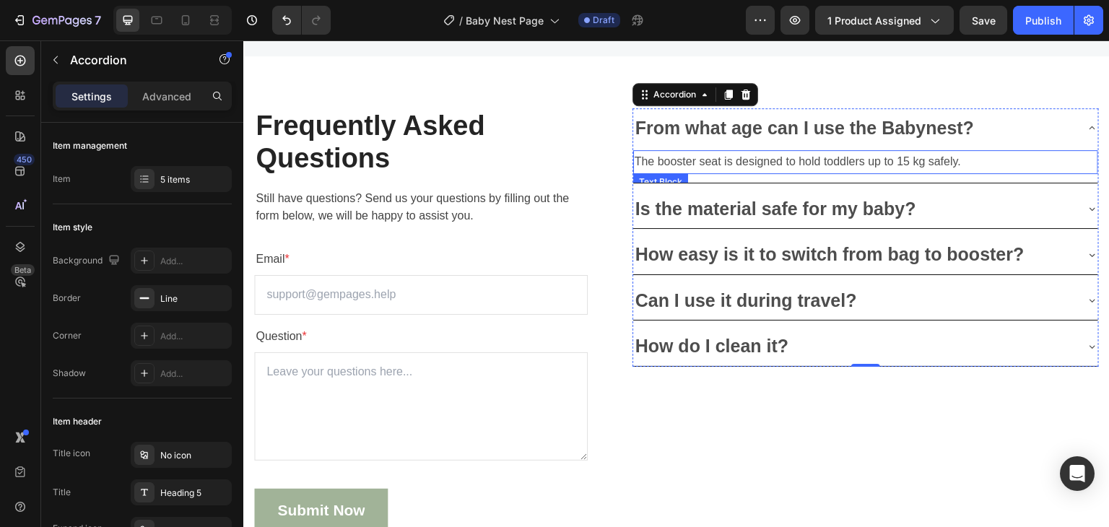
click at [856, 168] on p "The booster seat is designed to hold toddlers up to 15 kg safely." at bounding box center [866, 162] width 462 height 21
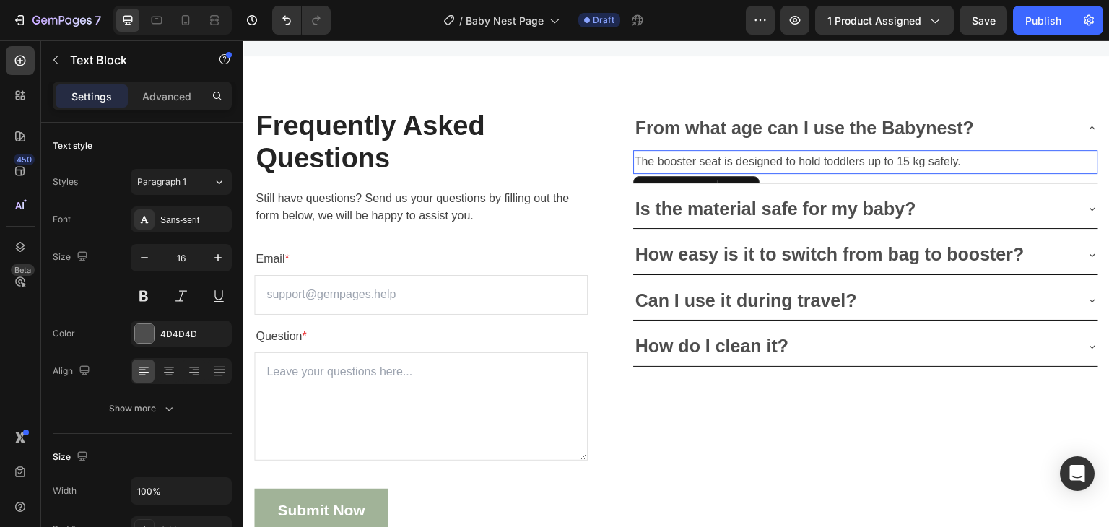
click at [856, 168] on p "The booster seat is designed to hold toddlers up to 15 kg safely." at bounding box center [866, 162] width 462 height 21
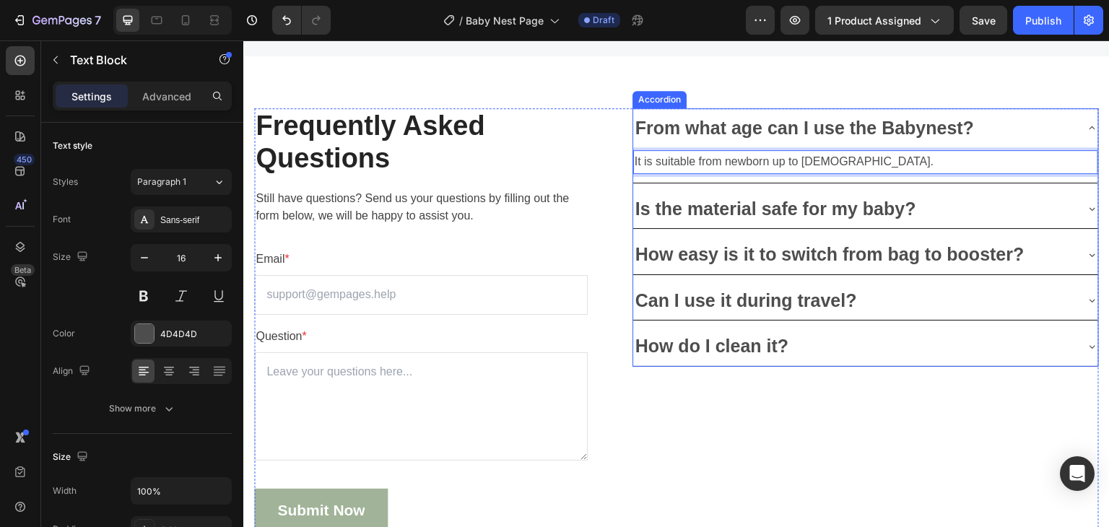
click at [981, 206] on div "Is the material safe for my baby?" at bounding box center [854, 209] width 442 height 28
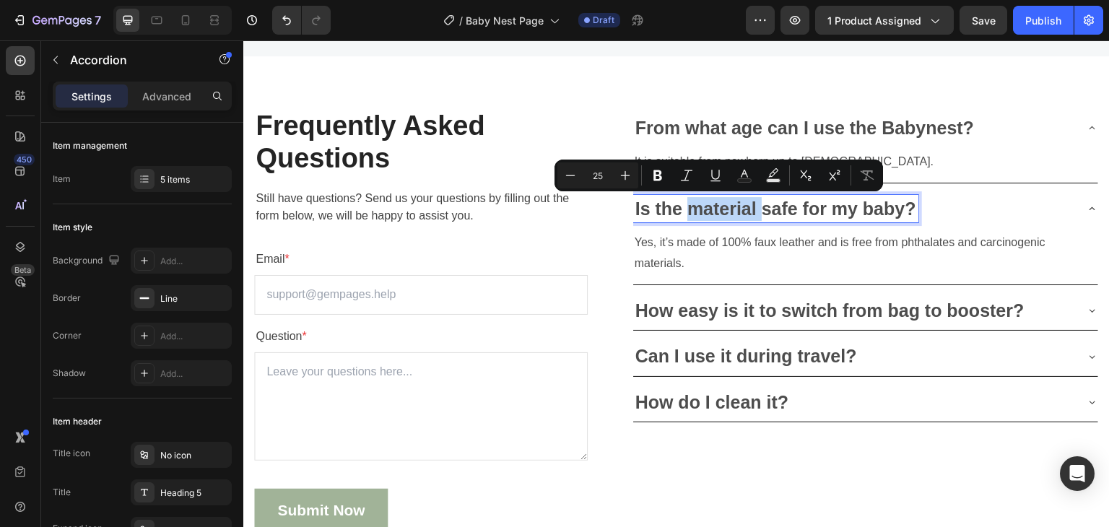
click at [725, 215] on p "Is the material safe for my baby?" at bounding box center [775, 209] width 281 height 24
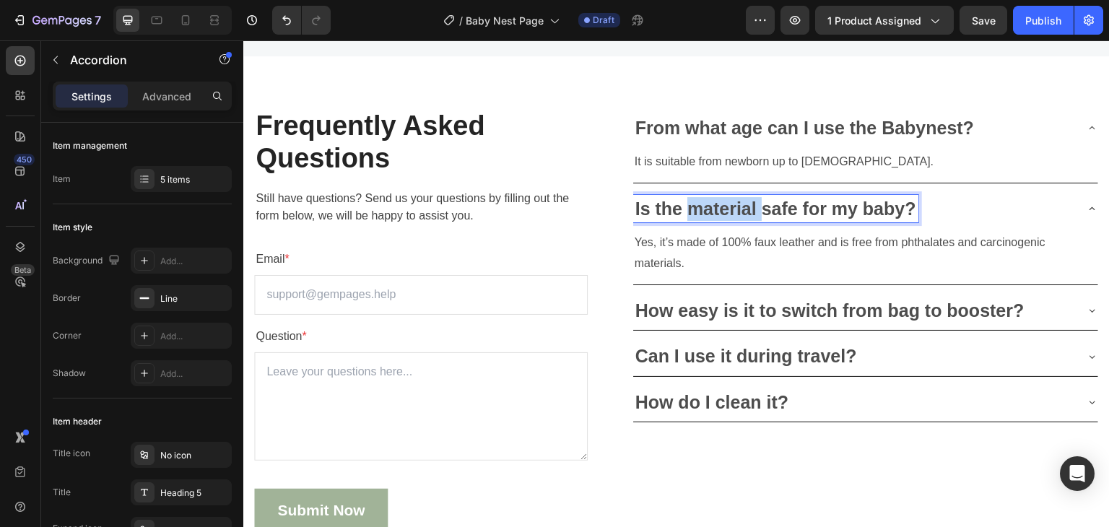
click at [725, 215] on p "Is the material safe for my baby?" at bounding box center [775, 209] width 281 height 24
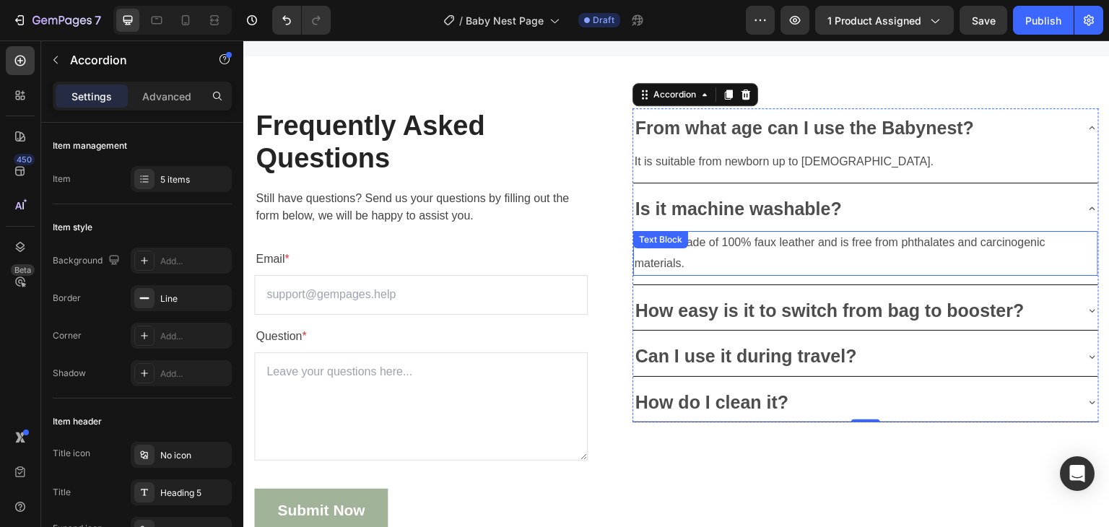
click at [695, 245] on div "Yes, it’s made of 100% faux leather and is free from phthalates and carcinogeni…" at bounding box center [865, 253] width 465 height 45
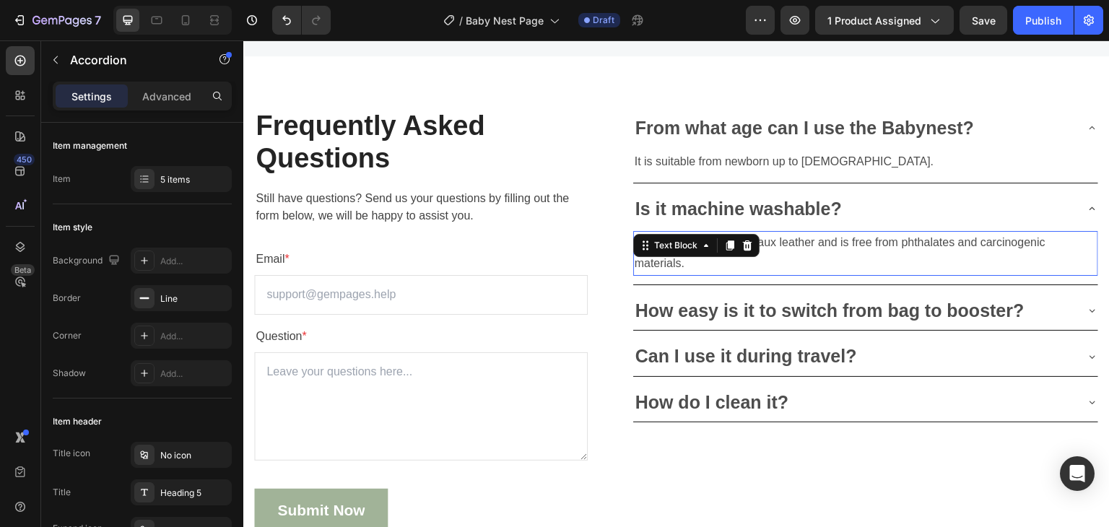
click at [700, 245] on icon at bounding box center [706, 246] width 12 height 12
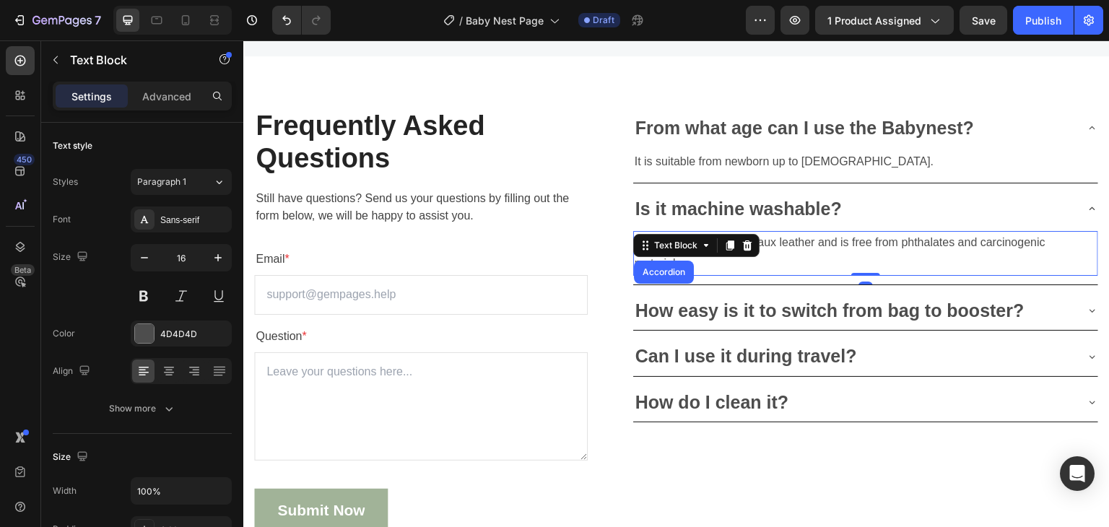
click at [700, 245] on icon at bounding box center [706, 246] width 12 height 12
click at [819, 247] on p "Yes, it’s made of 100% faux leather and is free from phthalates and carcinogeni…" at bounding box center [866, 254] width 462 height 42
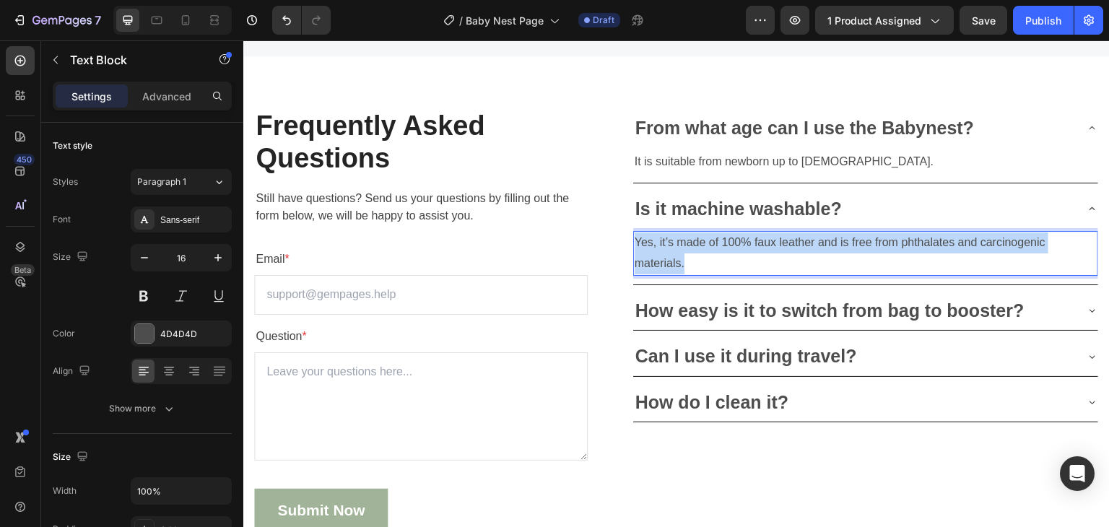
click at [819, 247] on p "Yes, it’s made of 100% faux leather and is free from phthalates and carcinogeni…" at bounding box center [866, 254] width 462 height 42
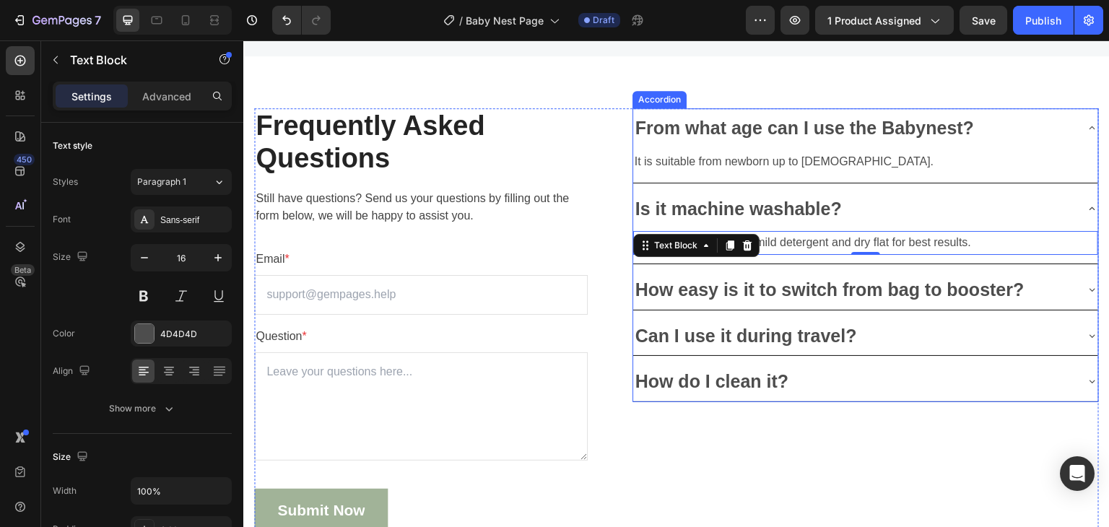
click at [845, 296] on p "How easy is it to switch from bag to booster?" at bounding box center [829, 290] width 389 height 24
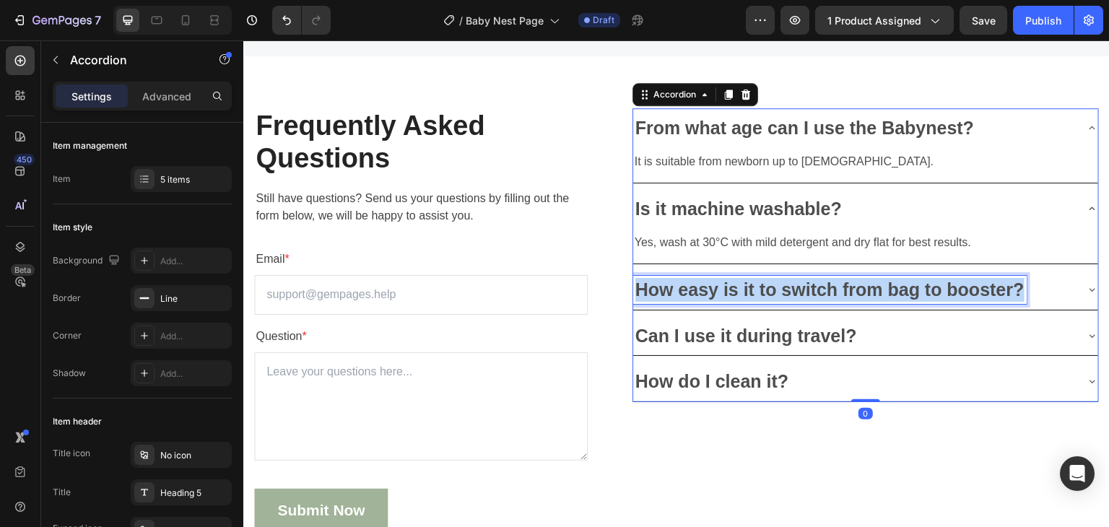
click at [845, 296] on p "How easy is it to switch from bag to booster?" at bounding box center [829, 290] width 389 height 24
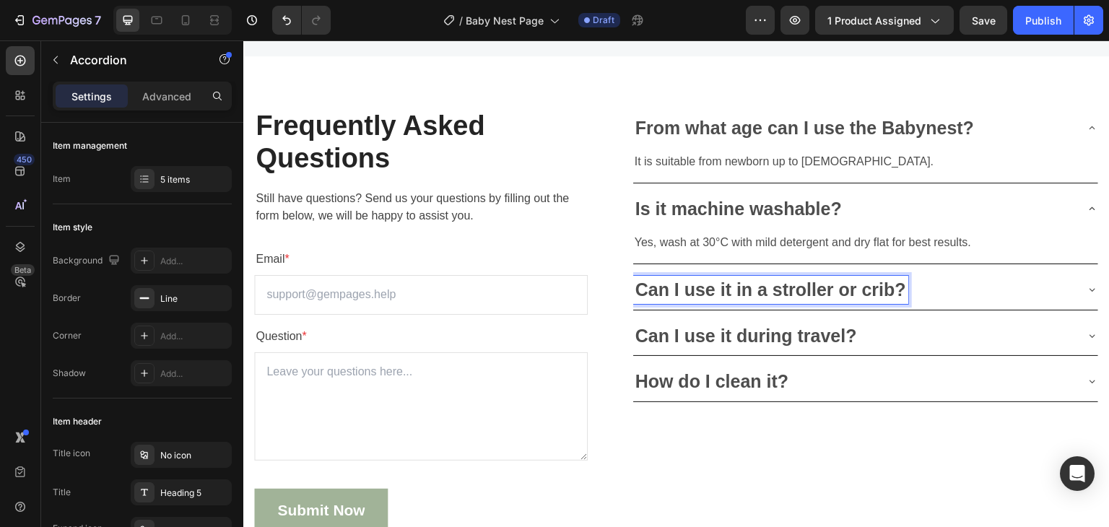
click at [1016, 297] on div "Can I use it in a stroller or crib?" at bounding box center [854, 290] width 442 height 28
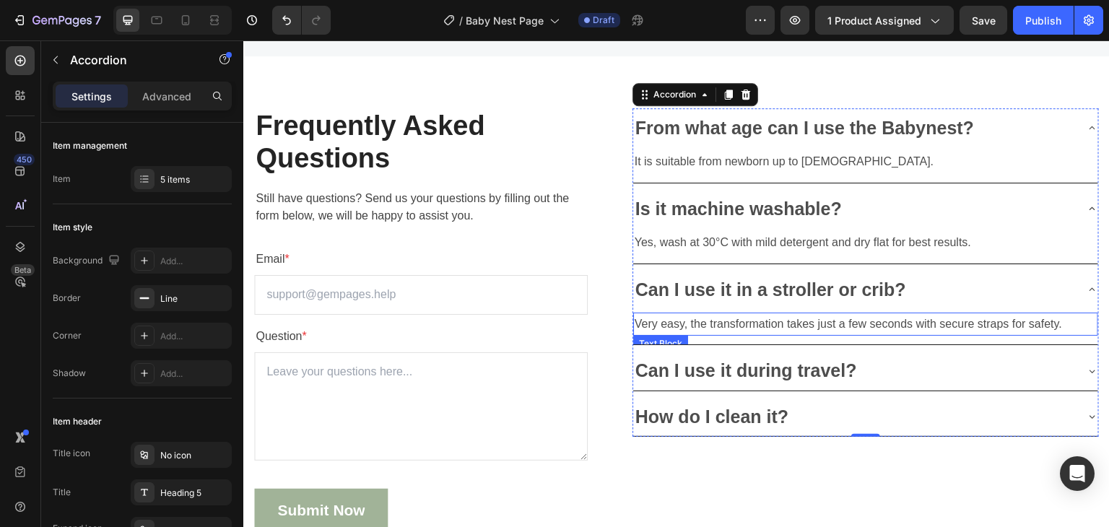
click at [881, 331] on p "Very easy, the transformation takes just a few seconds with secure straps for s…" at bounding box center [866, 324] width 462 height 21
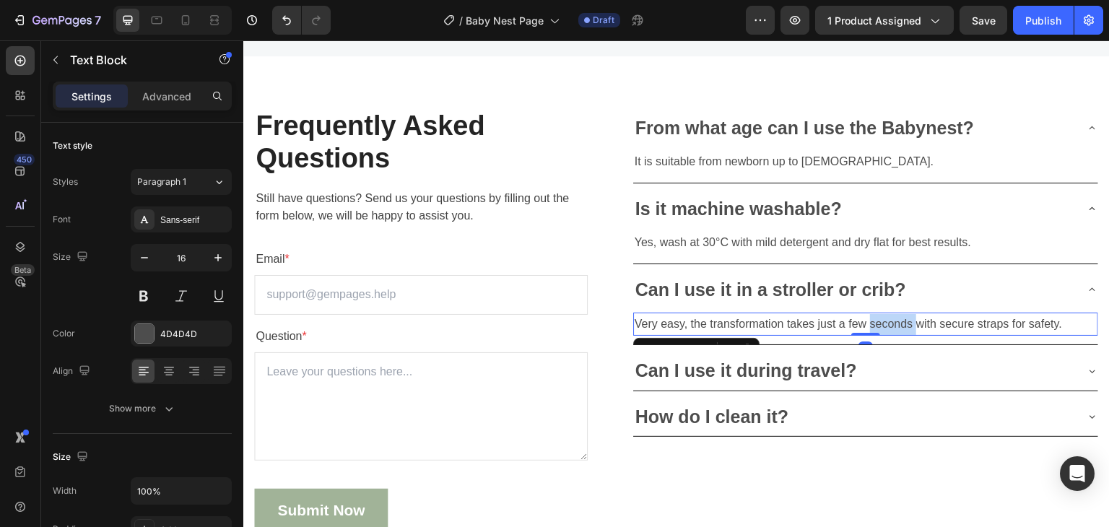
click at [881, 331] on p "Very easy, the transformation takes just a few seconds with secure straps for s…" at bounding box center [866, 324] width 462 height 21
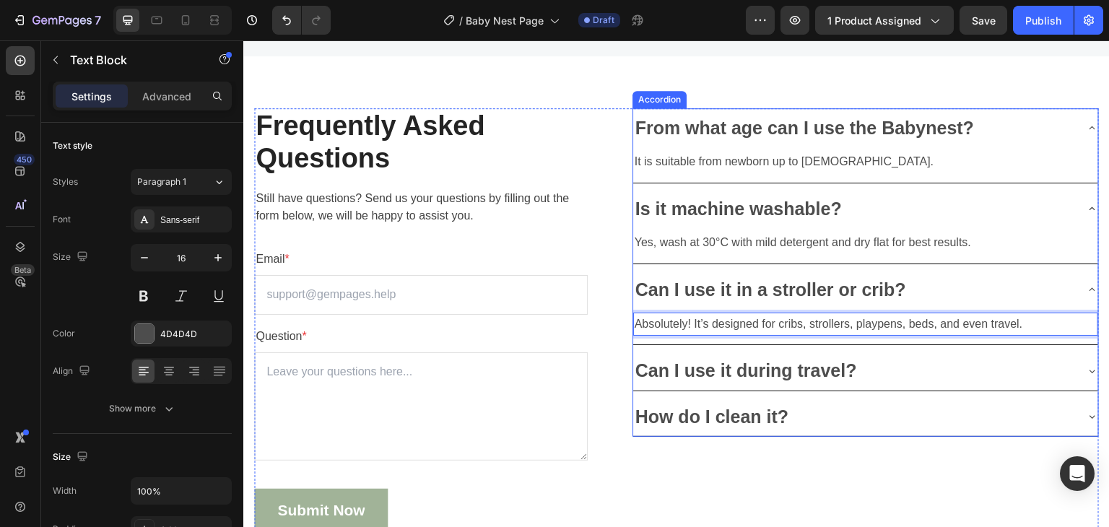
click at [909, 357] on div "Can I use it during travel?" at bounding box center [854, 371] width 442 height 28
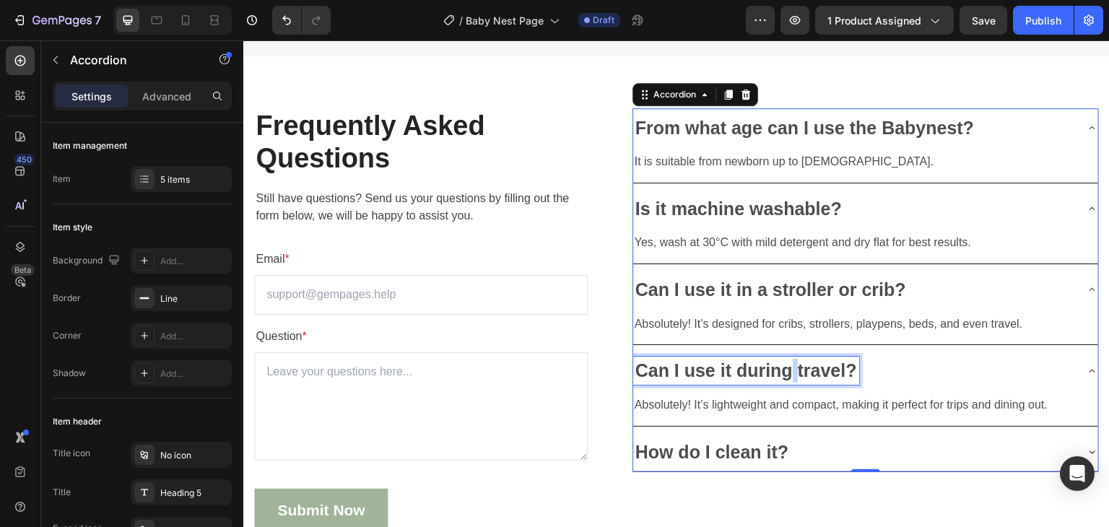
click at [789, 367] on p "Can I use it during travel?" at bounding box center [746, 371] width 222 height 24
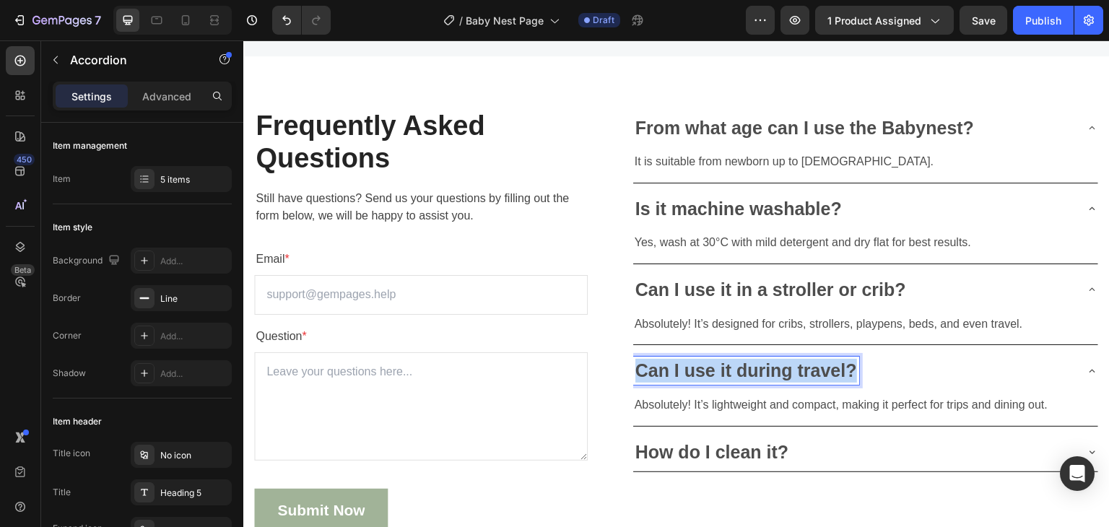
click at [789, 367] on p "Can I use it during travel?" at bounding box center [746, 371] width 222 height 24
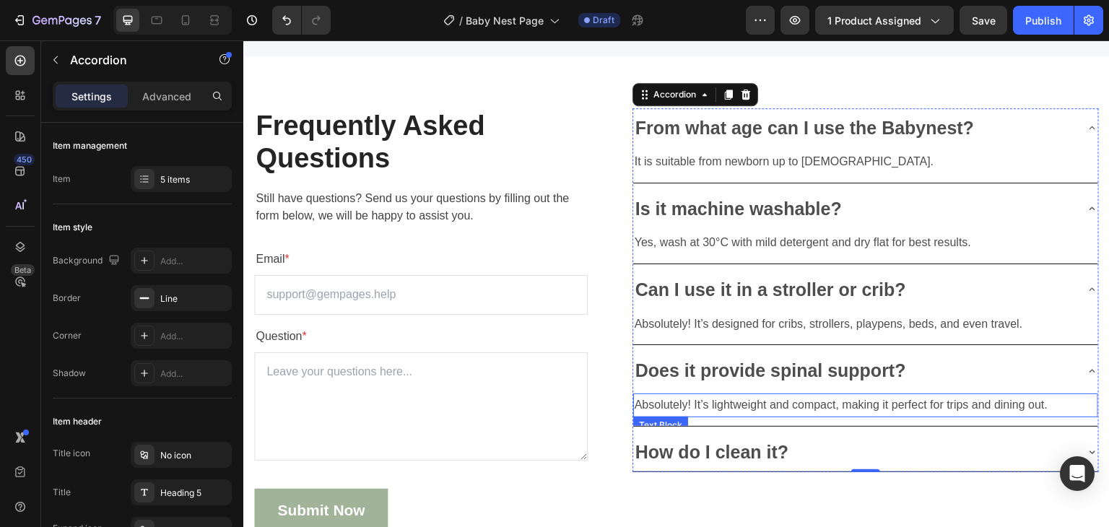
click at [687, 404] on p "Absolutely! It’s lightweight and compact, making it perfect for trips and dinin…" at bounding box center [866, 405] width 462 height 21
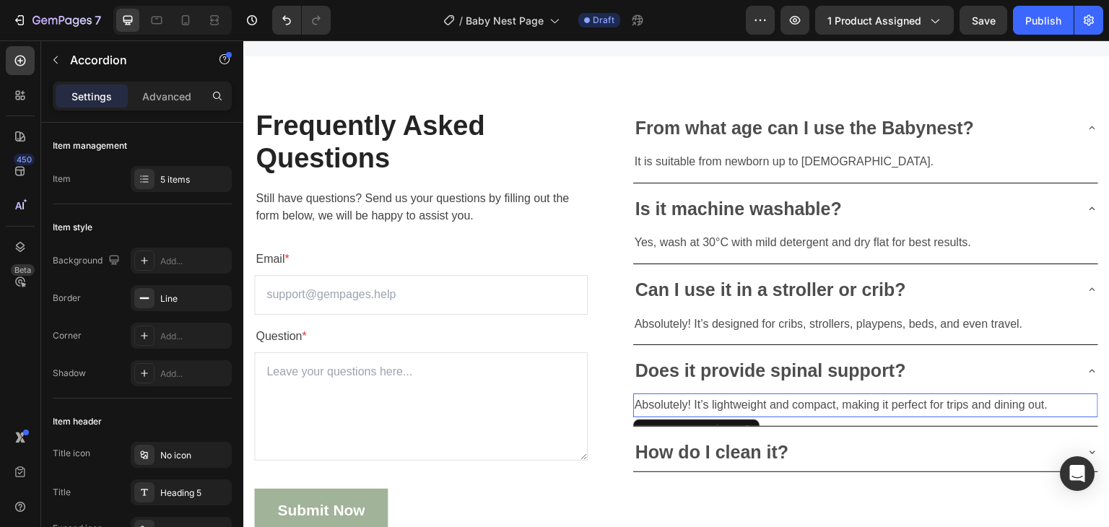
click at [687, 404] on p "Absolutely! It’s lightweight and compact, making it perfect for trips and dinin…" at bounding box center [866, 405] width 462 height 21
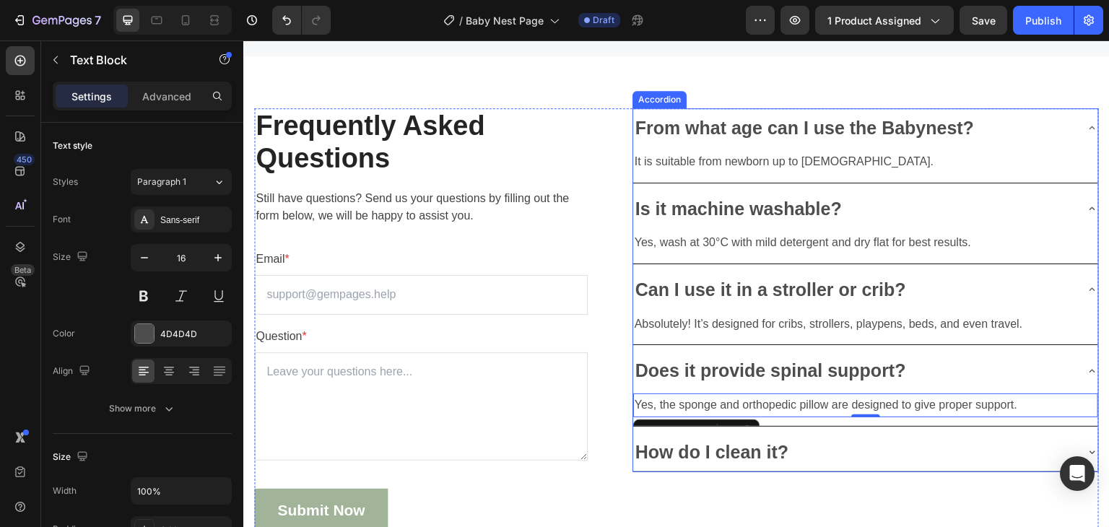
click at [710, 452] on p "How do I clean it?" at bounding box center [712, 452] width 154 height 24
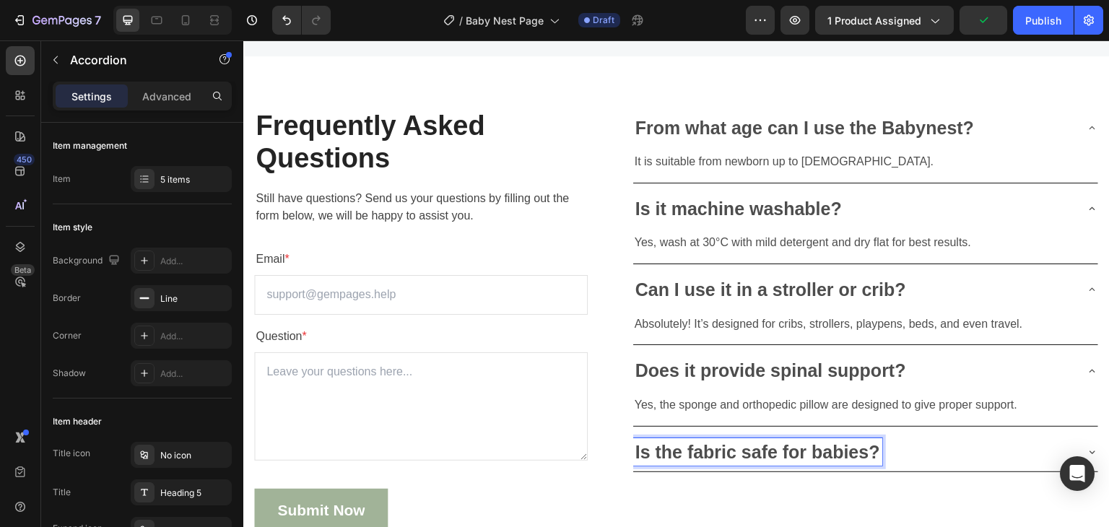
click at [927, 447] on div "Is the fabric safe for babies?" at bounding box center [854, 452] width 442 height 28
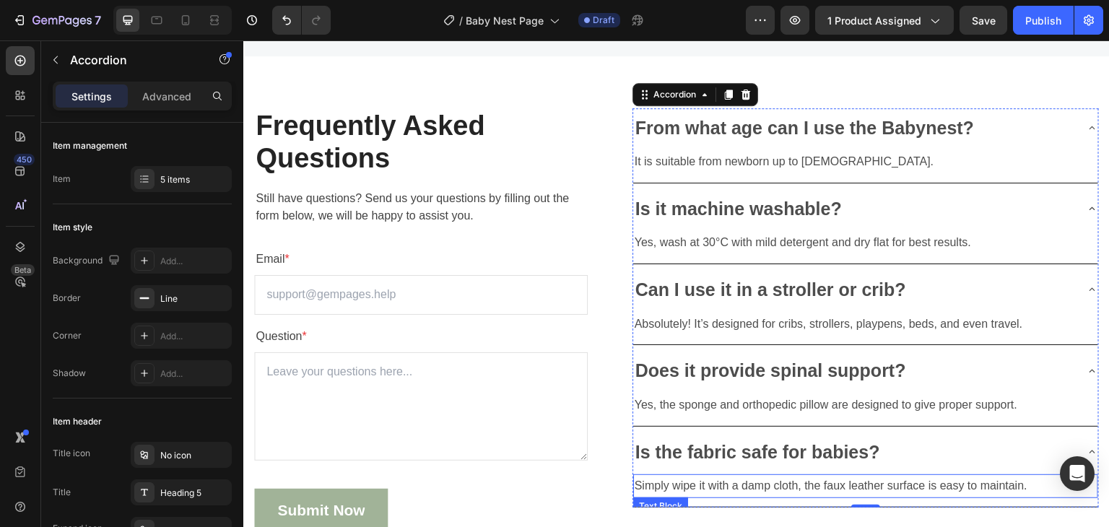
click at [779, 484] on p "Simply wipe it with a damp cloth, the faux leather surface is easy to maintain." at bounding box center [866, 486] width 462 height 21
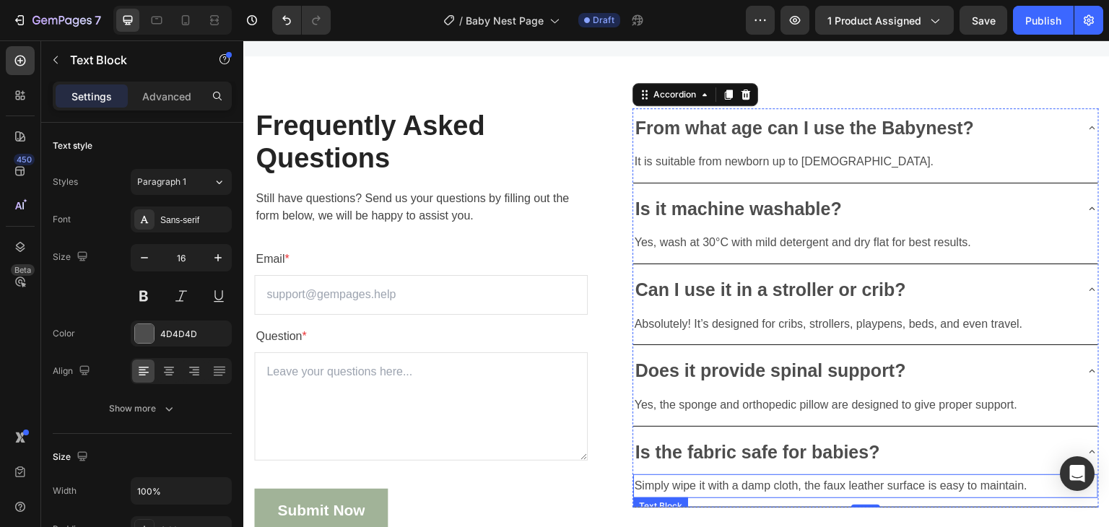
click at [779, 484] on p "Simply wipe it with a damp cloth, the faux leather surface is easy to maintain." at bounding box center [866, 486] width 462 height 21
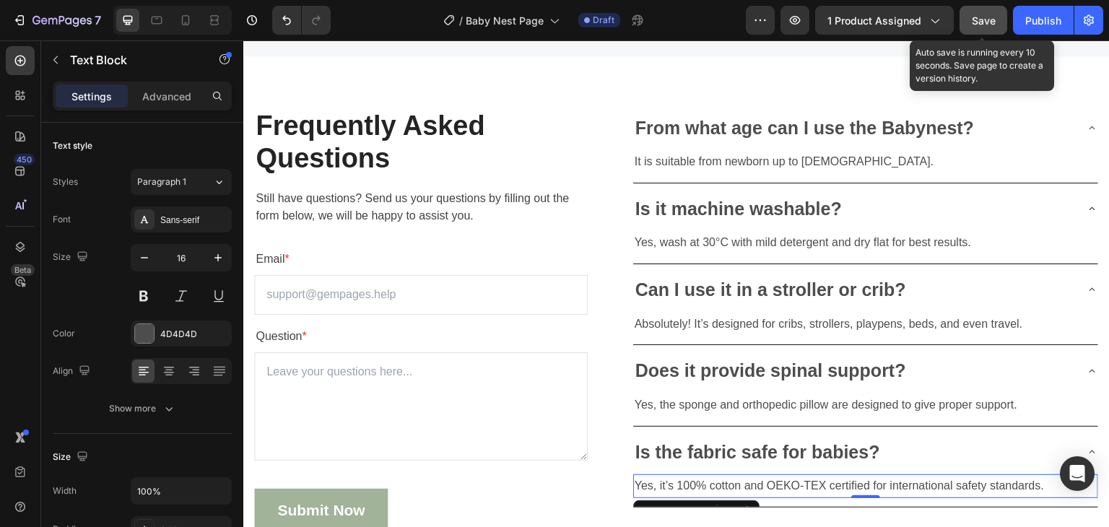
click at [992, 13] on div "Save" at bounding box center [984, 20] width 24 height 15
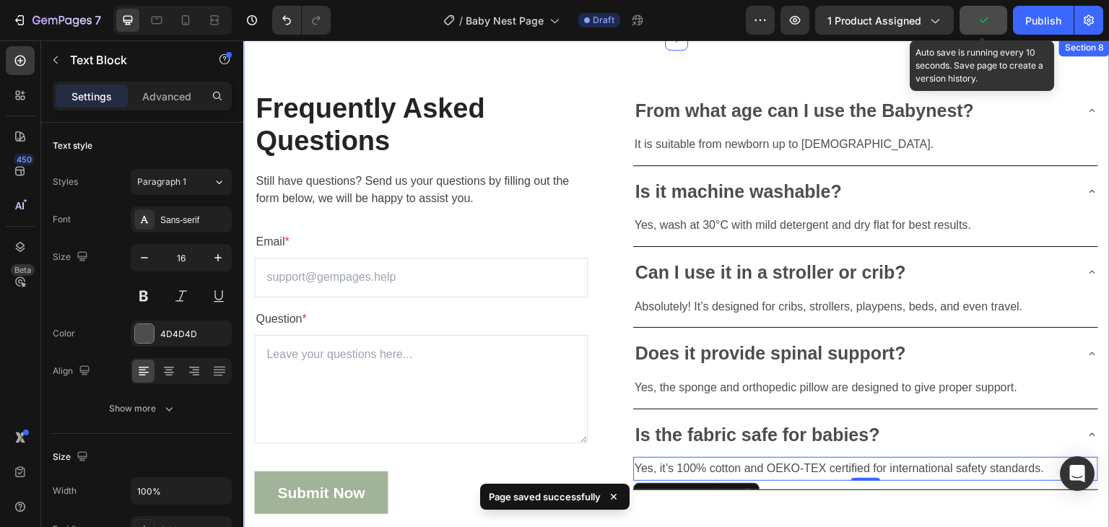
scroll to position [4332, 0]
